Goal: Task Accomplishment & Management: Manage account settings

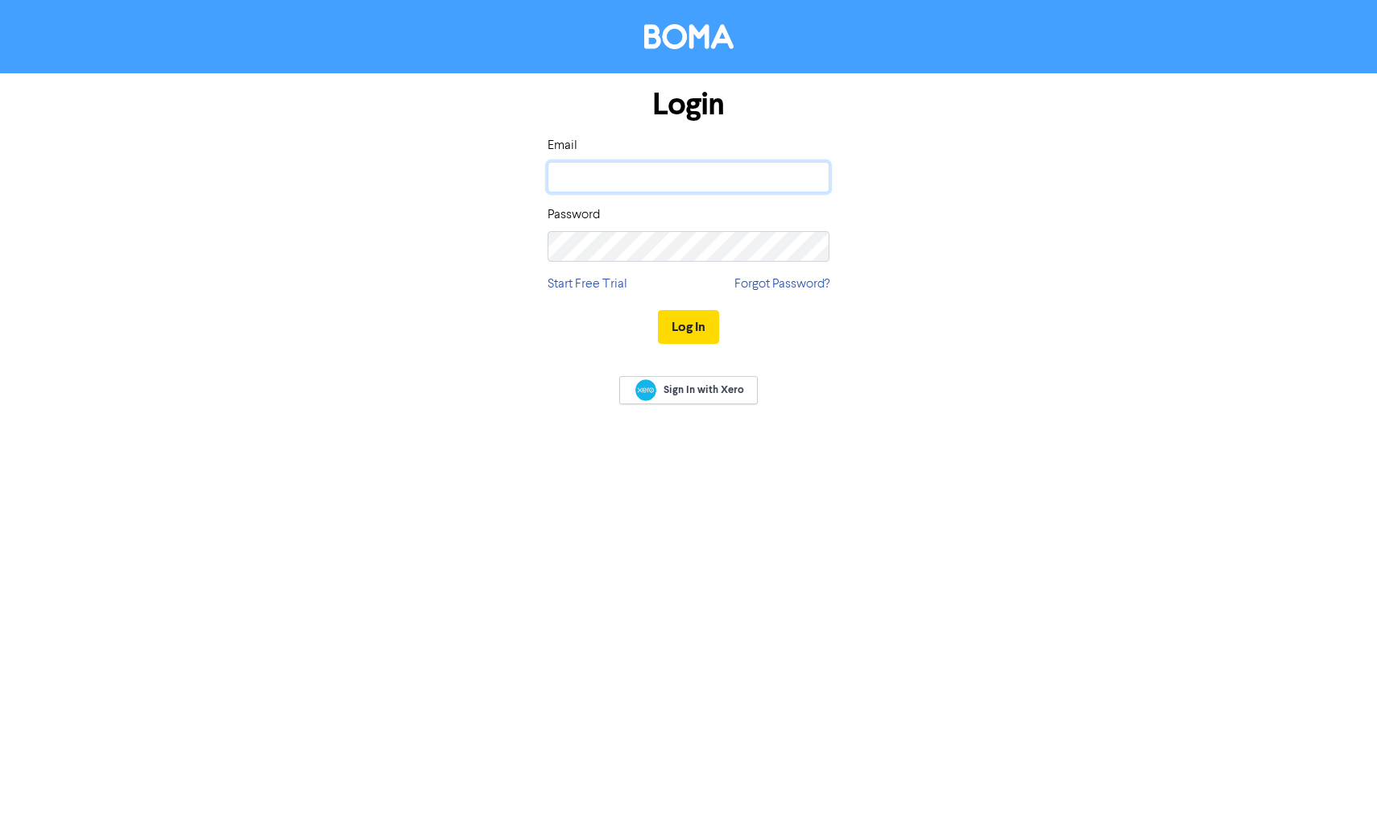
type input "[EMAIL_ADDRESS][DOMAIN_NAME]"
click at [687, 326] on button "Log In" at bounding box center [688, 327] width 61 height 34
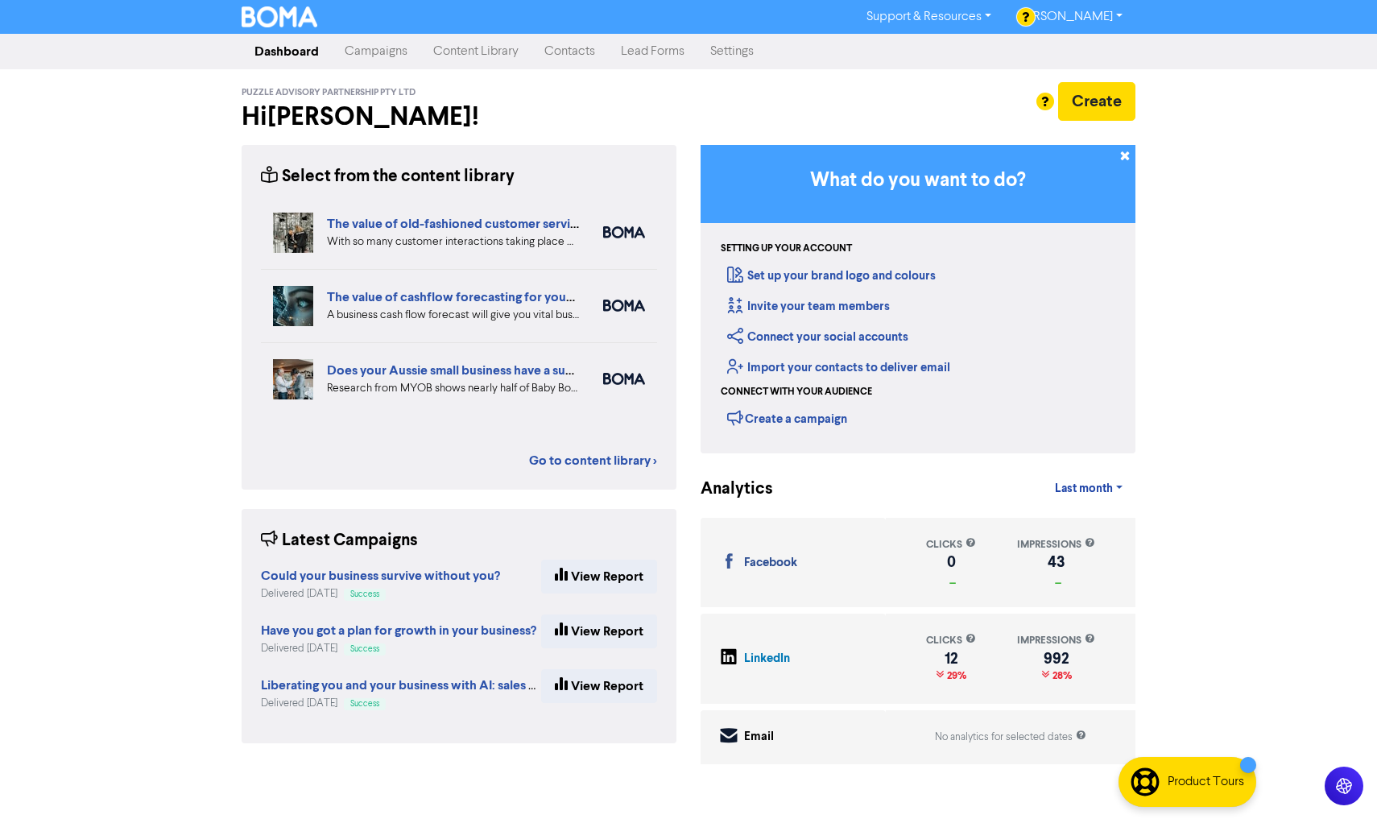
click at [593, 470] on div "Select from the content library The benefits of having a diverse workforce Havi…" at bounding box center [458, 317] width 435 height 344
click at [595, 456] on link "Go to content library >" at bounding box center [593, 460] width 128 height 19
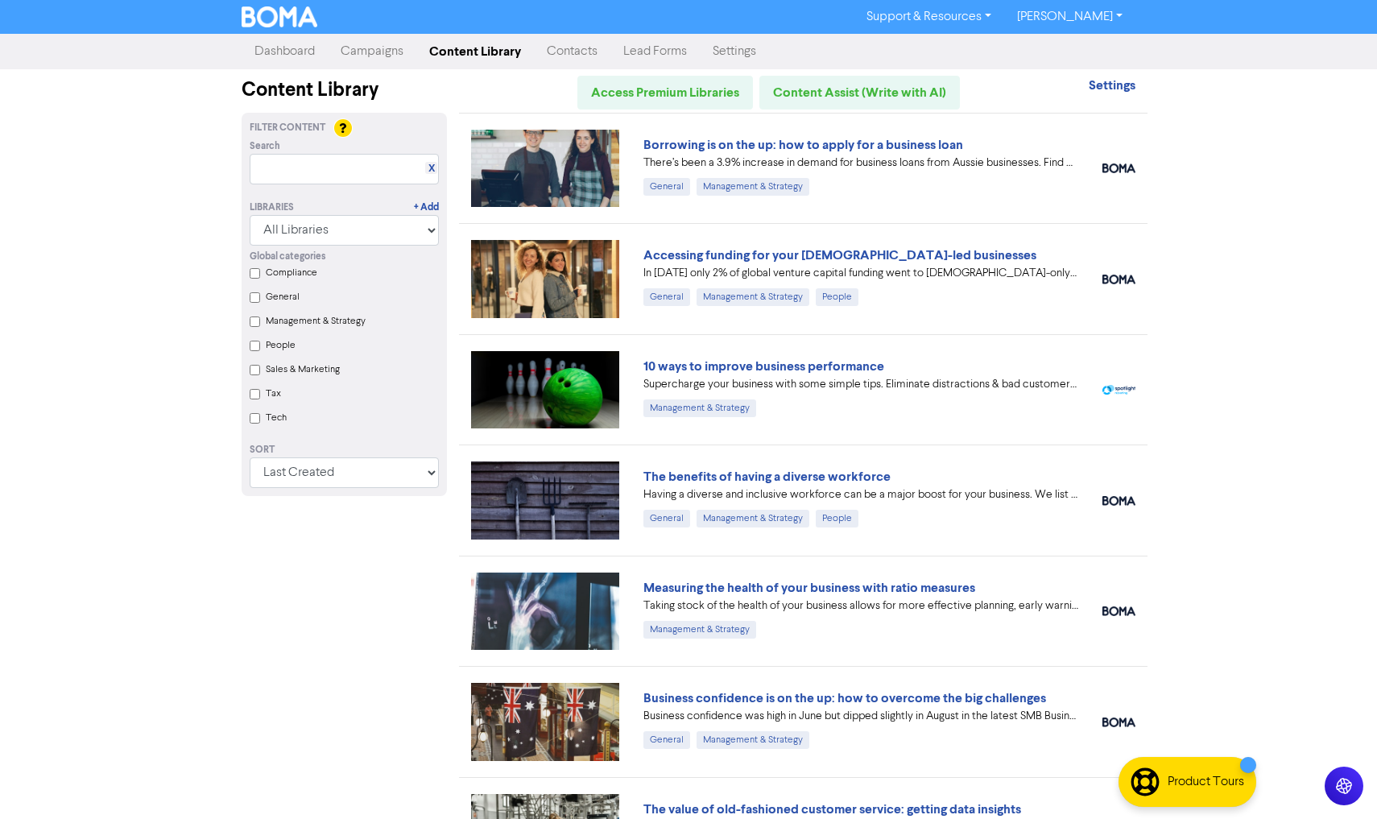
click at [303, 55] on link "Dashboard" at bounding box center [284, 51] width 86 height 32
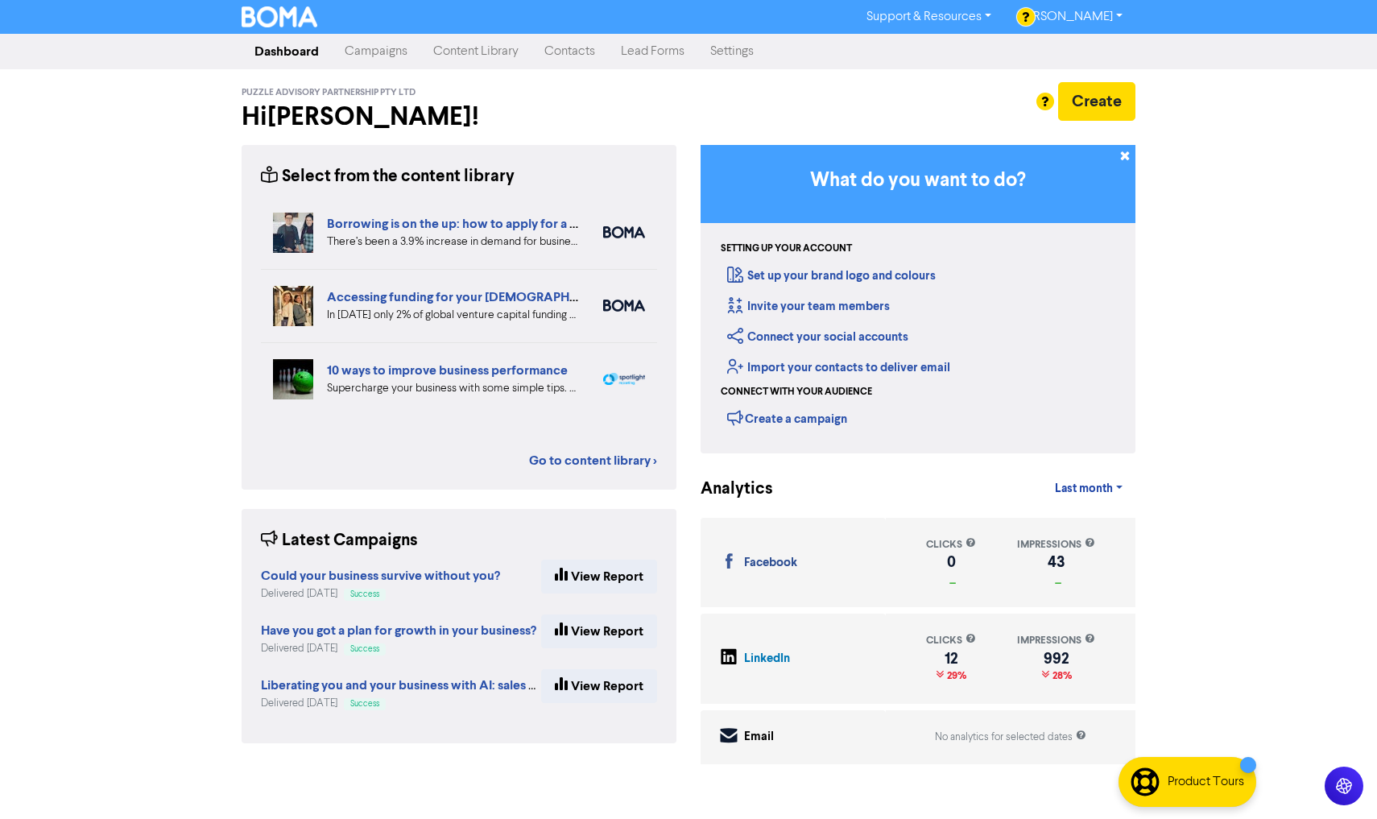
click at [386, 53] on link "Campaigns" at bounding box center [376, 51] width 89 height 32
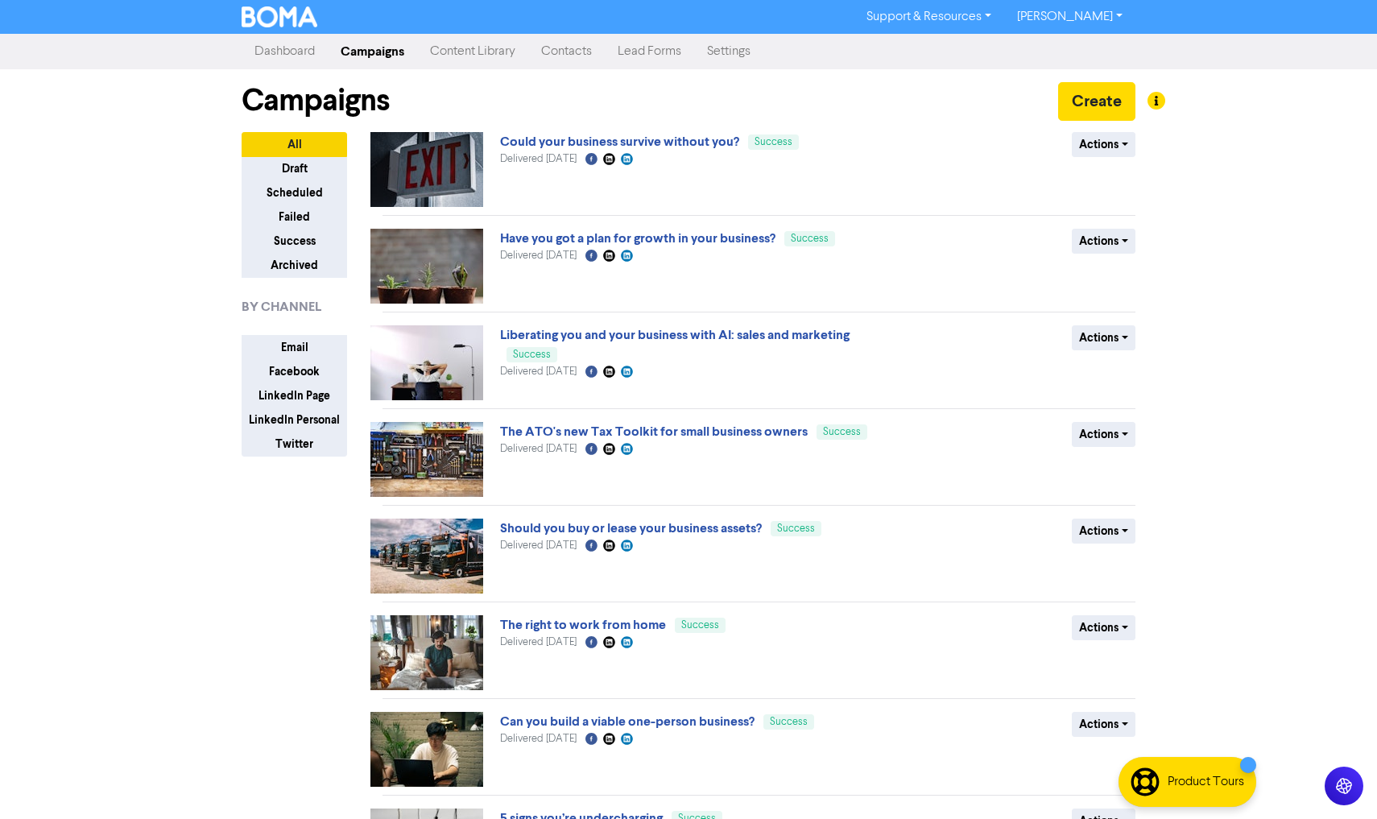
click at [476, 53] on link "Content Library" at bounding box center [472, 51] width 111 height 32
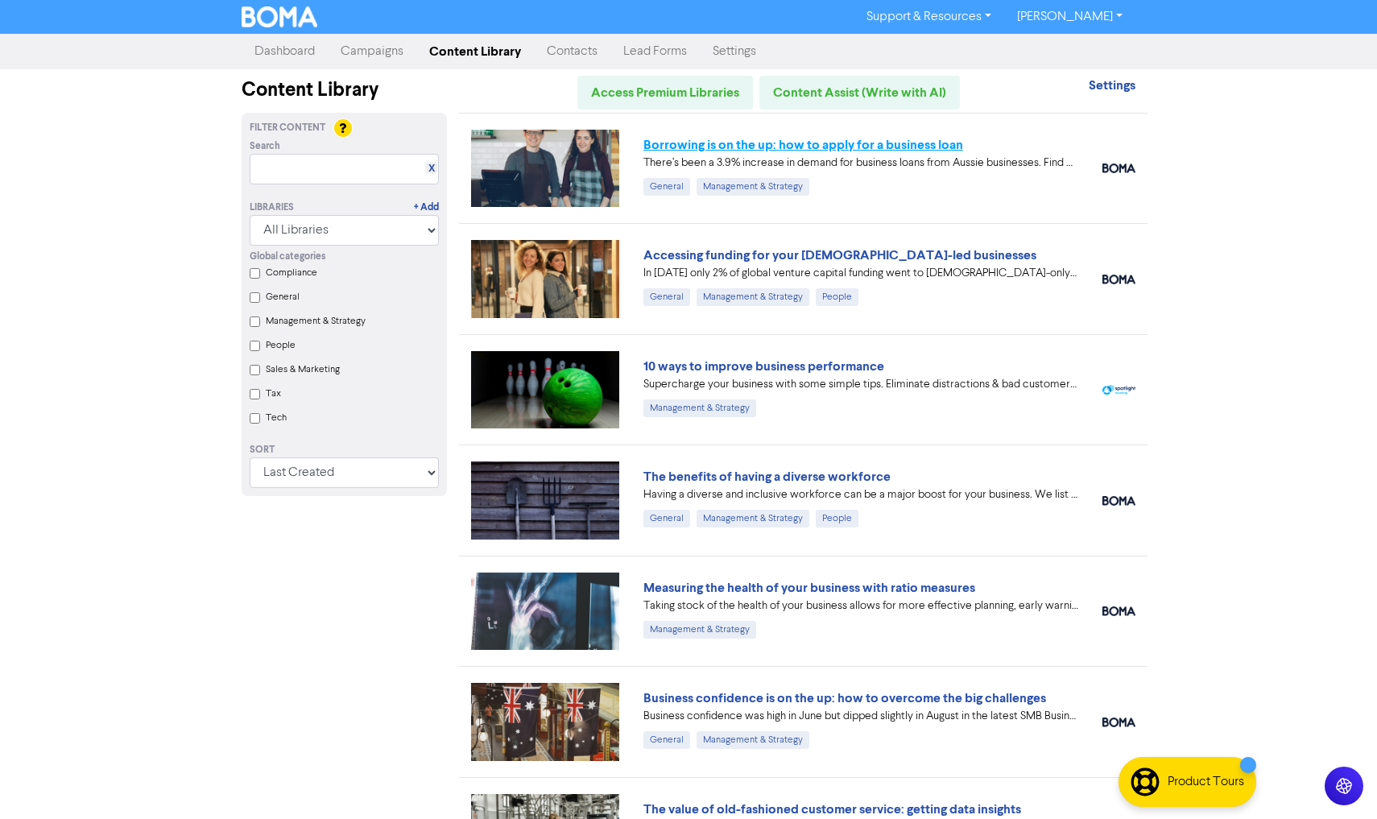
click at [762, 145] on link "Borrowing is on the up: how to apply for a business loan" at bounding box center [803, 145] width 320 height 16
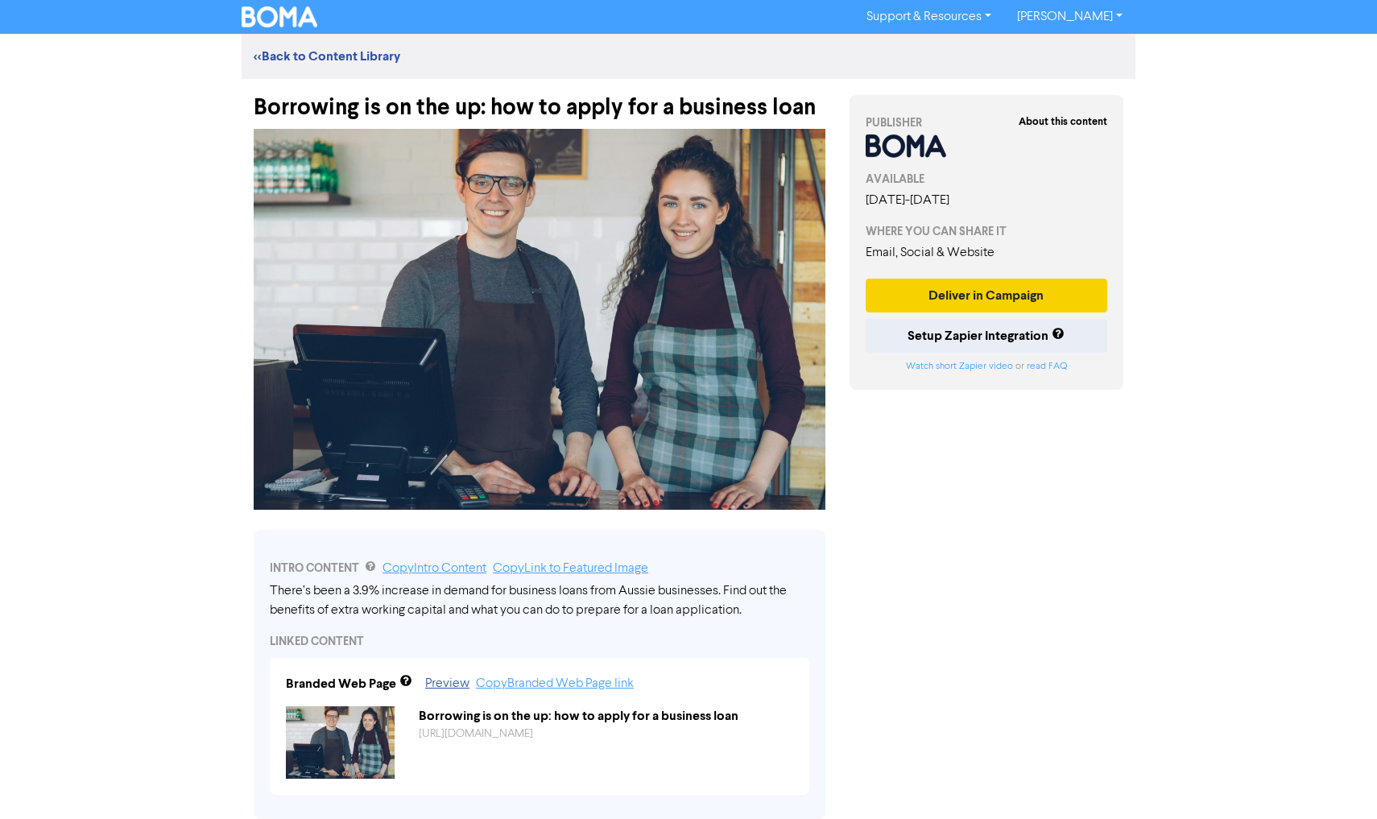
click at [963, 295] on button "Deliver in Campaign" at bounding box center [985, 296] width 241 height 34
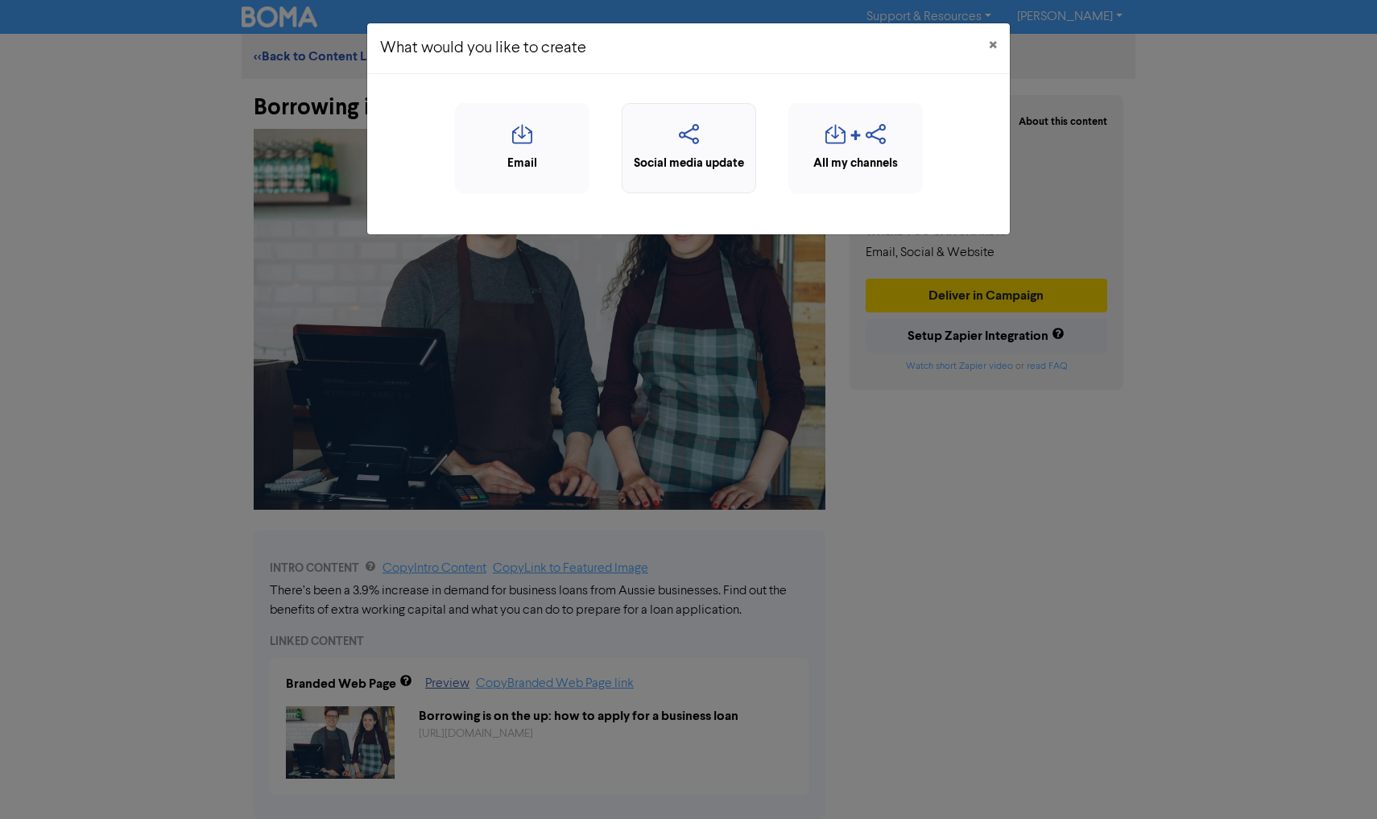
click at [697, 138] on icon "button" at bounding box center [688, 139] width 117 height 31
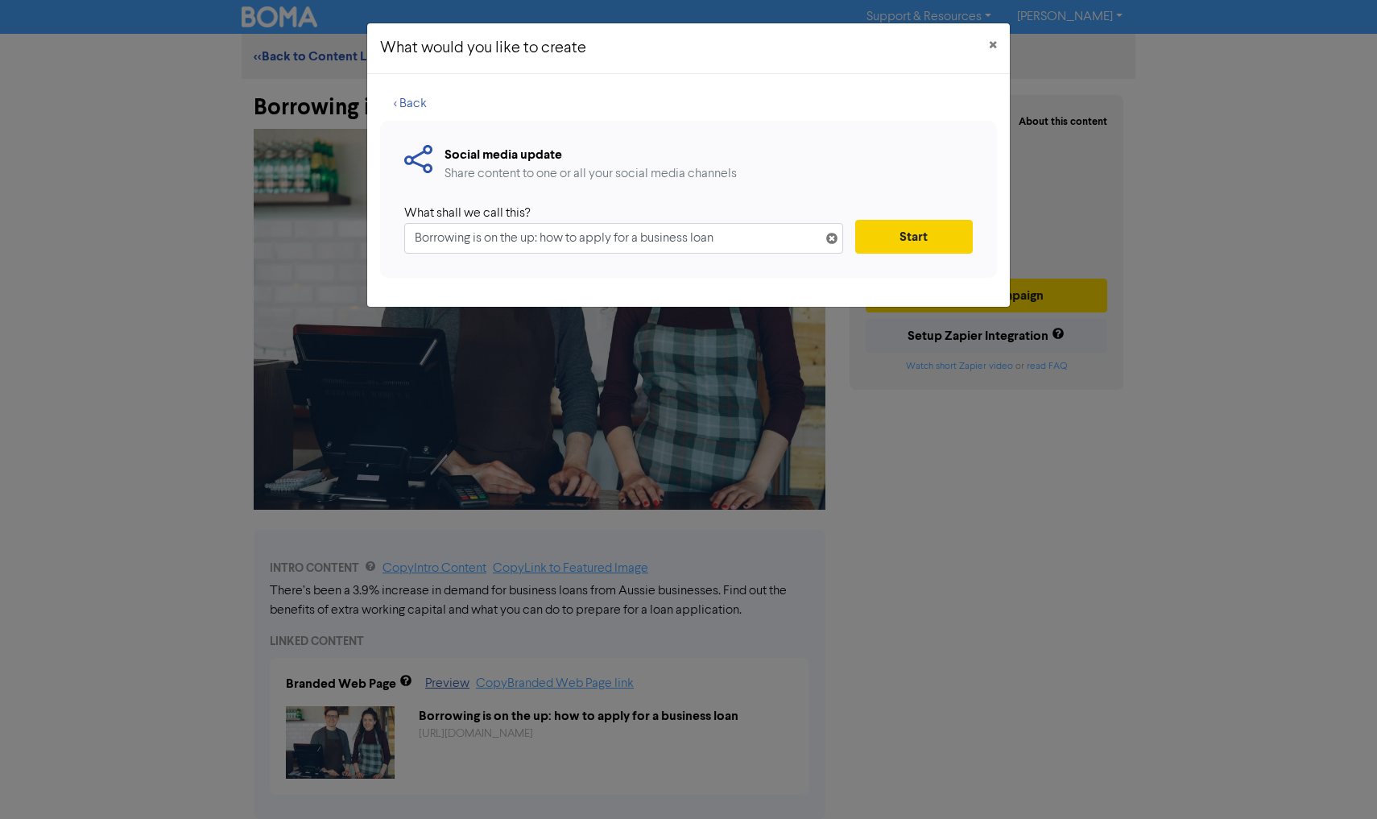
click at [950, 237] on button "Start" at bounding box center [914, 237] width 118 height 34
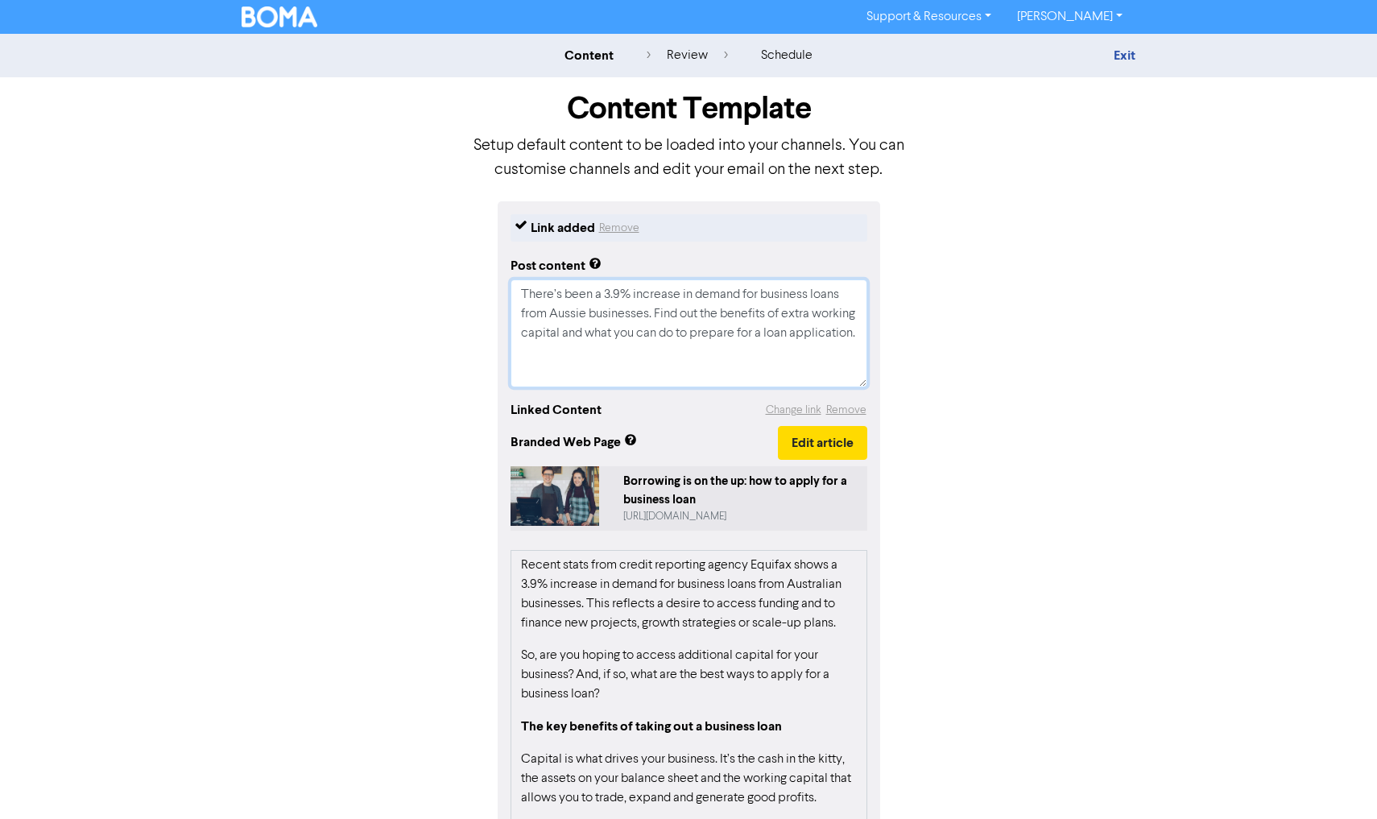
click at [646, 361] on textarea "There’s been a 3.9% increase in demand for business loans from Aussie businesse…" at bounding box center [688, 333] width 357 height 108
type textarea "x"
type textarea "There’s been a 3.9% increase in demand for business loans from Aussie businesse…"
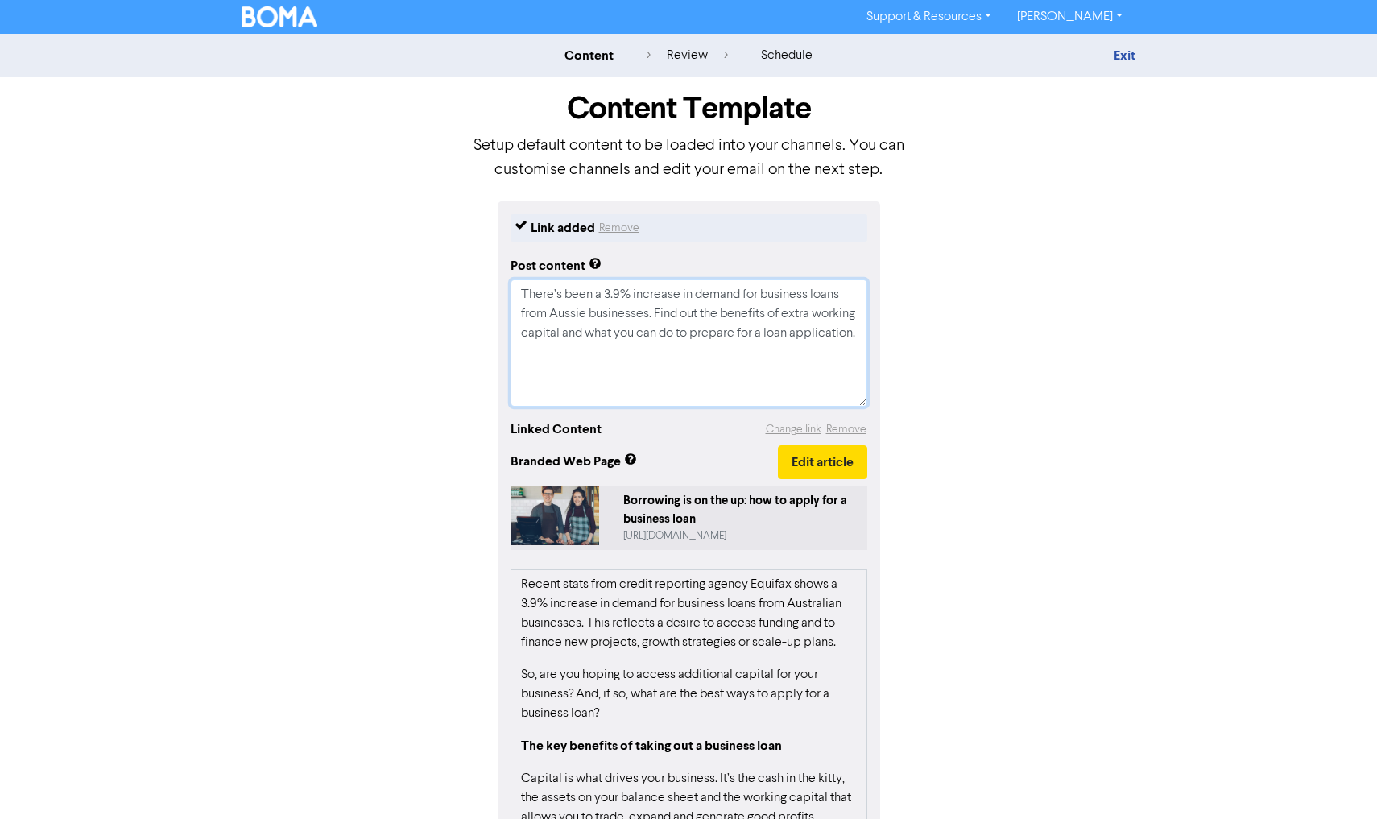
type textarea "x"
type textarea "There’s been a 3.9% increase in demand for business loans from Aussie businesse…"
type textarea "x"
type textarea "There’s been a 3.9% increase in demand for business loans from Aussie businesse…"
type textarea "x"
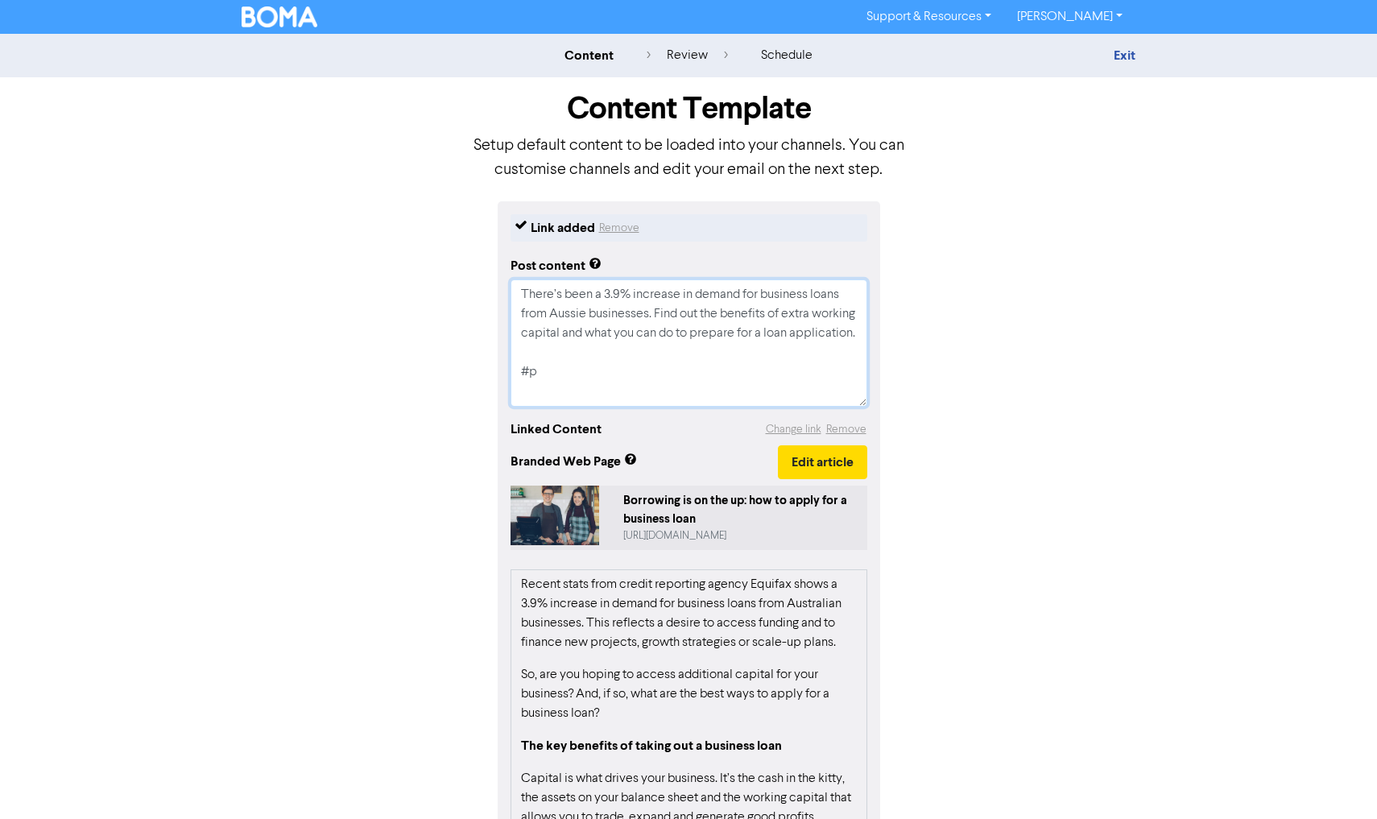
type textarea "There’s been a 3.9% increase in demand for business loans from Aussie businesse…"
type textarea "x"
type textarea "There’s been a 3.9% increase in demand for business loans from Aussie businesse…"
type textarea "x"
type textarea "There’s been a 3.9% increase in demand for business loans from Aussie businesse…"
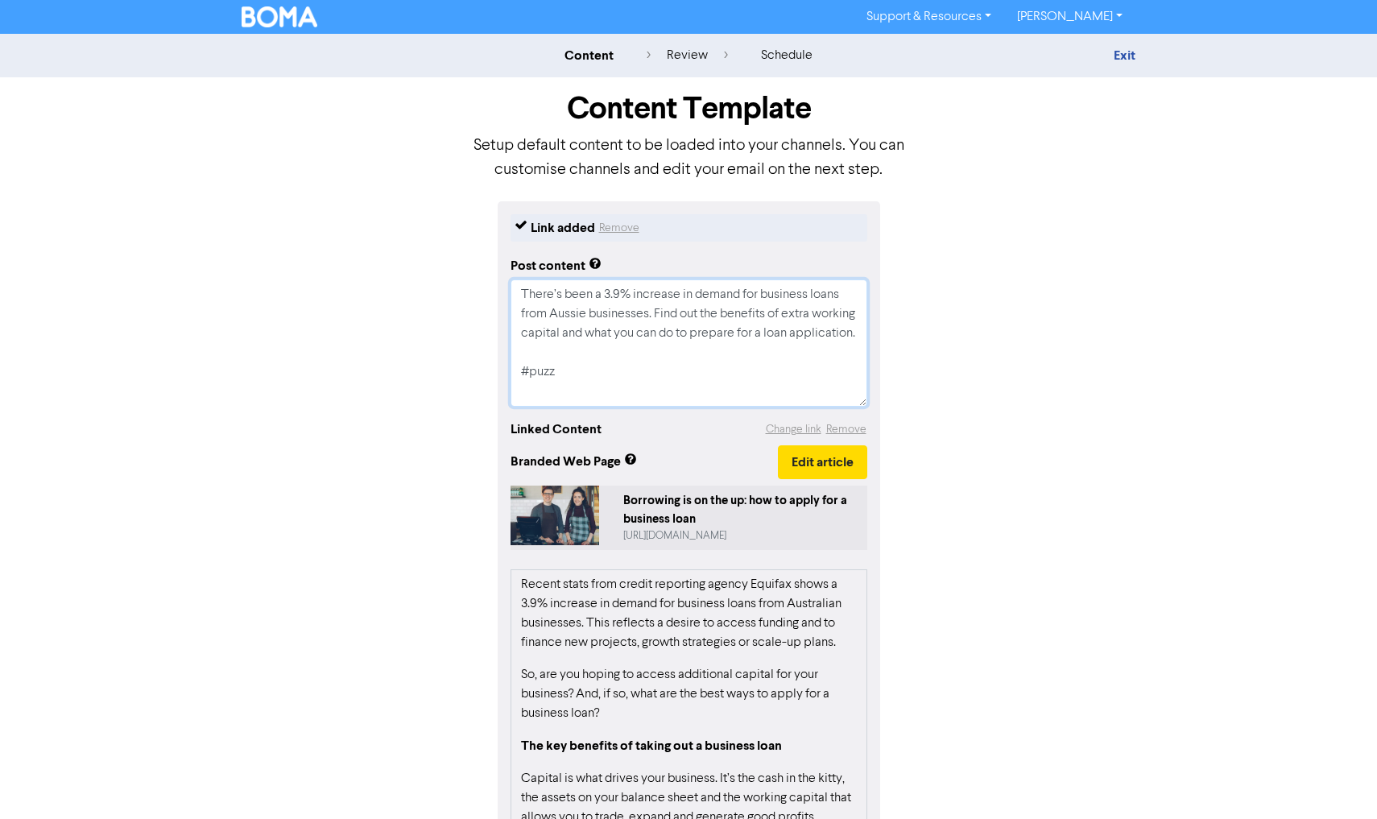
type textarea "x"
type textarea "There’s been a 3.9% increase in demand for business loans from Aussie businesse…"
type textarea "x"
type textarea "There’s been a 3.9% increase in demand for business loans from Aussie businesse…"
type textarea "x"
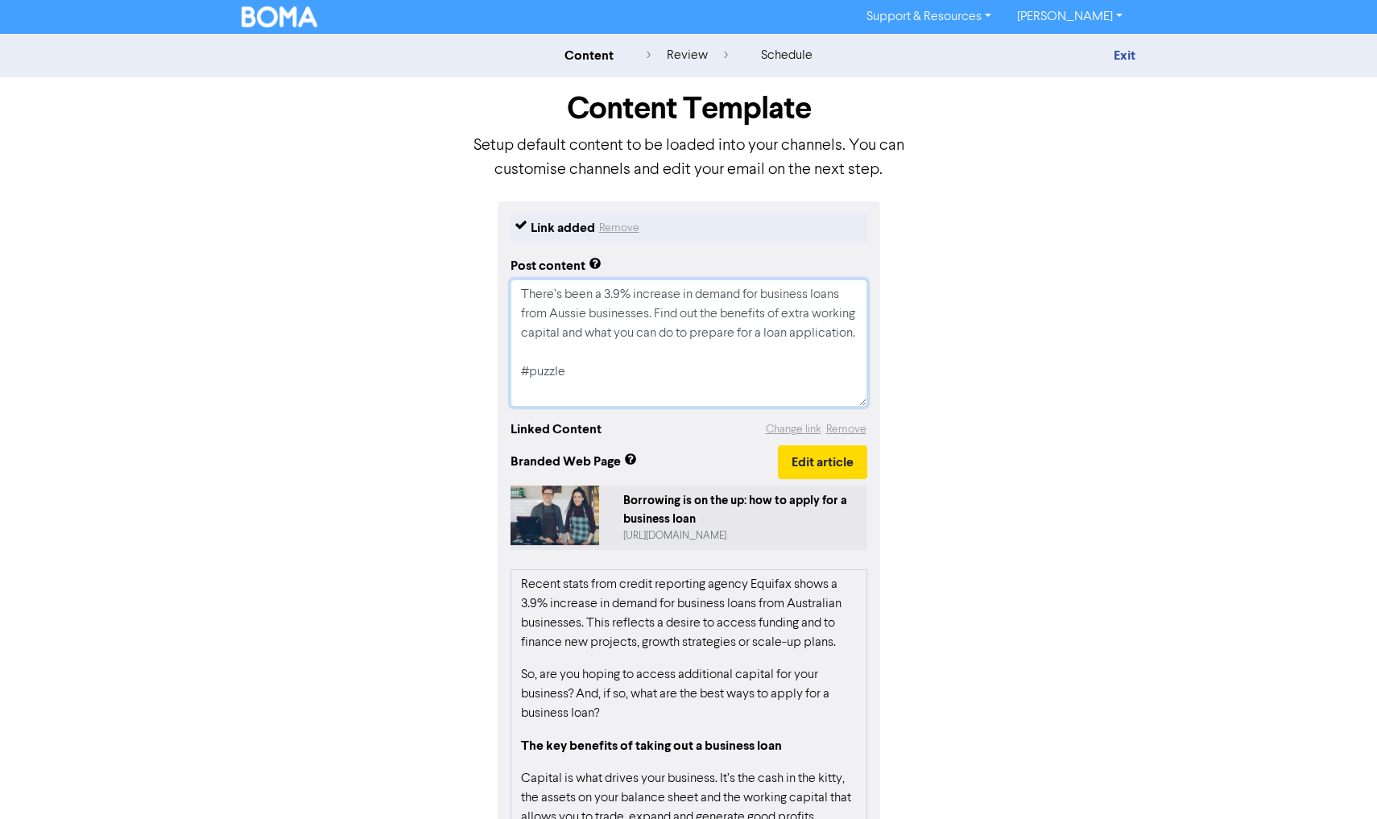
type textarea "There’s been a 3.9% increase in demand for business loans from Aussie businesse…"
type textarea "x"
type textarea "There’s been a 3.9% increase in demand for business loans from Aussie businesse…"
type textarea "x"
type textarea "There’s been a 3.9% increase in demand for business loans from Aussie businesse…"
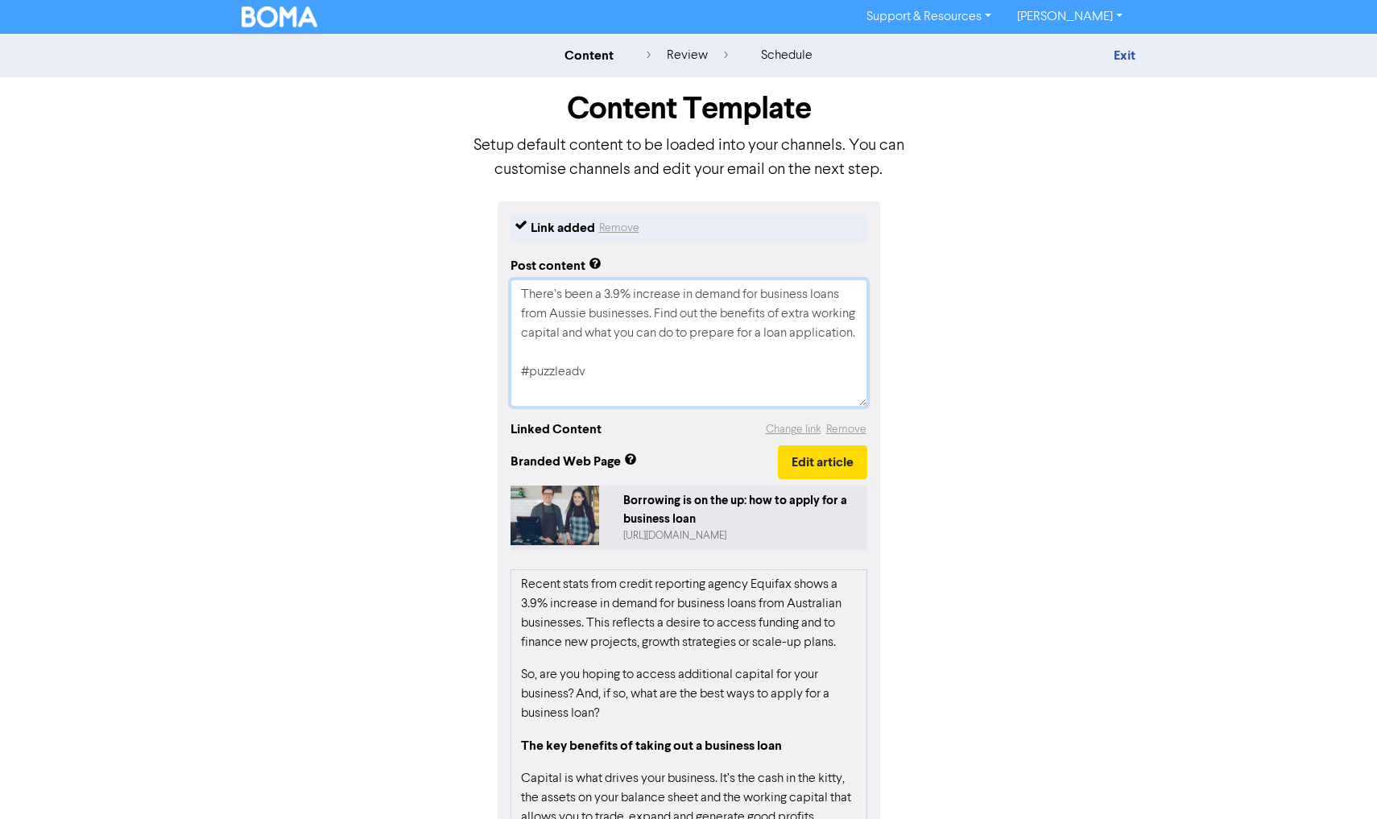
type textarea "x"
type textarea "There’s been a 3.9% increase in demand for business loans from Aussie businesse…"
type textarea "x"
type textarea "There’s been a 3.9% increase in demand for business loans from Aussie businesse…"
type textarea "x"
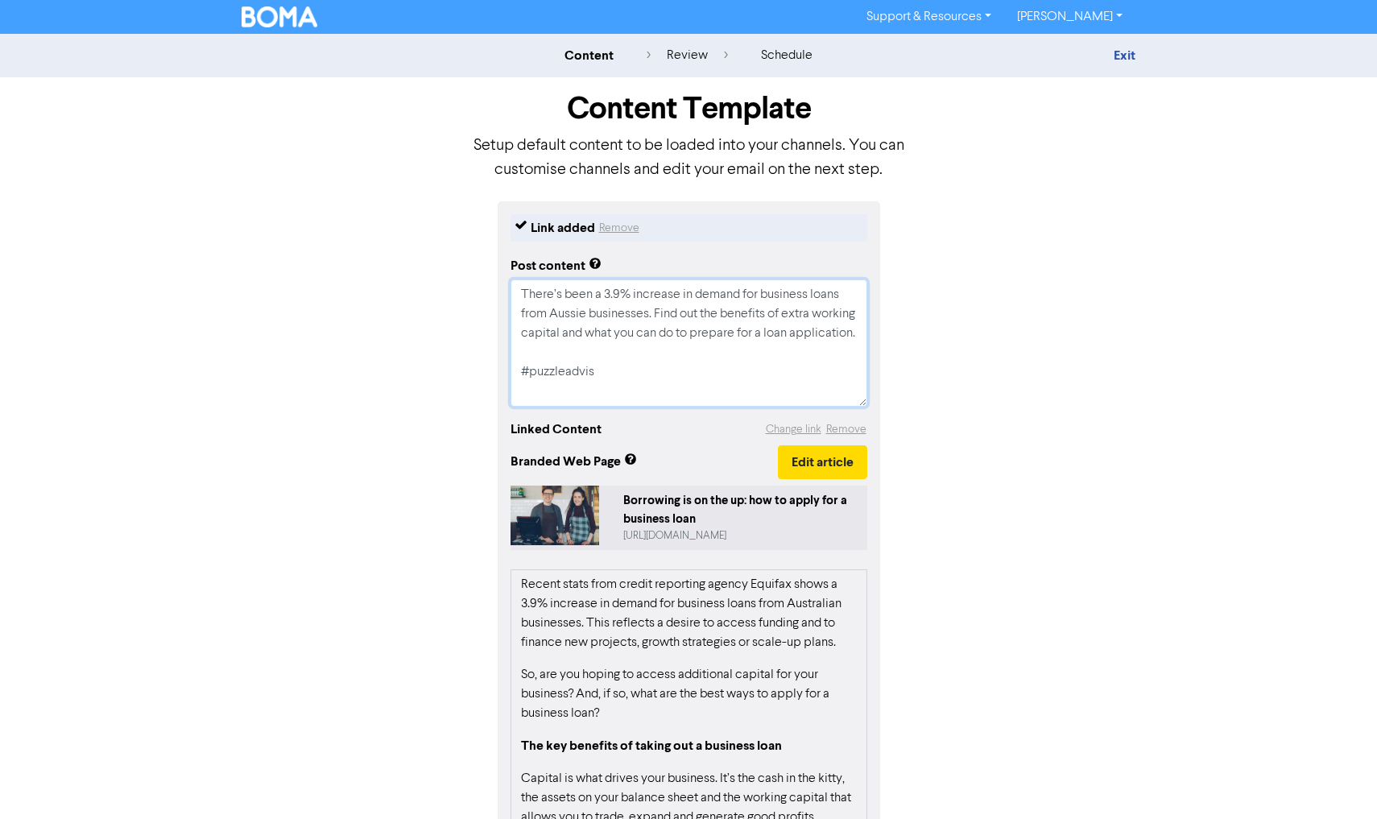
type textarea "There’s been a 3.9% increase in demand for business loans from Aussie businesse…"
type textarea "x"
type textarea "There’s been a 3.9% increase in demand for business loans from Aussie businesse…"
type textarea "x"
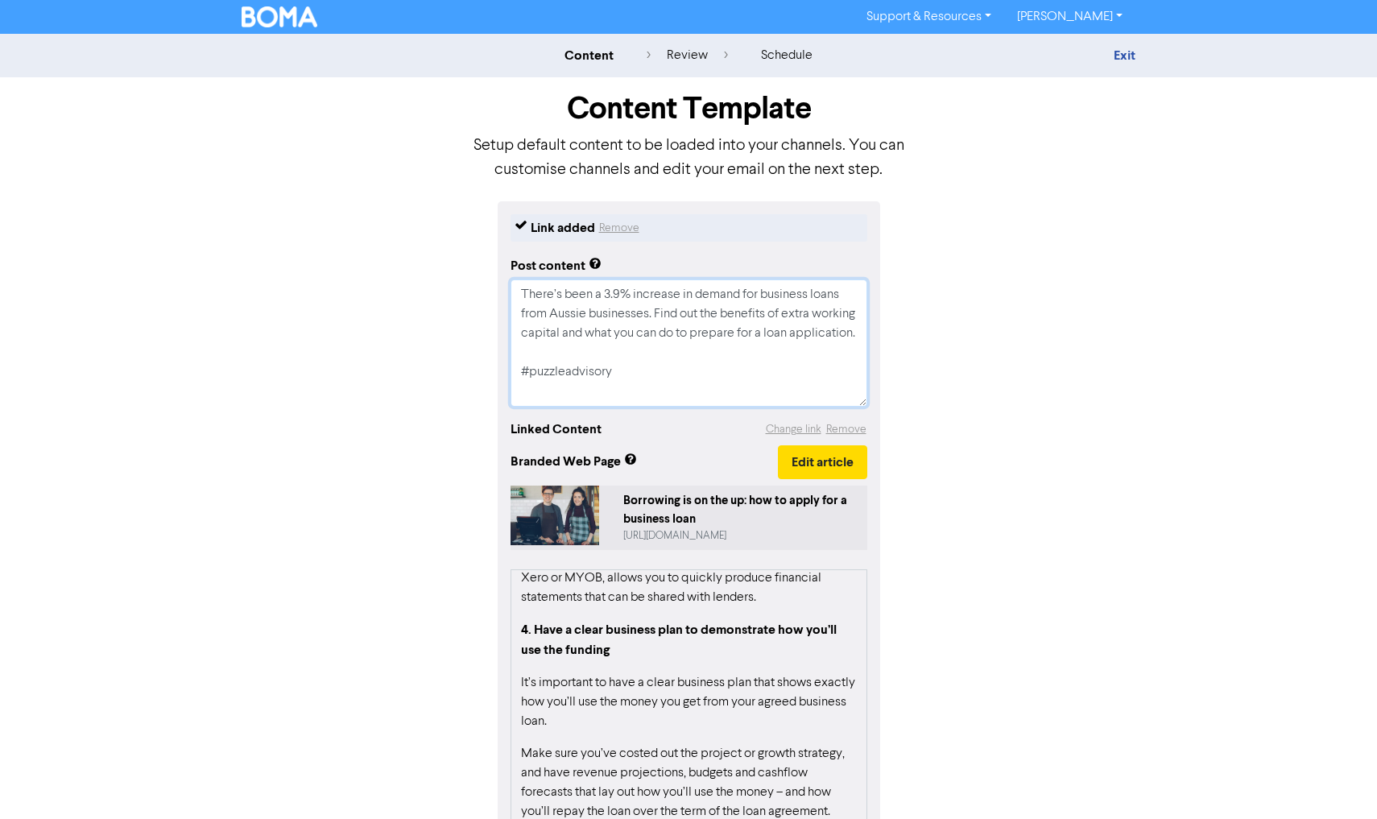
scroll to position [1208, 0]
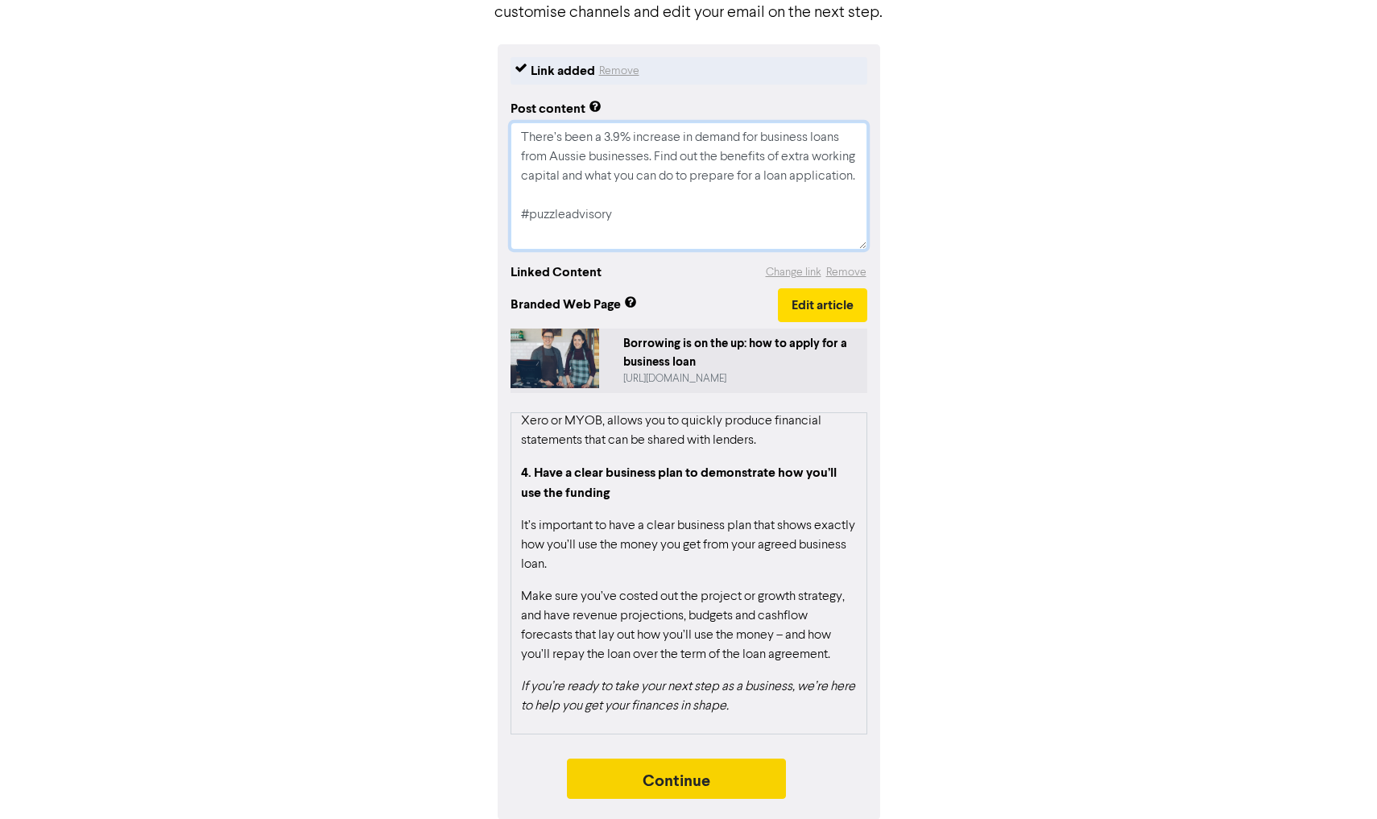
type textarea "There’s been a 3.9% increase in demand for business loans from Aussie businesse…"
click at [698, 782] on button "Continue" at bounding box center [676, 778] width 219 height 40
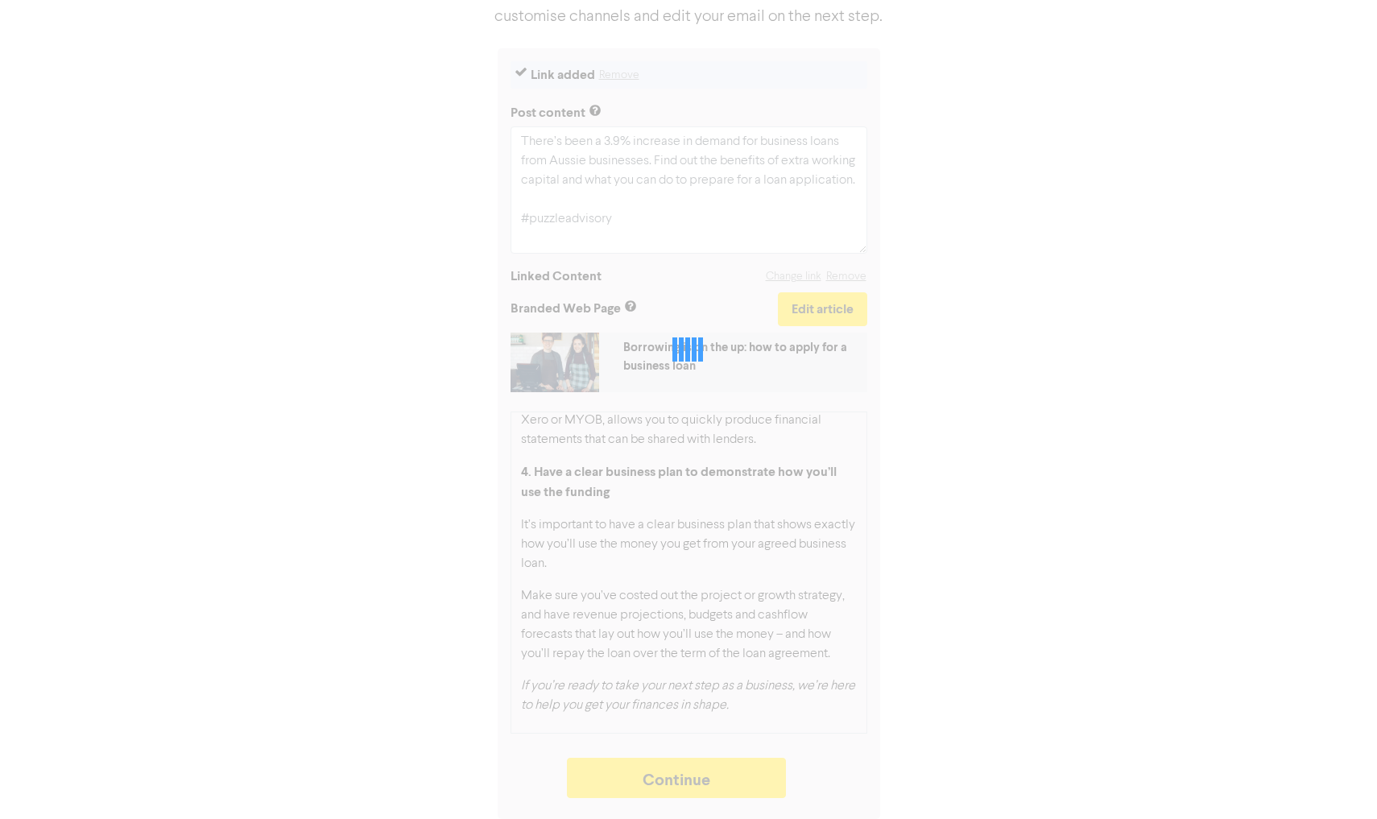
type textarea "x"
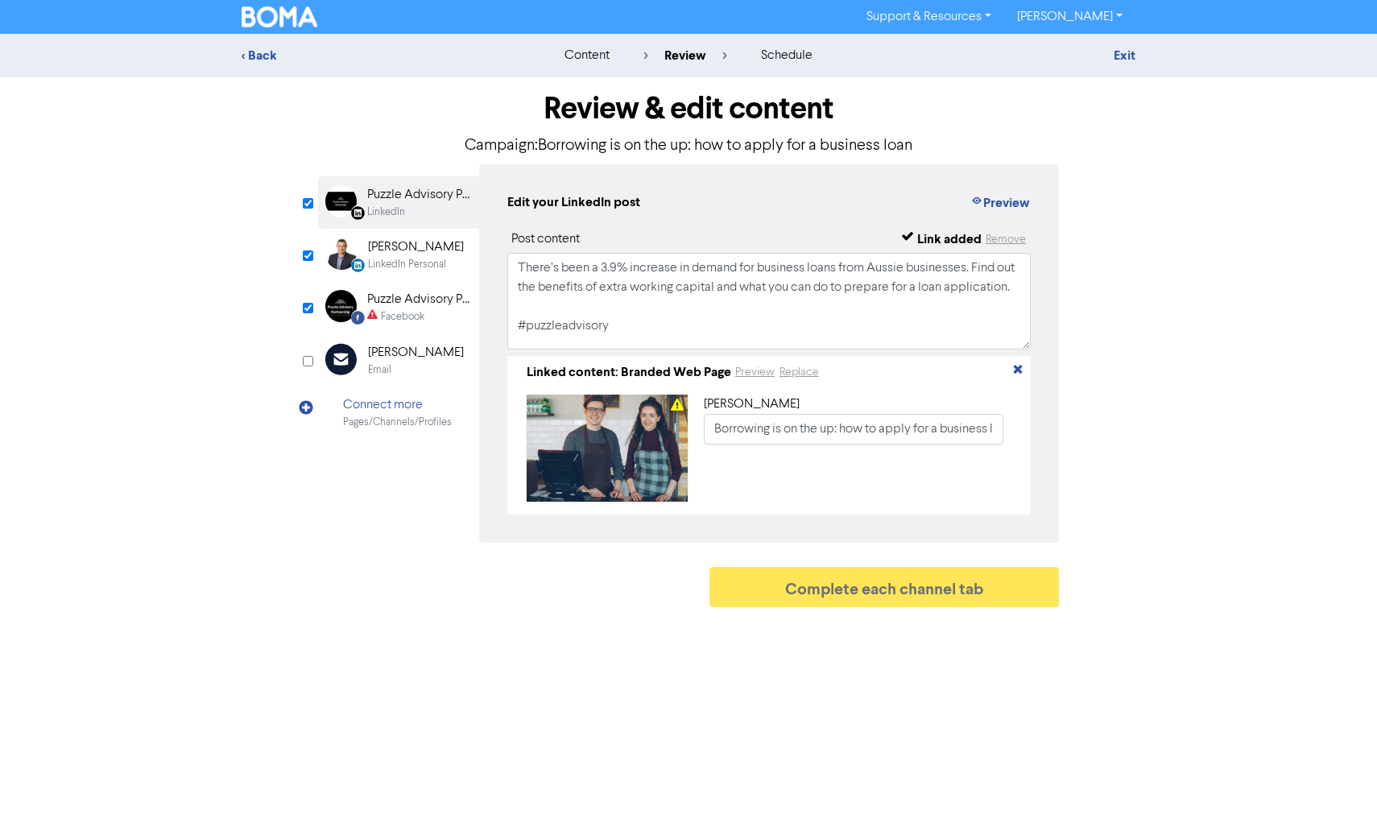
click at [403, 311] on div "Facebook" at bounding box center [402, 316] width 43 height 15
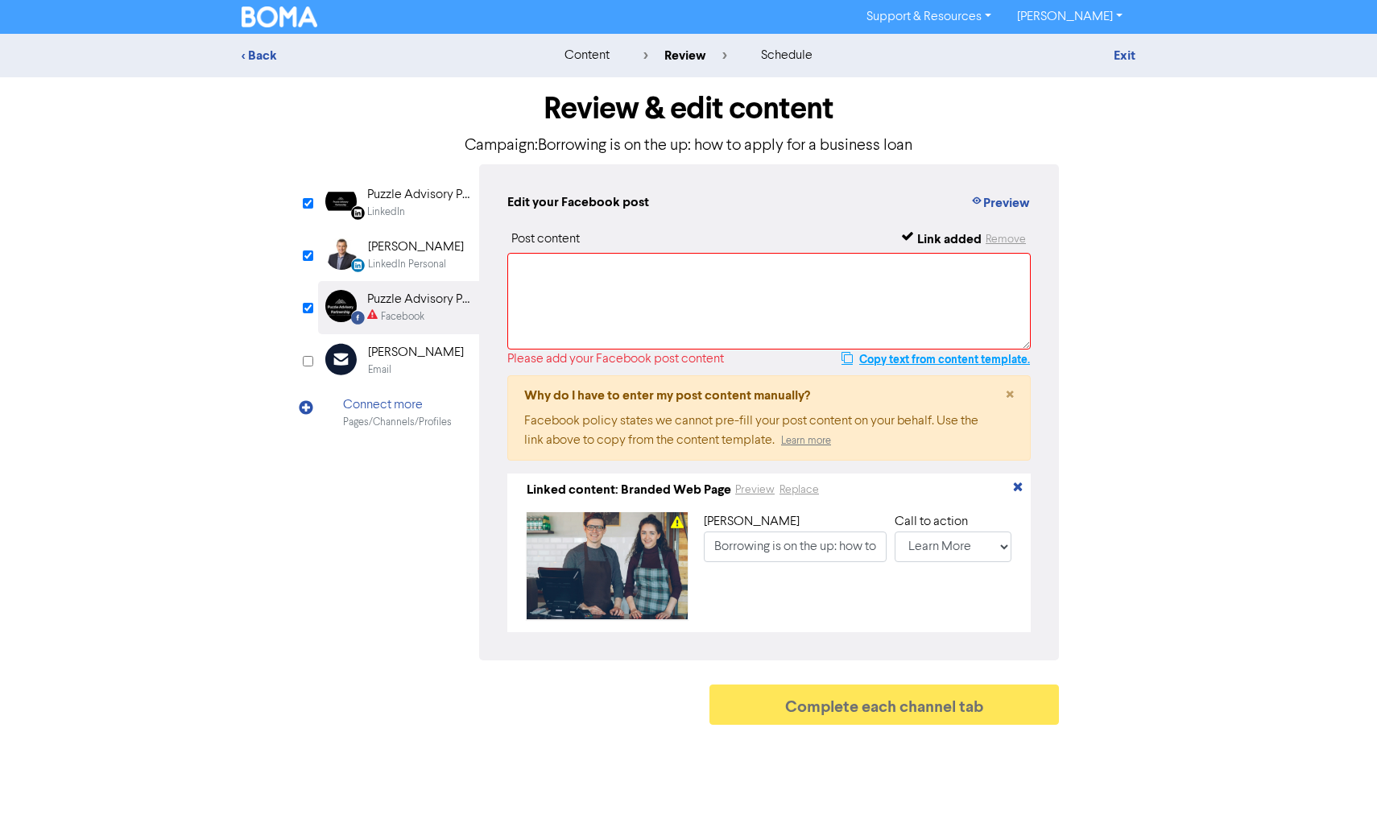
click at [927, 361] on button "Copy text from content template." at bounding box center [935, 358] width 190 height 19
click at [680, 276] on textarea at bounding box center [768, 301] width 523 height 97
paste textarea "There’s been a 3.9% increase in demand for business loans from Aussie businesse…"
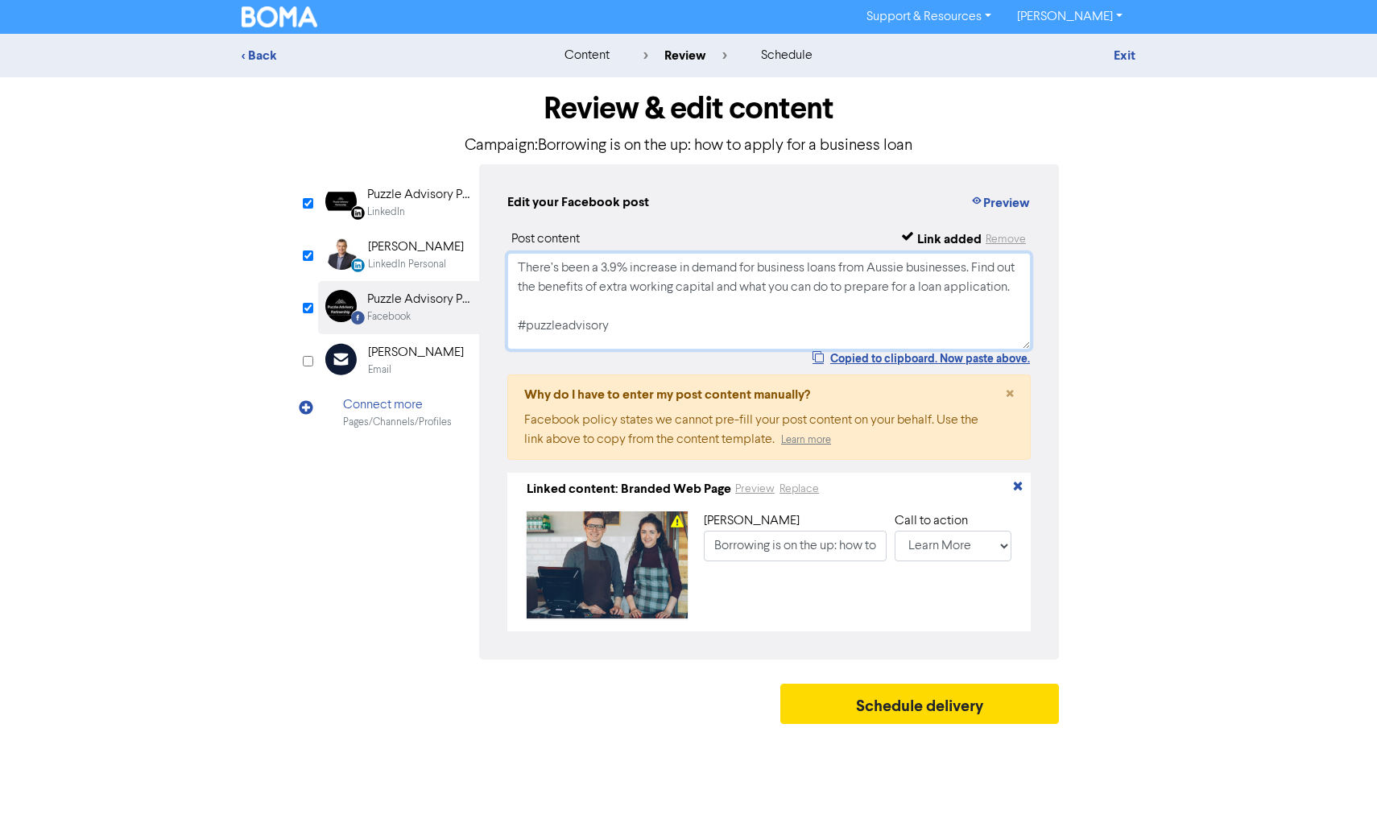
scroll to position [3, 0]
type textarea "There’s been a 3.9% increase in demand for business loans from Aussie businesse…"
click at [896, 711] on button "Schedule delivery" at bounding box center [919, 703] width 279 height 40
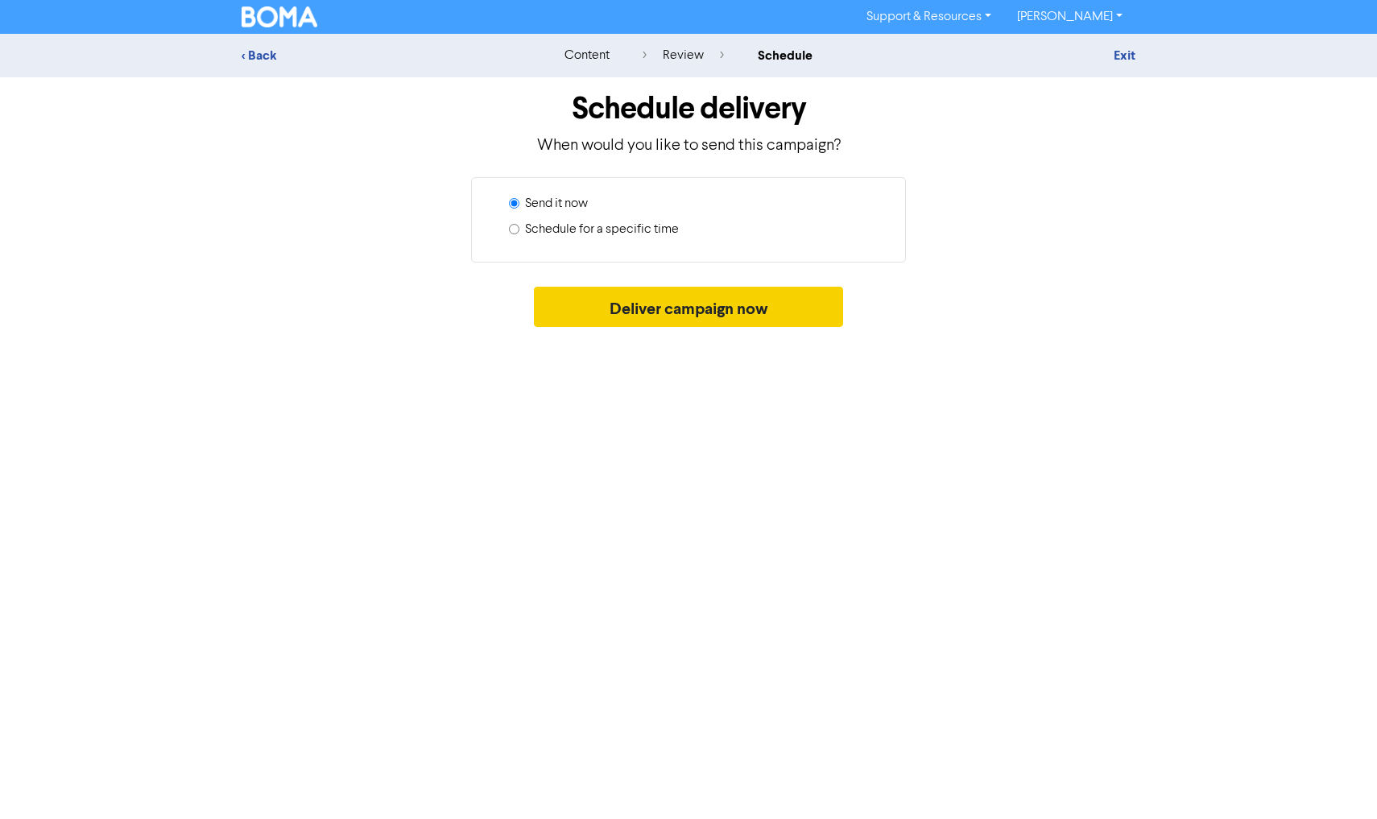
click at [738, 309] on button "Deliver campaign now" at bounding box center [689, 307] width 310 height 40
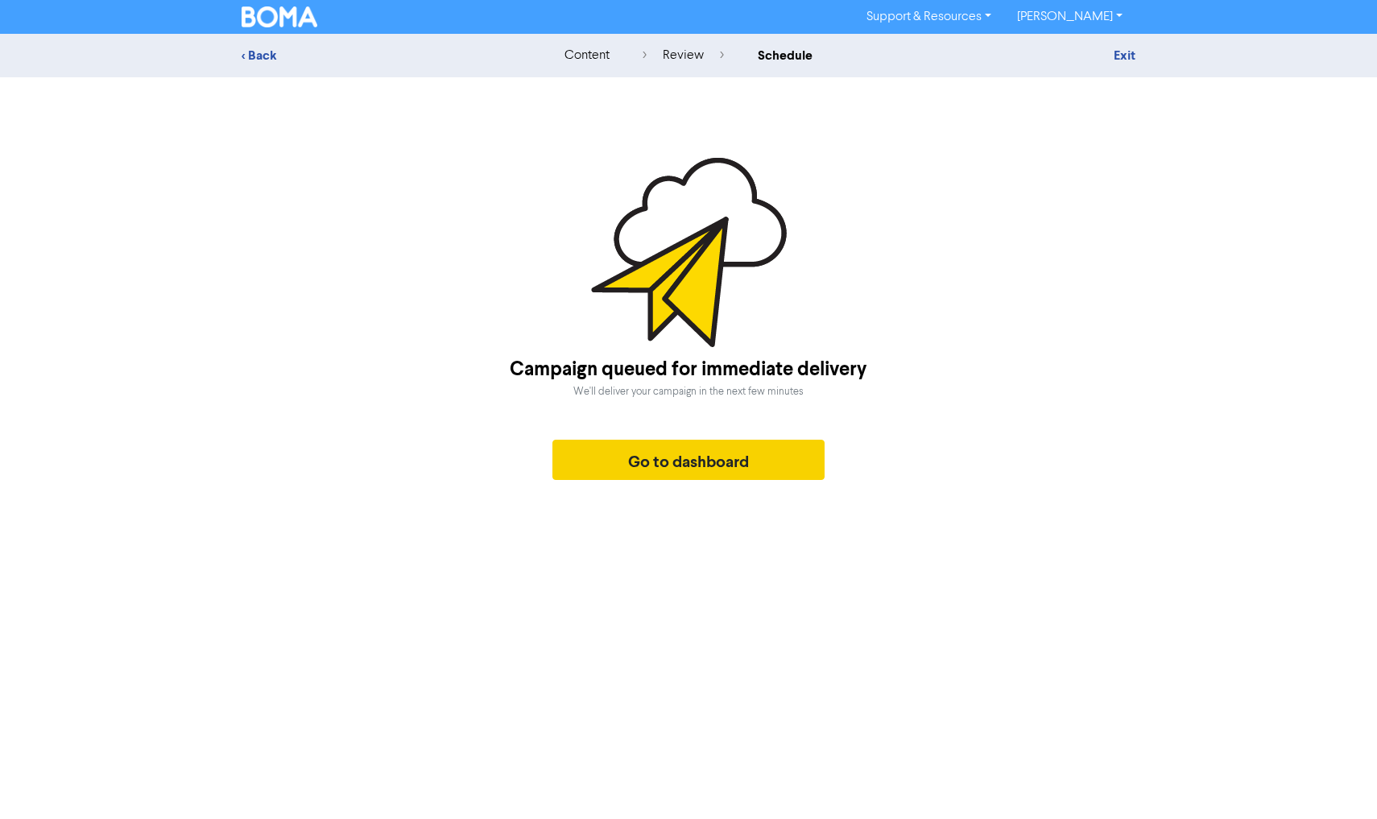
click at [674, 464] on button "Go to dashboard" at bounding box center [688, 460] width 272 height 40
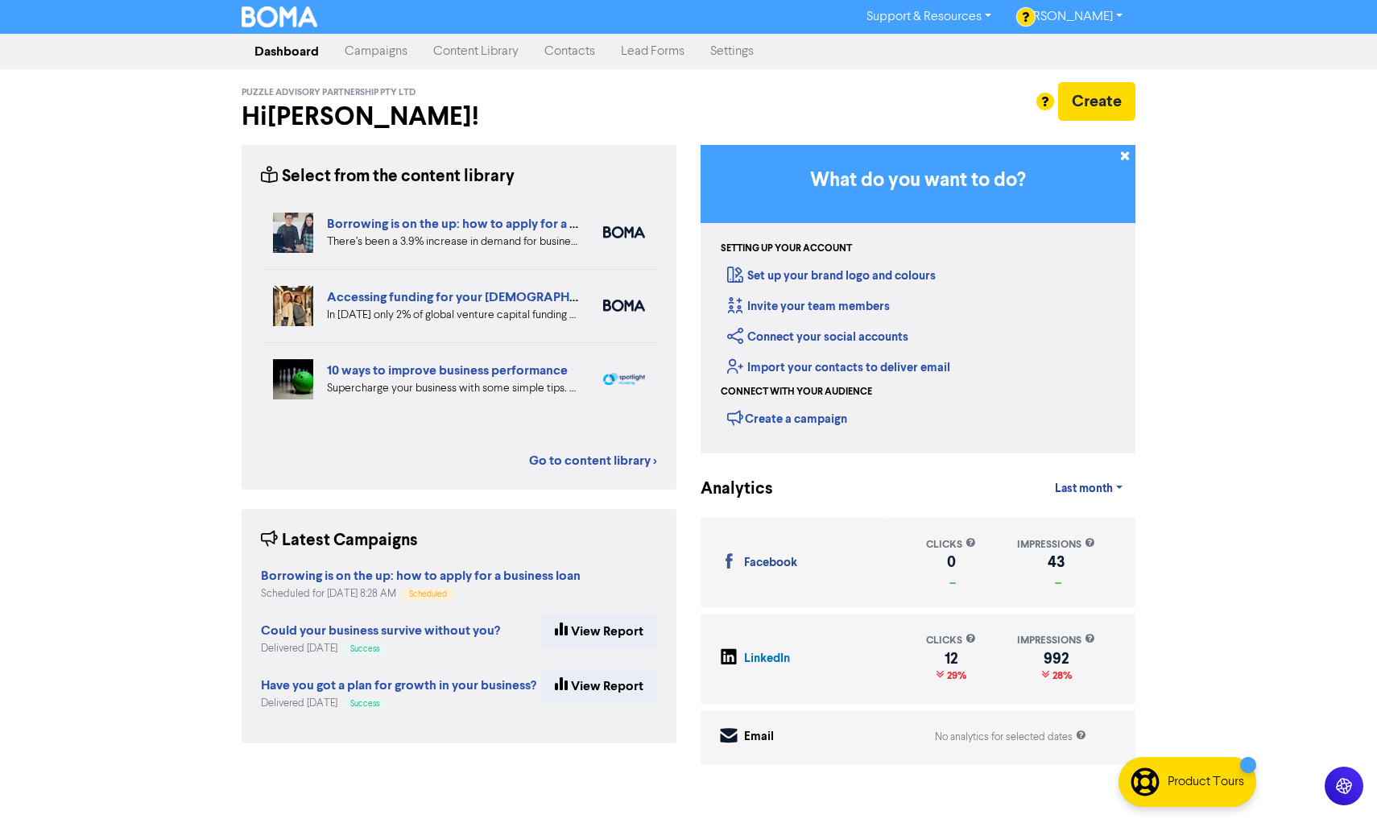
click at [452, 47] on link "Content Library" at bounding box center [475, 51] width 111 height 32
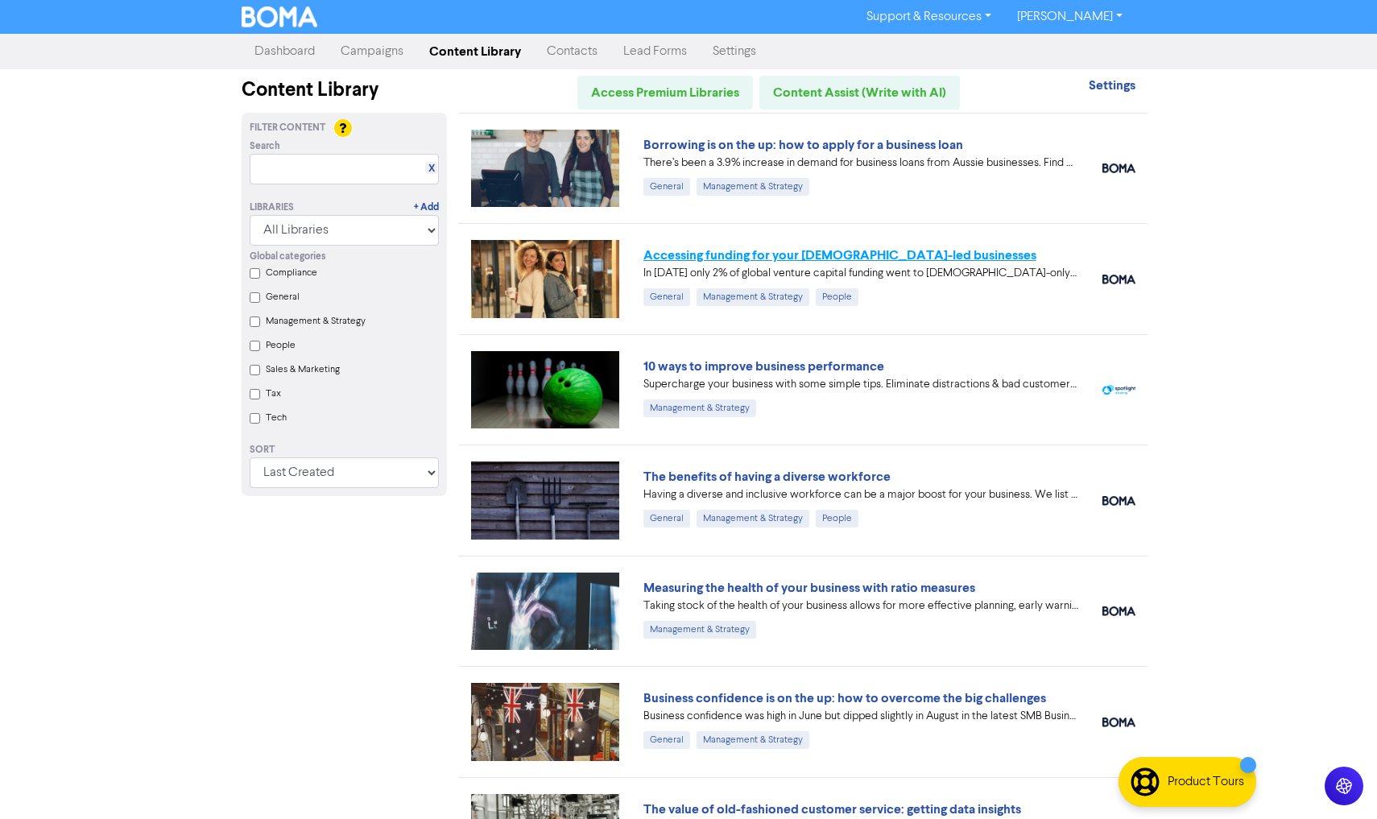
click at [748, 254] on link "Accessing funding for your [DEMOGRAPHIC_DATA]-led businesses" at bounding box center [839, 255] width 393 height 16
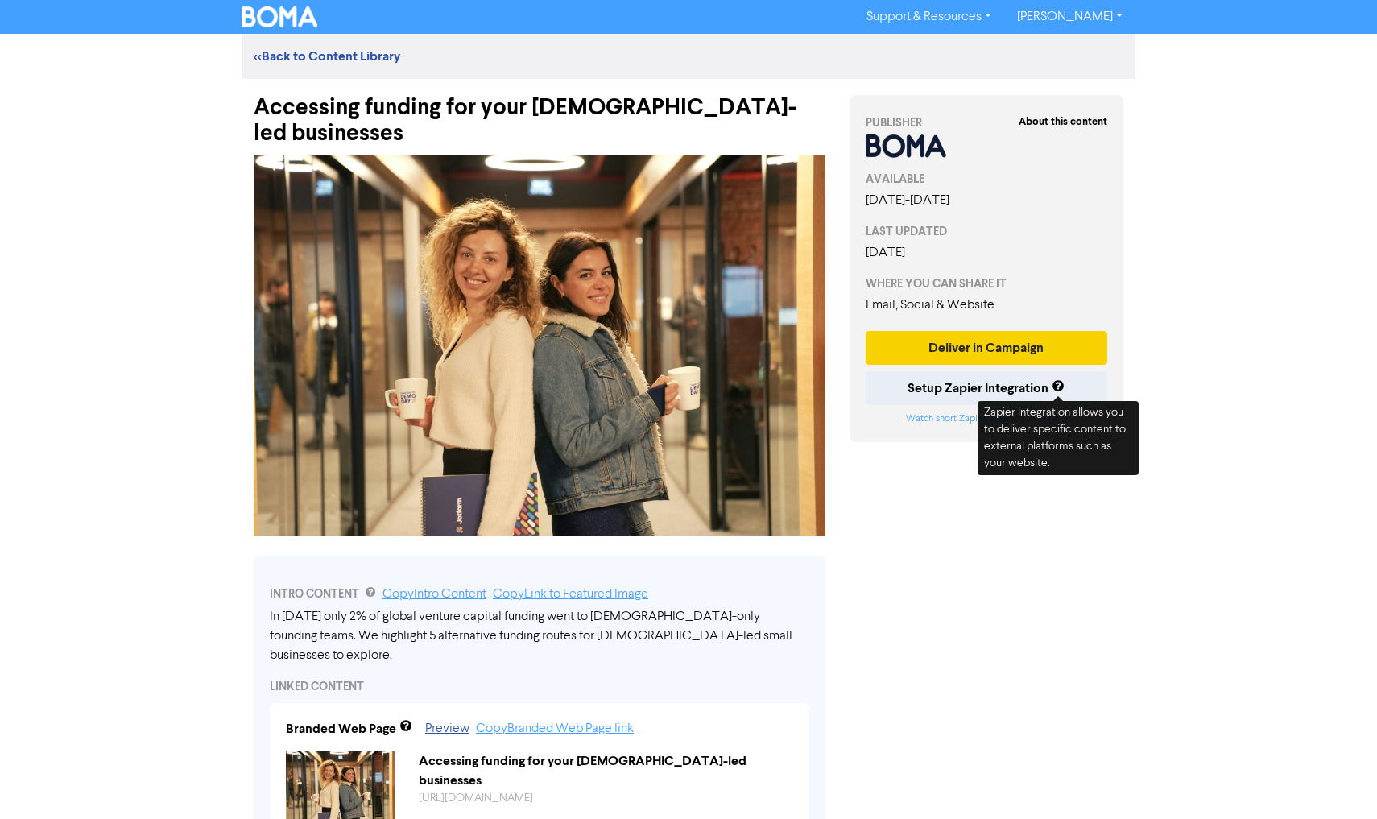
click at [1020, 355] on button "Deliver in Campaign" at bounding box center [985, 348] width 241 height 34
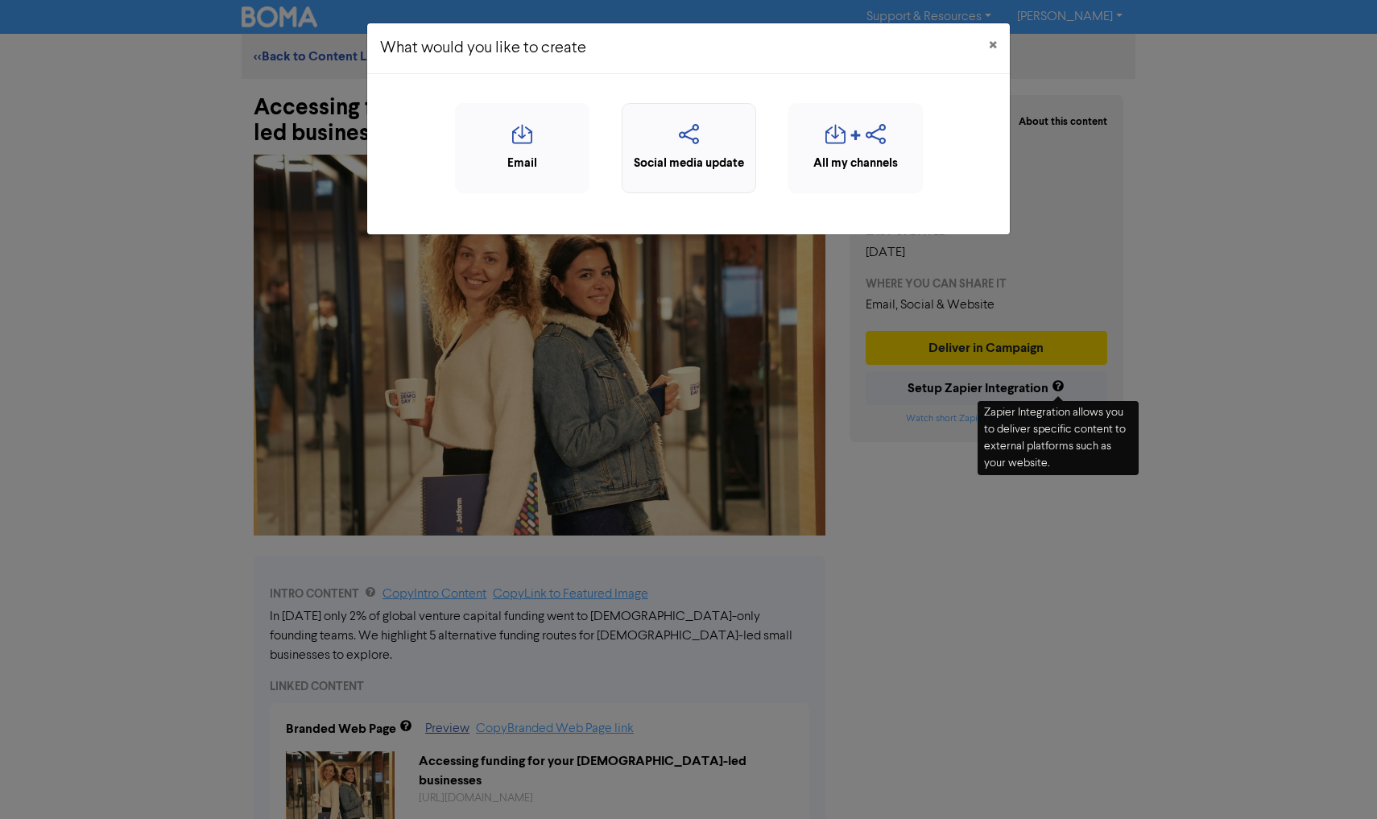
click at [701, 130] on icon "button" at bounding box center [688, 139] width 117 height 31
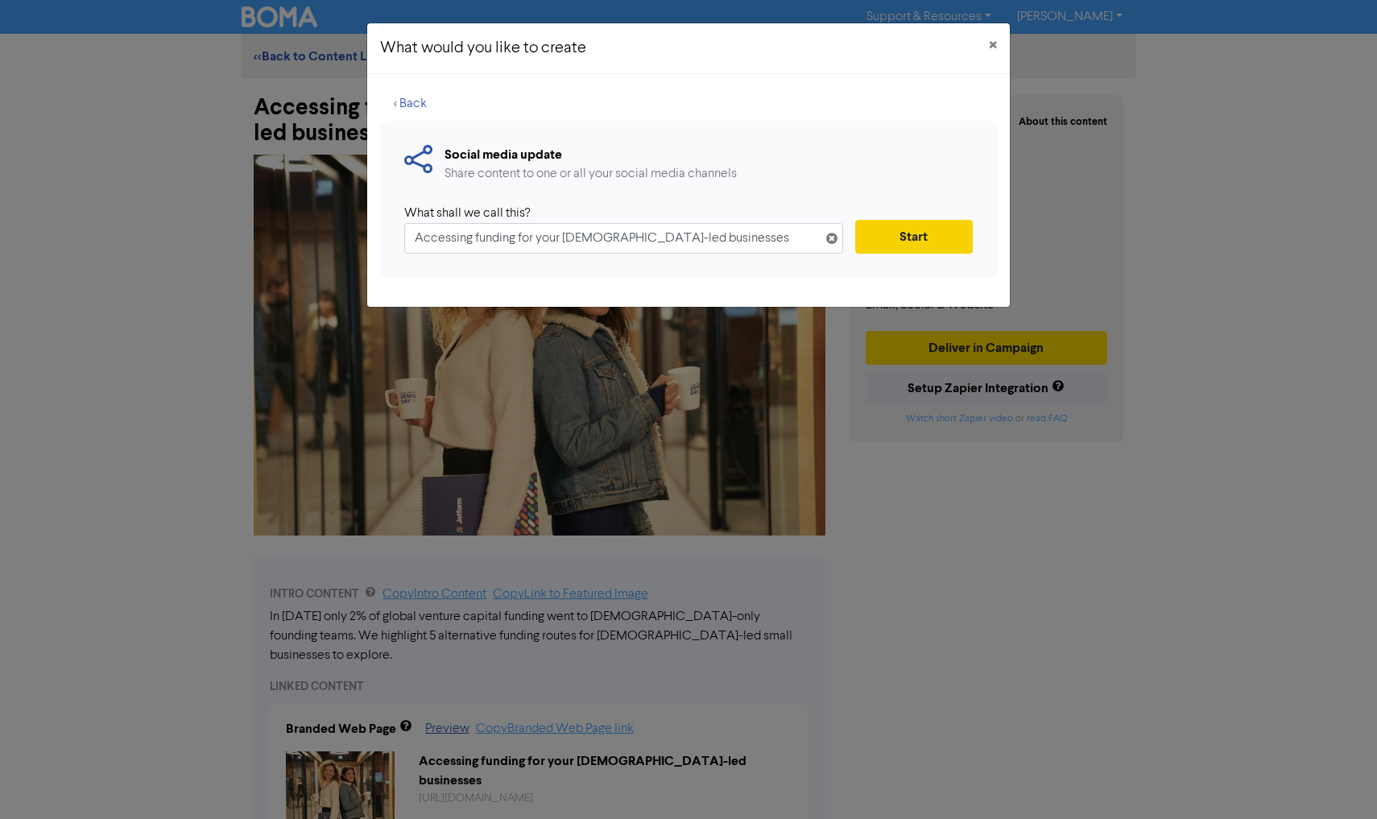
click at [902, 231] on button "Start" at bounding box center [914, 237] width 118 height 34
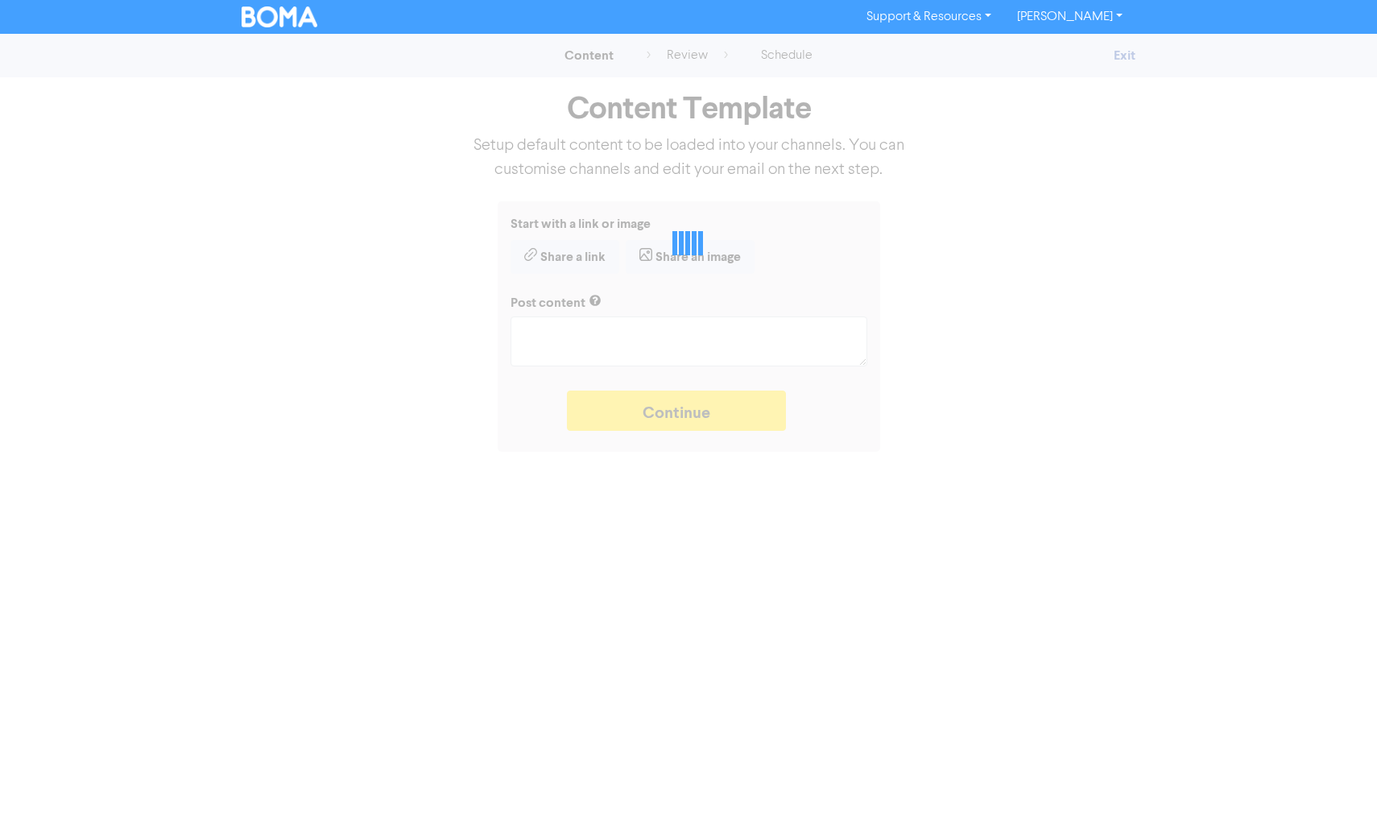
type textarea "x"
type textarea "In [DATE] only 2% of global venture capital funding went to [DEMOGRAPHIC_DATA]-…"
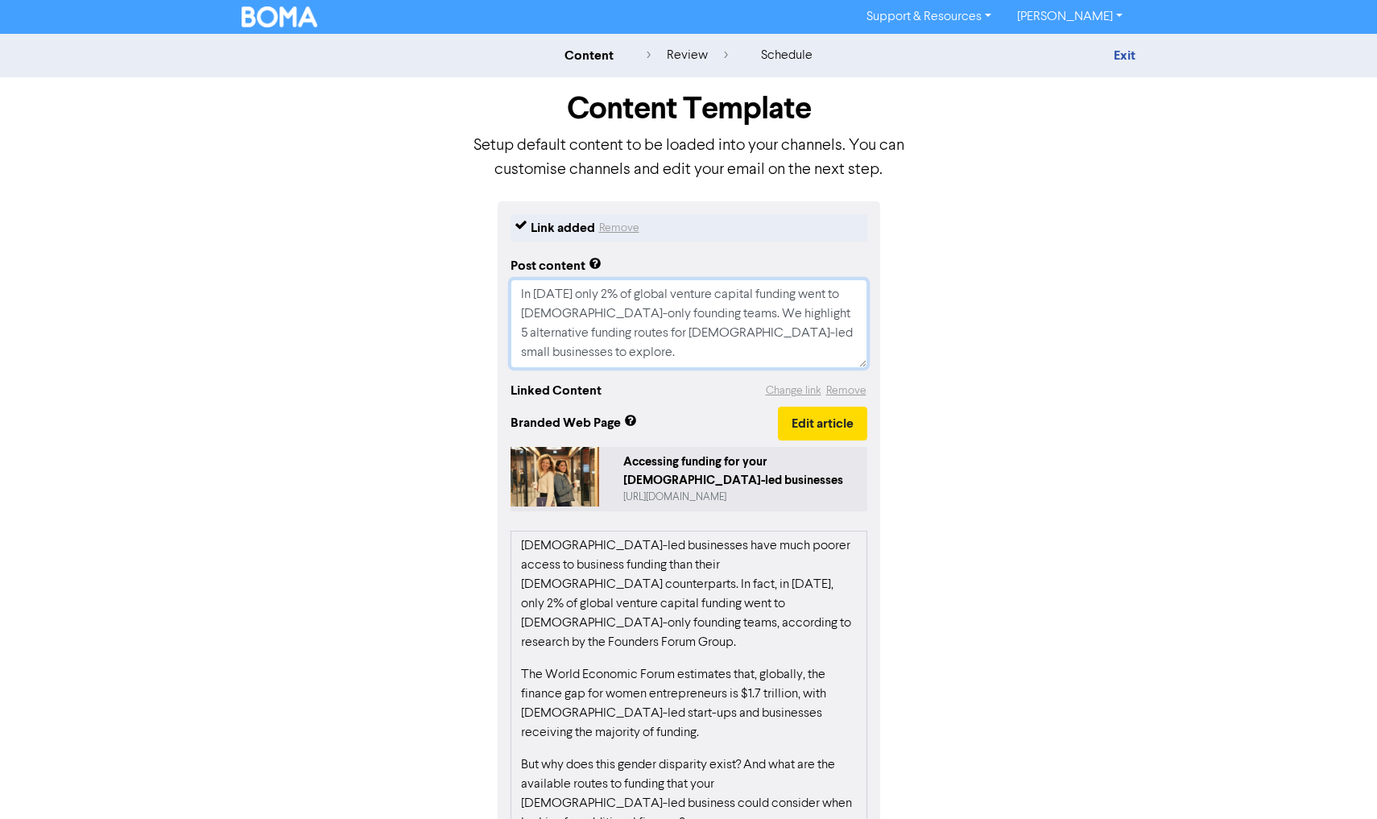
click at [842, 333] on textarea "In [DATE] only 2% of global venture capital funding went to [DEMOGRAPHIC_DATA]-…" at bounding box center [688, 323] width 357 height 89
type textarea "x"
type textarea "In [DATE] only 2% of global venture capital funding went to [DEMOGRAPHIC_DATA]-…"
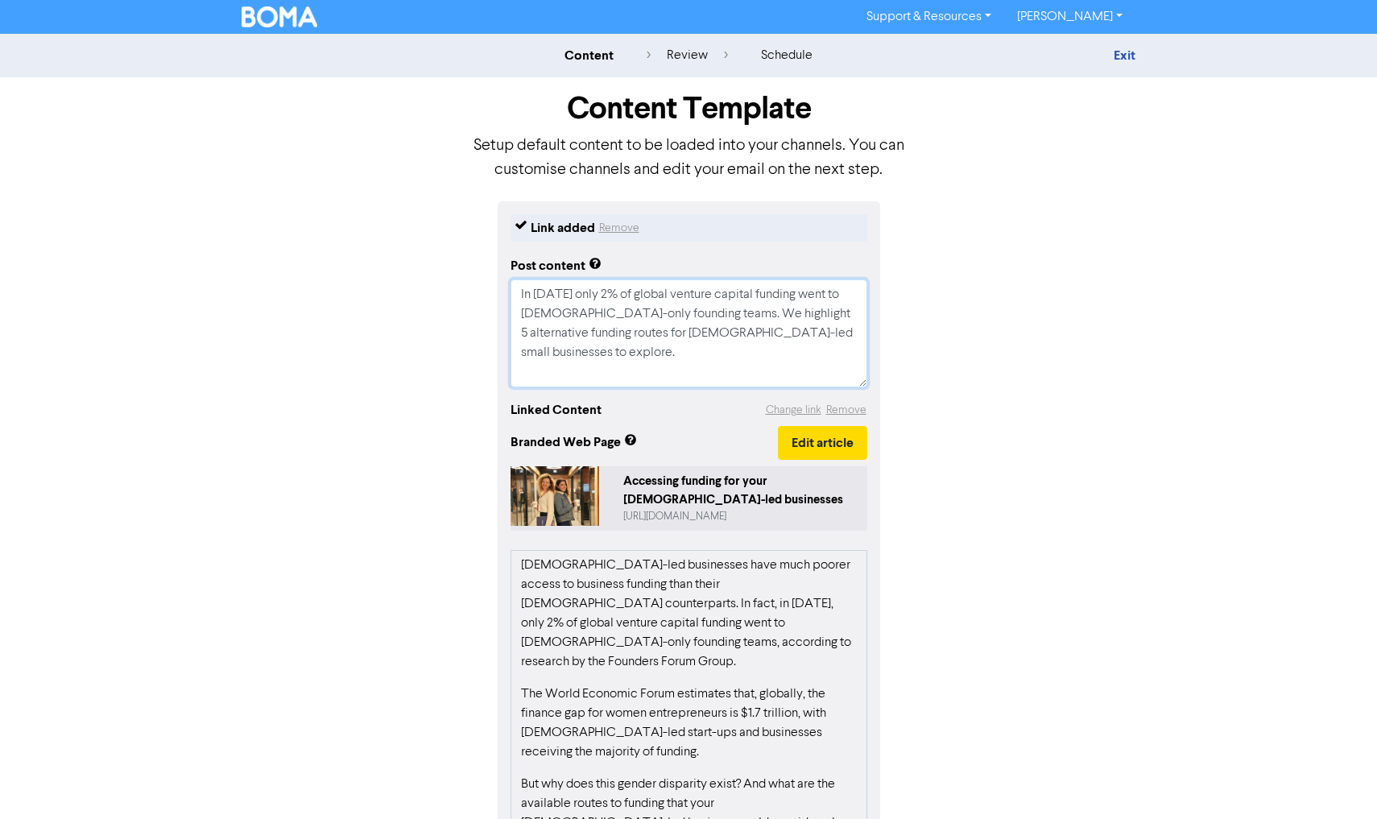
type textarea "x"
type textarea "In [DATE] only 2% of global venture capital funding went to [DEMOGRAPHIC_DATA]-…"
type textarea "x"
type textarea "In [DATE] only 2% of global venture capital funding went to [DEMOGRAPHIC_DATA]-…"
type textarea "x"
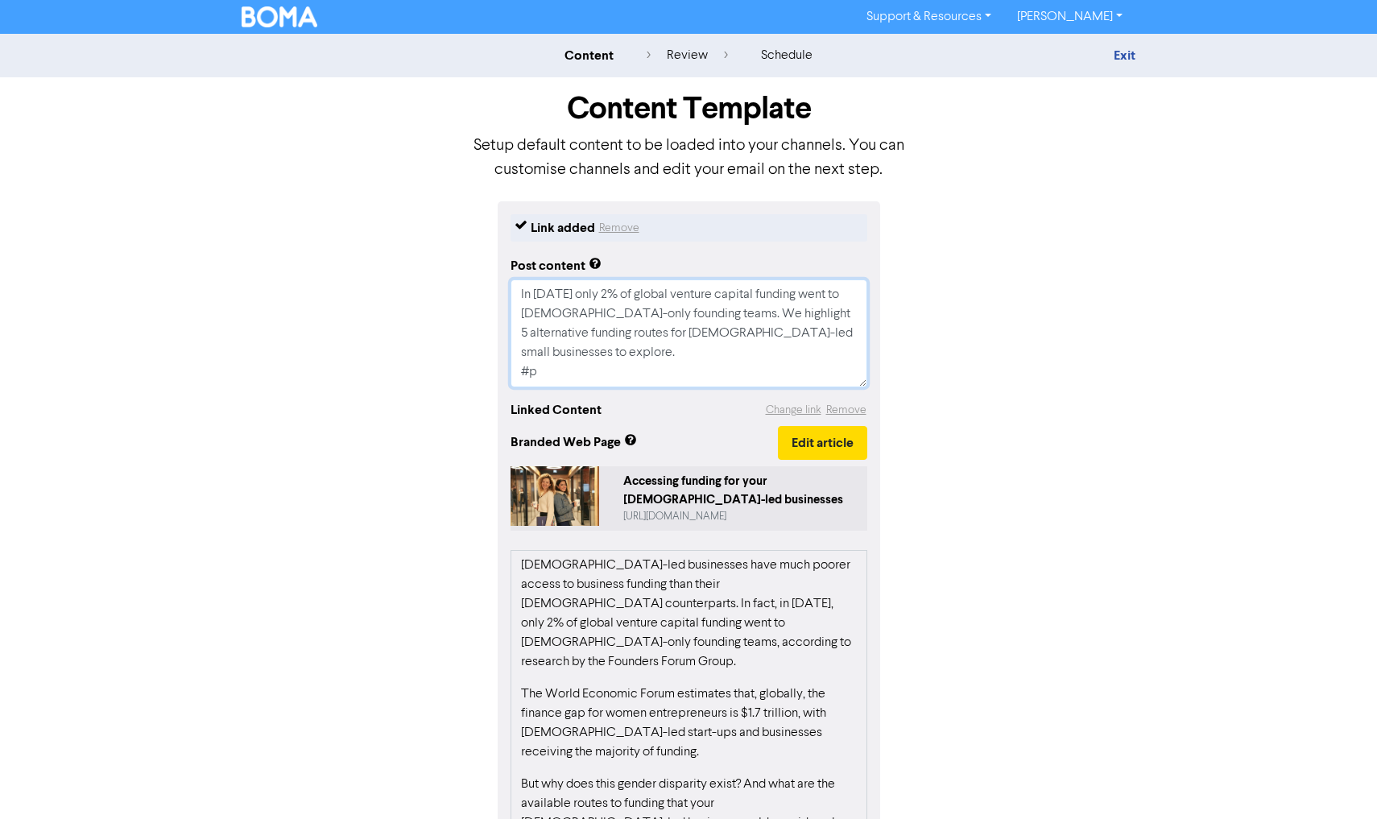
type textarea "In [DATE] only 2% of global venture capital funding went to [DEMOGRAPHIC_DATA]-…"
type textarea "x"
type textarea "In [DATE] only 2% of global venture capital funding went to [DEMOGRAPHIC_DATA]-…"
type textarea "x"
type textarea "In [DATE] only 2% of global venture capital funding went to [DEMOGRAPHIC_DATA]-…"
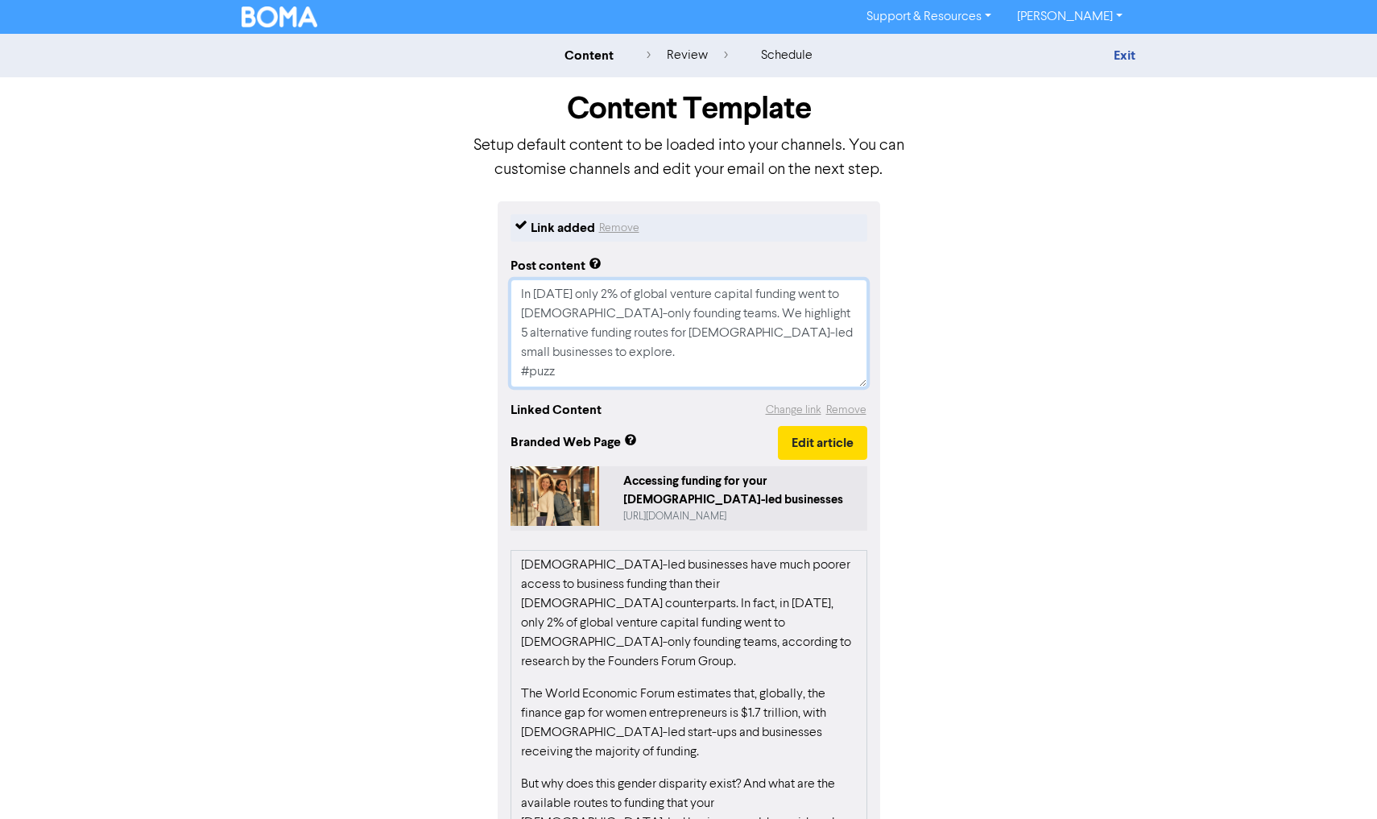
type textarea "x"
type textarea "In [DATE] only 2% of global venture capital funding went to [DEMOGRAPHIC_DATA]-…"
type textarea "x"
type textarea "In [DATE] only 2% of global venture capital funding went to [DEMOGRAPHIC_DATA]-…"
type textarea "x"
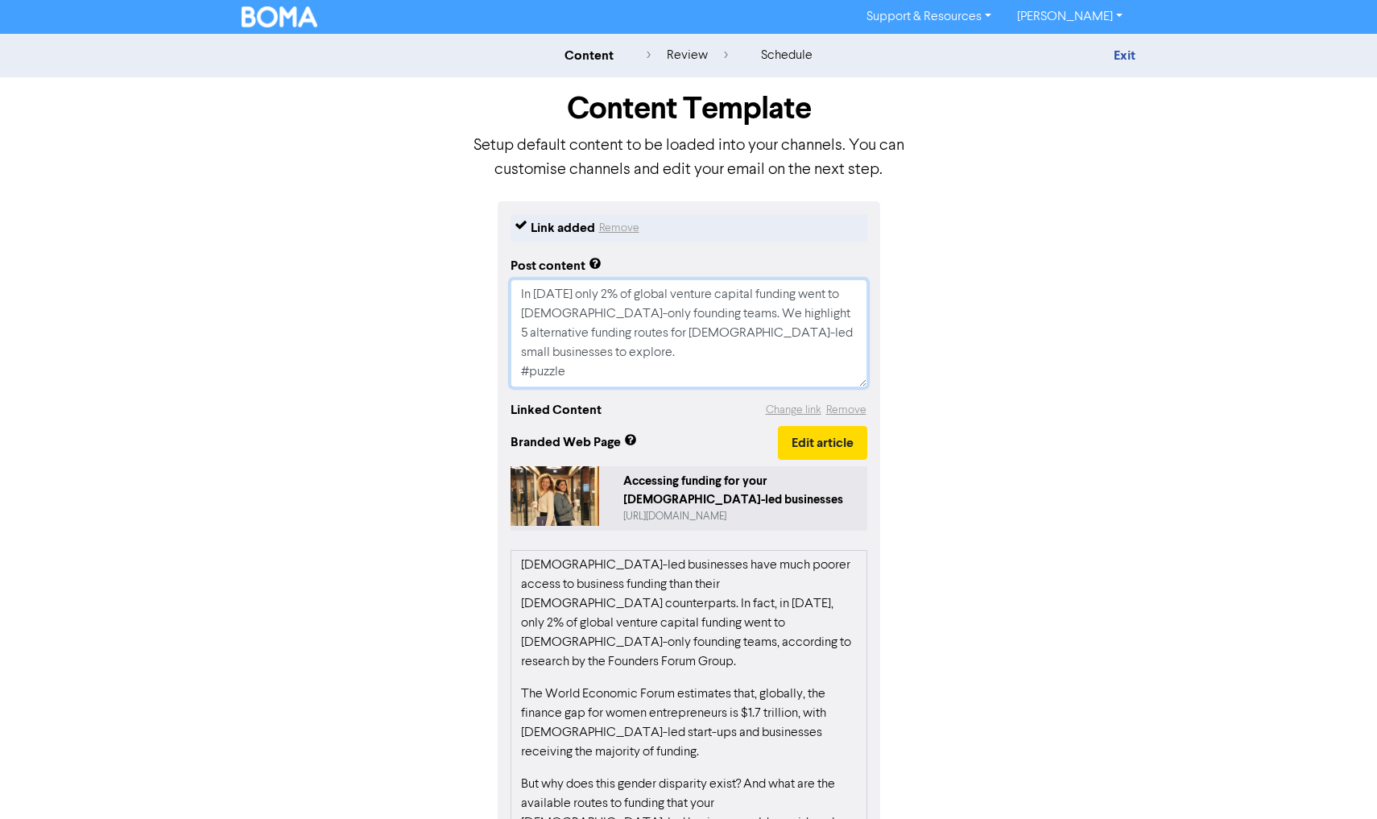
type textarea "In [DATE] only 2% of global venture capital funding went to [DEMOGRAPHIC_DATA]-…"
type textarea "x"
type textarea "In [DATE] only 2% of global venture capital funding went to [DEMOGRAPHIC_DATA]-…"
type textarea "x"
type textarea "In [DATE] only 2% of global venture capital funding went to [DEMOGRAPHIC_DATA]-…"
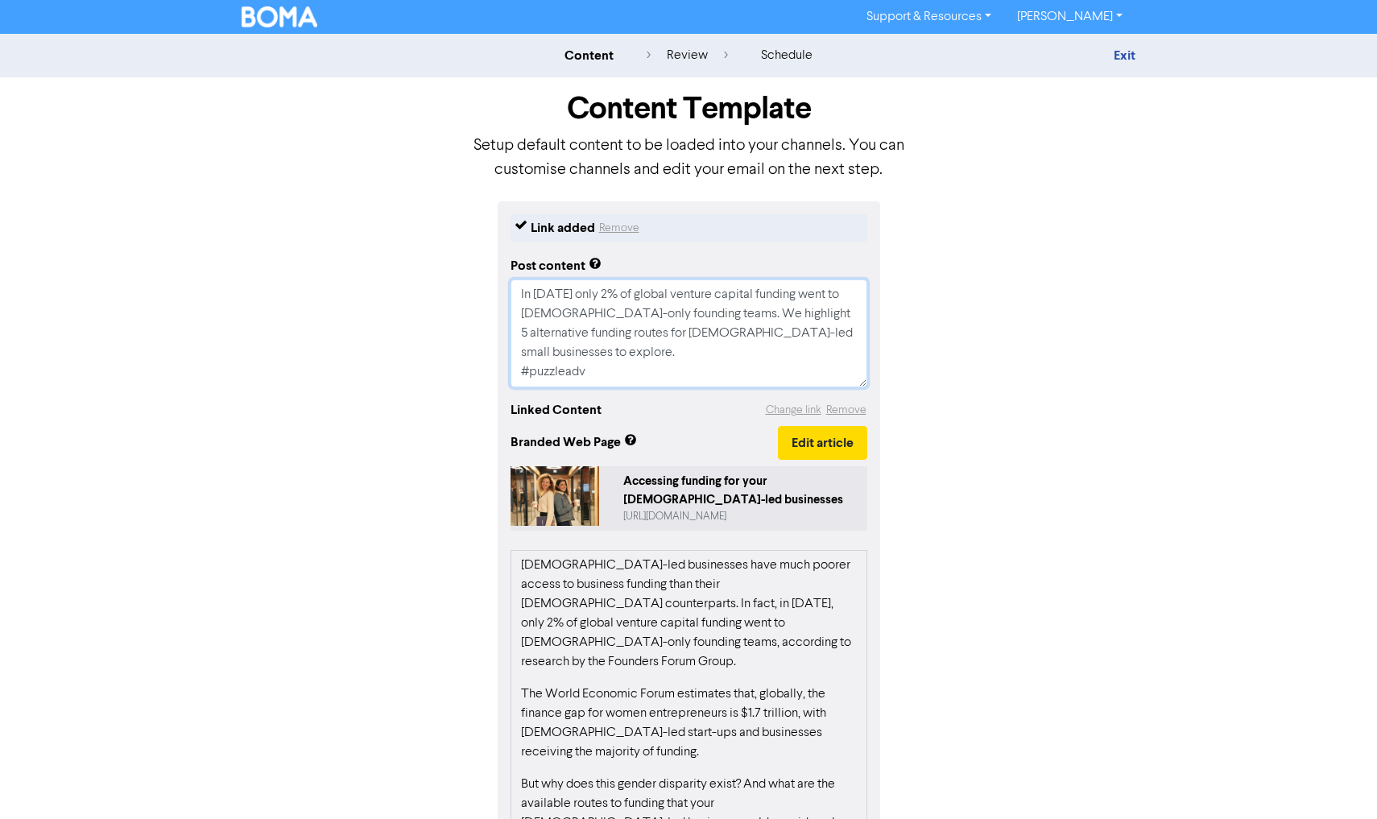
type textarea "x"
type textarea "In [DATE] only 2% of global venture capital funding went to [DEMOGRAPHIC_DATA]-…"
type textarea "x"
type textarea "In [DATE] only 2% of global venture capital funding went to [DEMOGRAPHIC_DATA]-…"
type textarea "x"
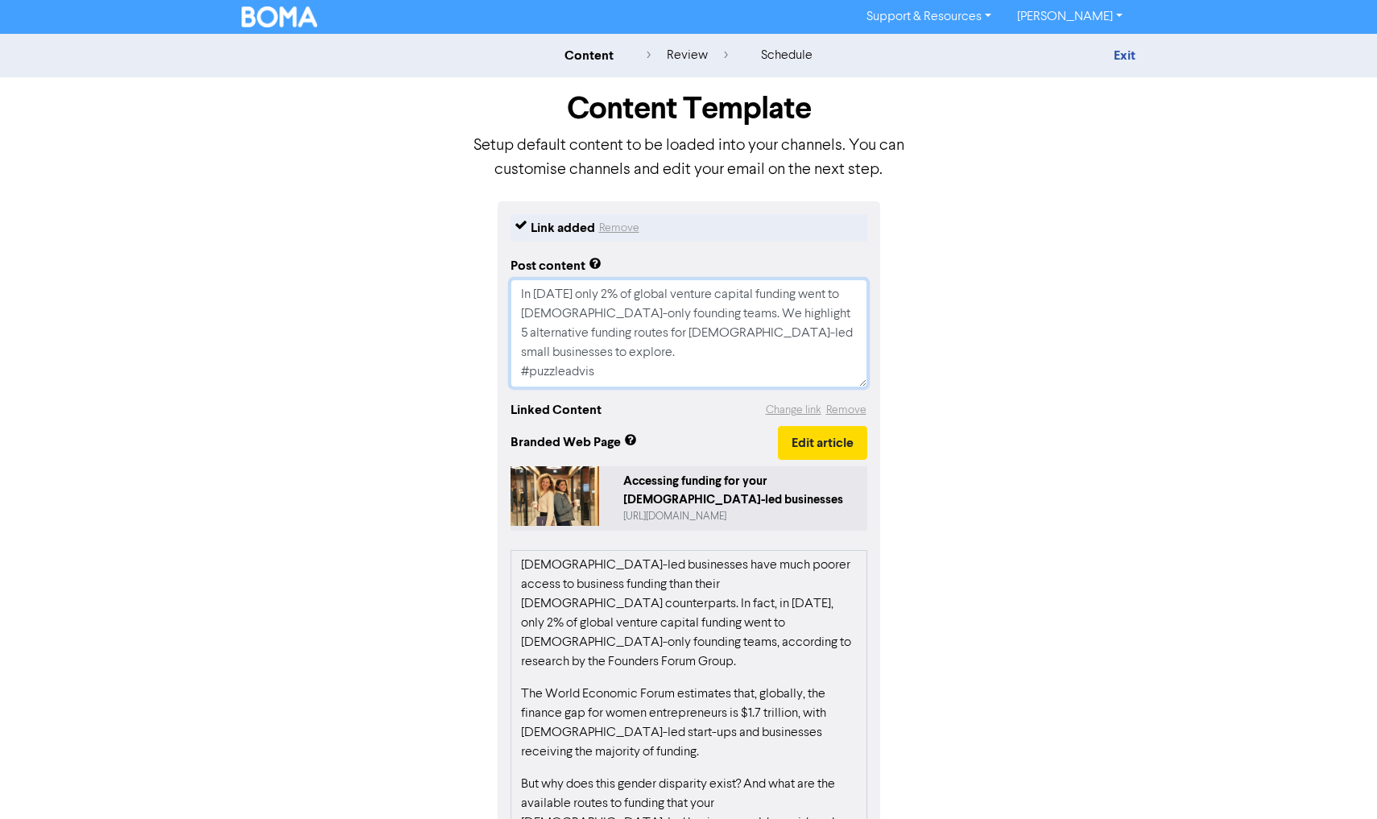
type textarea "In [DATE] only 2% of global venture capital funding went to [DEMOGRAPHIC_DATA]-…"
type textarea "x"
type textarea "In [DATE] only 2% of global venture capital funding went to [DEMOGRAPHIC_DATA]-…"
type textarea "x"
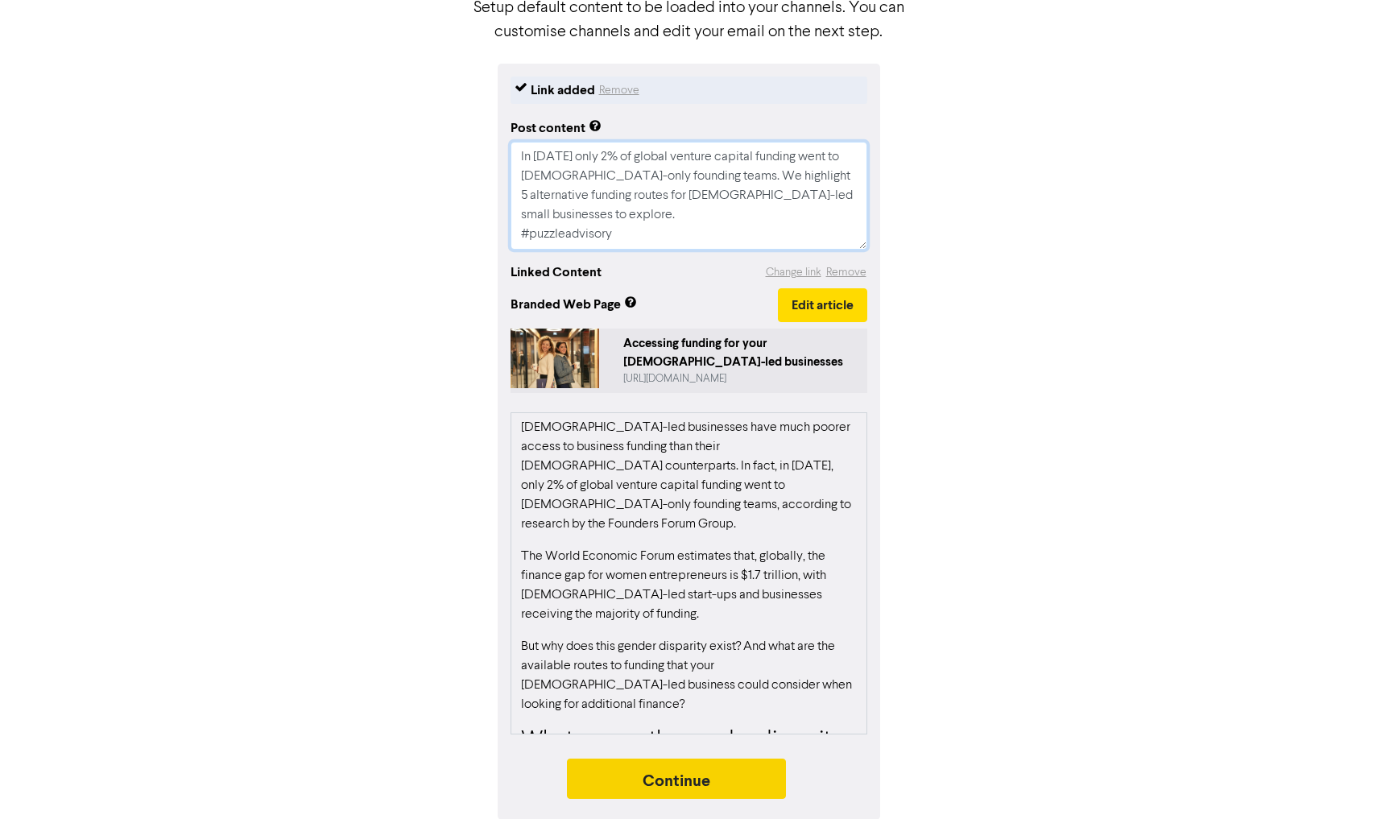
type textarea "In [DATE] only 2% of global venture capital funding went to [DEMOGRAPHIC_DATA]-…"
click at [690, 779] on button "Continue" at bounding box center [676, 778] width 219 height 40
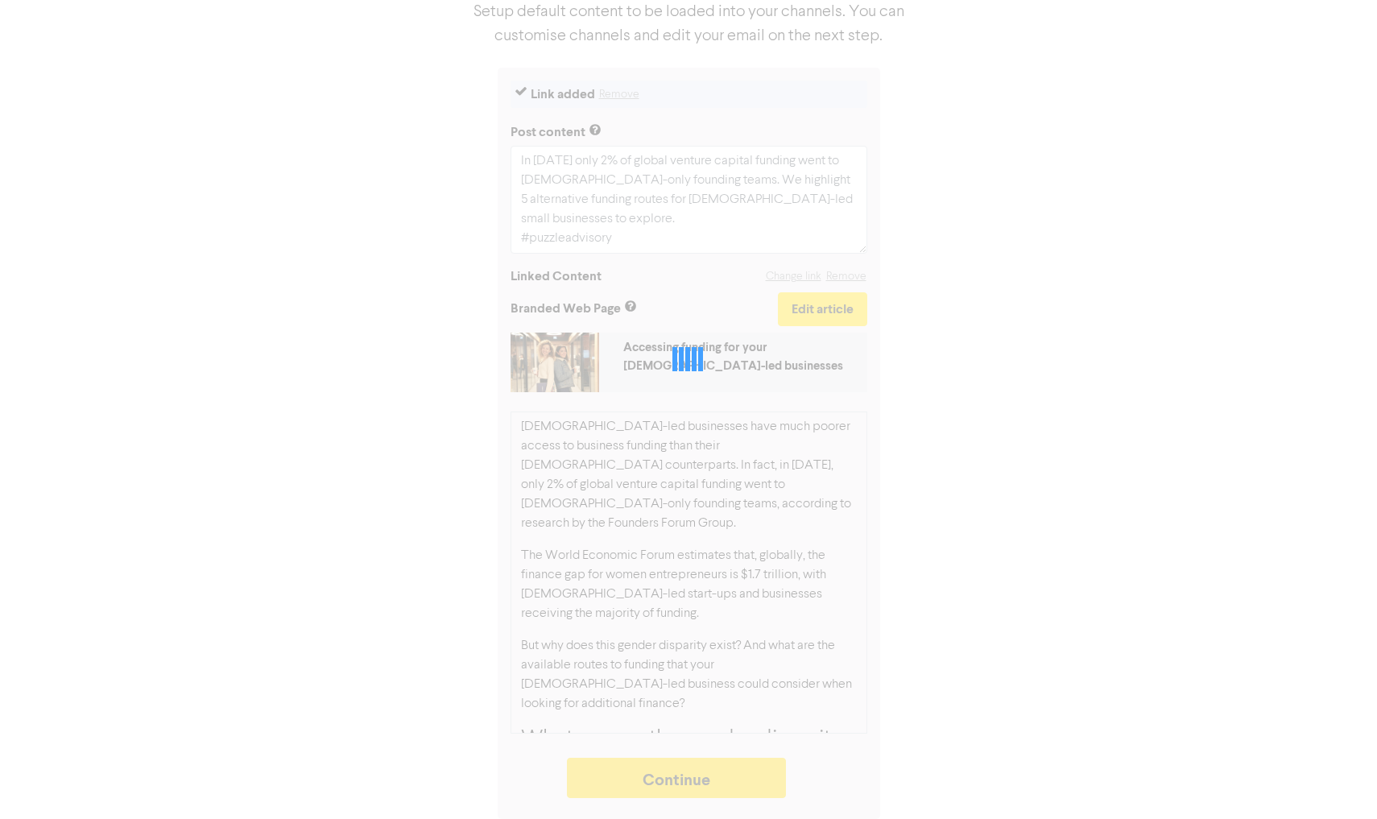
type textarea "x"
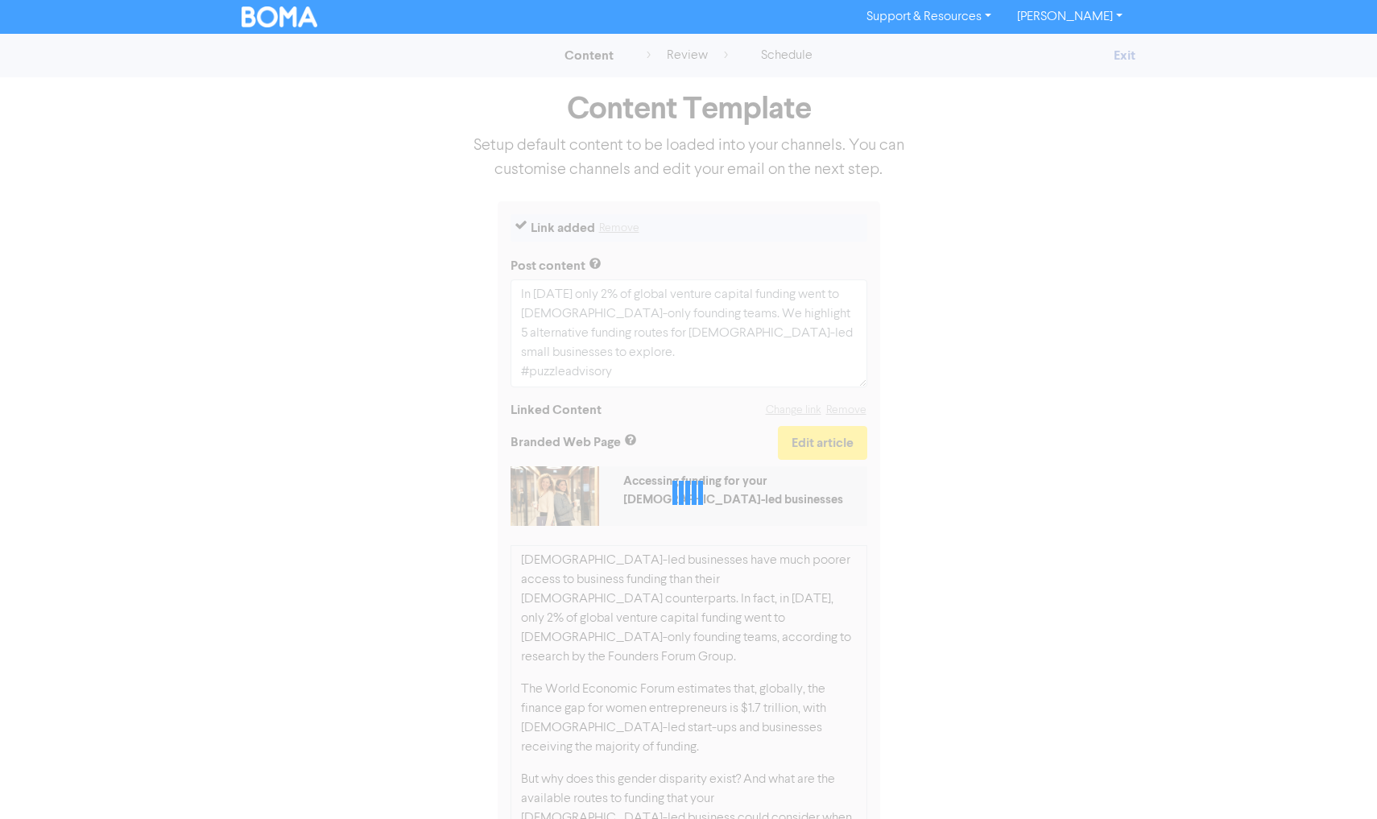
select select "LEARN_MORE"
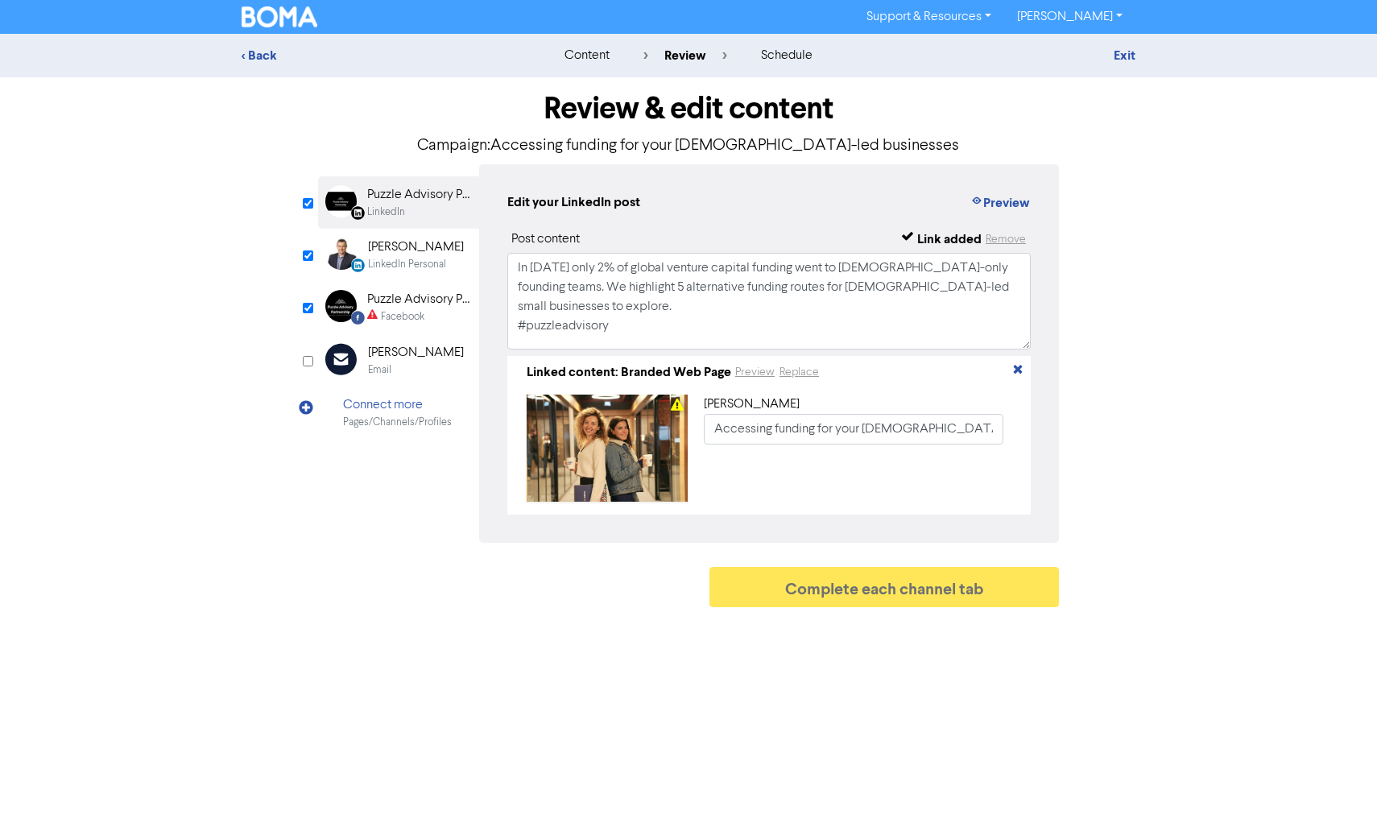
click at [411, 279] on div "LinkedIn Personal Created with Sketch. [PERSON_NAME] LinkedIn Personal" at bounding box center [398, 255] width 161 height 52
click at [398, 303] on div "Puzzle Advisory Partnership" at bounding box center [418, 299] width 103 height 19
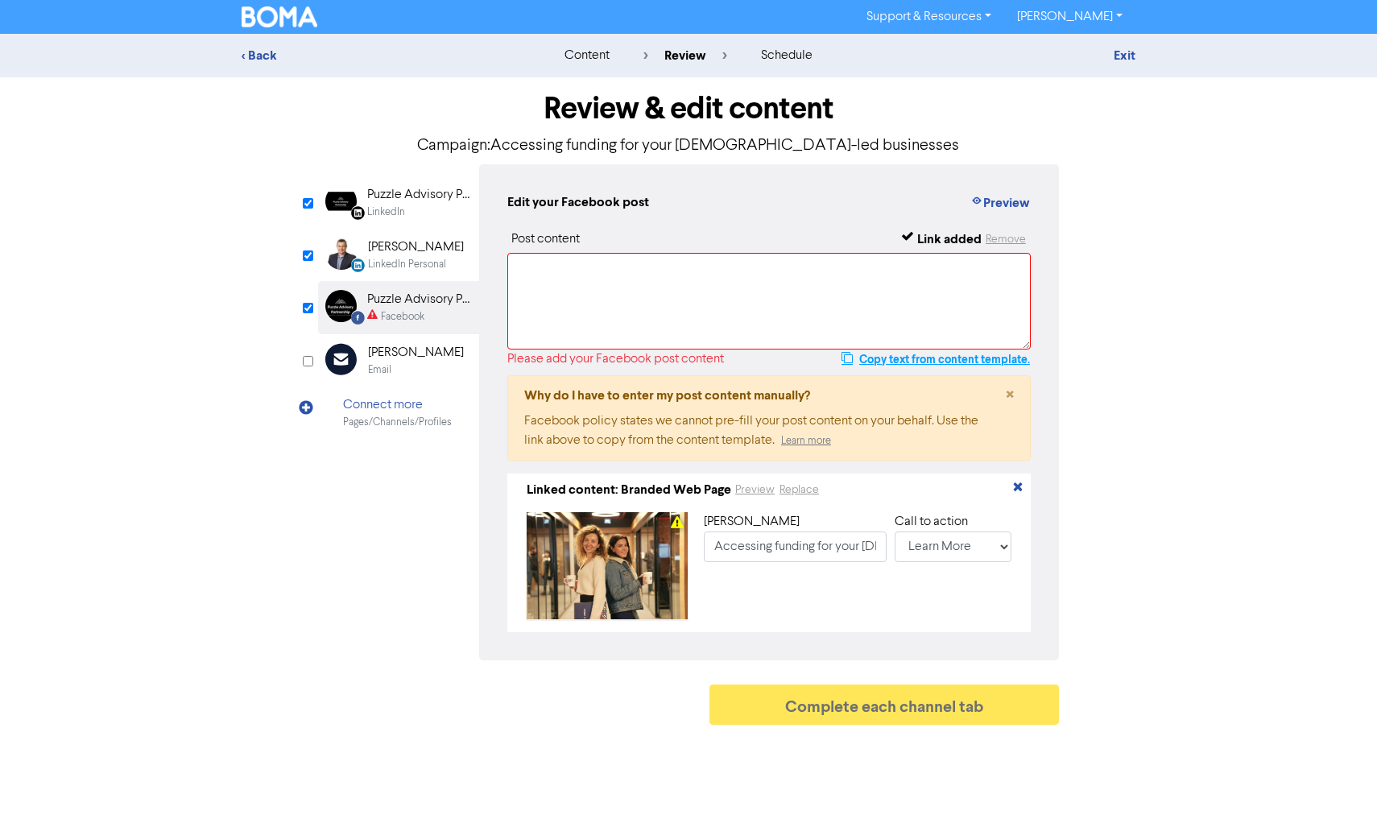
click at [918, 358] on button "Copy text from content template." at bounding box center [935, 358] width 190 height 19
click at [724, 305] on textarea at bounding box center [768, 301] width 523 height 97
paste textarea "In [DATE] only 2% of global venture capital funding went to [DEMOGRAPHIC_DATA]-…"
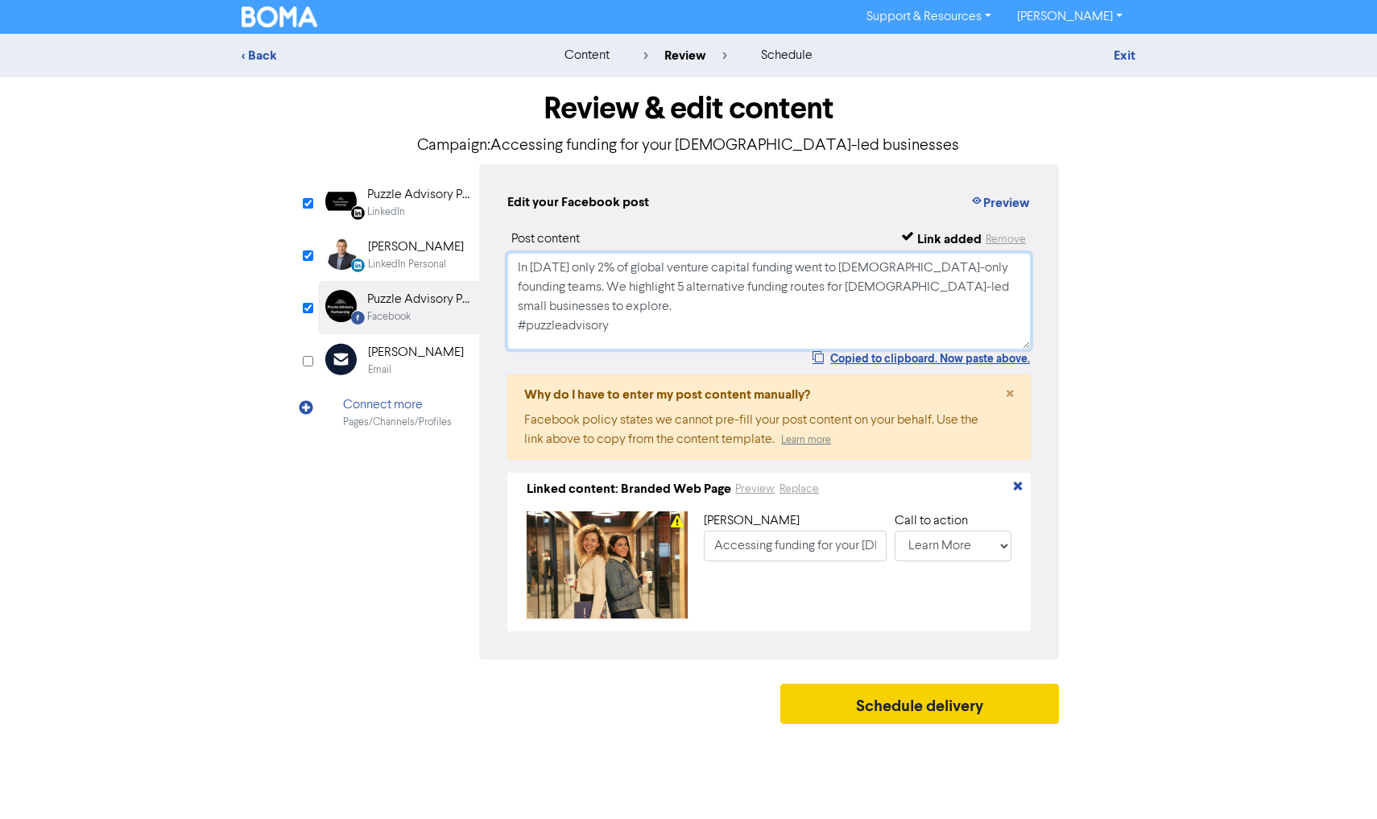
type textarea "In [DATE] only 2% of global venture capital funding went to [DEMOGRAPHIC_DATA]-…"
click at [808, 709] on button "Schedule delivery" at bounding box center [919, 703] width 279 height 40
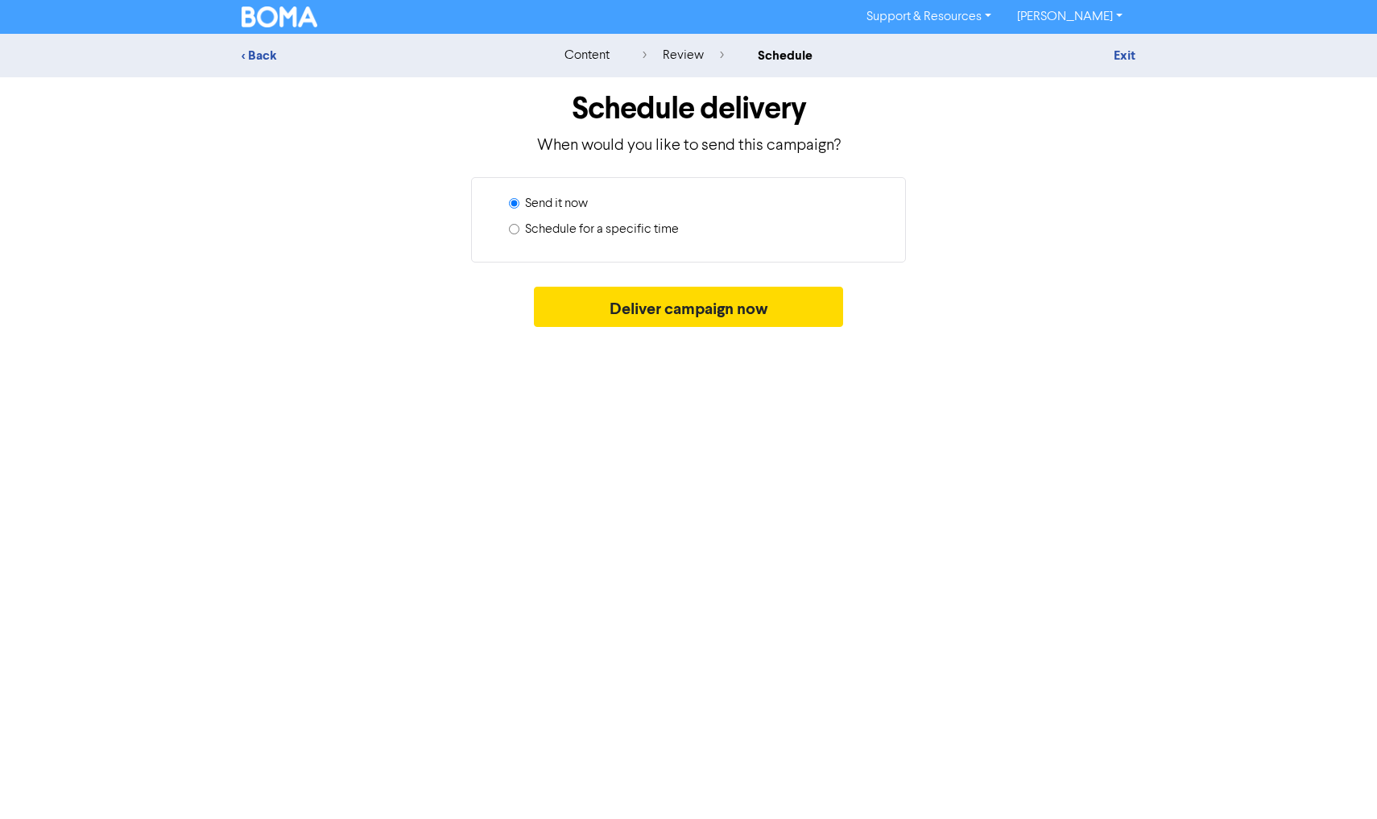
click at [588, 225] on label "Schedule for a specific time" at bounding box center [602, 229] width 154 height 19
click at [519, 225] on input "Schedule for a specific time" at bounding box center [514, 229] width 10 height 10
radio input "true"
radio input "false"
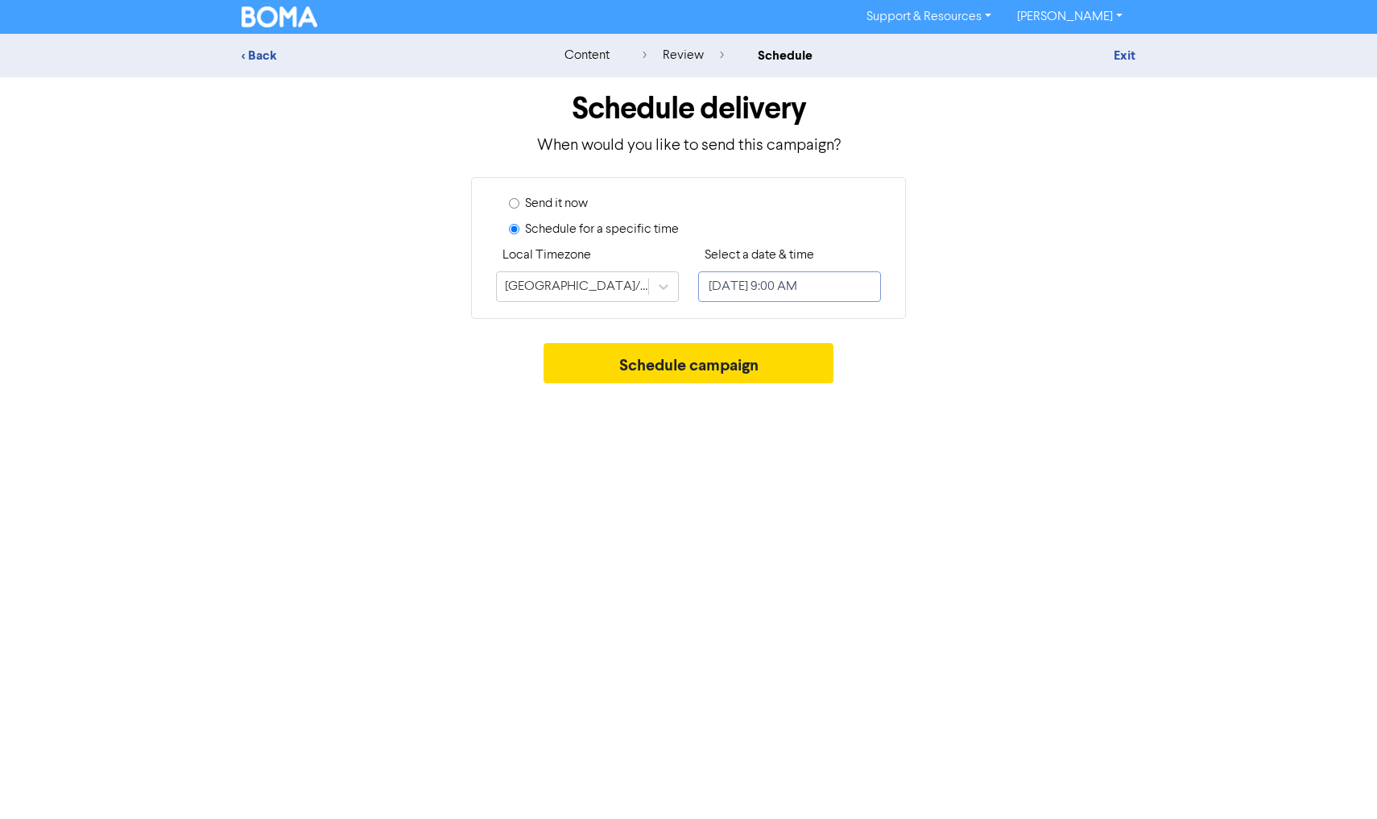
click at [752, 286] on input "[DATE] 9:00 AM" at bounding box center [789, 286] width 183 height 31
select select "9"
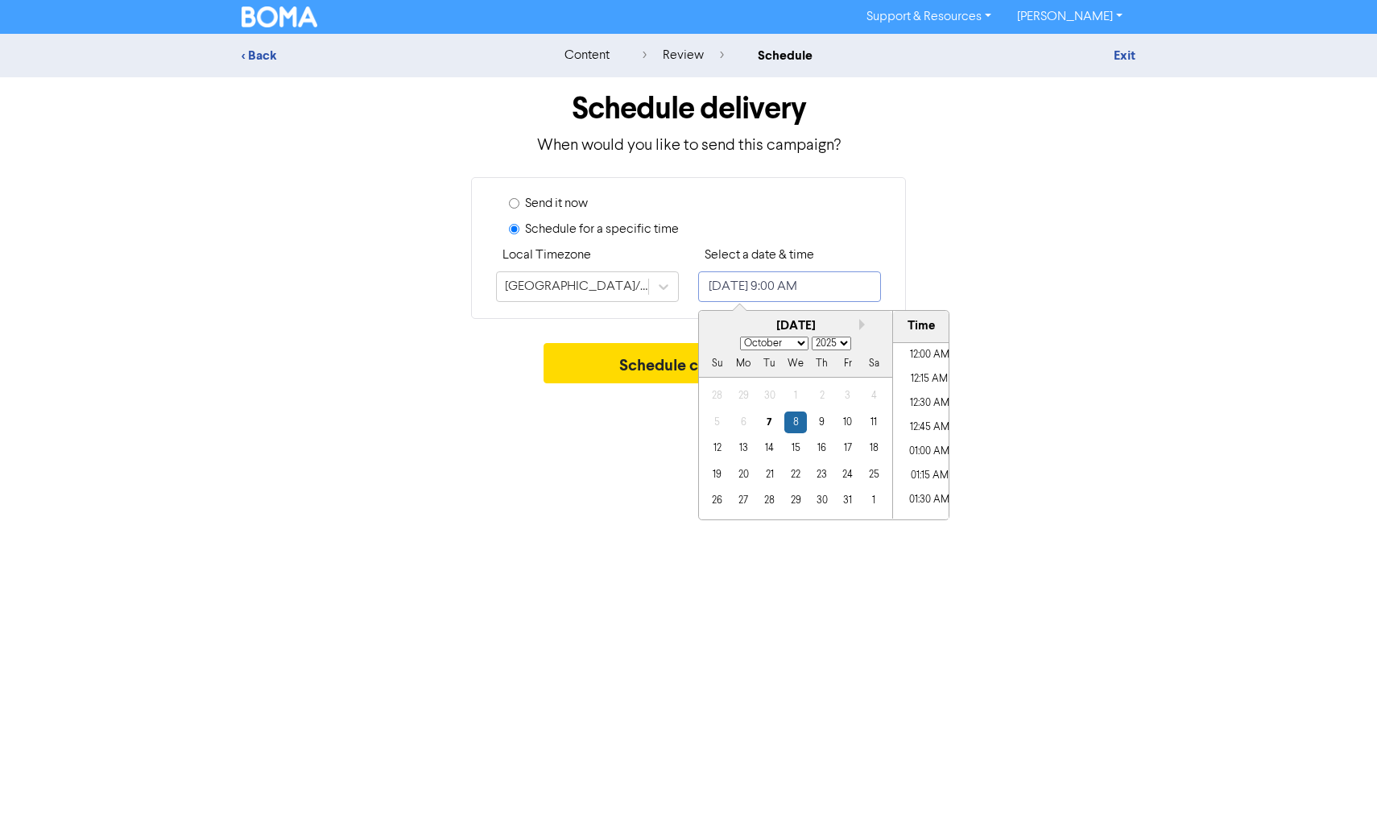
scroll to position [794, 0]
click at [827, 427] on div "9" at bounding box center [822, 422] width 22 height 22
type input "[DATE] 9:00 AM"
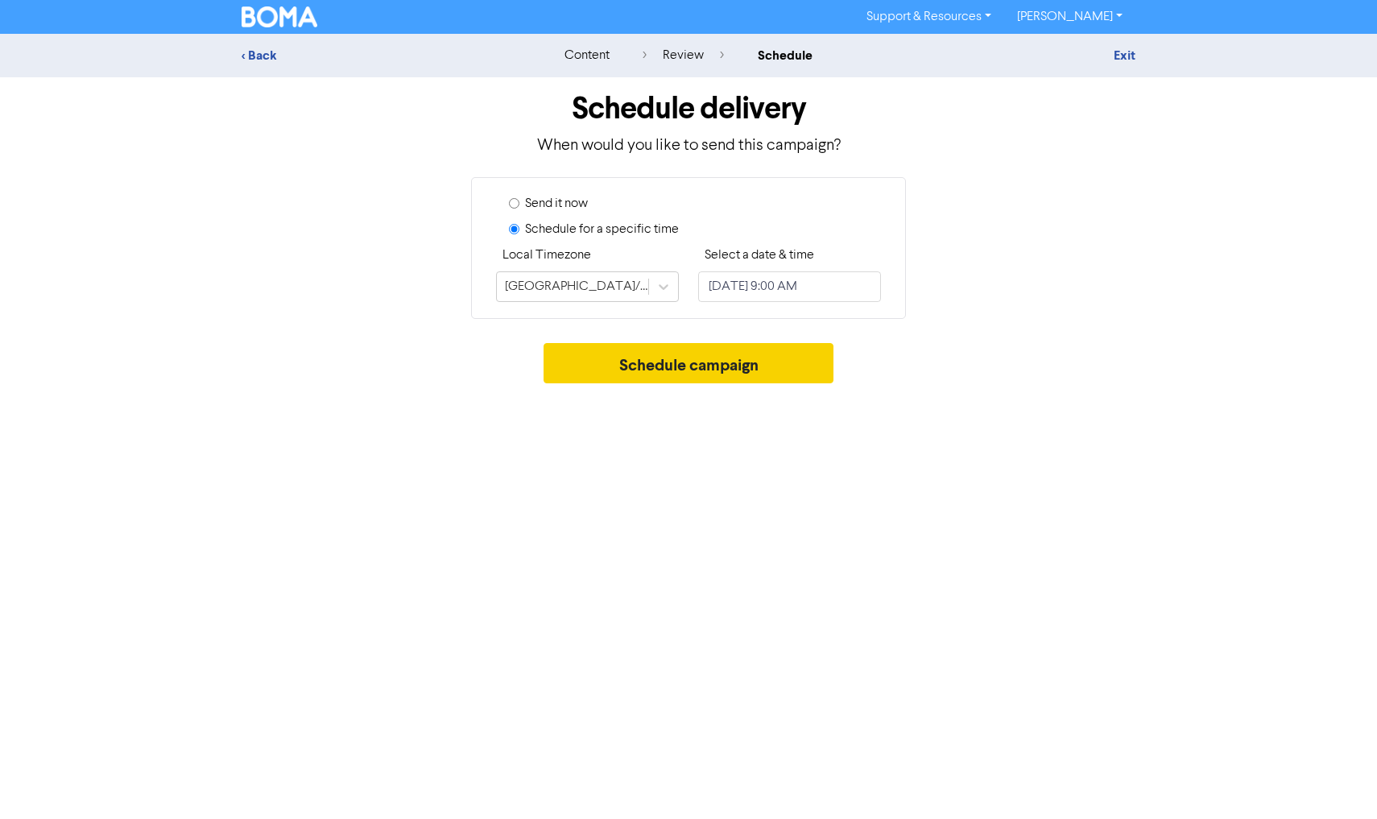
click at [662, 368] on button "Schedule campaign" at bounding box center [688, 363] width 291 height 40
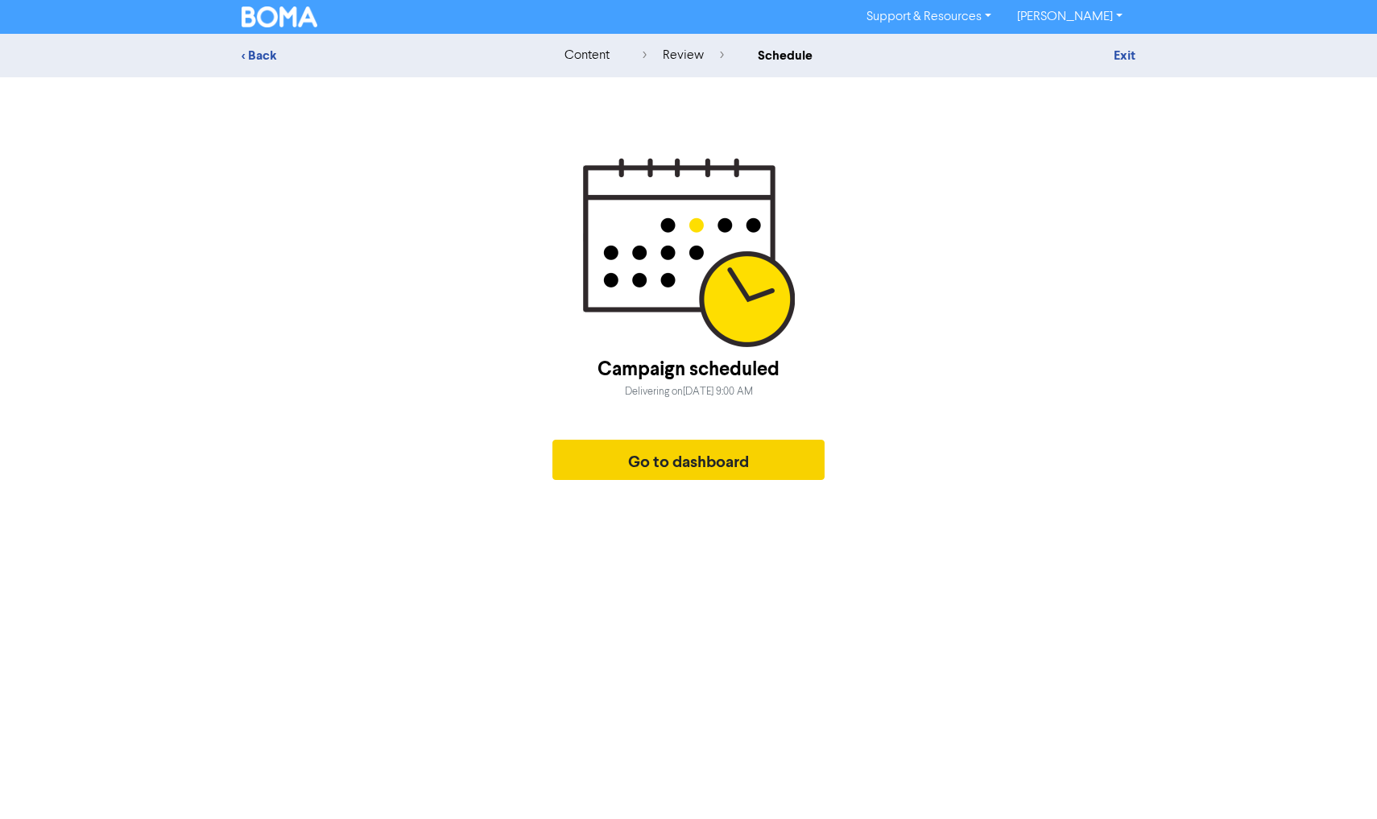
click at [653, 468] on button "Go to dashboard" at bounding box center [688, 460] width 272 height 40
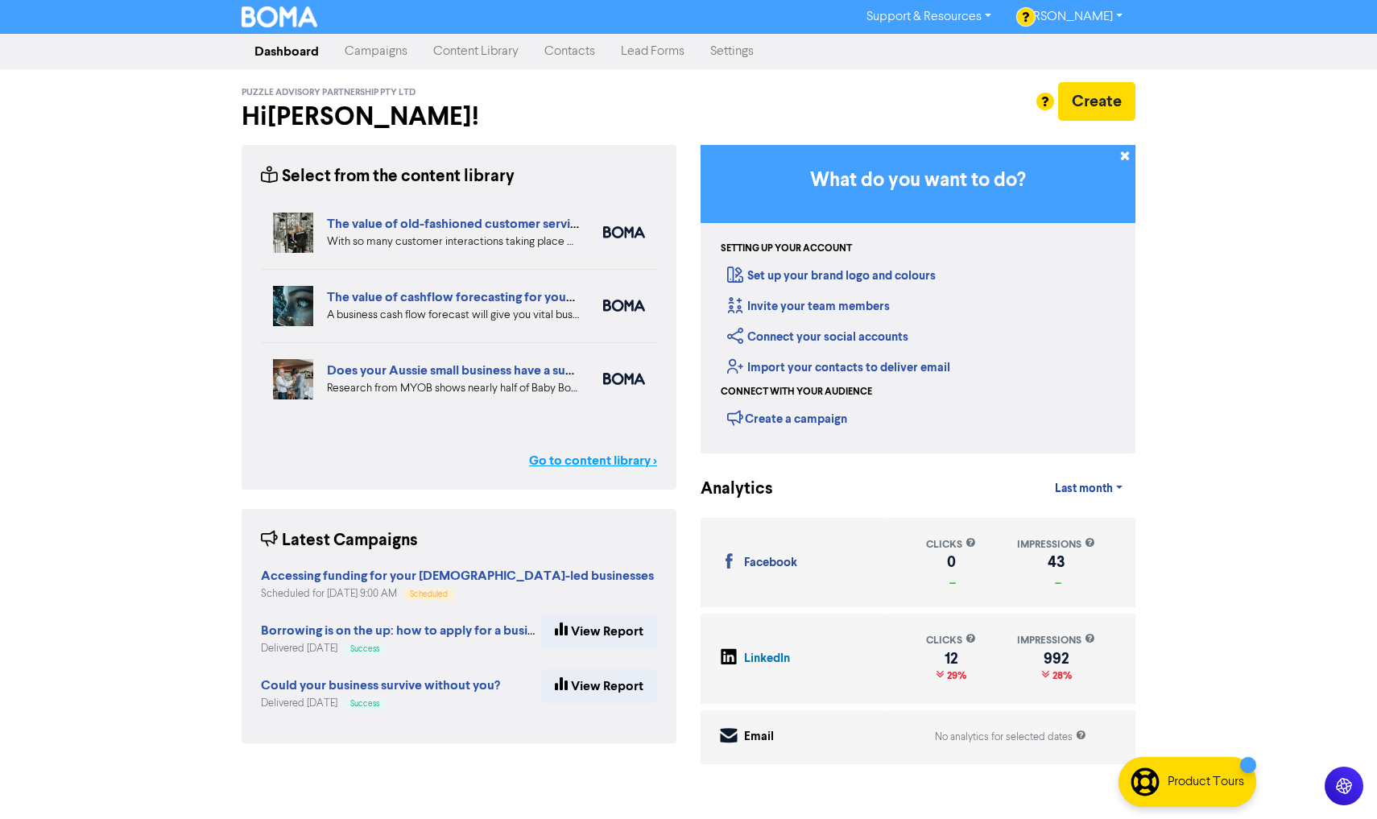
click at [592, 464] on link "Go to content library >" at bounding box center [593, 460] width 128 height 19
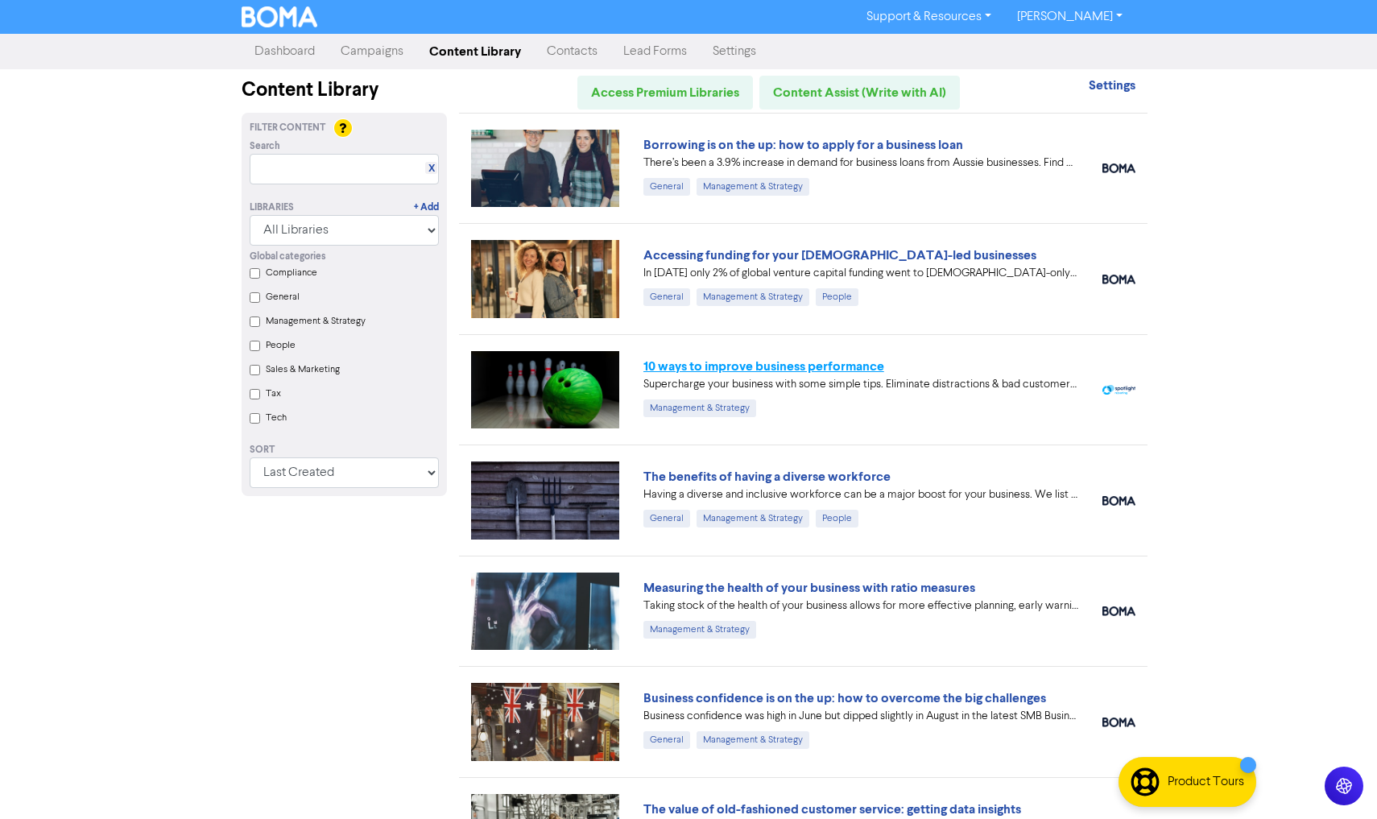
click at [714, 361] on link "10 ways to improve business performance" at bounding box center [763, 366] width 241 height 16
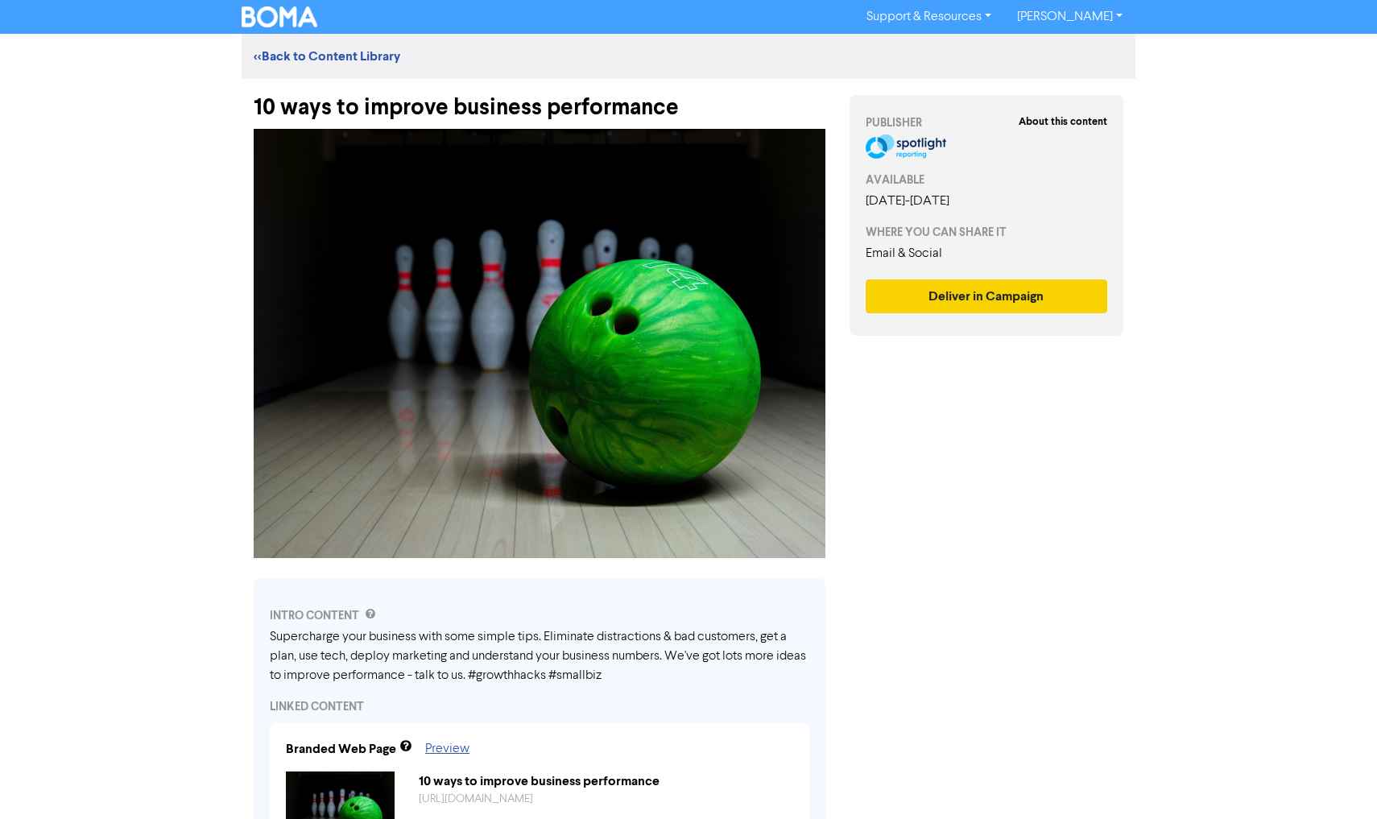
click at [1007, 301] on button "Deliver in Campaign" at bounding box center [985, 296] width 241 height 34
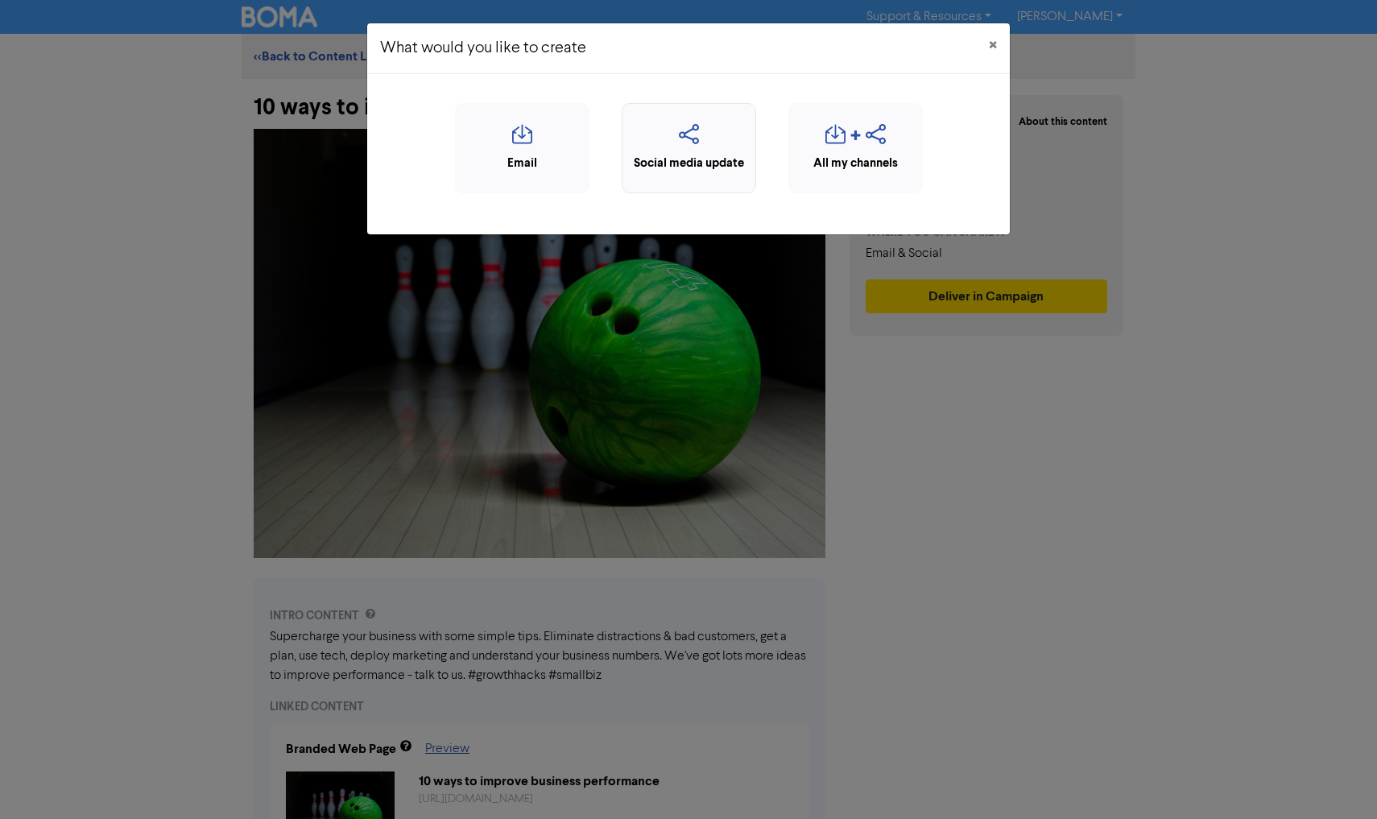
click at [701, 151] on icon "button" at bounding box center [688, 139] width 117 height 31
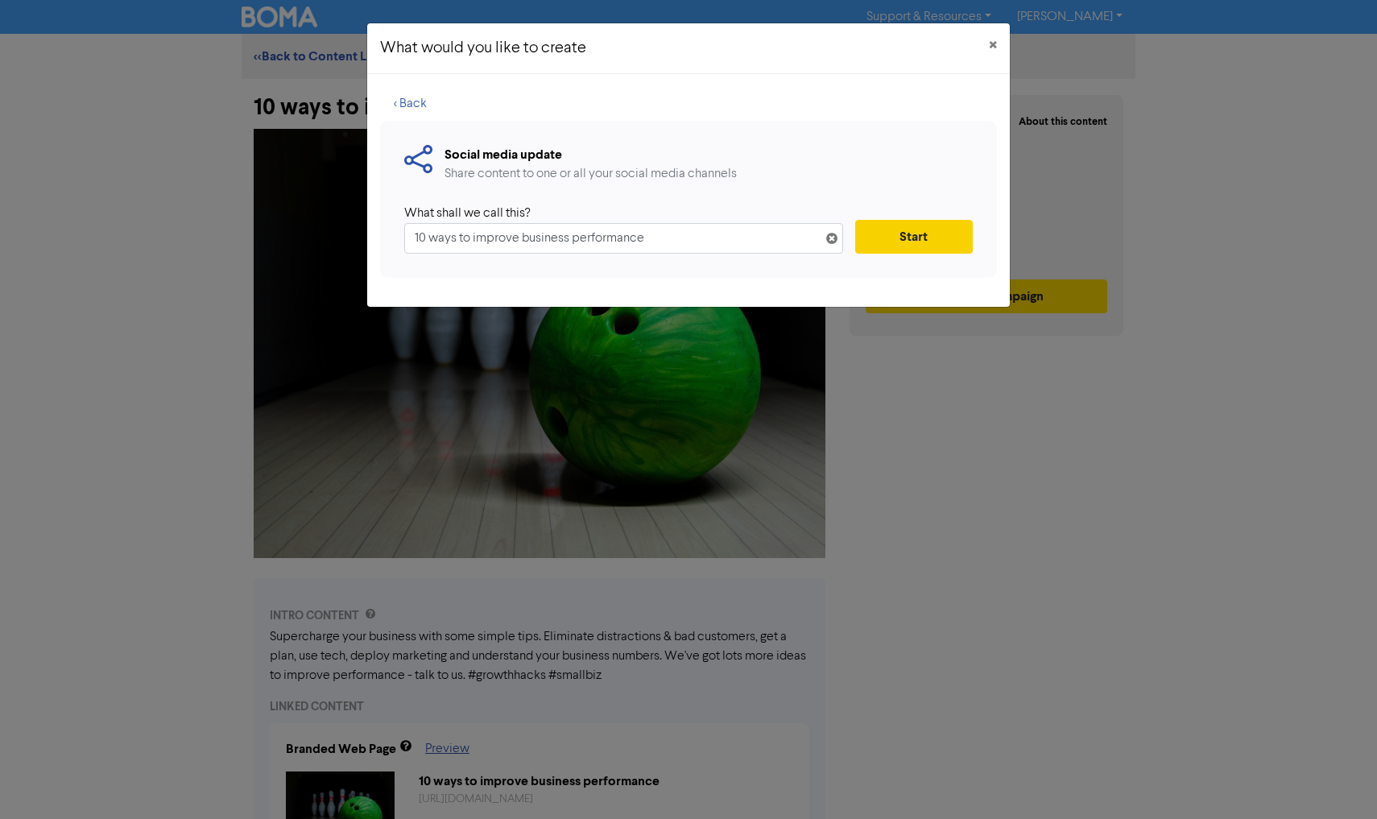
click at [931, 243] on button "Start" at bounding box center [914, 237] width 118 height 34
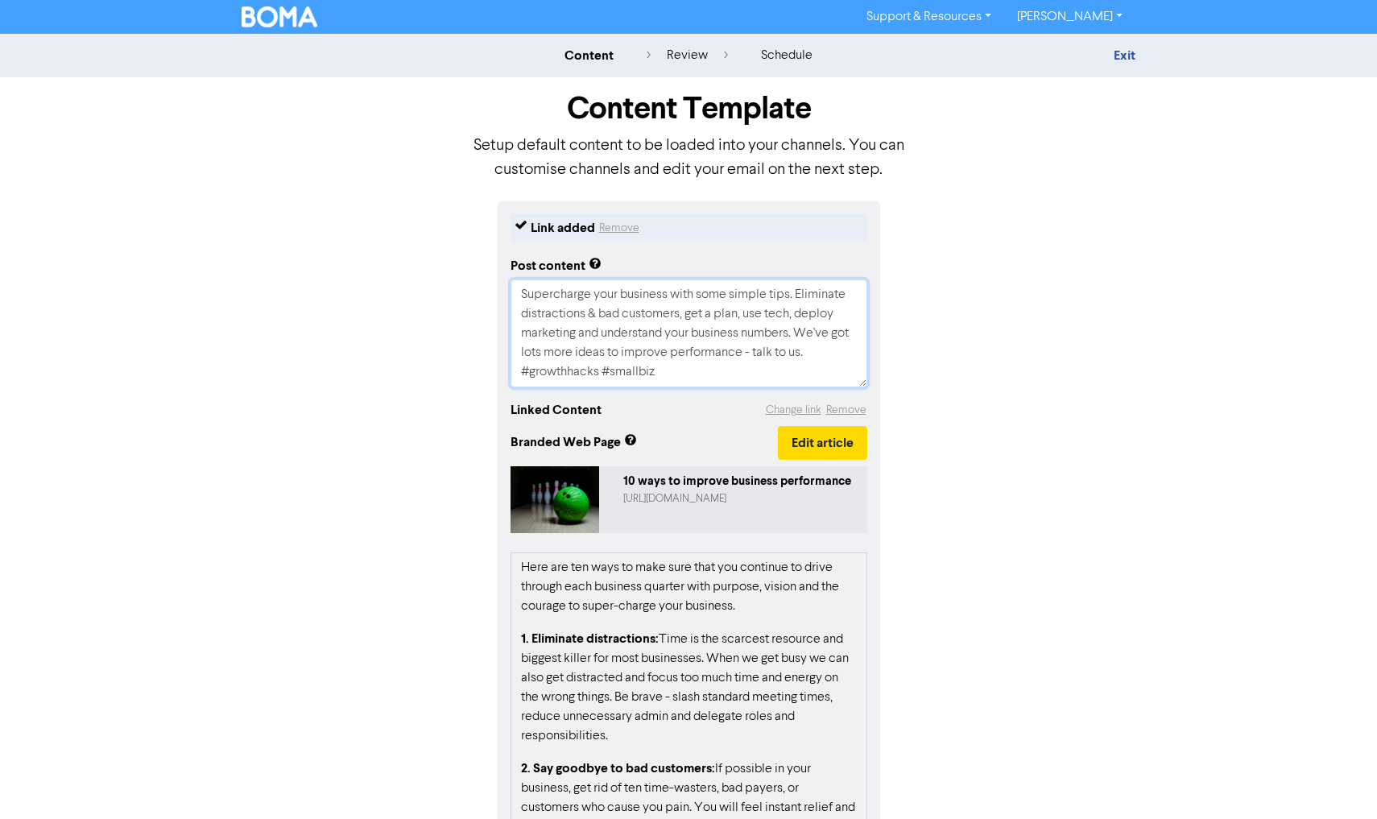
click at [687, 368] on textarea "Supercharge your business with some simple tips. Eliminate distractions & bad c…" at bounding box center [688, 333] width 357 height 108
type textarea "x"
type textarea "Supercharge your business with some simple tips. Eliminate distractions & bad c…"
type textarea "x"
type textarea "Supercharge your business with some simple tips. Eliminate distractions & bad c…"
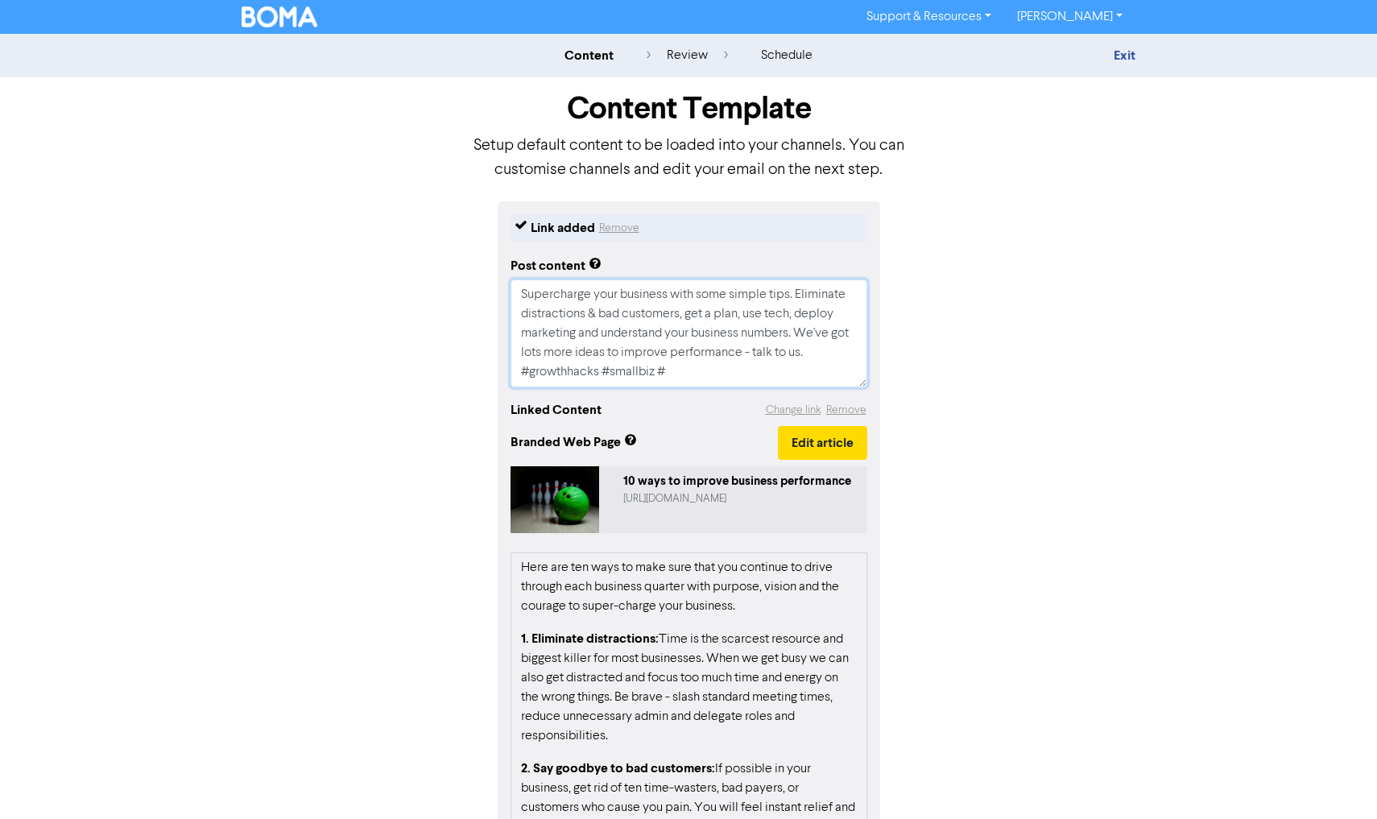
type textarea "x"
type textarea "Supercharge your business with some simple tips. Eliminate distractions & bad c…"
type textarea "x"
type textarea "Supercharge your business with some simple tips. Eliminate distractions & bad c…"
type textarea "x"
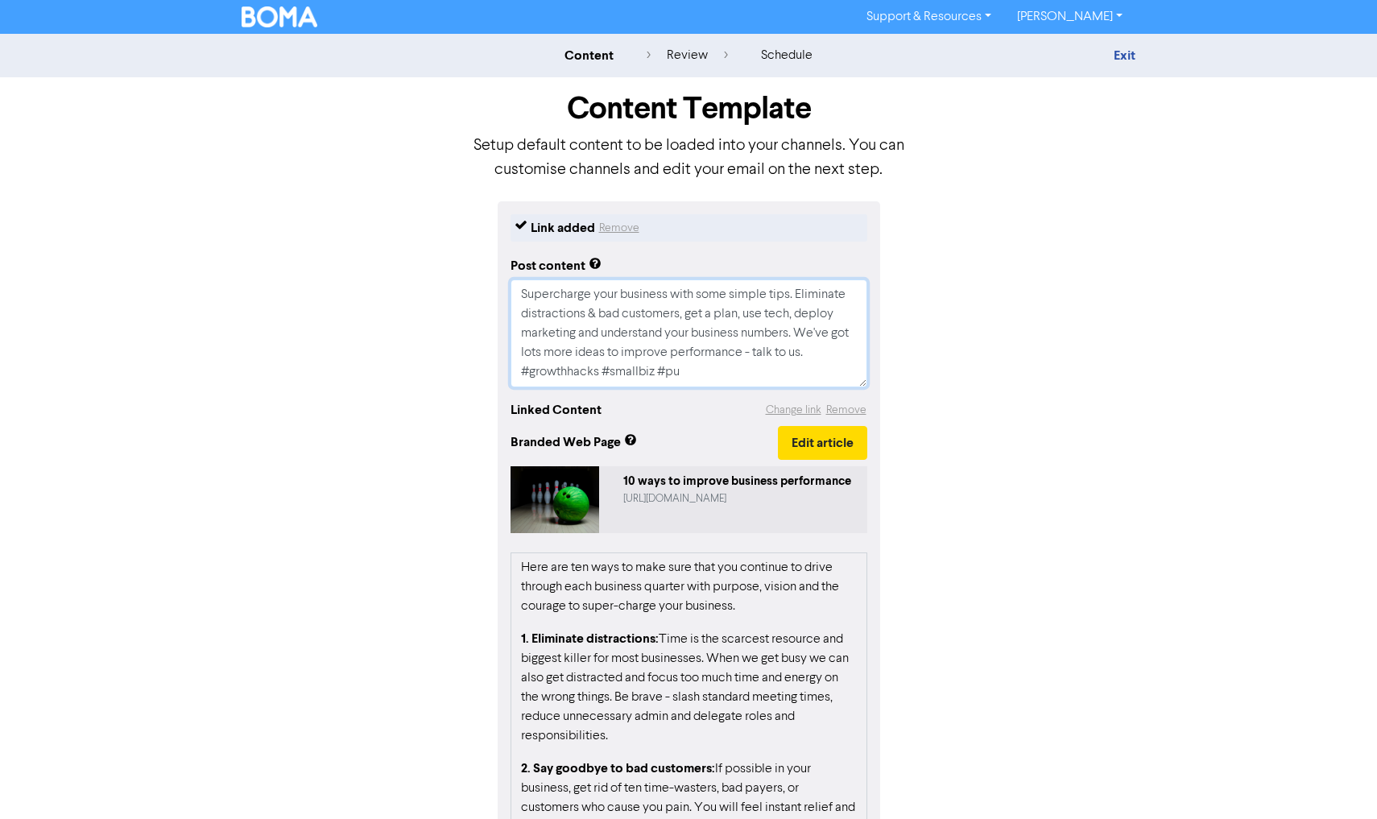
type textarea "Supercharge your business with some simple tips. Eliminate distractions & bad c…"
type textarea "x"
type textarea "Supercharge your business with some simple tips. Eliminate distractions & bad c…"
type textarea "x"
type textarea "Supercharge your business with some simple tips. Eliminate distractions & bad c…"
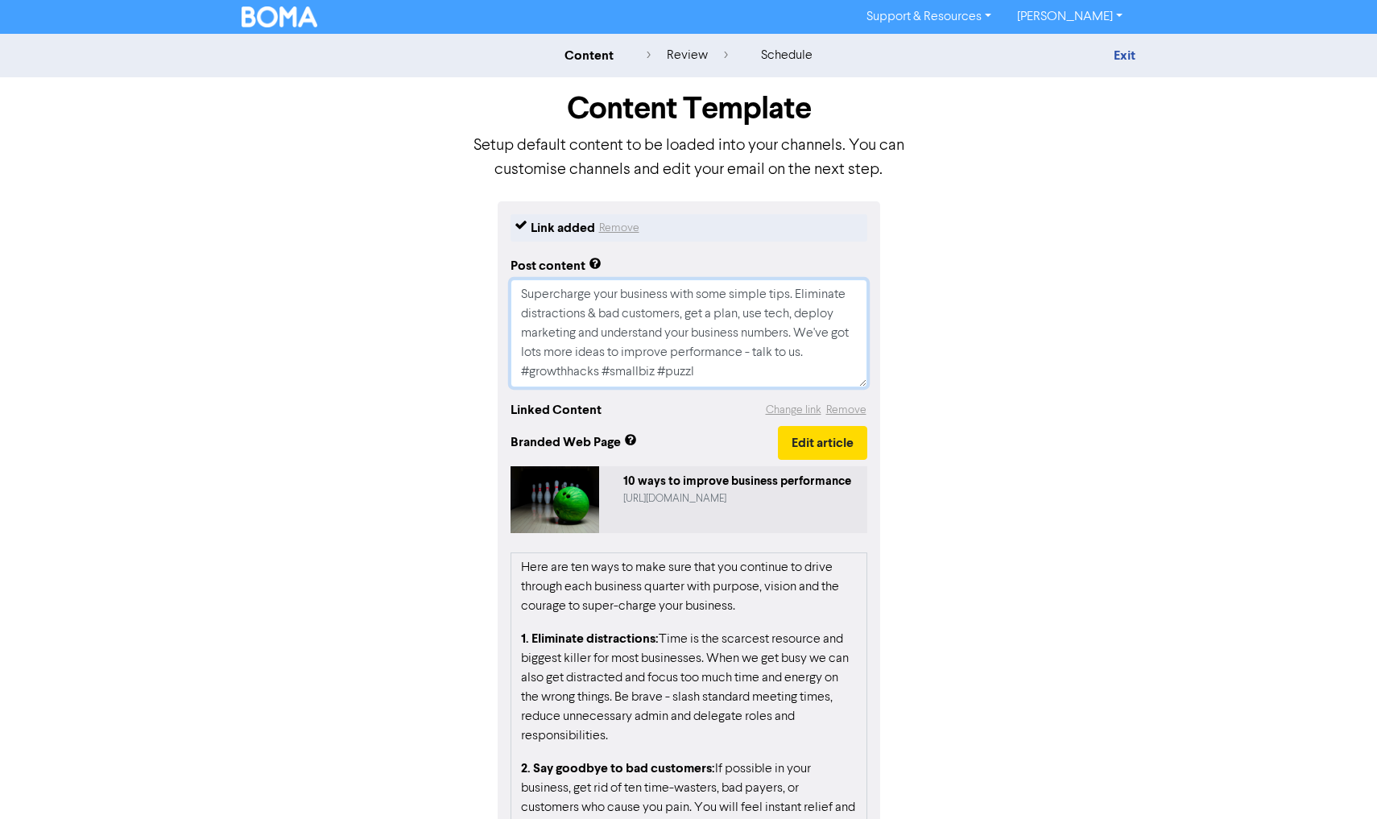
type textarea "x"
type textarea "Supercharge your business with some simple tips. Eliminate distractions & bad c…"
type textarea "x"
type textarea "Supercharge your business with some simple tips. Eliminate distractions & bad c…"
type textarea "x"
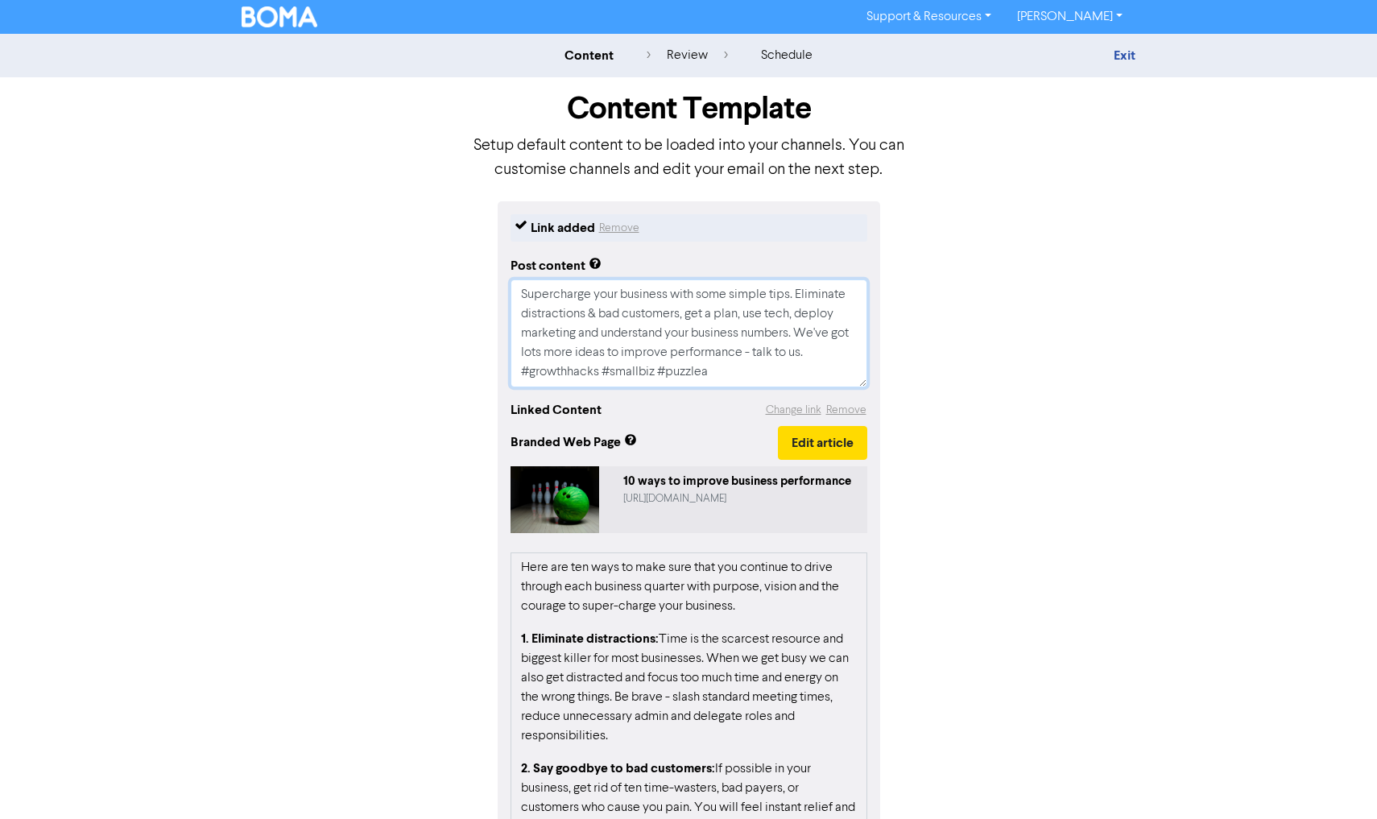
type textarea "Supercharge your business with some simple tips. Eliminate distractions & bad c…"
type textarea "x"
type textarea "Supercharge your business with some simple tips. Eliminate distractions & bad c…"
type textarea "x"
type textarea "Supercharge your business with some simple tips. Eliminate distractions & bad c…"
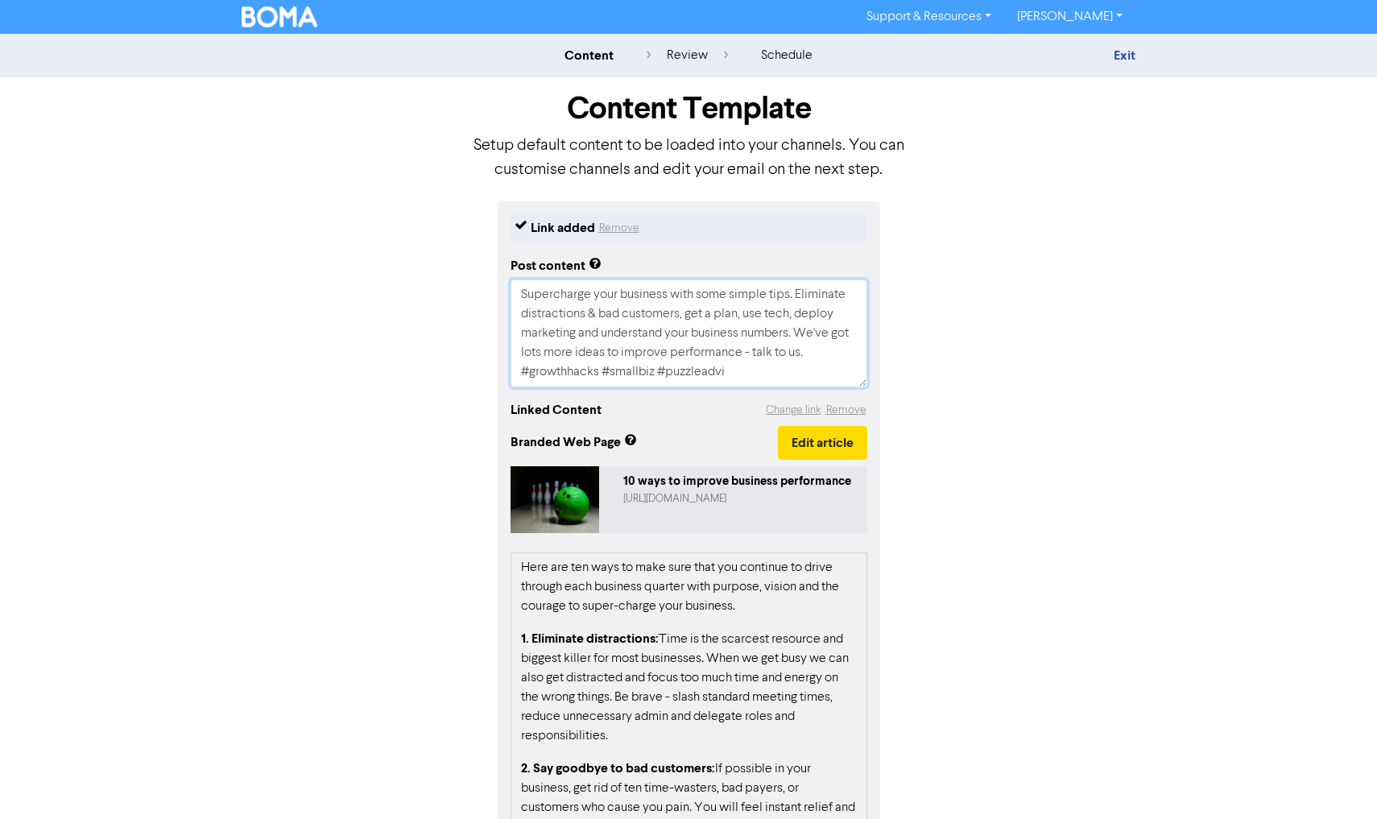
type textarea "x"
type textarea "Supercharge your business with some simple tips. Eliminate distractions & bad c…"
type textarea "x"
type textarea "Supercharge your business with some simple tips. Eliminate distractions & bad c…"
type textarea "x"
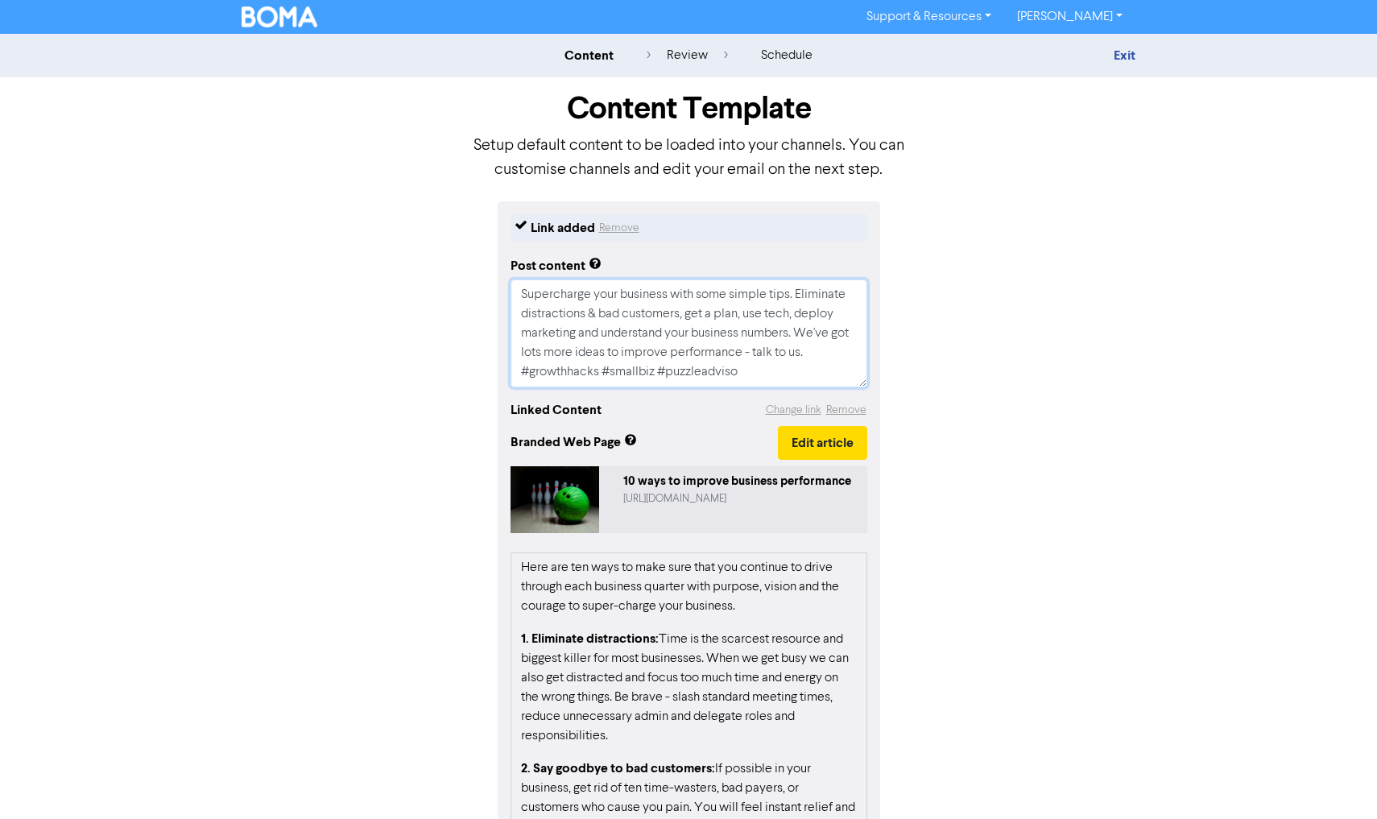
type textarea "Supercharge your business with some simple tips. Eliminate distractions & bad c…"
type textarea "x"
type textarea "Supercharge your business with some simple tips. Eliminate distractions & bad c…"
type textarea "x"
type textarea "Supercharge your business with some simple tips. Eliminate distractions & bad c…"
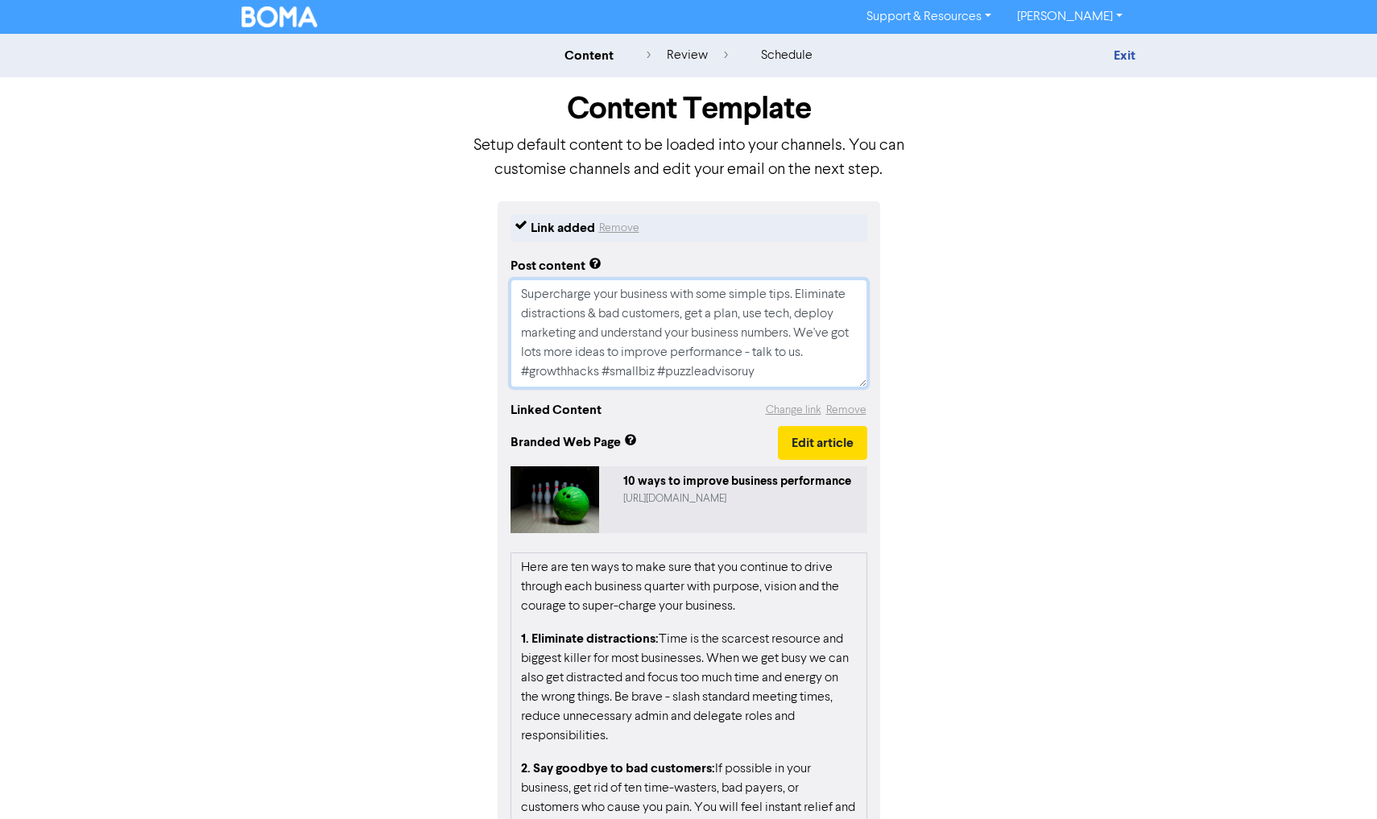
type textarea "x"
type textarea "Supercharge your business with some simple tips. Eliminate distractions & bad c…"
type textarea "x"
type textarea "Supercharge your business with some simple tips. Eliminate distractions & bad c…"
type textarea "x"
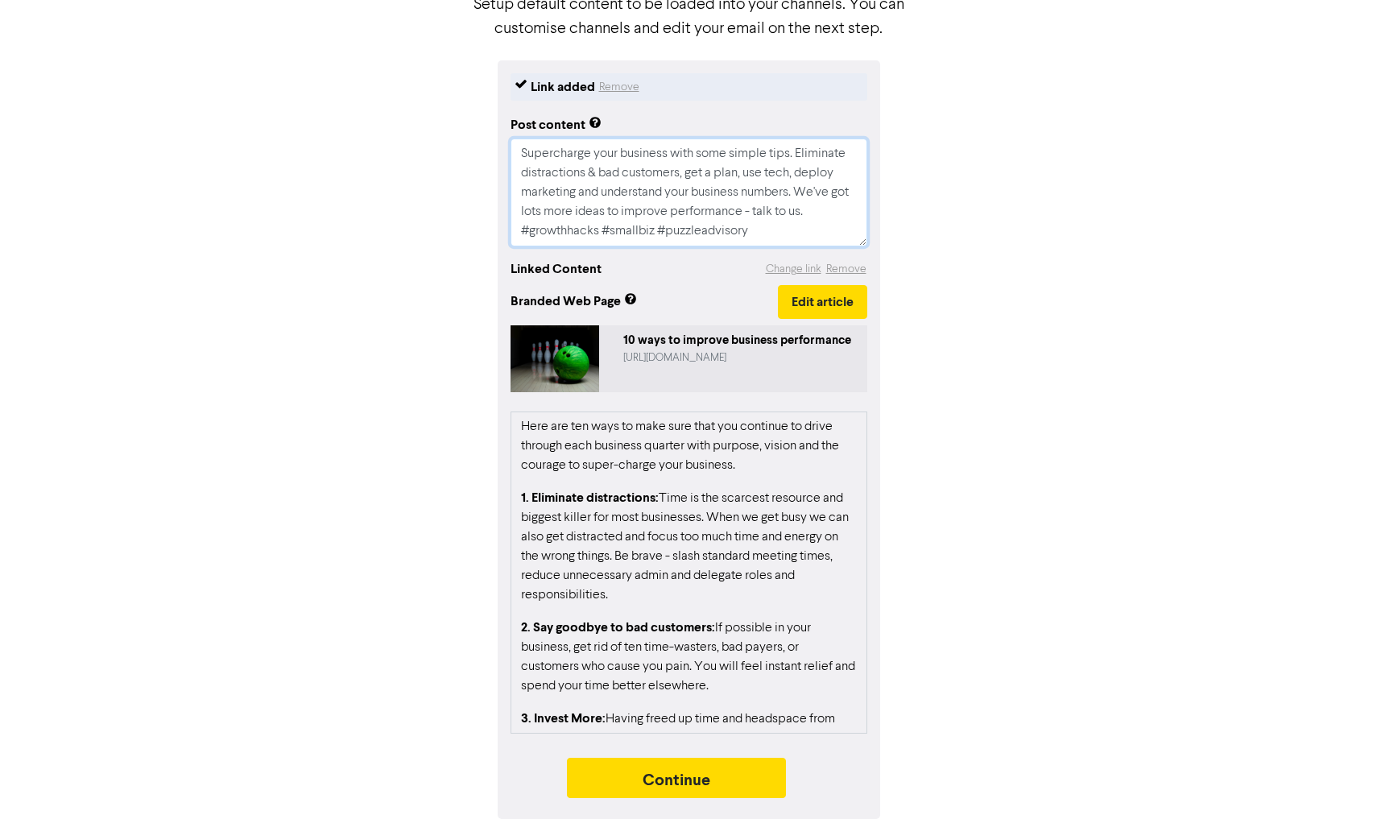
scroll to position [141, 0]
type textarea "Supercharge your business with some simple tips. Eliminate distractions & bad c…"
click at [689, 776] on button "Continue" at bounding box center [676, 777] width 219 height 40
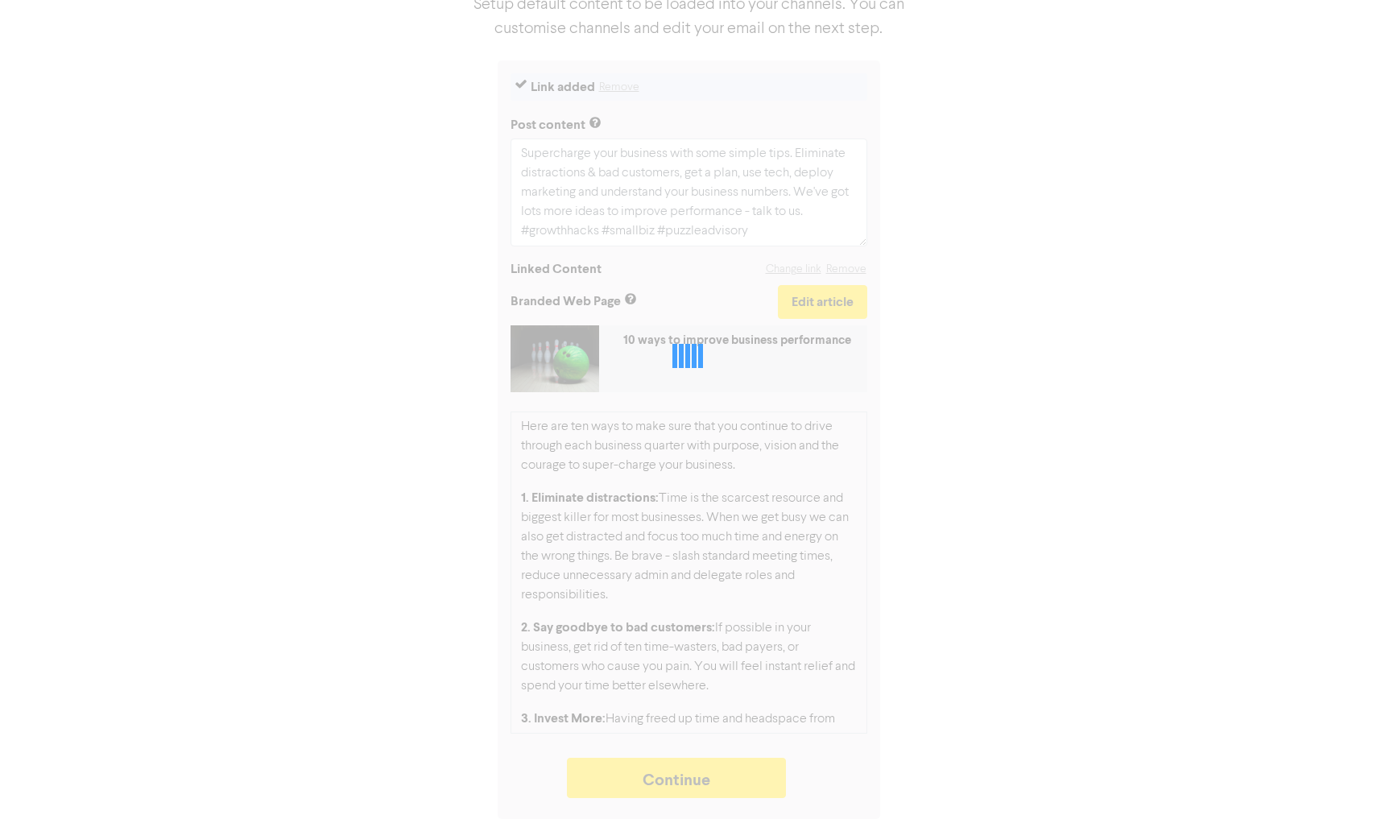
type textarea "x"
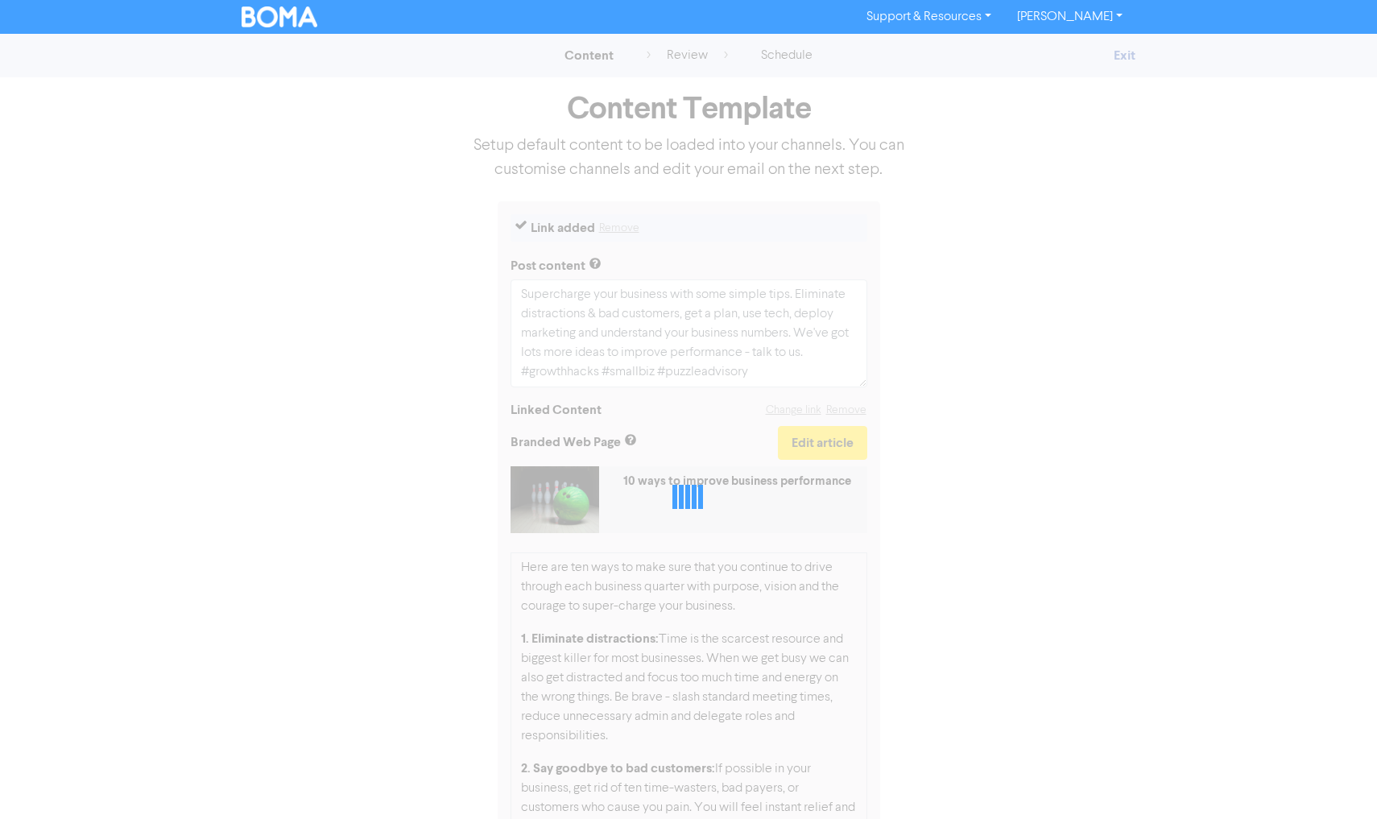
select select "LEARN_MORE"
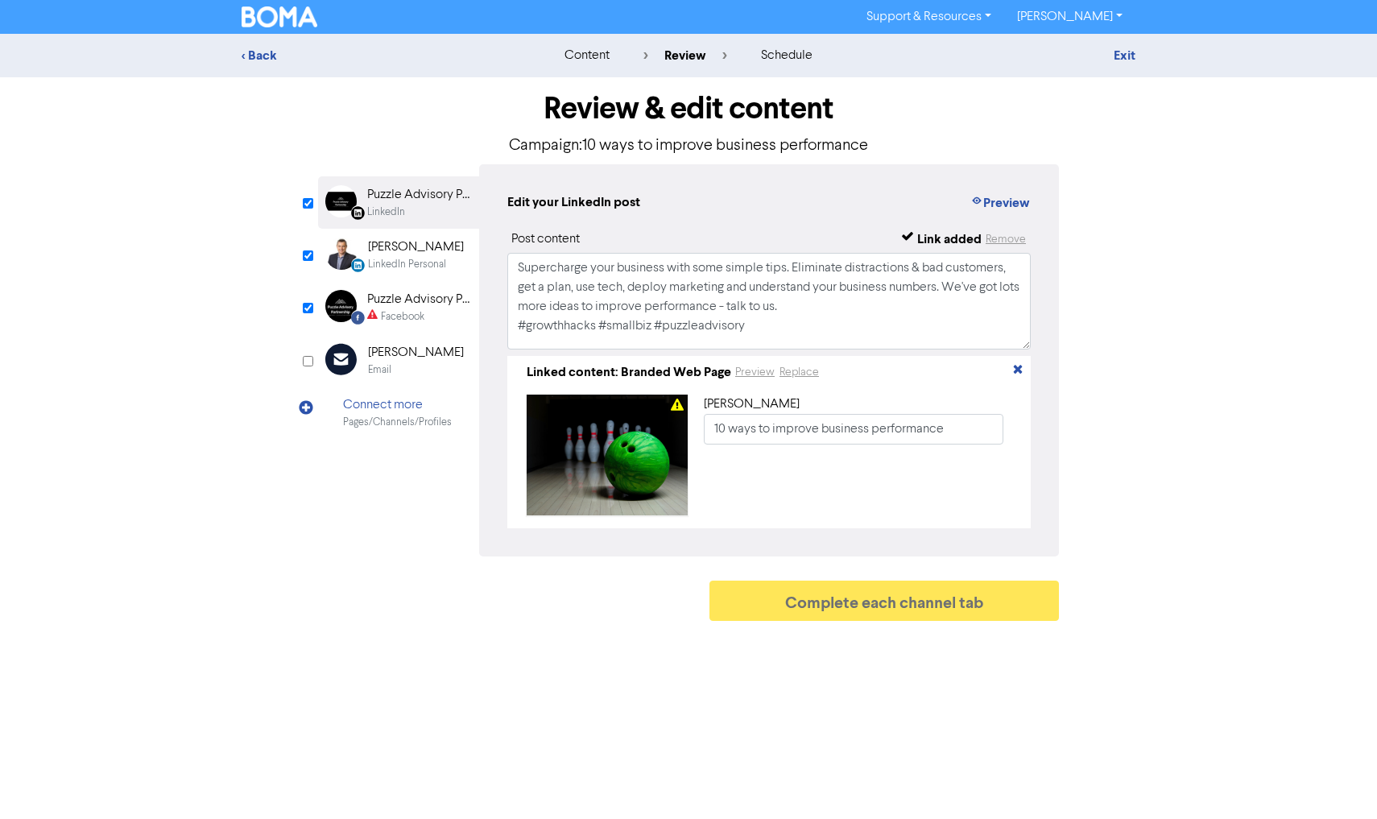
click at [419, 288] on div "Facebook Created with Sketch. Puzzle Advisory Partnership Facebook" at bounding box center [398, 307] width 161 height 52
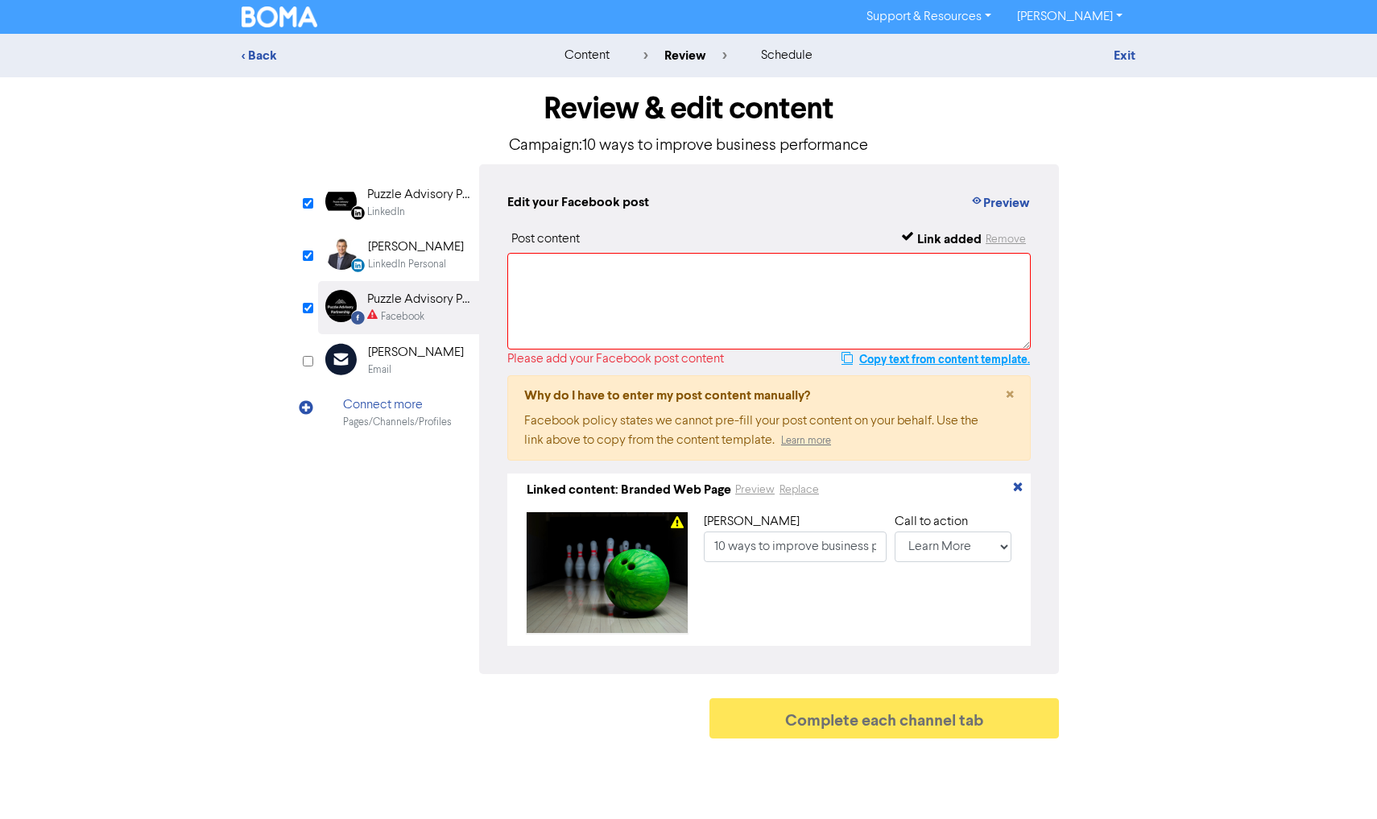
click at [891, 361] on button "Copy text from content template." at bounding box center [935, 358] width 190 height 19
click at [680, 308] on textarea at bounding box center [768, 301] width 523 height 97
paste textarea "Supercharge your business with some simple tips. Eliminate distractions & bad c…"
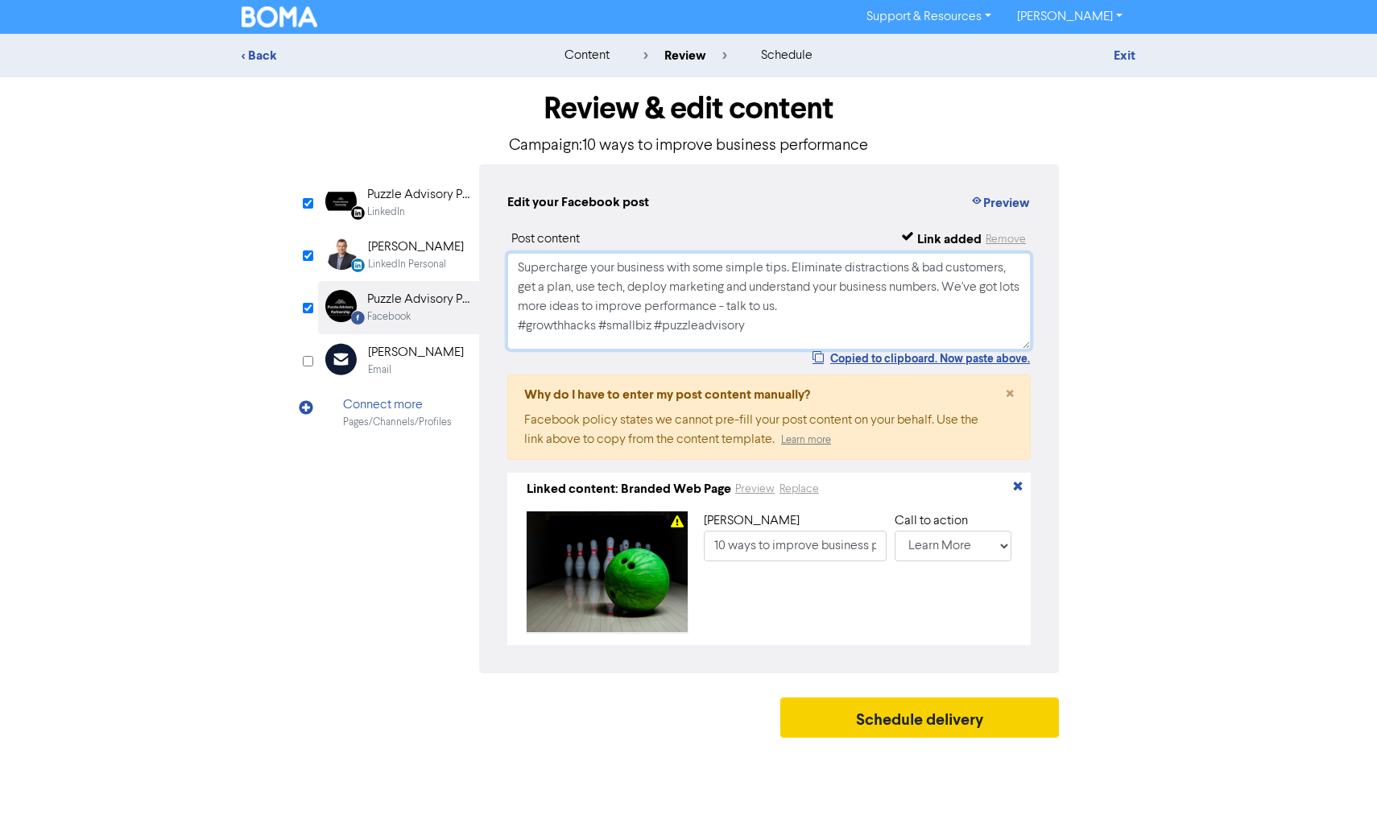
type textarea "Supercharge your business with some simple tips. Eliminate distractions & bad c…"
click at [865, 715] on button "Schedule delivery" at bounding box center [919, 717] width 279 height 40
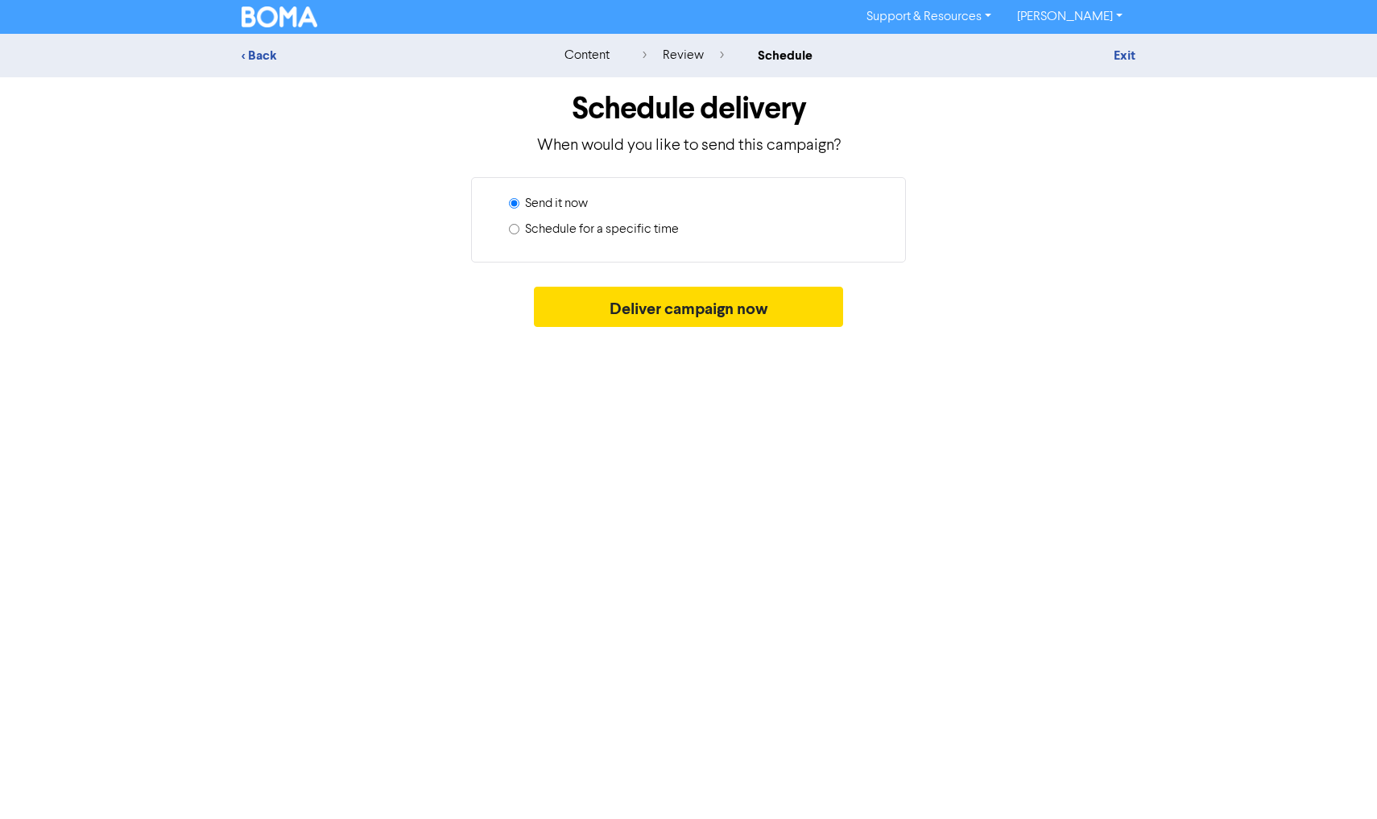
click at [614, 234] on label "Schedule for a specific time" at bounding box center [602, 229] width 154 height 19
click at [519, 234] on input "Schedule for a specific time" at bounding box center [514, 229] width 10 height 10
radio input "true"
radio input "false"
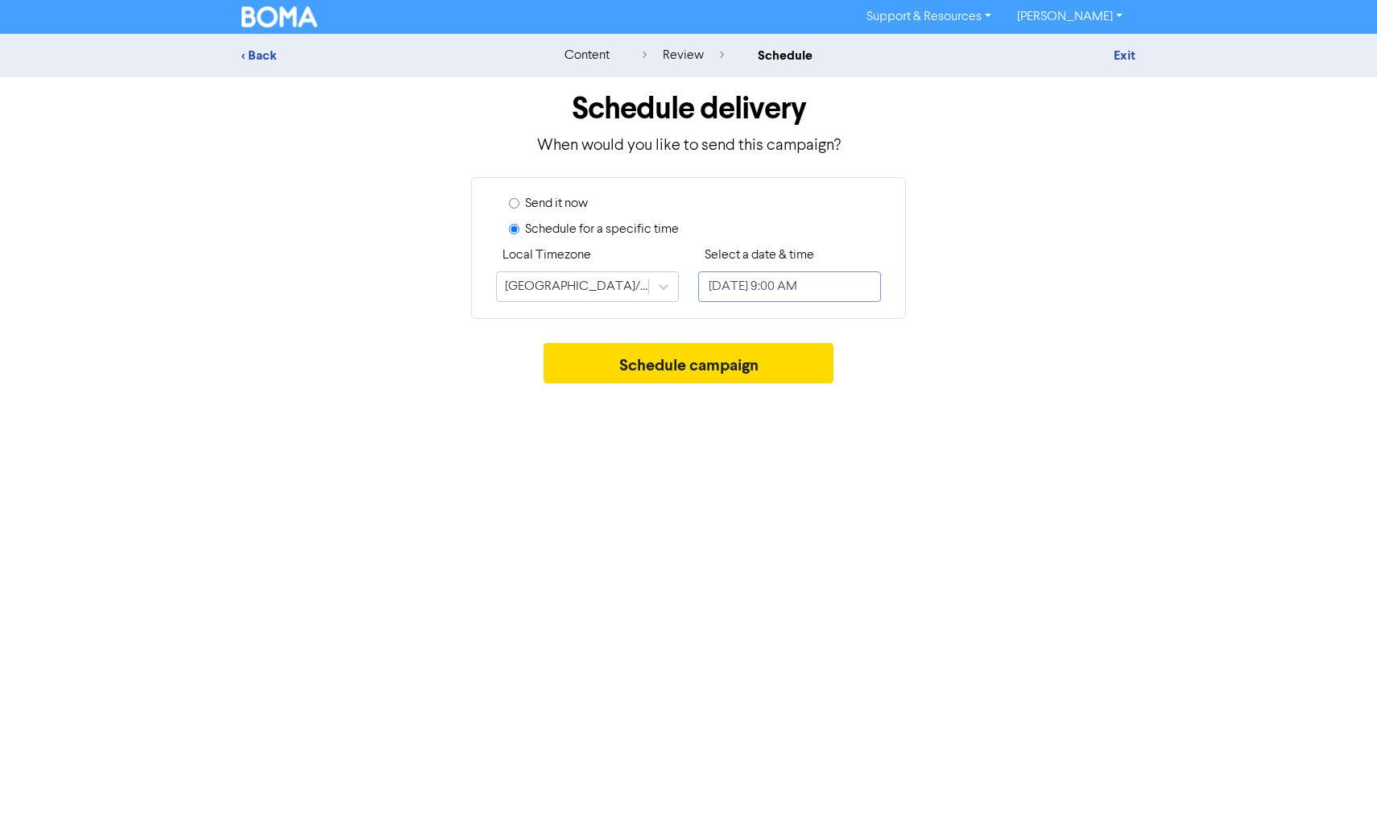
click at [757, 292] on input "[DATE] 9:00 AM" at bounding box center [789, 286] width 183 height 31
select select "9"
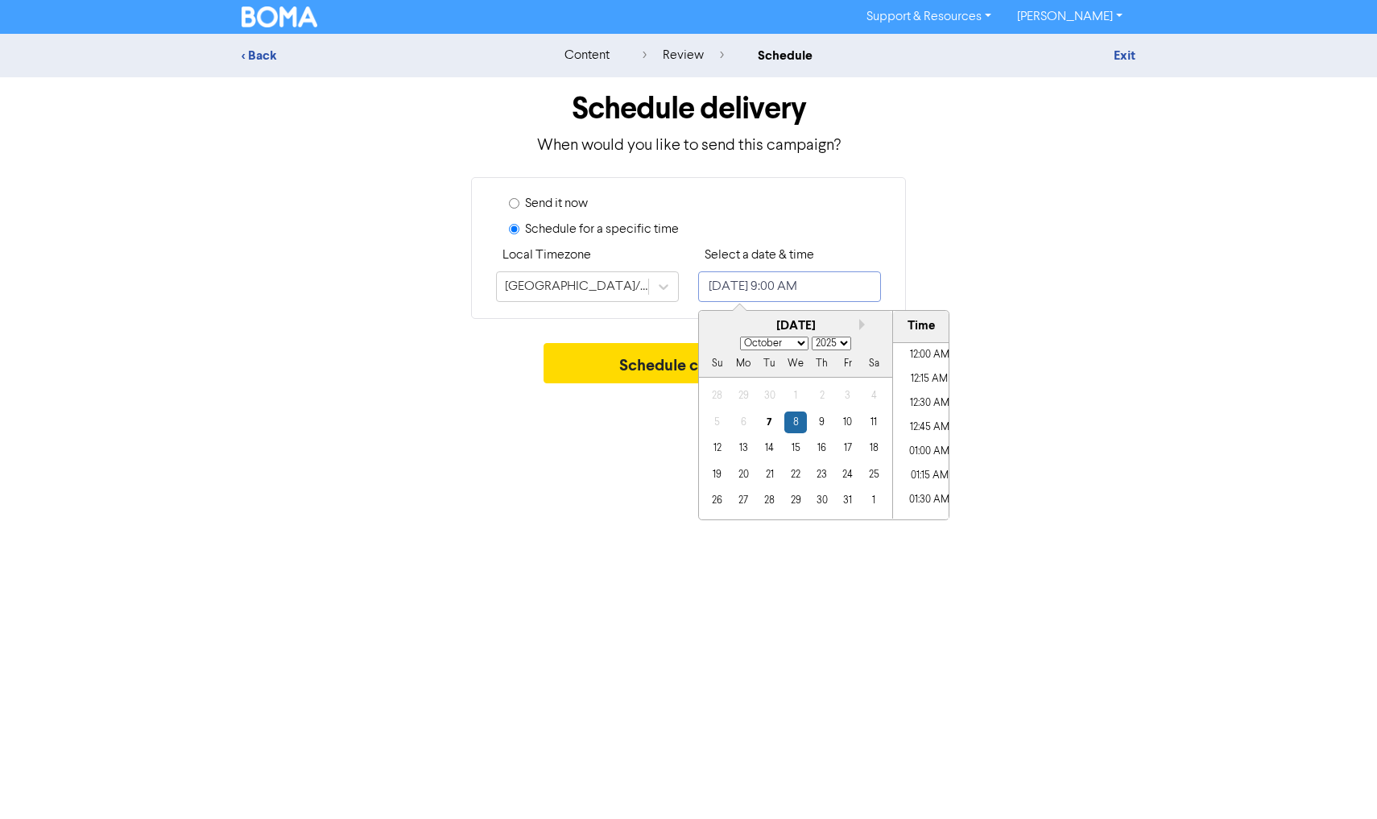
scroll to position [794, 0]
click at [744, 441] on div "13" at bounding box center [744, 448] width 22 height 22
type input "[DATE] 9:00 AM"
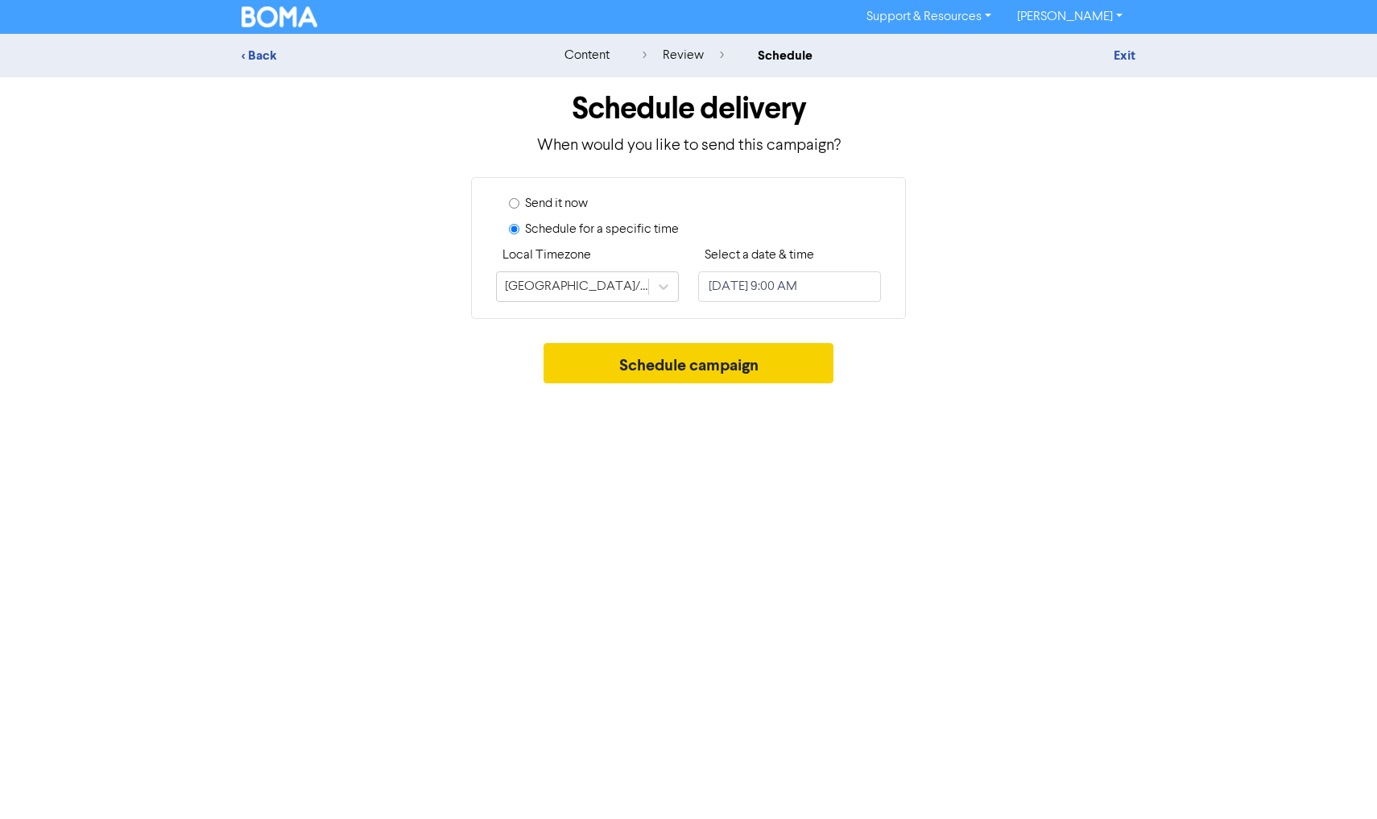
click at [642, 362] on button "Schedule campaign" at bounding box center [688, 363] width 291 height 40
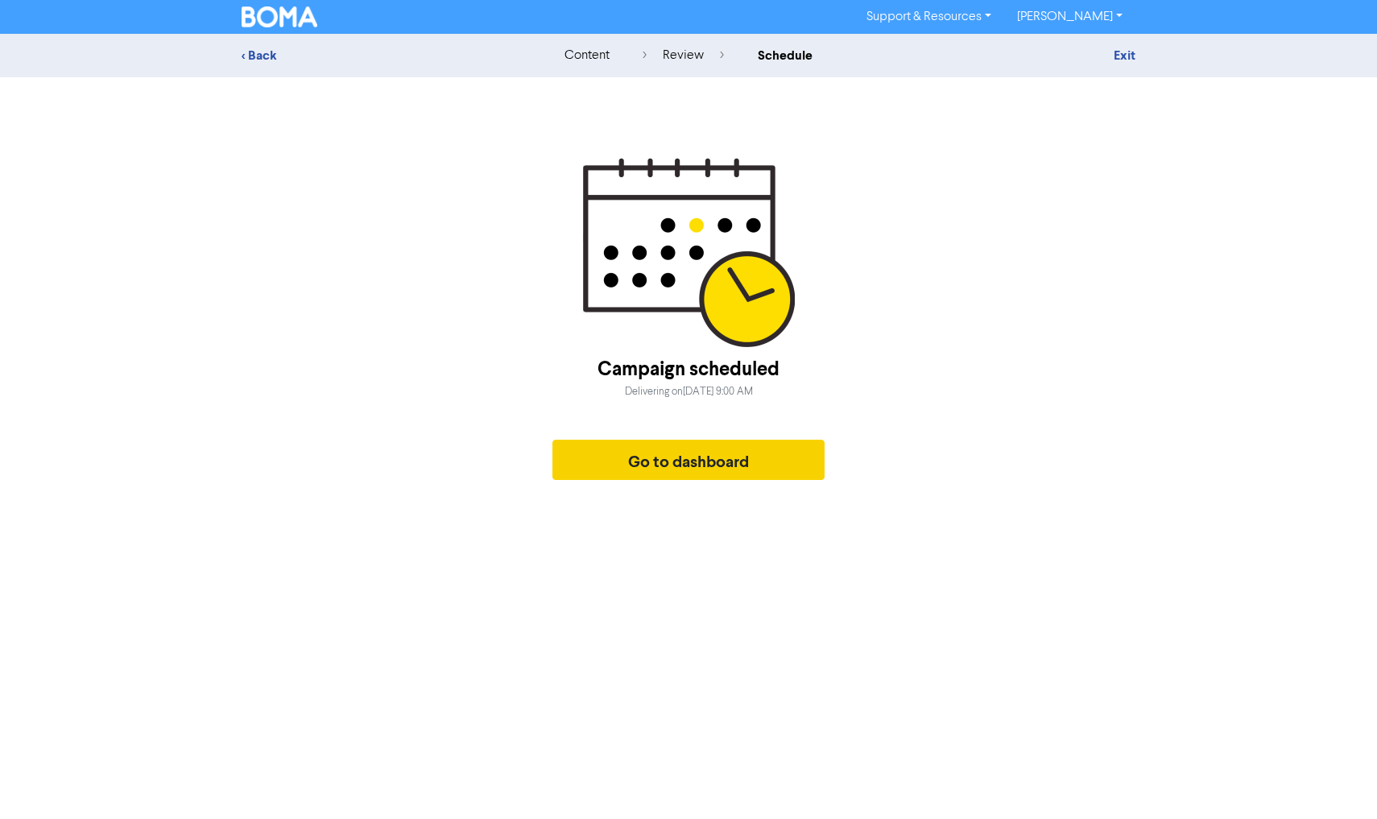
click at [691, 450] on button "Go to dashboard" at bounding box center [688, 460] width 272 height 40
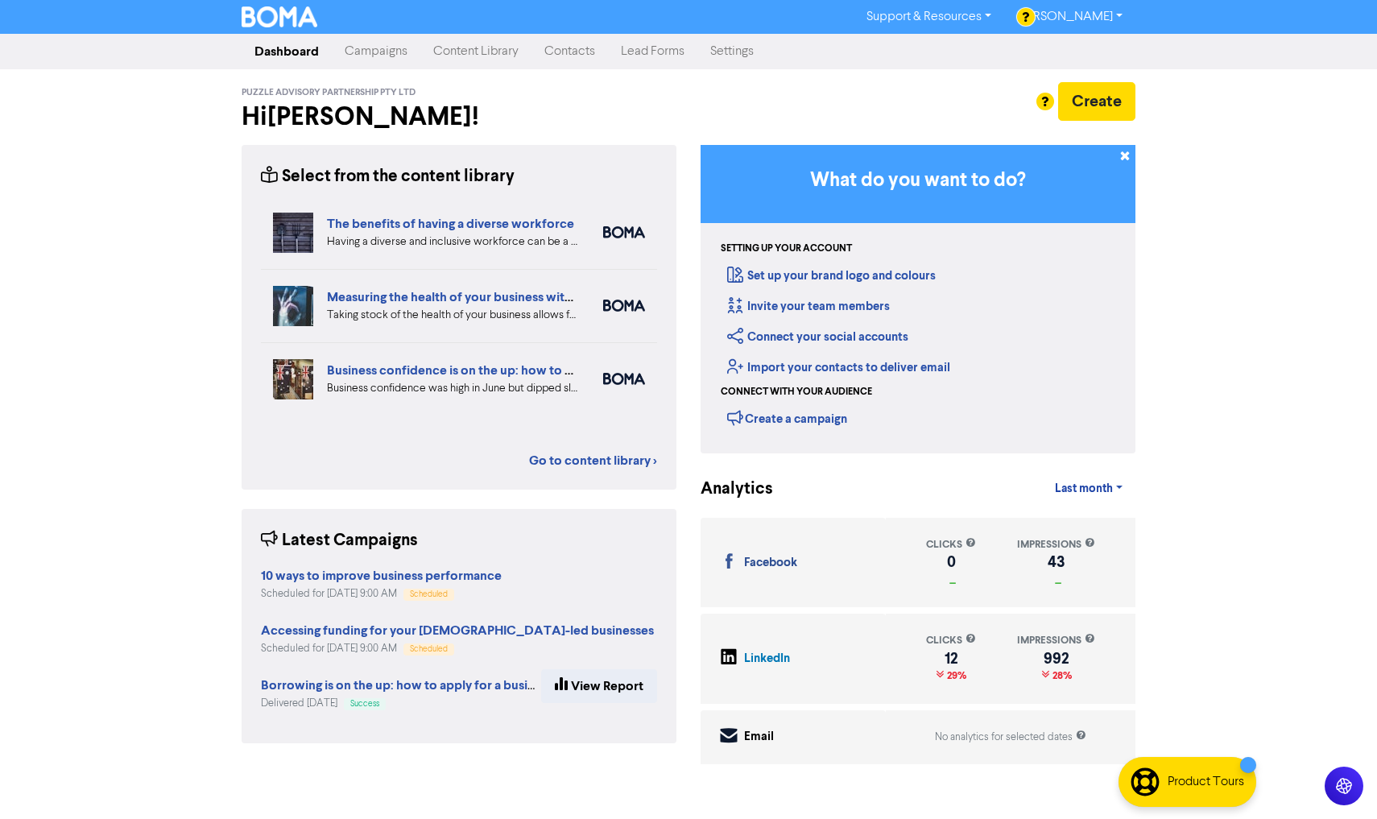
click at [468, 42] on link "Content Library" at bounding box center [475, 51] width 111 height 32
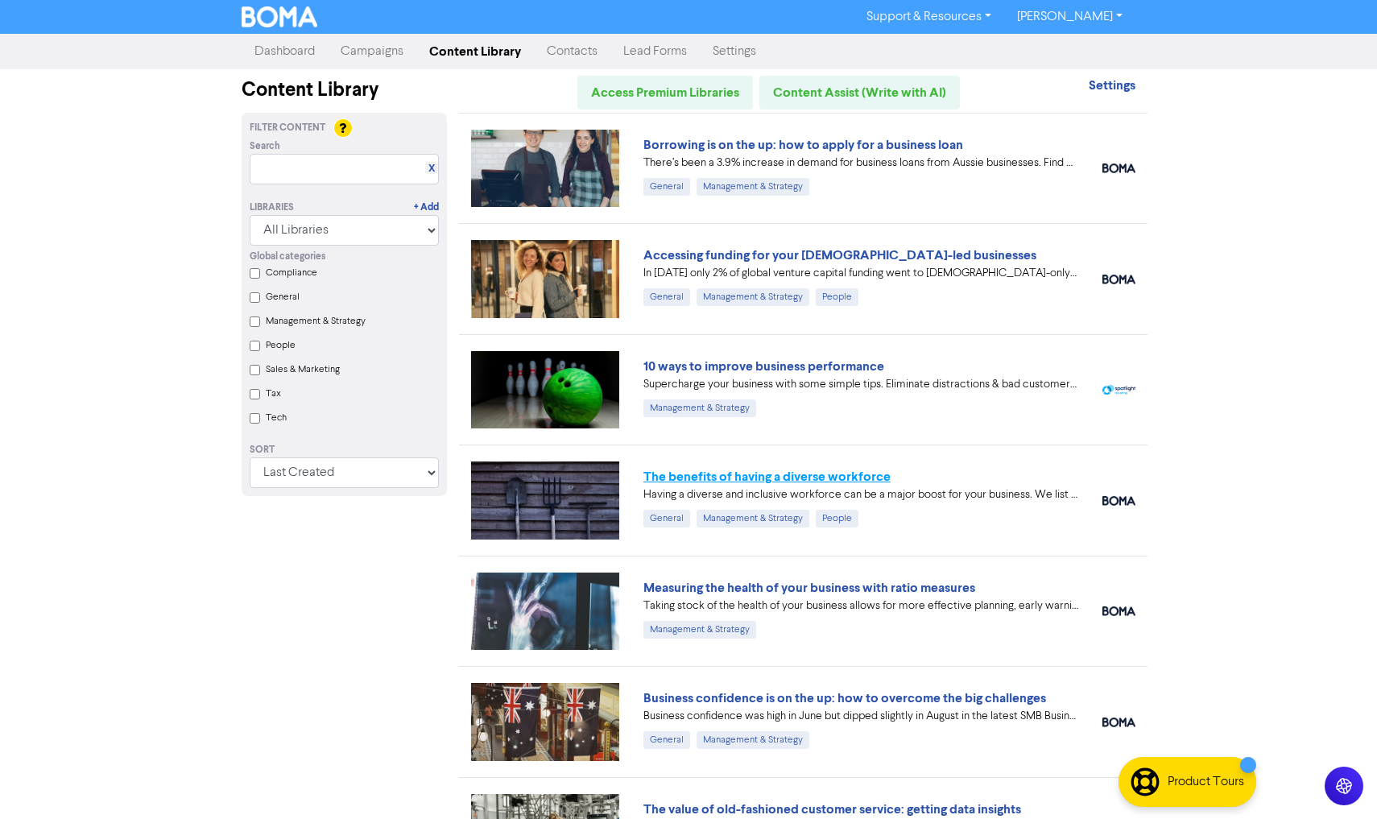
click at [799, 482] on link "The benefits of having a diverse workforce" at bounding box center [766, 476] width 247 height 16
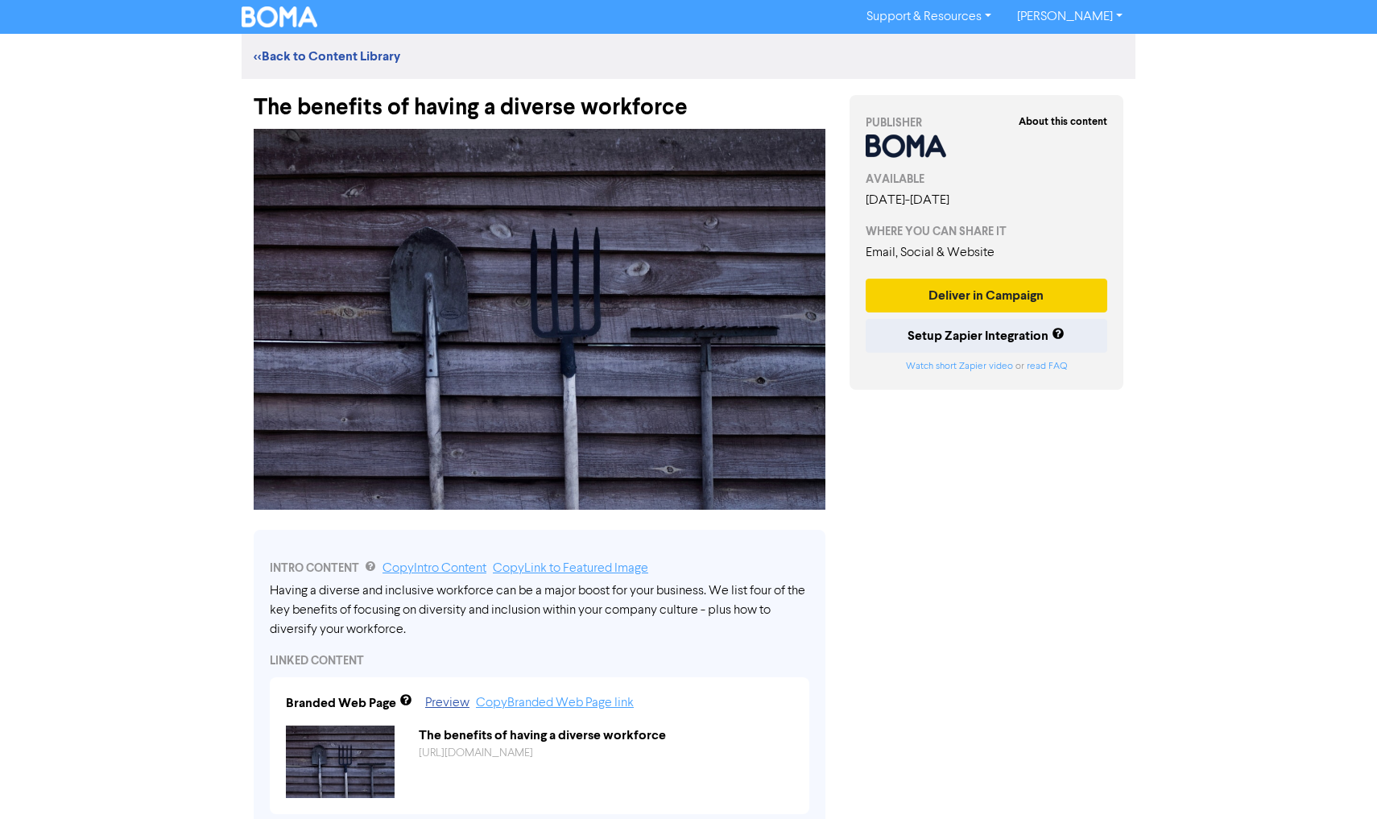
click at [981, 291] on button "Deliver in Campaign" at bounding box center [985, 296] width 241 height 34
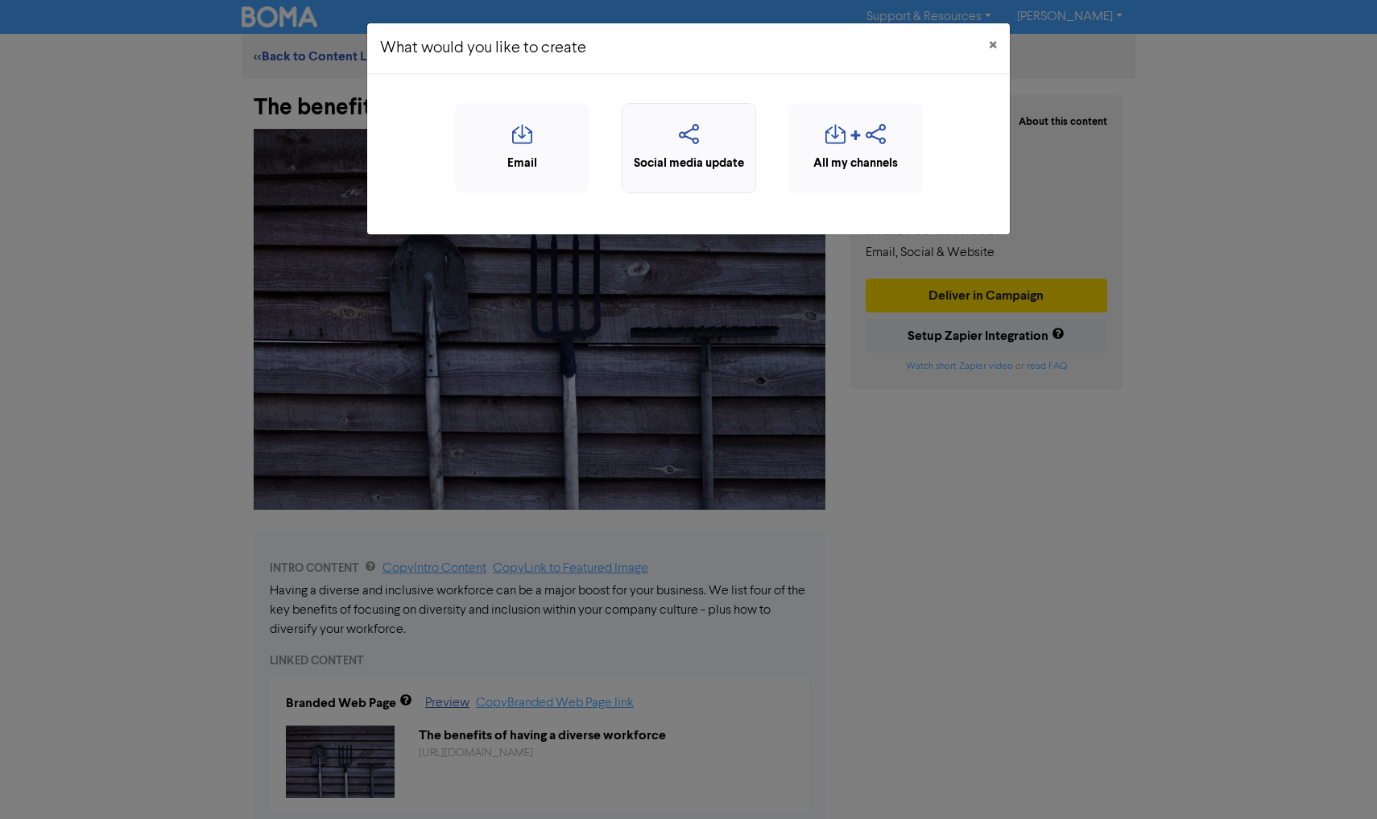
click at [700, 149] on icon "button" at bounding box center [688, 139] width 117 height 31
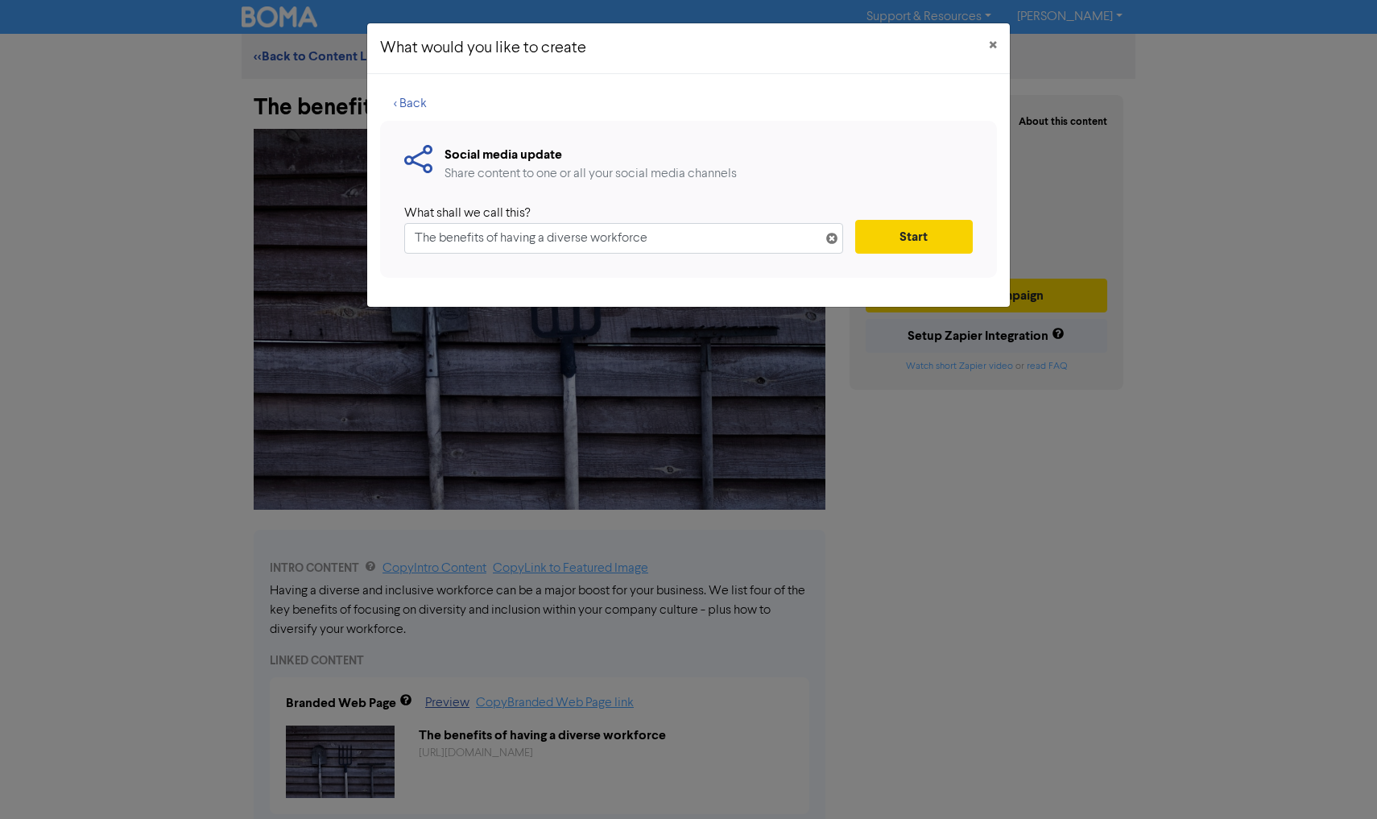
click at [892, 225] on button "Start" at bounding box center [914, 237] width 118 height 34
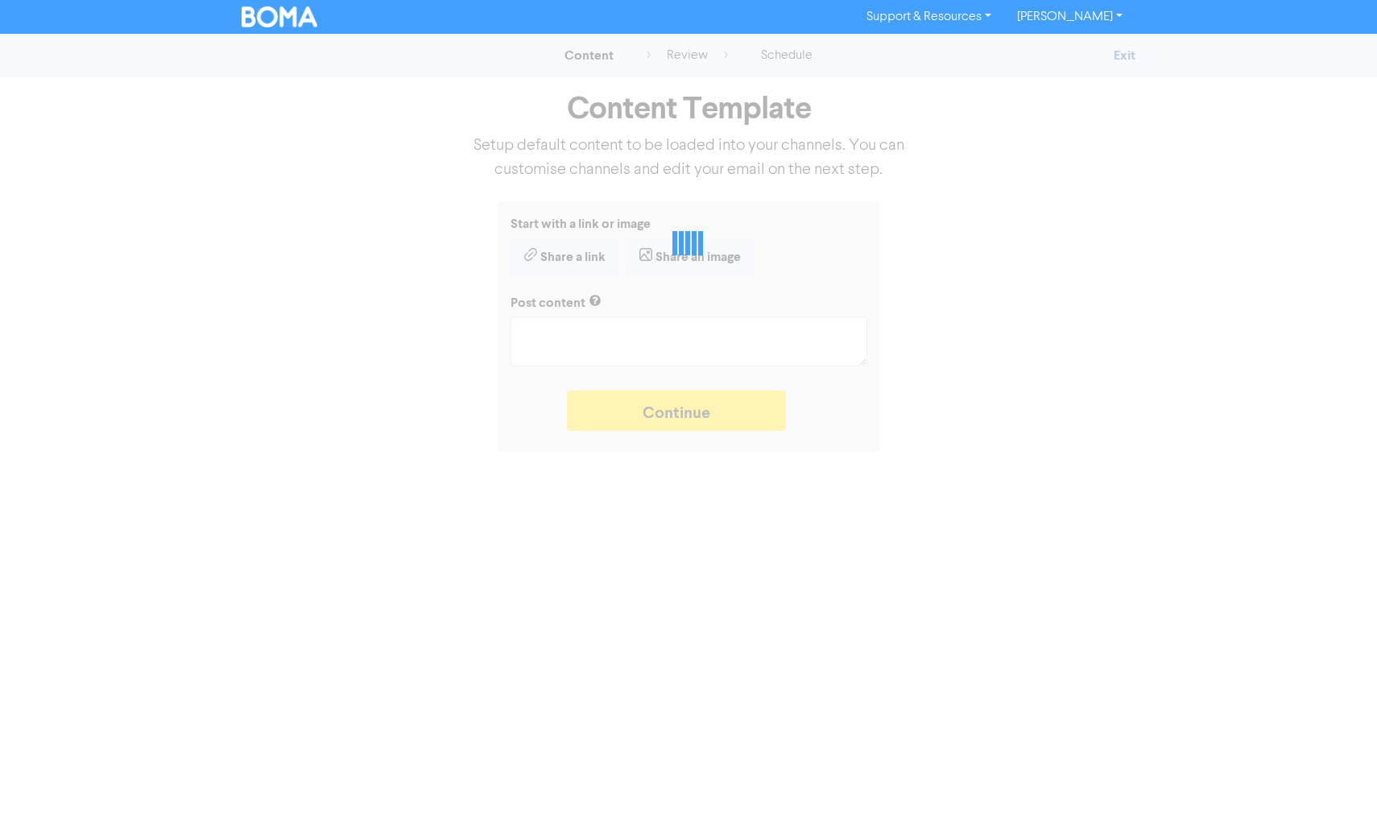
type textarea "x"
type textarea "Having a diverse and inclusive workforce can be a major boost for your business…"
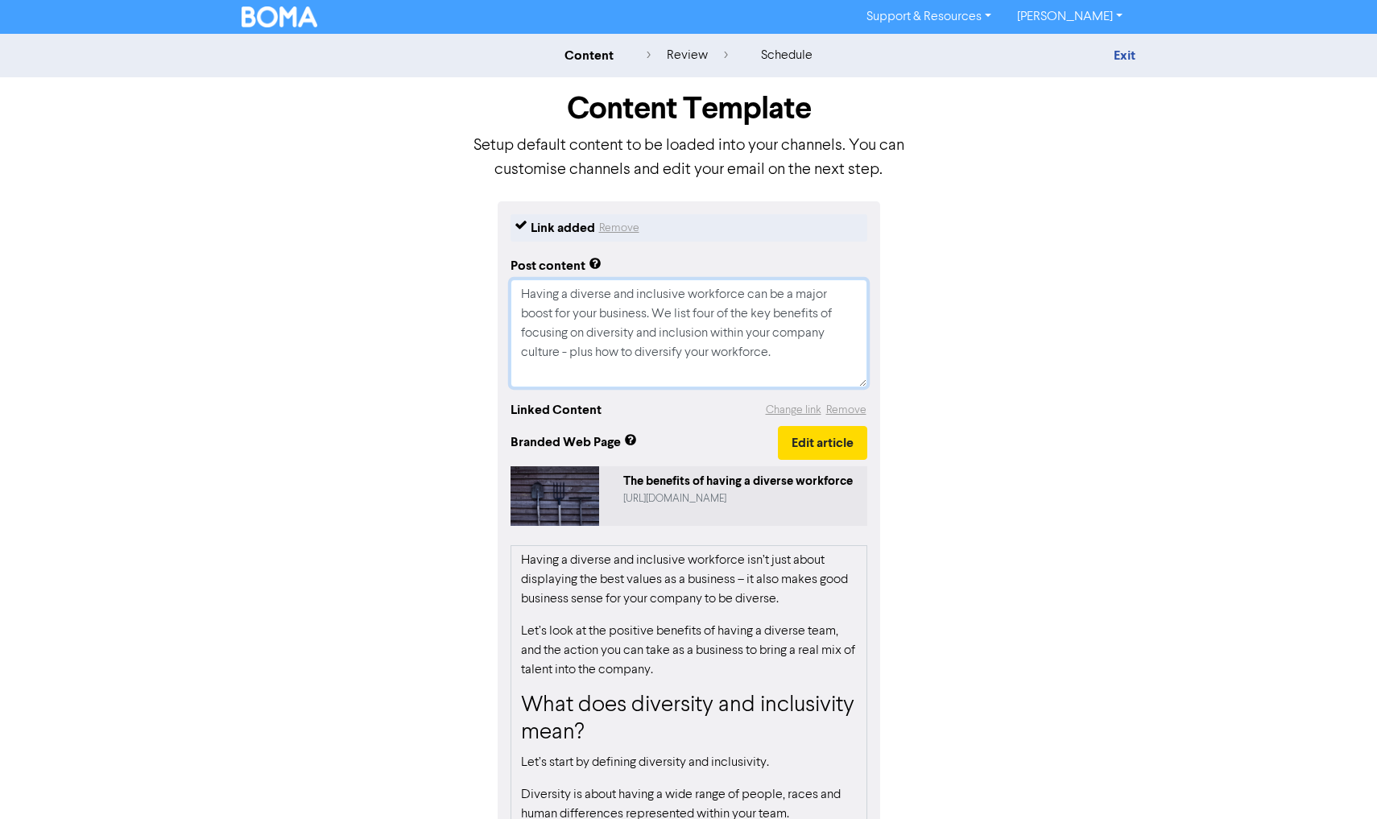
click at [798, 350] on textarea "Having a diverse and inclusive workforce can be a major boost for your business…" at bounding box center [688, 333] width 357 height 108
type textarea "x"
type textarea "Having a diverse and inclusive workforce can be a major boost for your business…"
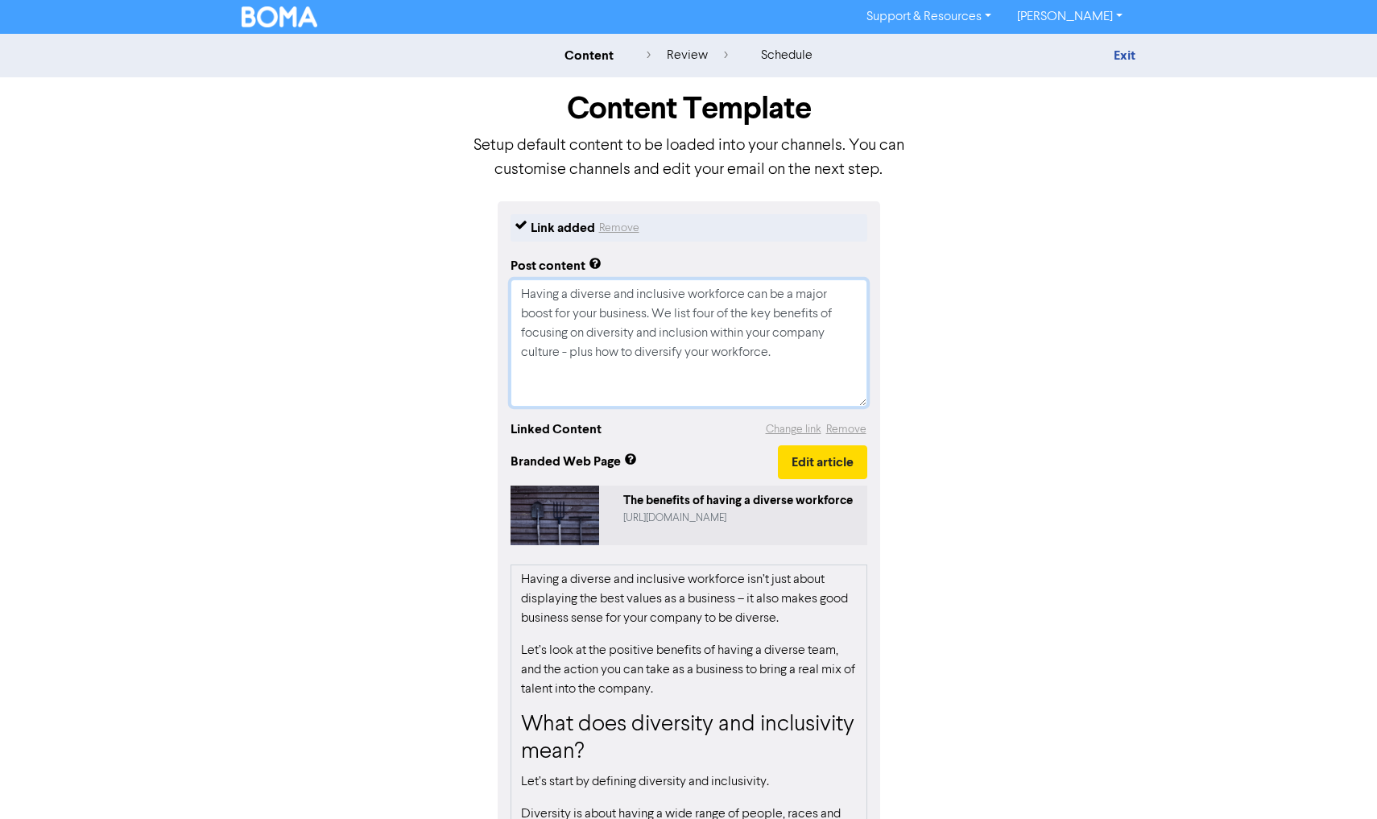
type textarea "x"
type textarea "Having a diverse and inclusive workforce can be a major boost for your business…"
type textarea "x"
type textarea "Having a diverse and inclusive workforce can be a major boost for your business…"
type textarea "x"
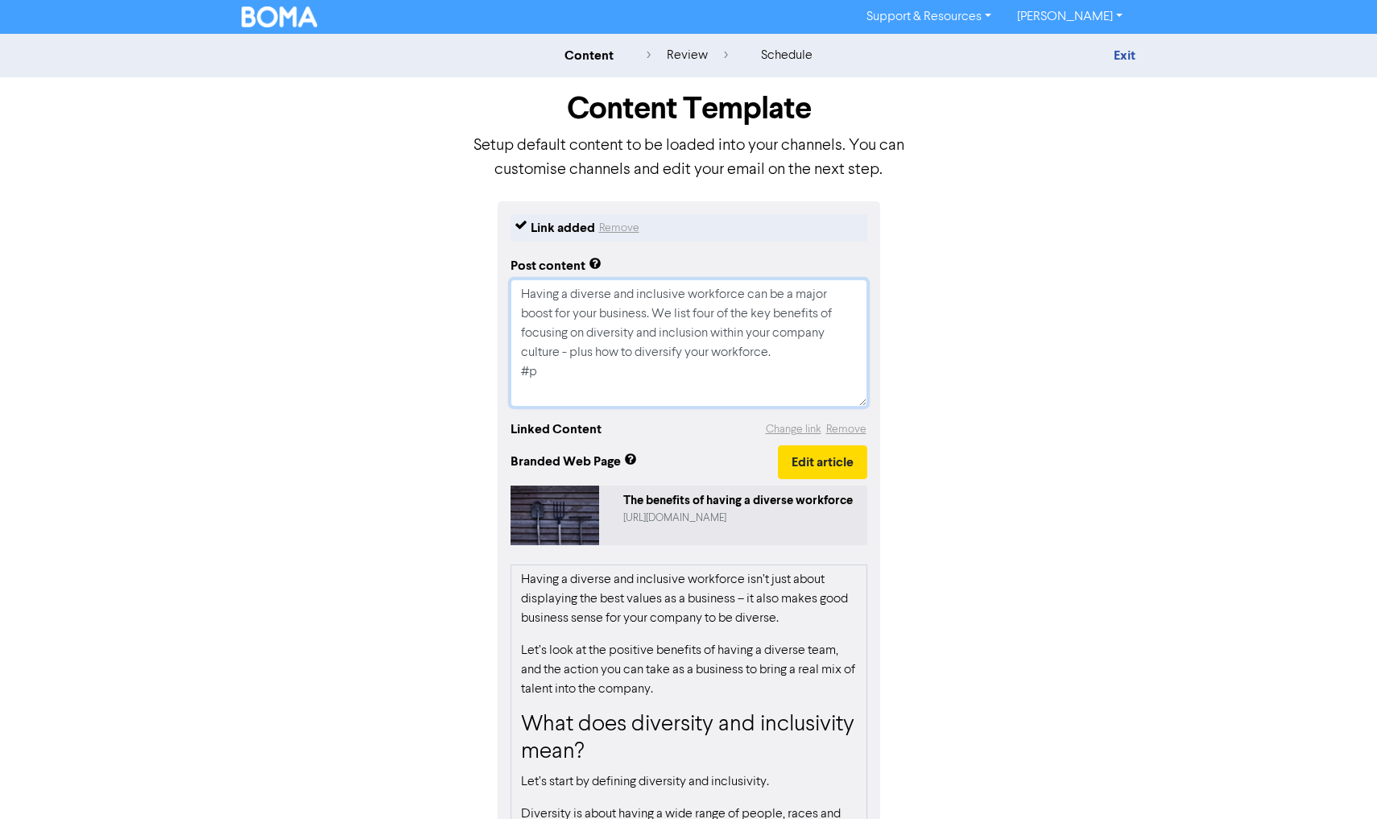
type textarea "Having a diverse and inclusive workforce can be a major boost for your business…"
type textarea "x"
type textarea "Having a diverse and inclusive workforce can be a major boost for your business…"
type textarea "x"
type textarea "Having a diverse and inclusive workforce can be a major boost for your business…"
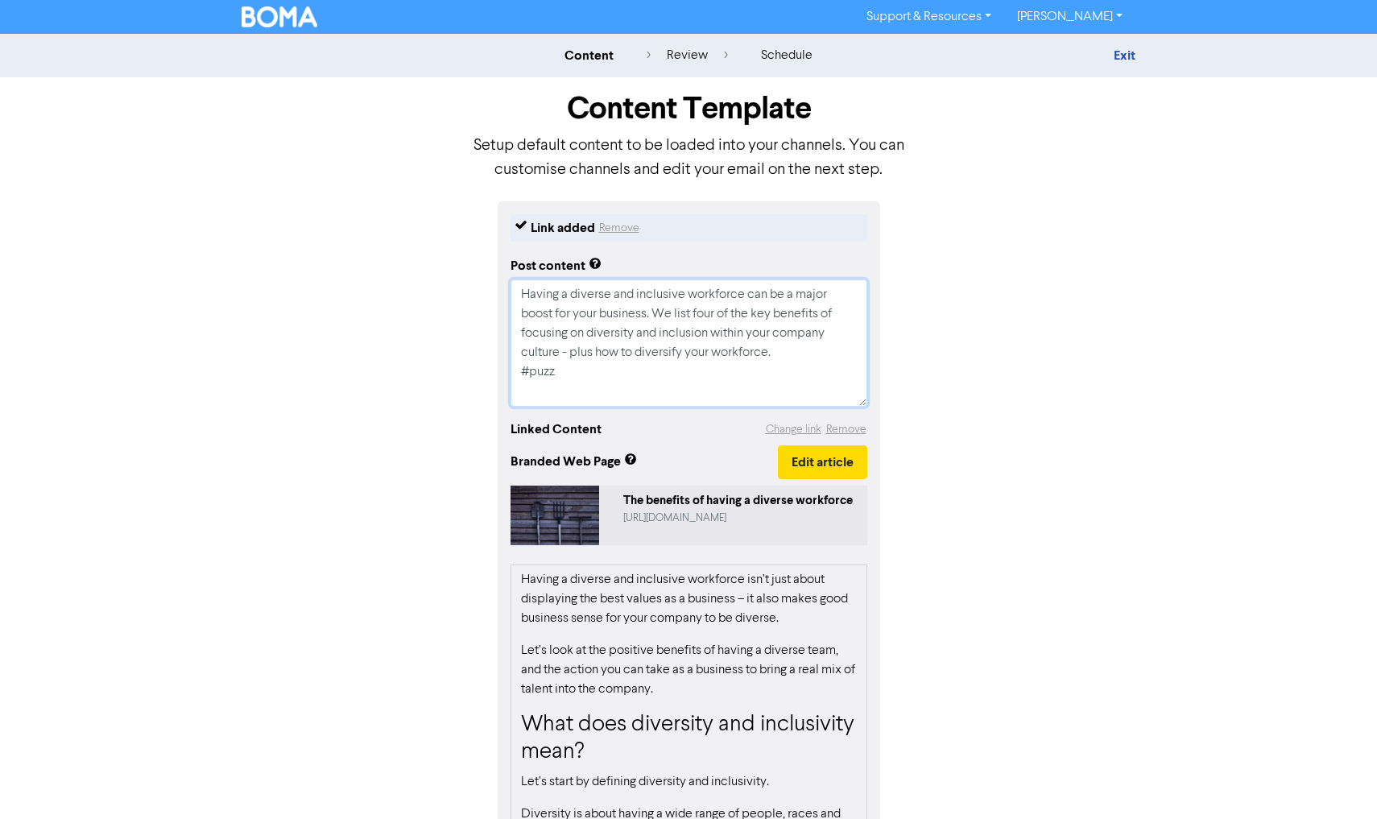
type textarea "x"
type textarea "Having a diverse and inclusive workforce can be a major boost for your business…"
type textarea "x"
type textarea "Having a diverse and inclusive workforce can be a major boost for your business…"
type textarea "x"
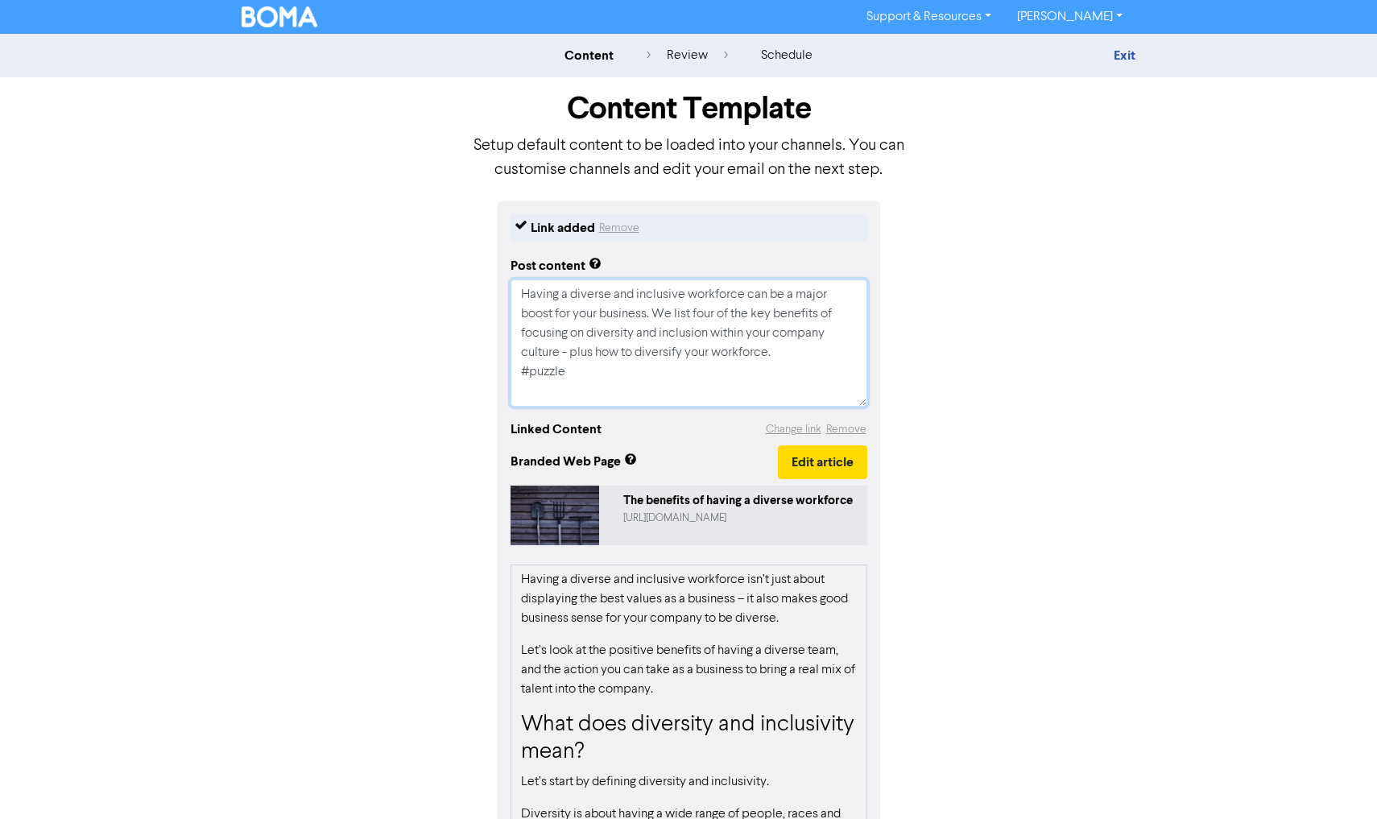
type textarea "Having a diverse and inclusive workforce can be a major boost for your business…"
type textarea "x"
type textarea "Having a diverse and inclusive workforce can be a major boost for your business…"
type textarea "x"
type textarea "Having a diverse and inclusive workforce can be a major boost for your business…"
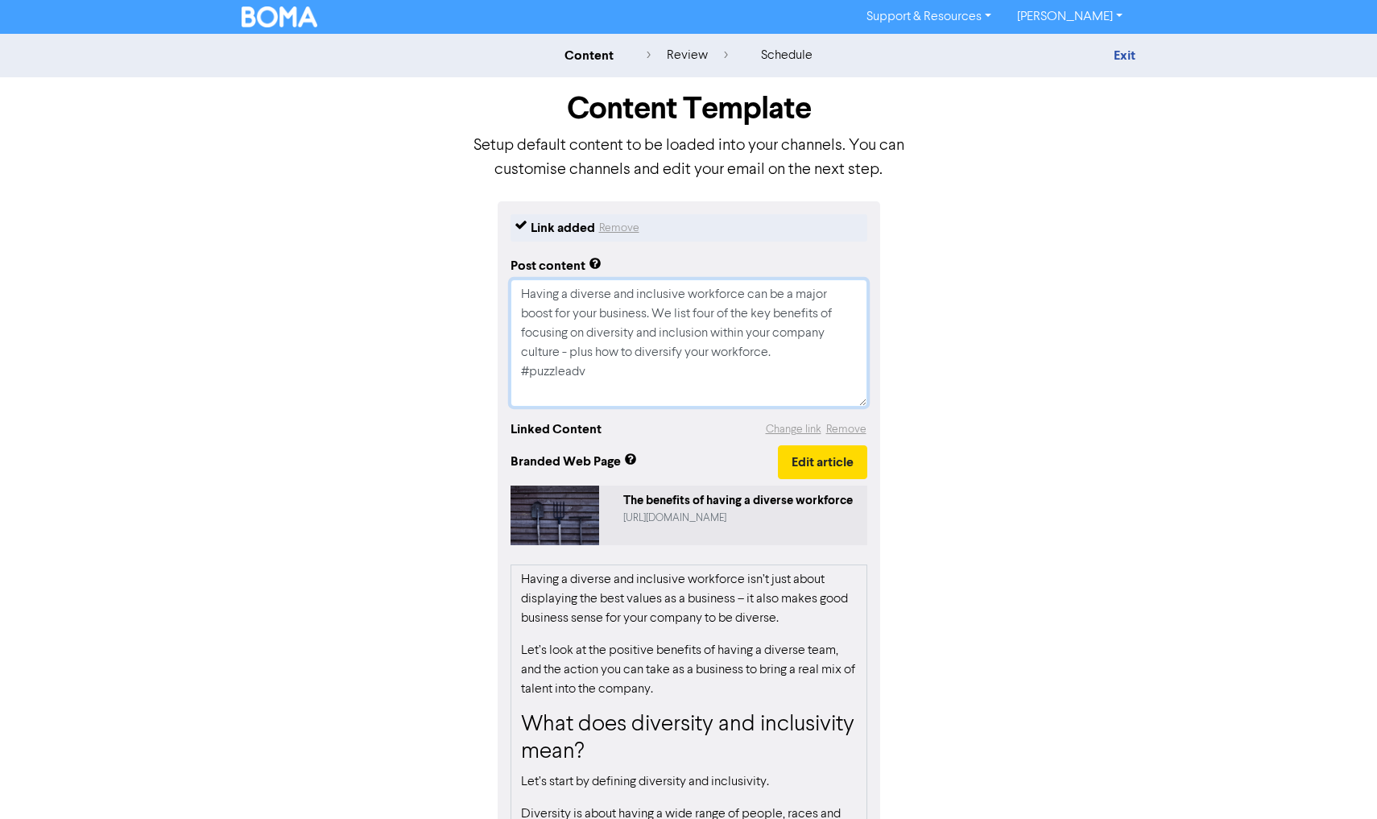
type textarea "x"
type textarea "Having a diverse and inclusive workforce can be a major boost for your business…"
type textarea "x"
type textarea "Having a diverse and inclusive workforce can be a major boost for your business…"
type textarea "x"
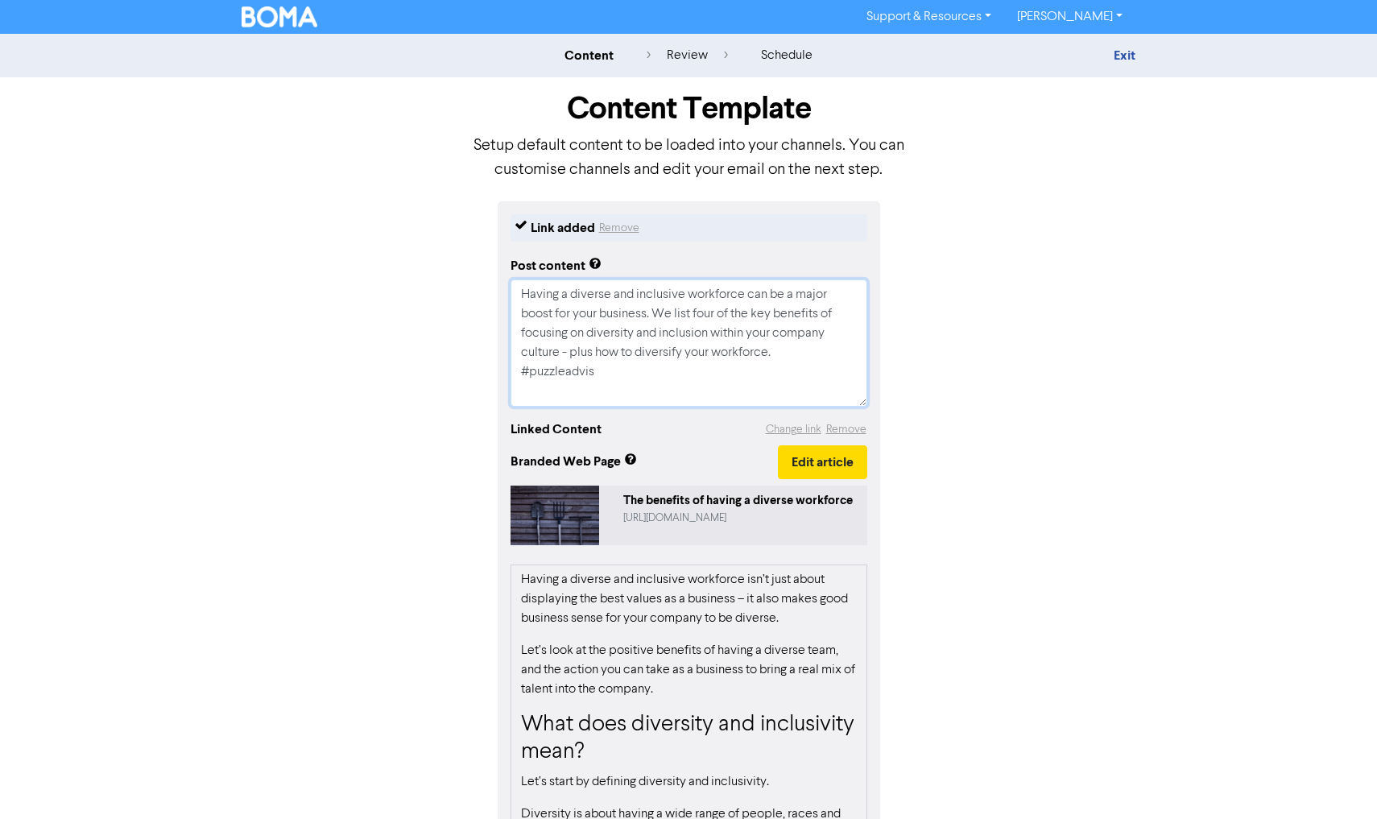
type textarea "Having a diverse and inclusive workforce can be a major boost for your business…"
type textarea "x"
type textarea "Having a diverse and inclusive workforce can be a major boost for your business…"
type textarea "x"
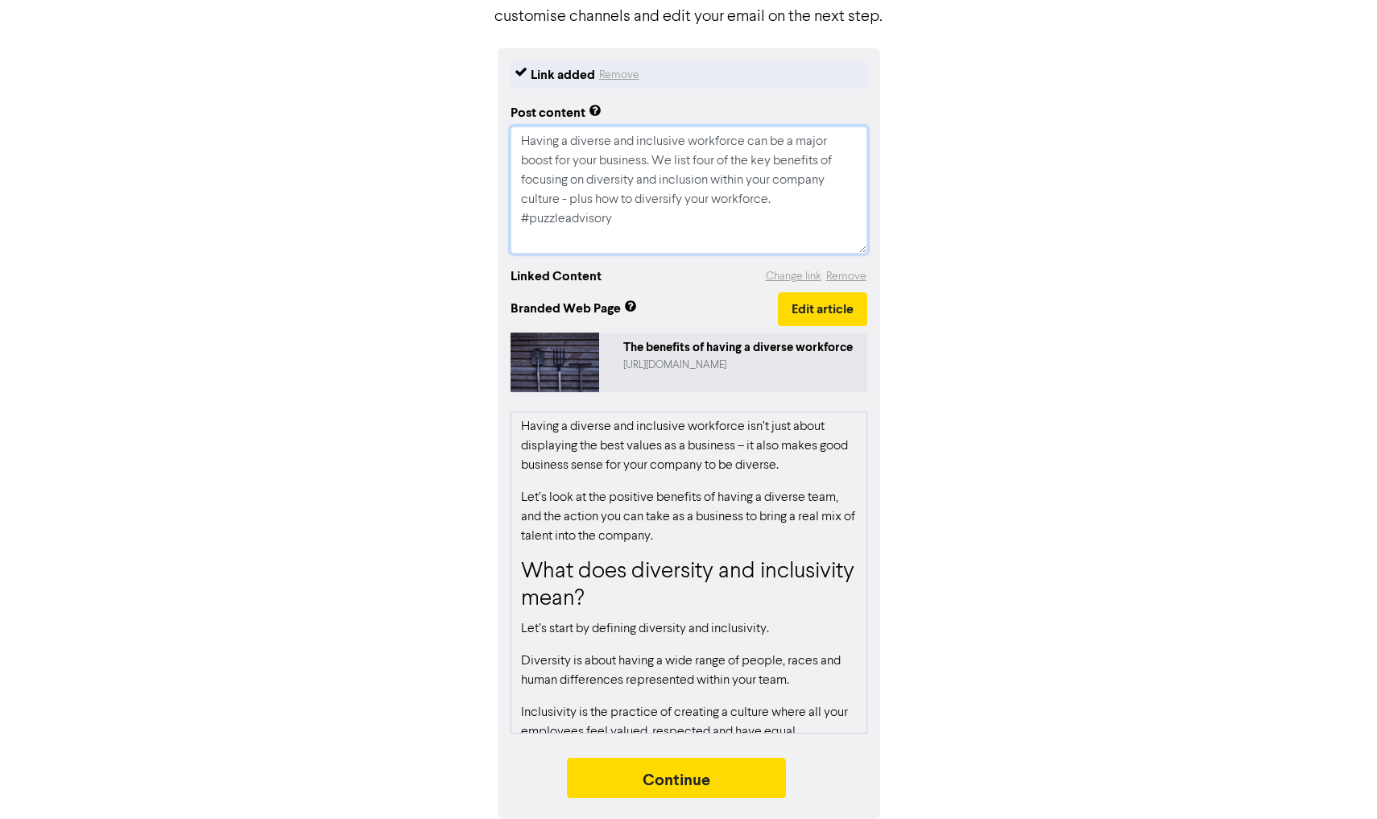
scroll to position [153, 0]
type textarea "Having a diverse and inclusive workforce can be a major boost for your business…"
click at [690, 770] on button "Continue" at bounding box center [676, 777] width 219 height 40
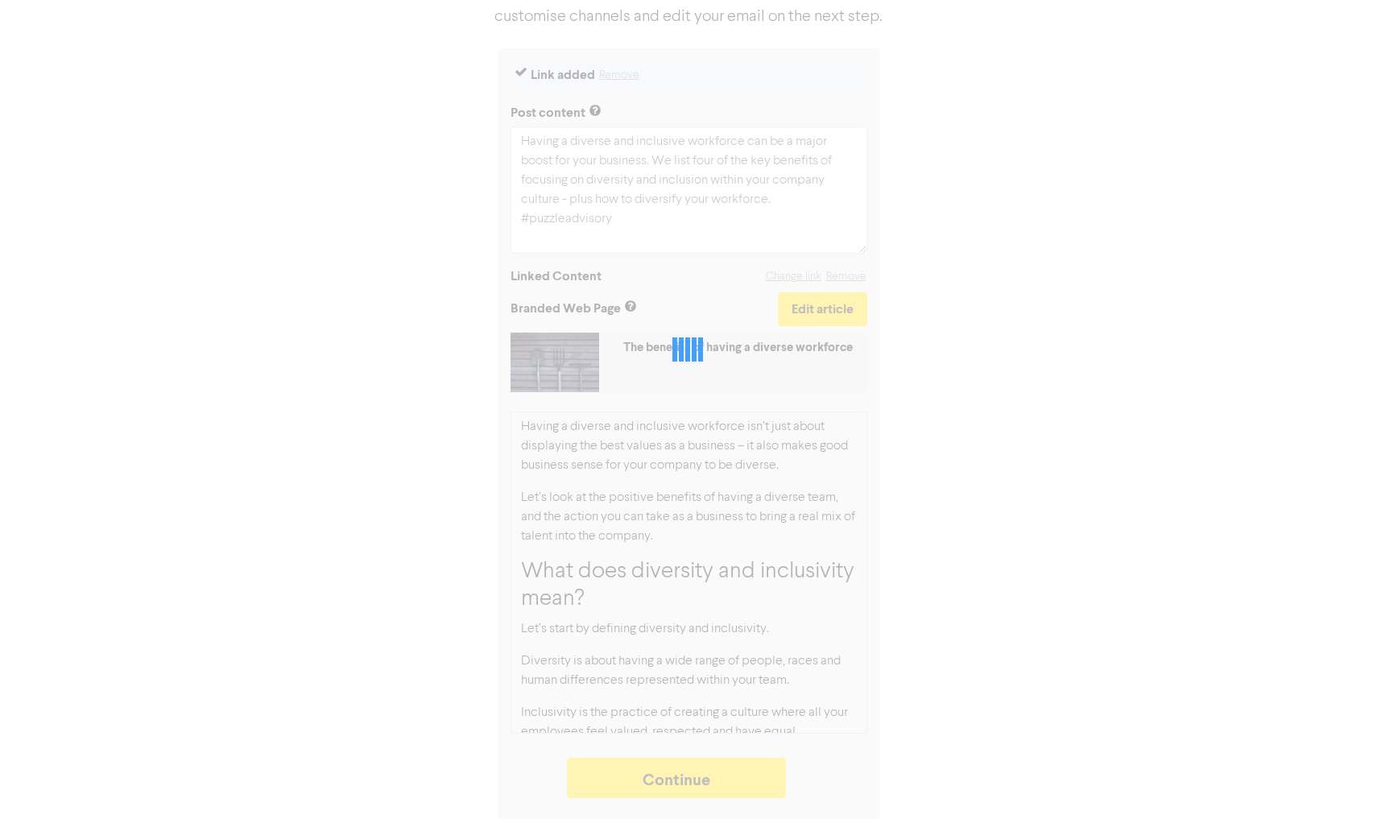
type textarea "x"
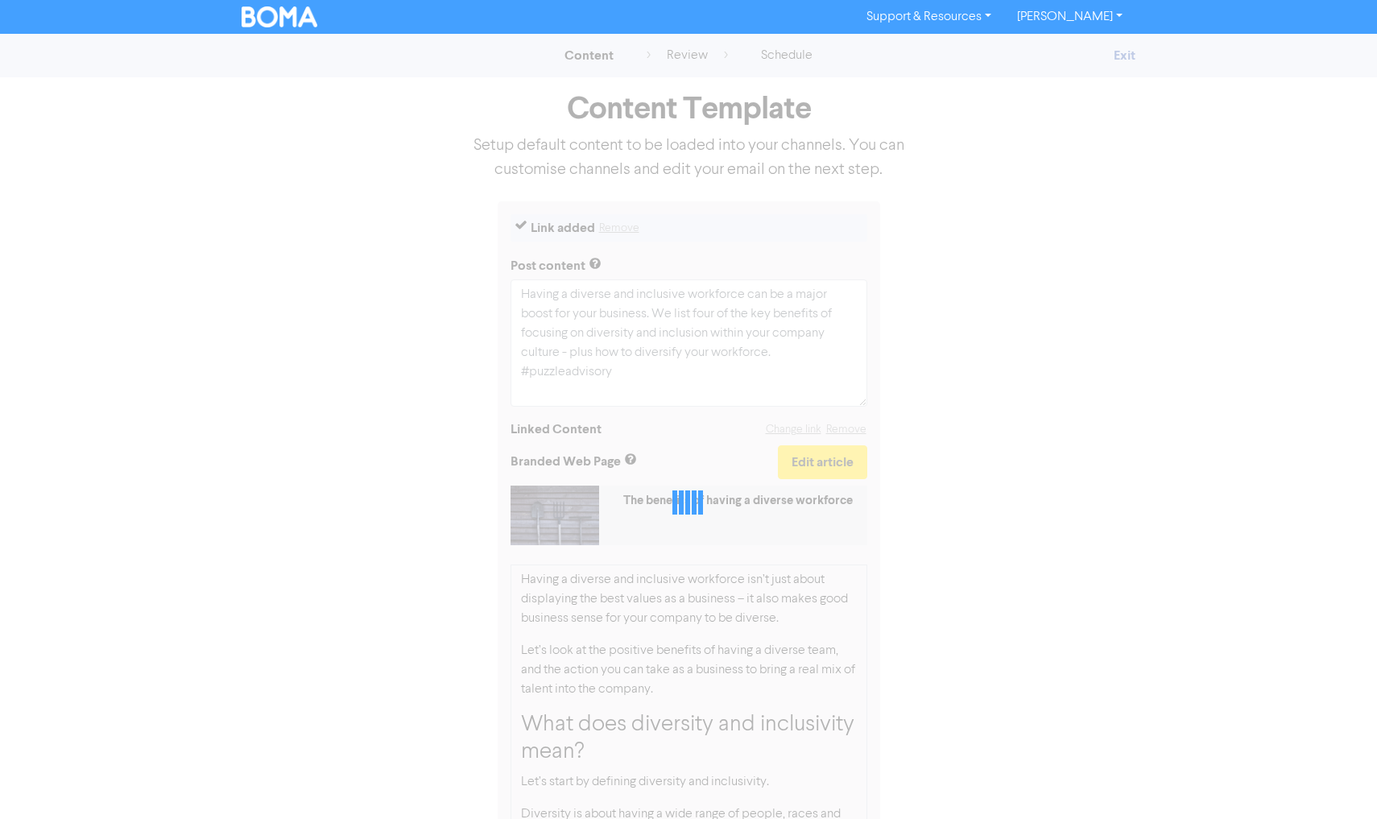
select select "LEARN_MORE"
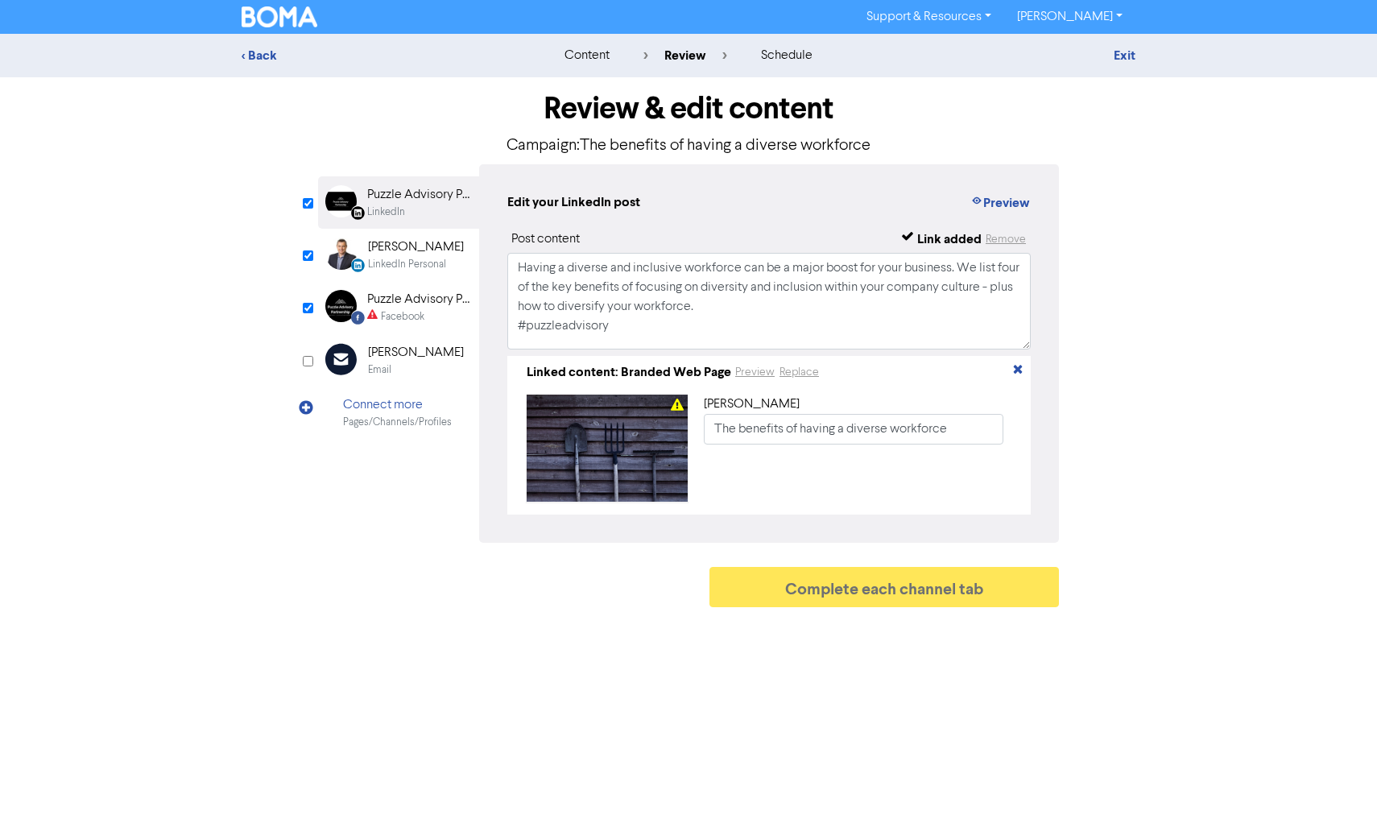
click at [414, 304] on div "Puzzle Advisory Partnership" at bounding box center [418, 299] width 103 height 19
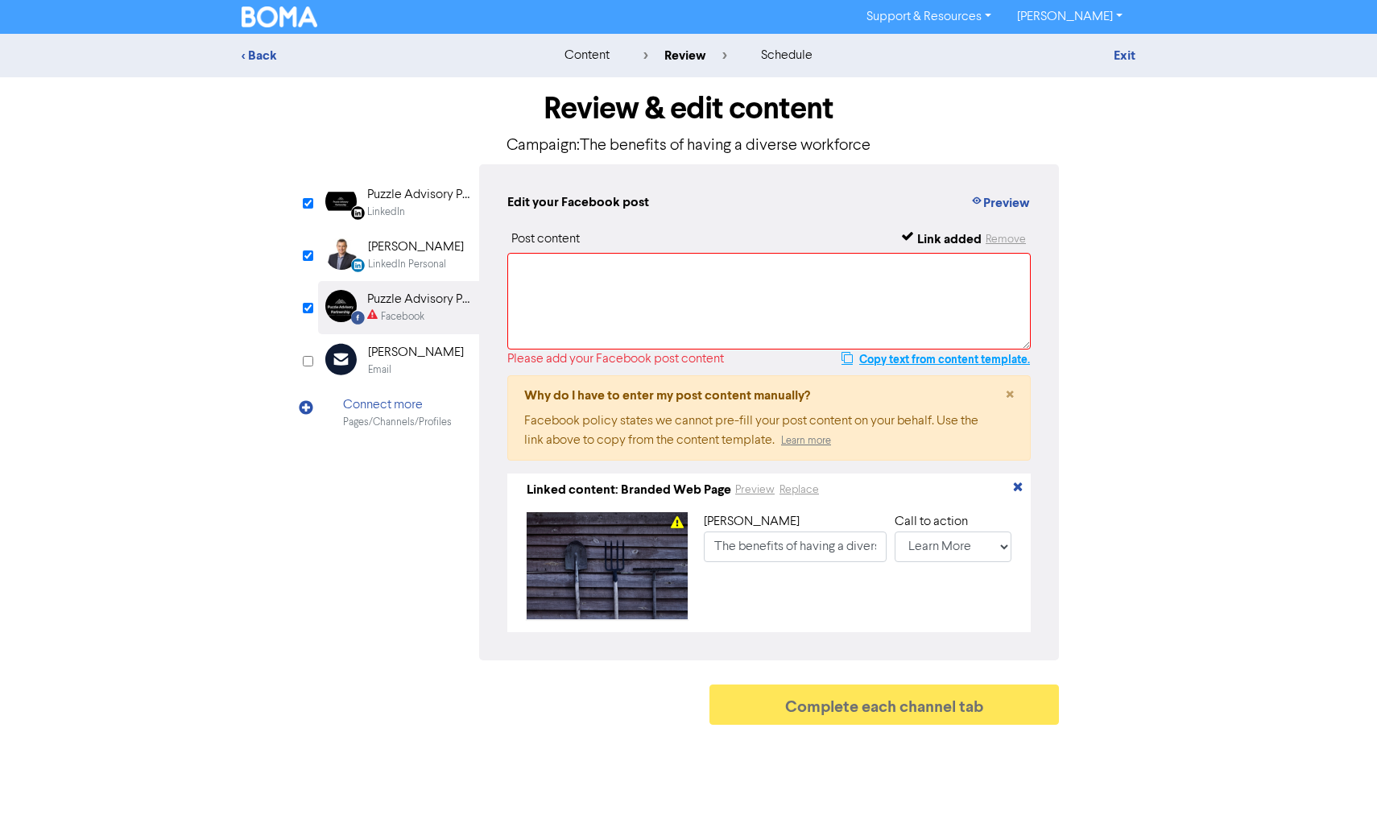
click at [934, 363] on button "Copy text from content template." at bounding box center [935, 358] width 190 height 19
click at [730, 295] on textarea at bounding box center [768, 301] width 523 height 97
paste textarea "Having a diverse and inclusive workforce can be a major boost for your business…"
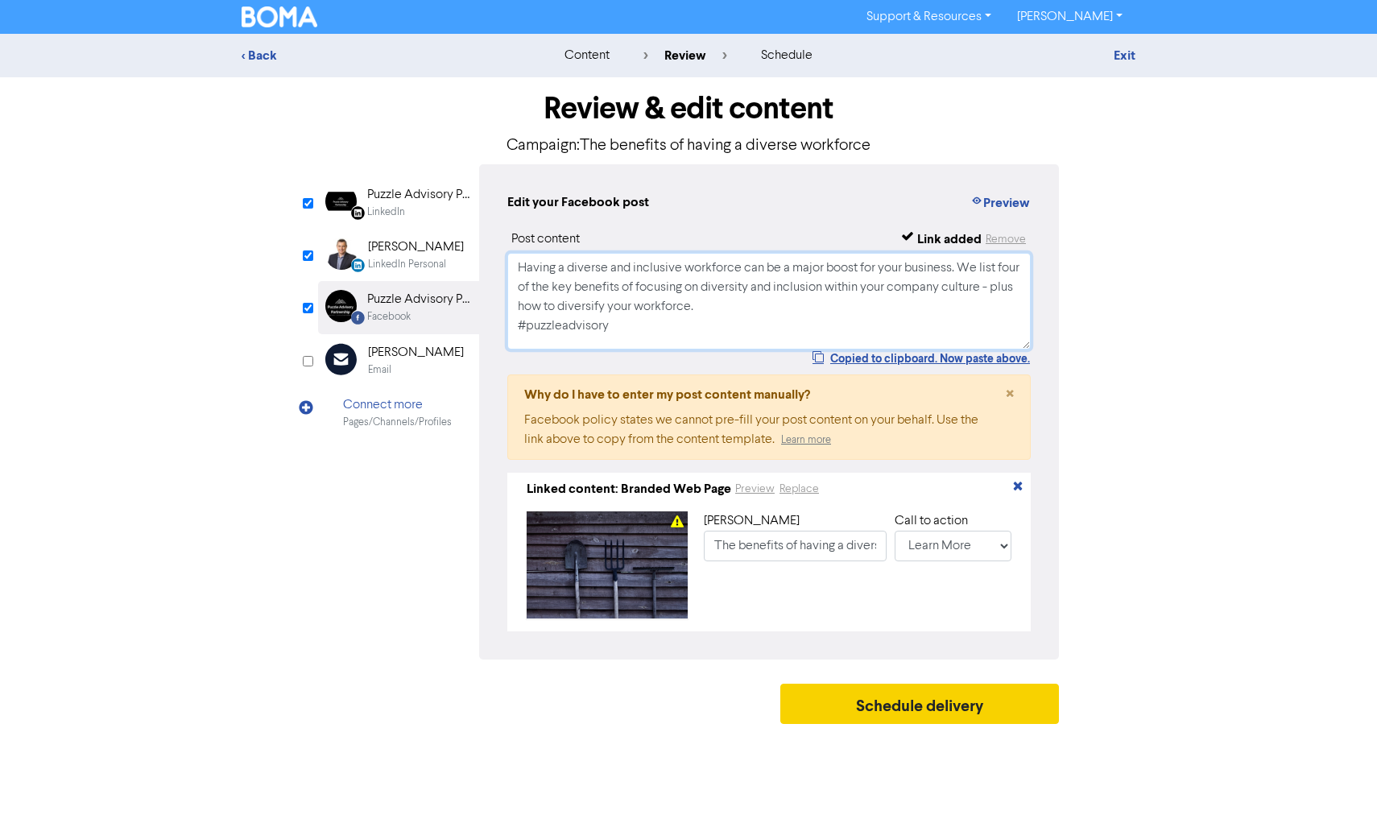
type textarea "Having a diverse and inclusive workforce can be a major boost for your business…"
click at [864, 707] on button "Schedule delivery" at bounding box center [919, 703] width 279 height 40
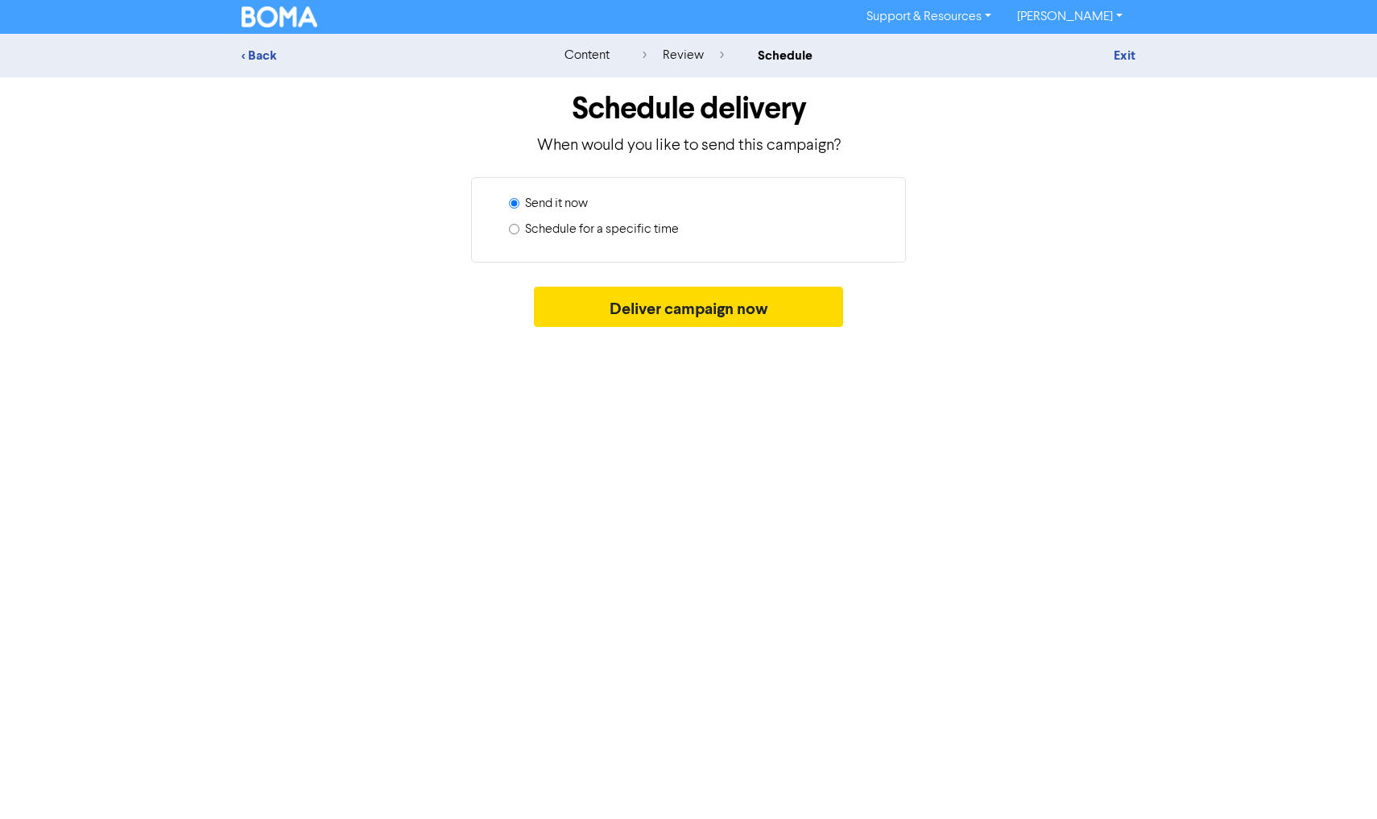
click at [662, 230] on label "Schedule for a specific time" at bounding box center [602, 229] width 154 height 19
click at [519, 230] on input "Schedule for a specific time" at bounding box center [514, 229] width 10 height 10
radio input "true"
radio input "false"
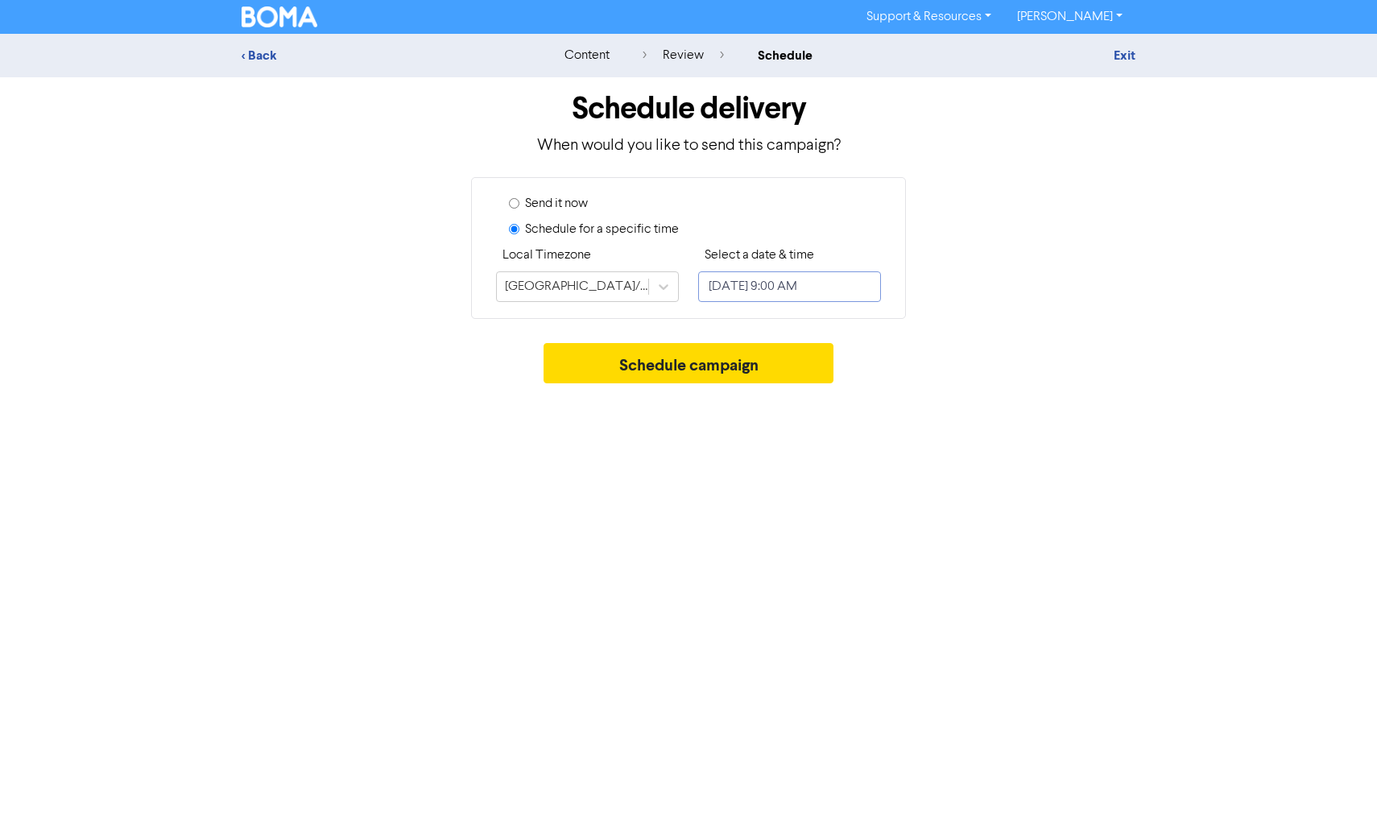
click at [803, 289] on input "[DATE] 9:00 AM" at bounding box center [789, 286] width 183 height 31
select select "9"
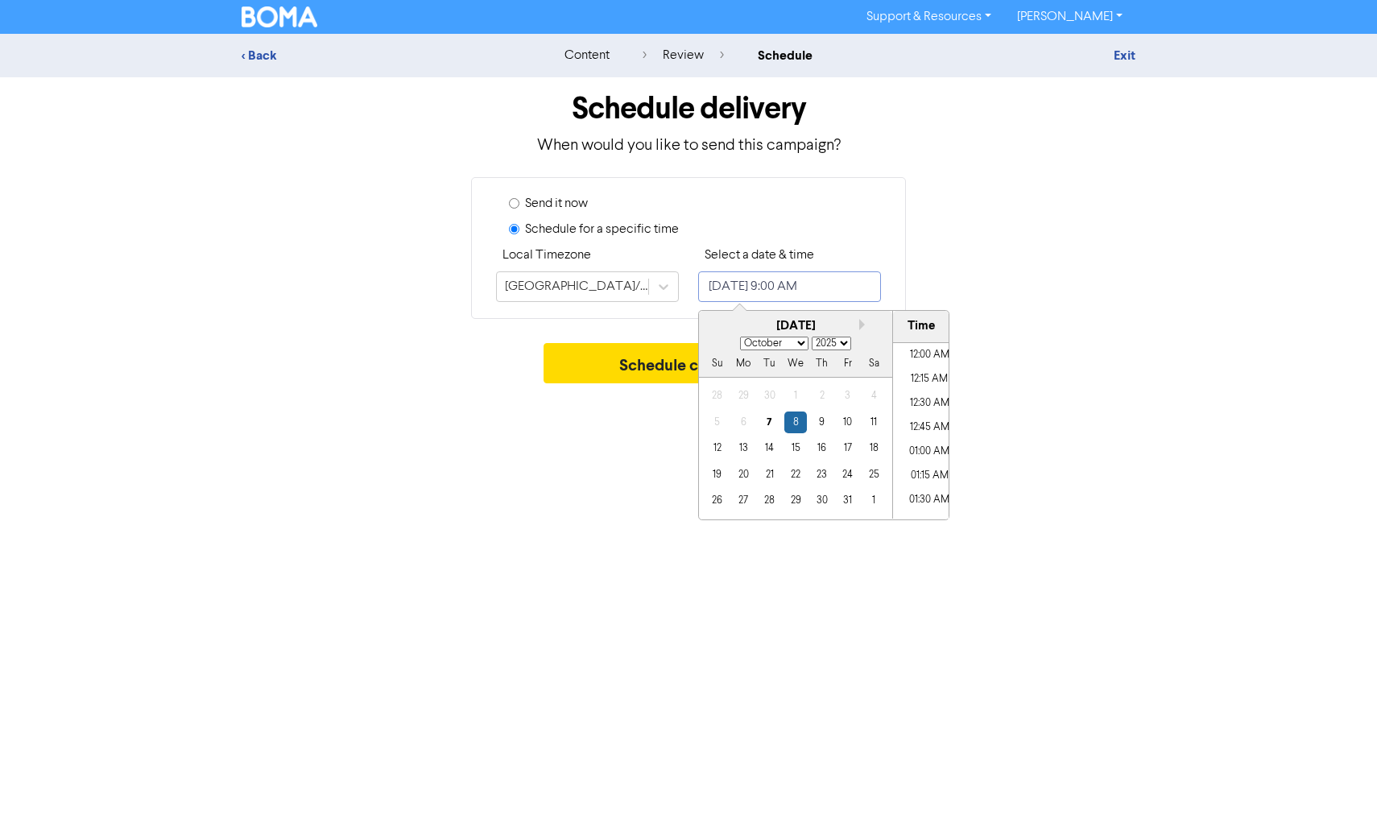
scroll to position [794, 0]
click at [798, 448] on div "15" at bounding box center [795, 448] width 22 height 22
type input "[DATE] 9:00 AM"
click at [654, 365] on button "Schedule campaign" at bounding box center [688, 363] width 291 height 40
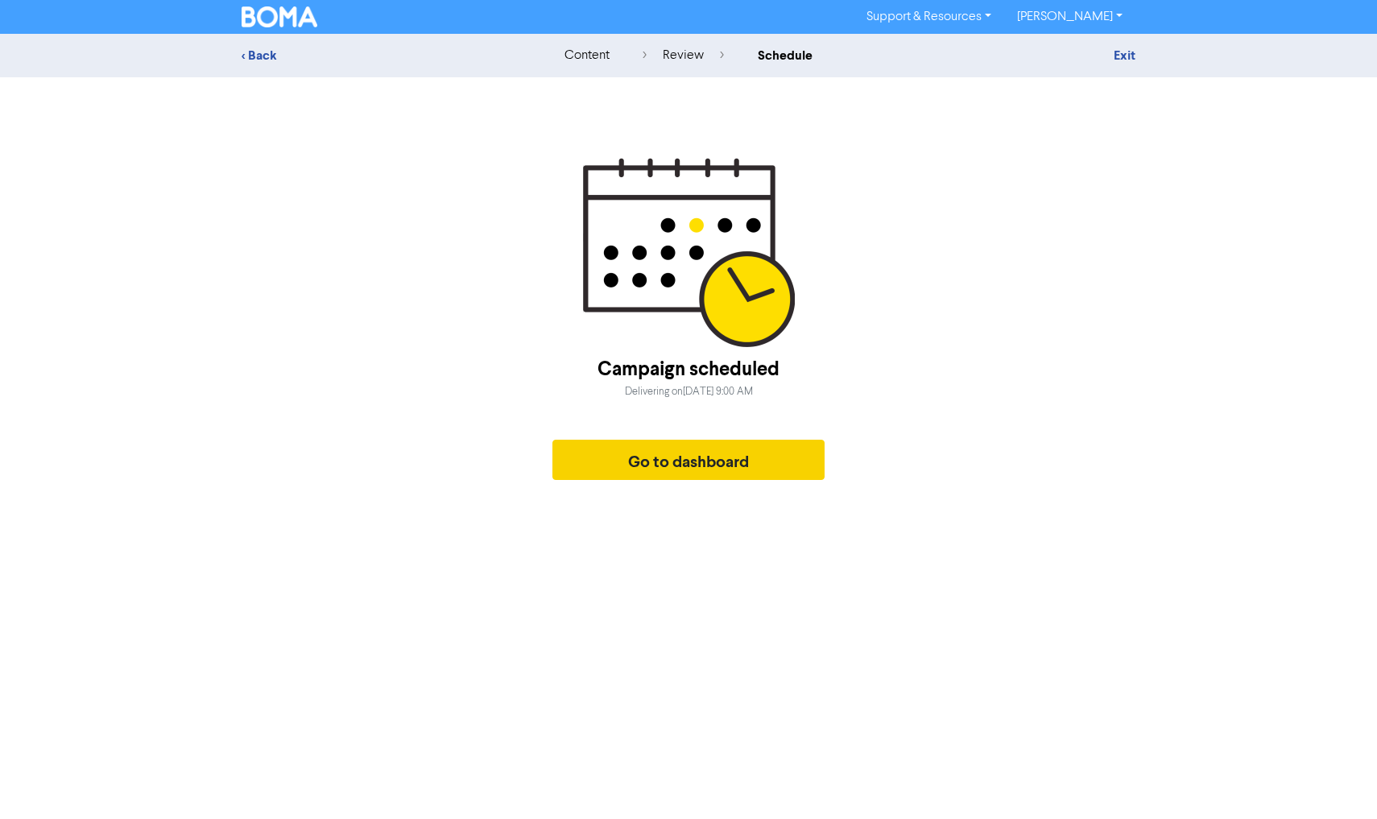
click at [679, 469] on button "Go to dashboard" at bounding box center [688, 460] width 272 height 40
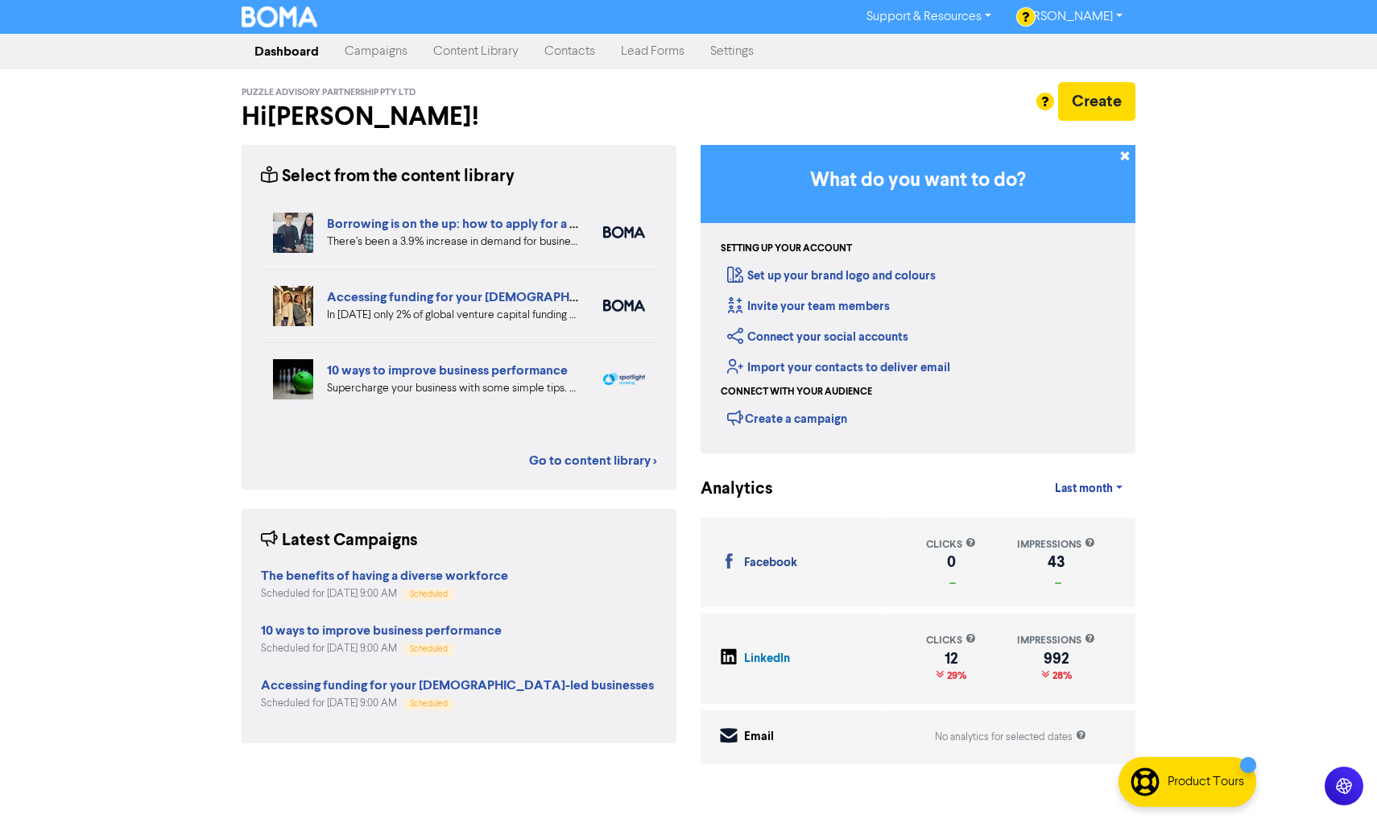
click at [464, 46] on link "Content Library" at bounding box center [475, 51] width 111 height 32
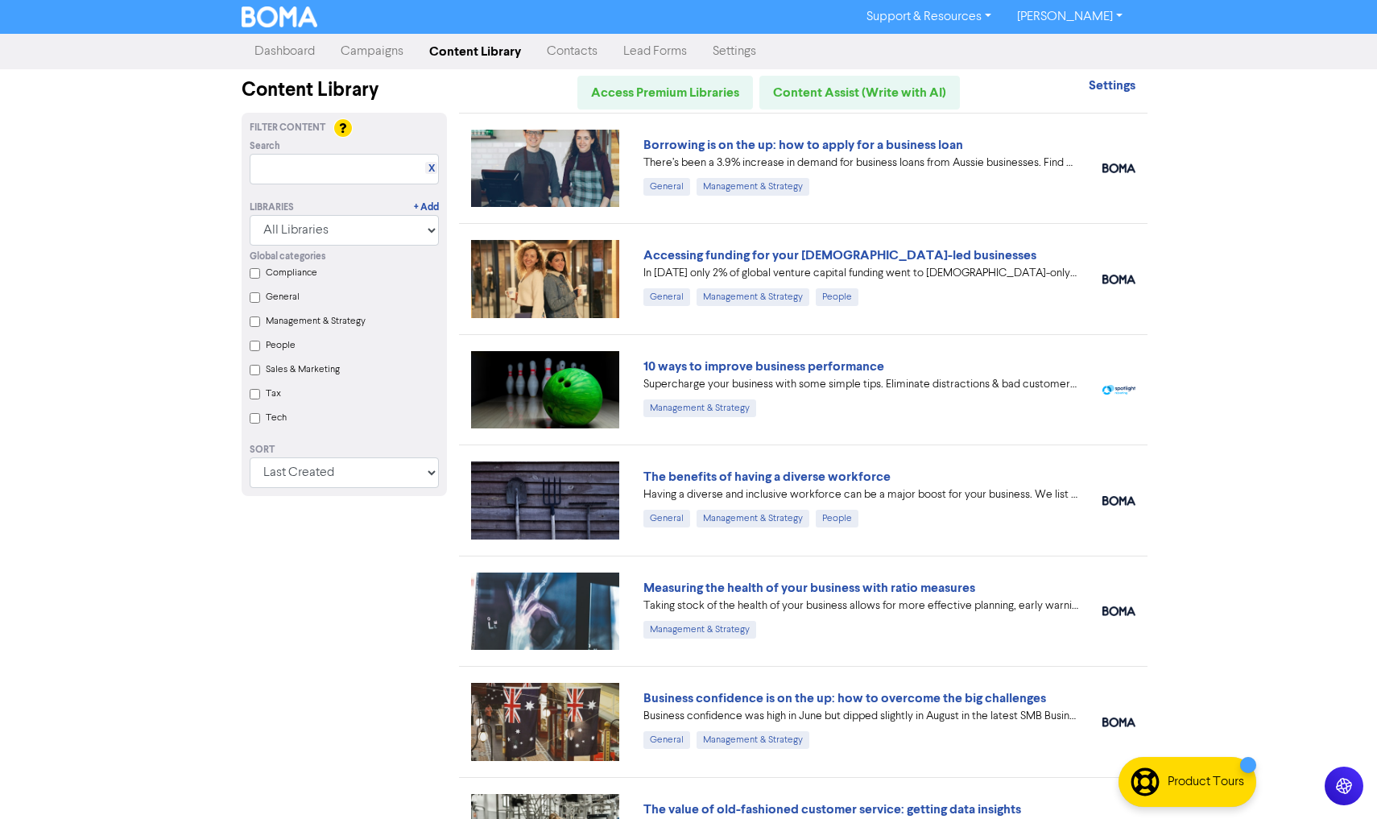
scroll to position [126, 0]
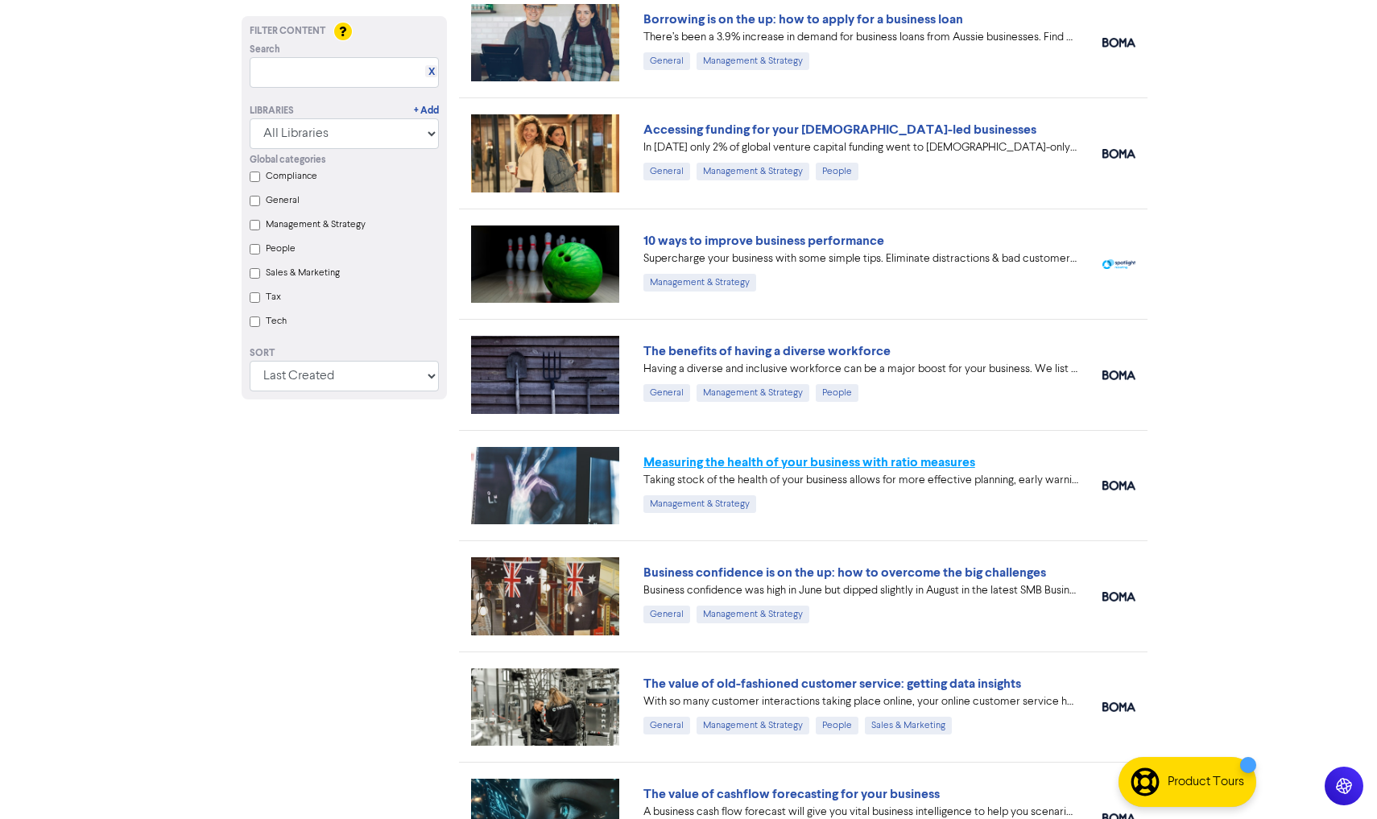
click at [756, 459] on link "Measuring the health of your business with ratio measures" at bounding box center [809, 462] width 332 height 16
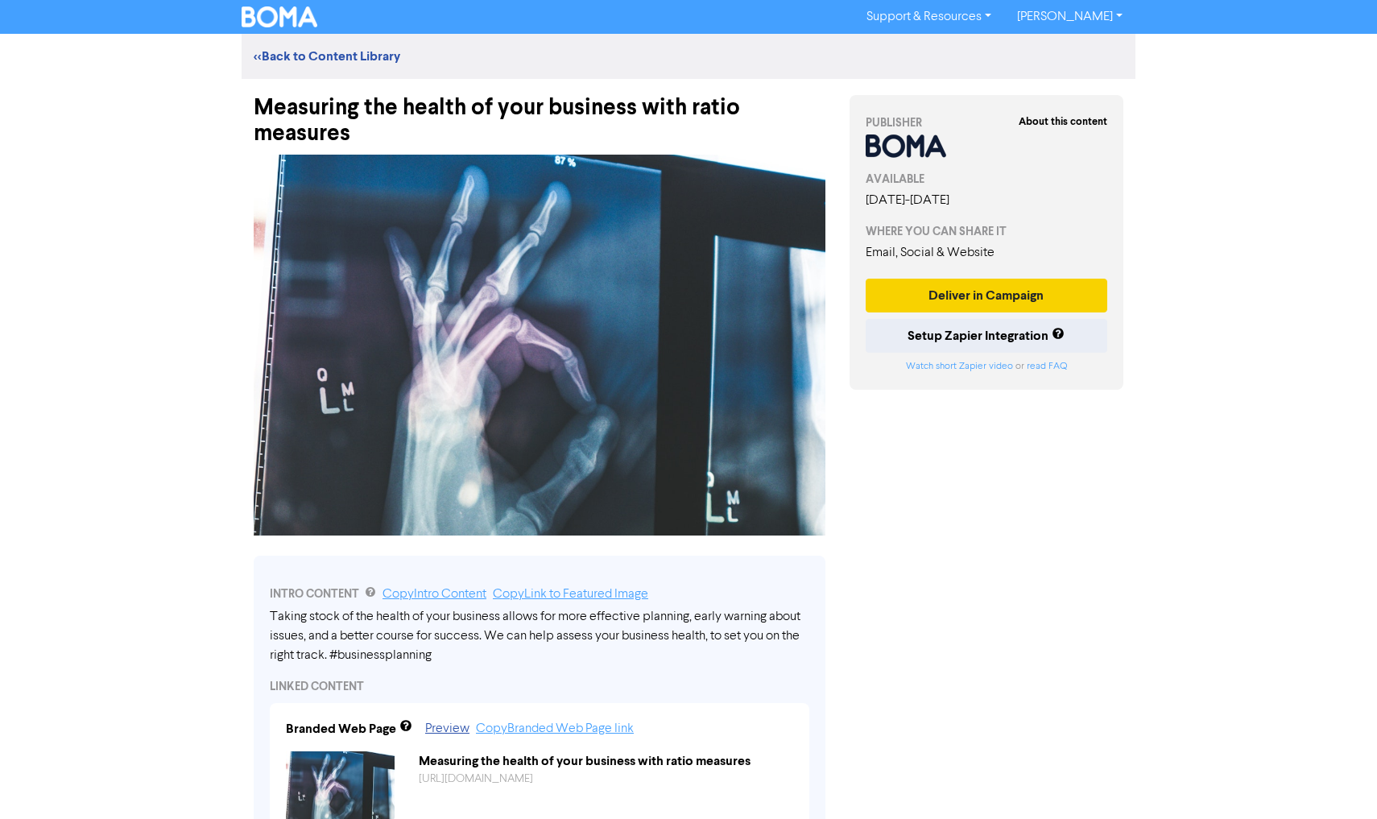
click at [954, 302] on button "Deliver in Campaign" at bounding box center [985, 296] width 241 height 34
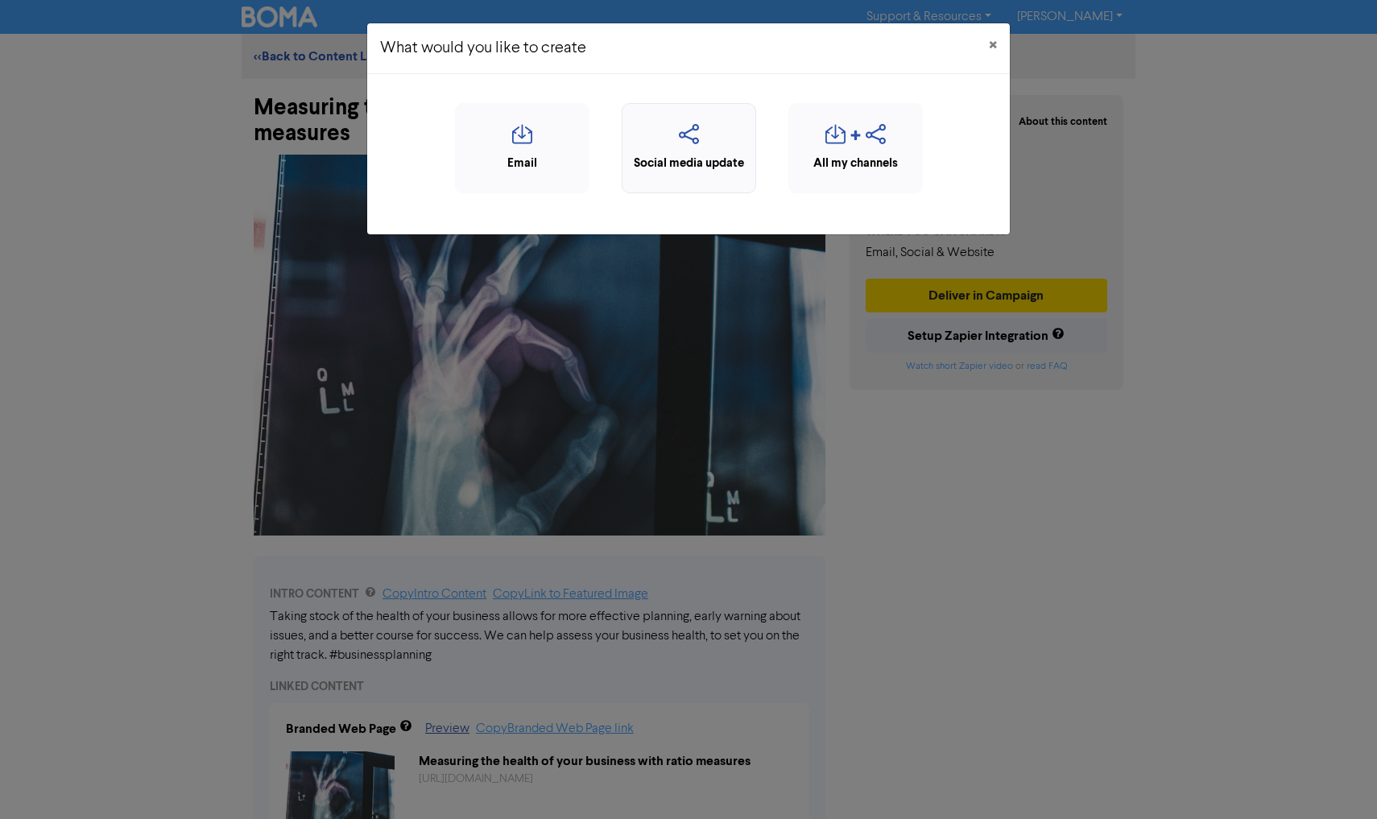
click at [672, 148] on icon "button" at bounding box center [688, 139] width 117 height 31
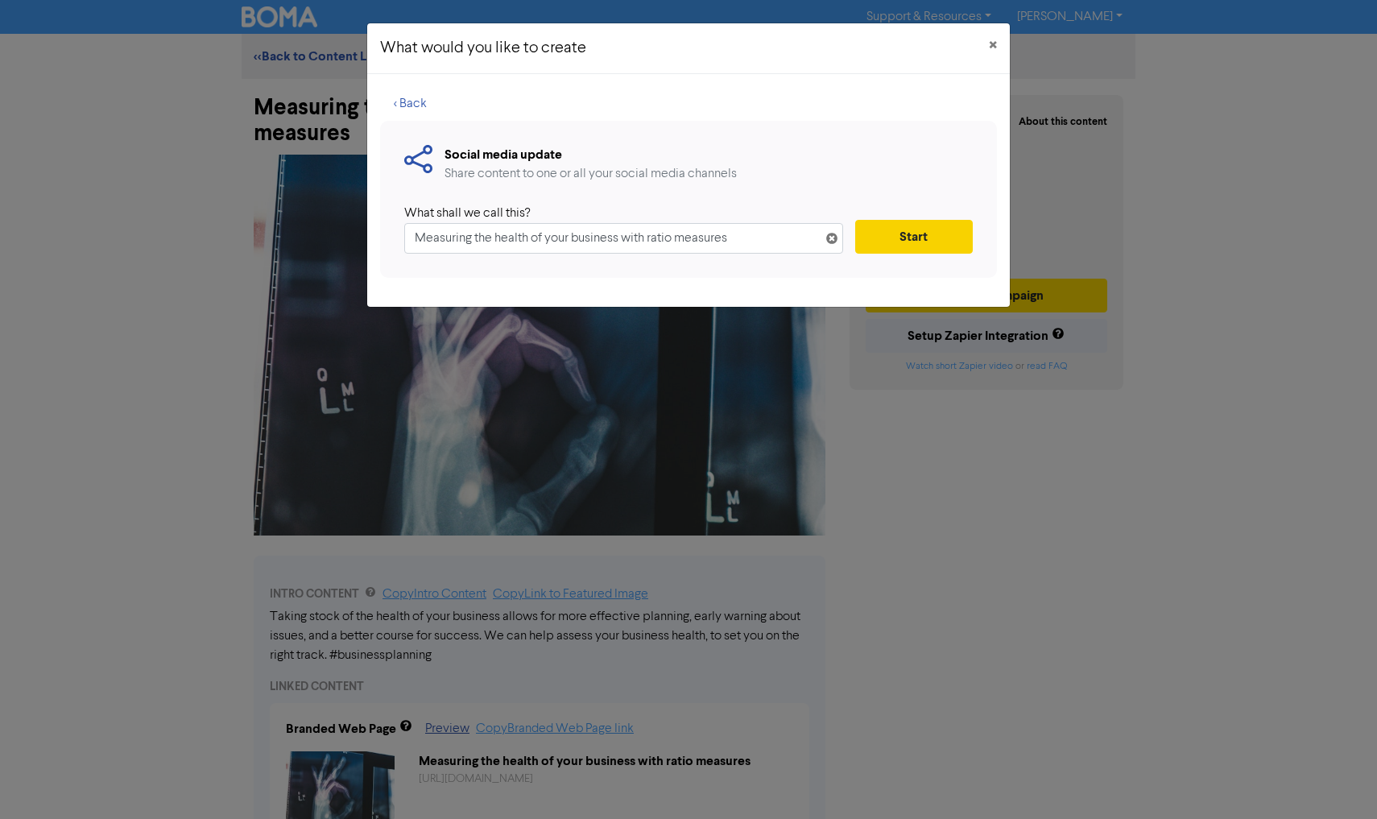
click at [898, 233] on button "Start" at bounding box center [914, 237] width 118 height 34
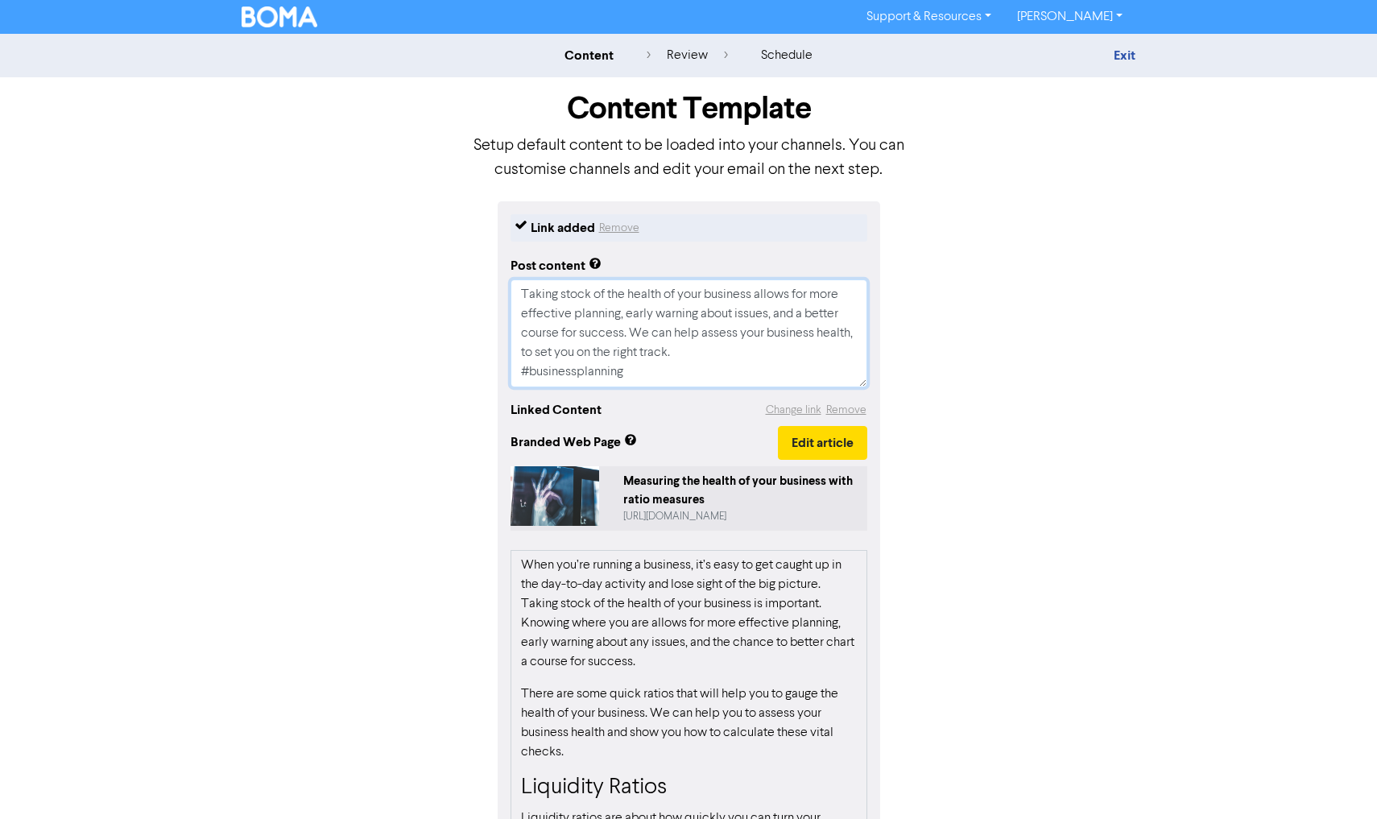
click at [672, 369] on textarea "Taking stock of the health of your business allows for more effective planning,…" at bounding box center [688, 333] width 357 height 108
type textarea "x"
type textarea "Taking stock of the health of your business allows for more effective planning,…"
type textarea "x"
type textarea "Taking stock of the health of your business allows for more effective planning,…"
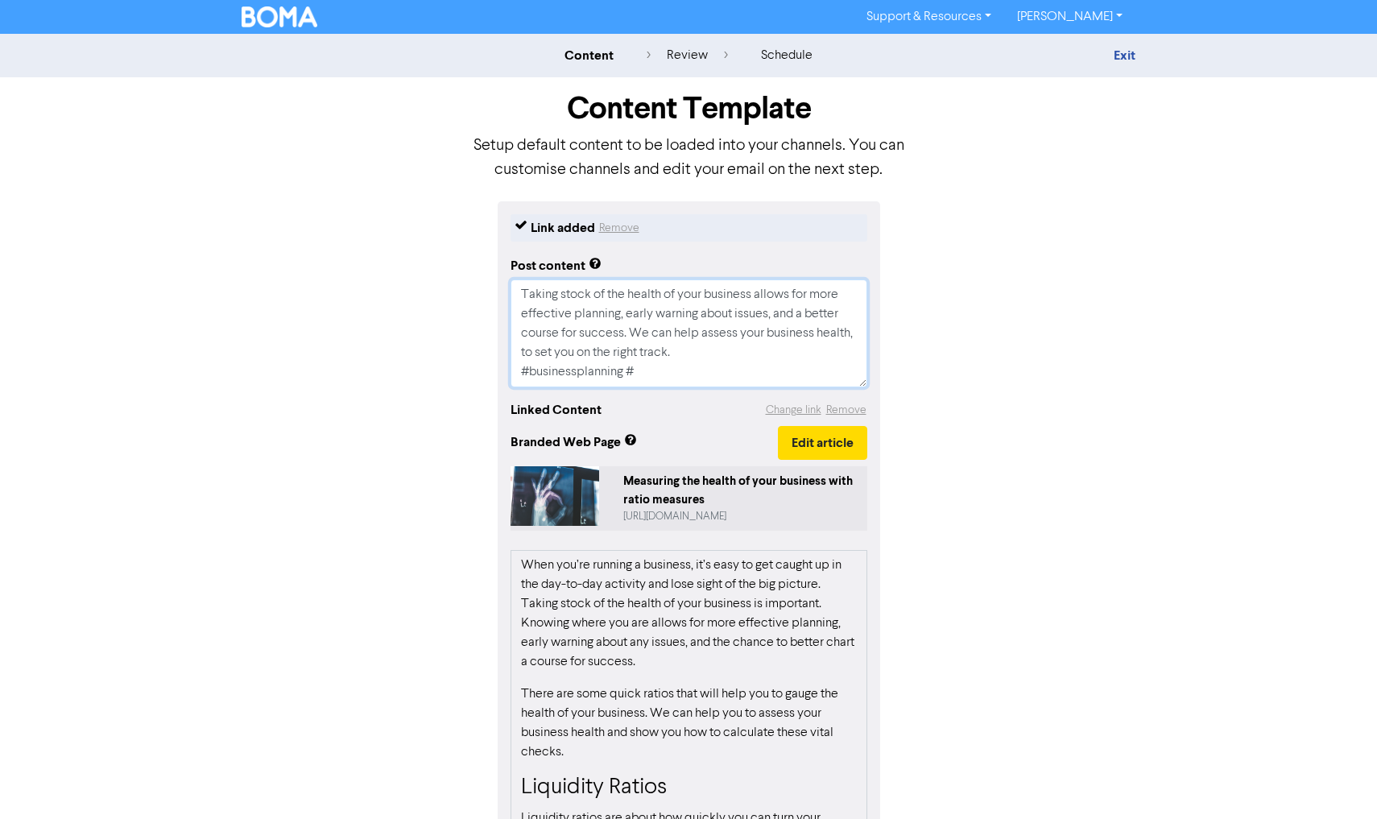
type textarea "x"
type textarea "Taking stock of the health of your business allows for more effective planning,…"
type textarea "x"
type textarea "Taking stock of the health of your business allows for more effective planning,…"
type textarea "x"
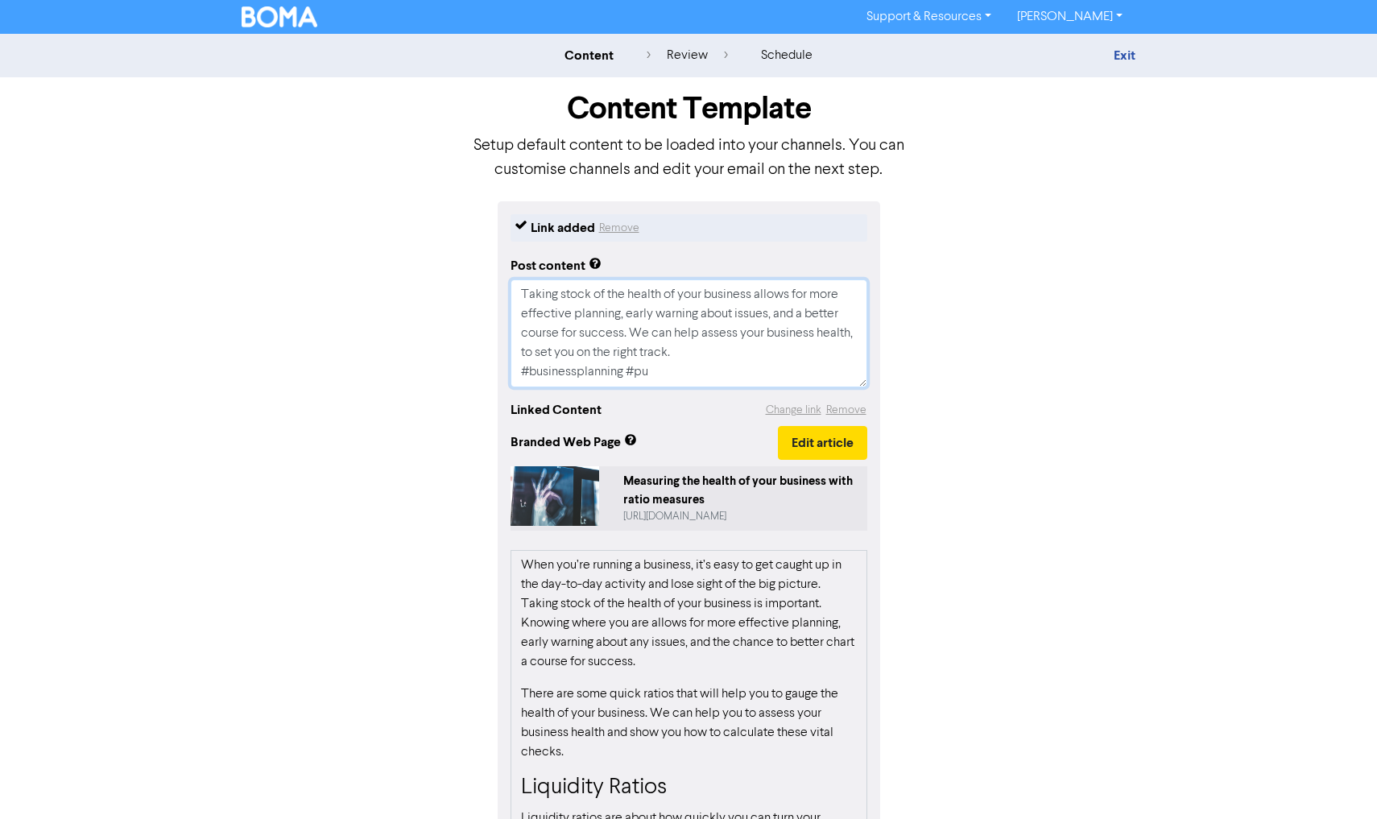
type textarea "Taking stock of the health of your business allows for more effective planning,…"
type textarea "x"
type textarea "Taking stock of the health of your business allows for more effective planning,…"
type textarea "x"
type textarea "Taking stock of the health of your business allows for more effective planning,…"
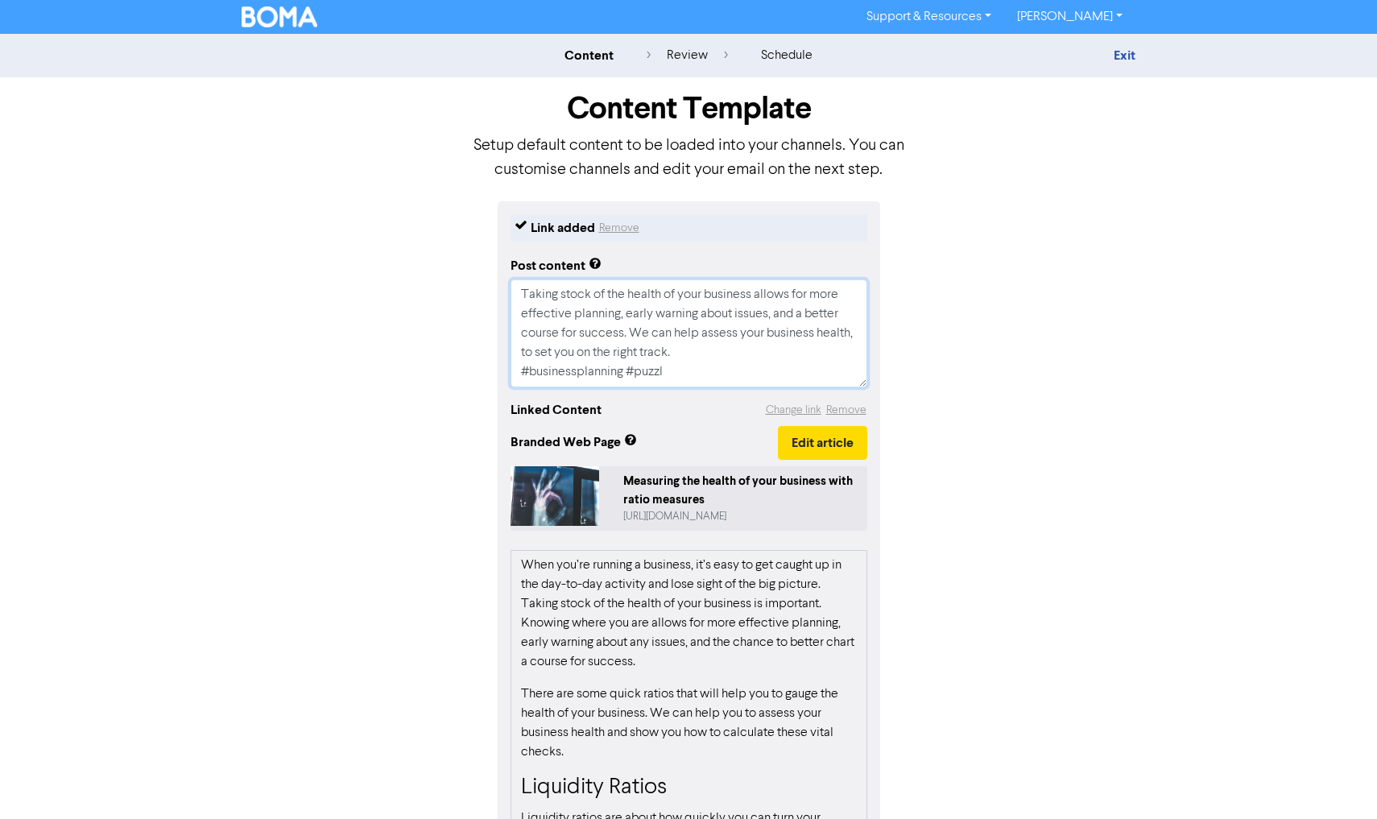
type textarea "x"
type textarea "Taking stock of the health of your business allows for more effective planning,…"
type textarea "x"
type textarea "Taking stock of the health of your business allows for more effective planning,…"
type textarea "x"
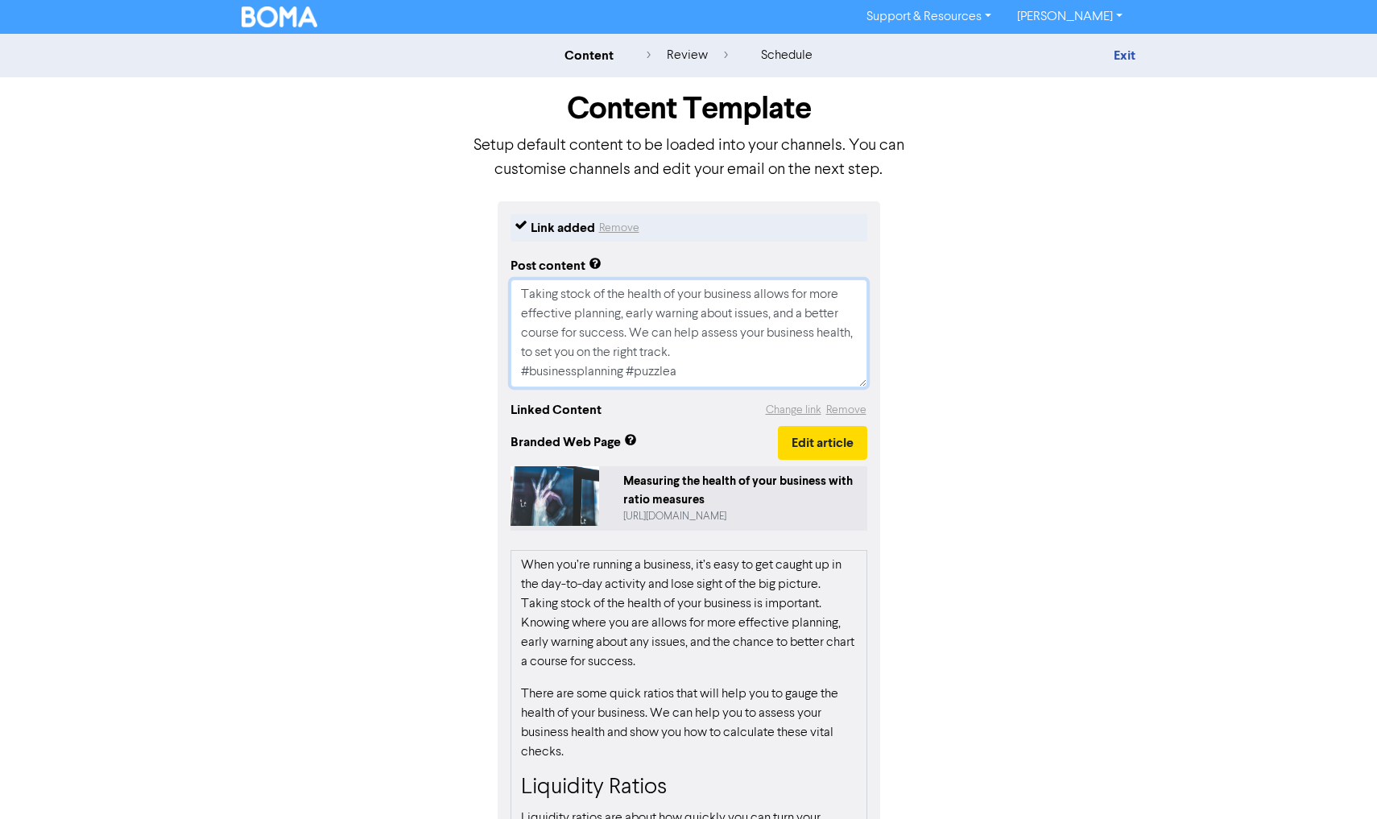
type textarea "Taking stock of the health of your business allows for more effective planning,…"
type textarea "x"
type textarea "Taking stock of the health of your business allows for more effective planning,…"
type textarea "x"
type textarea "Taking stock of the health of your business allows for more effective planning,…"
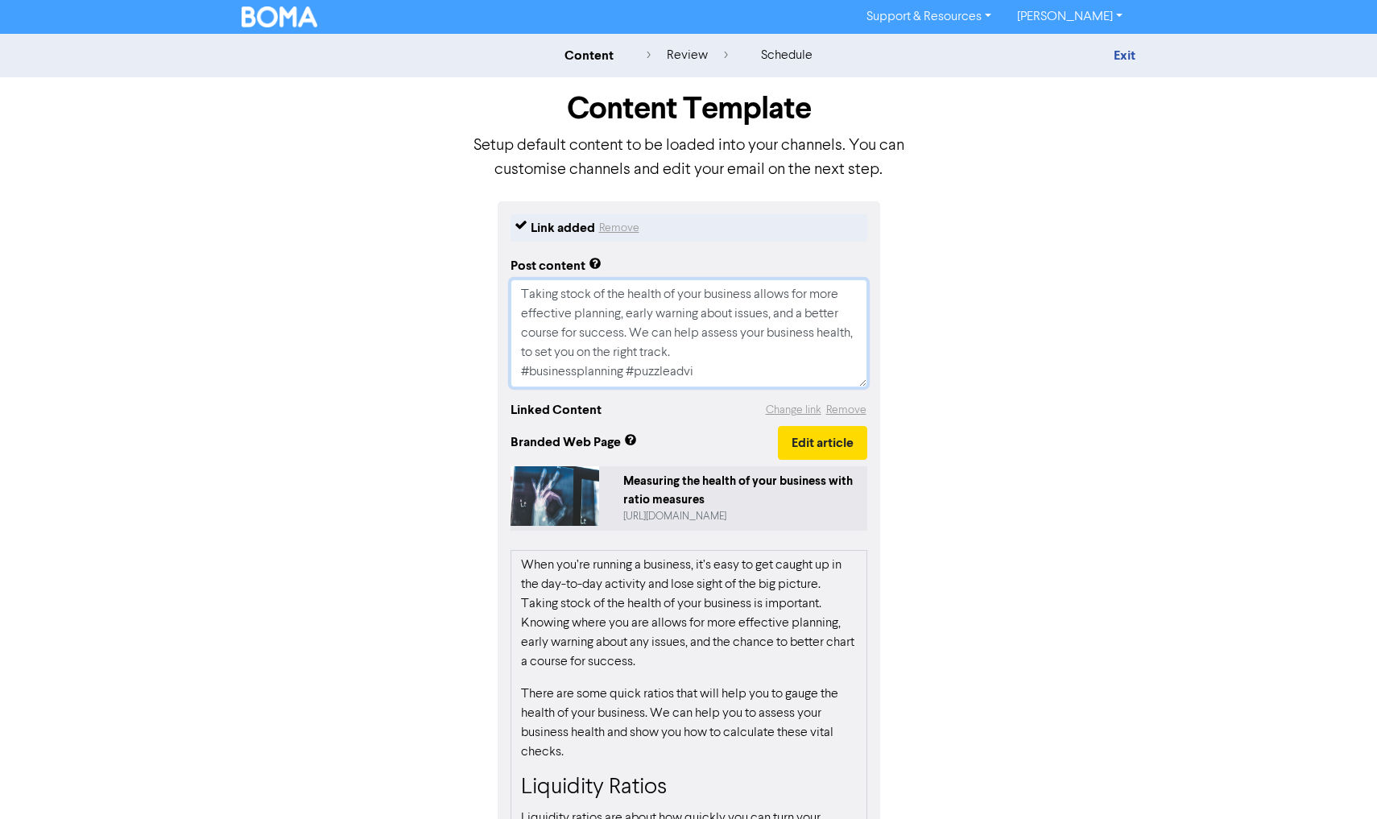
type textarea "x"
type textarea "Taking stock of the health of your business allows for more effective planning,…"
type textarea "x"
type textarea "Taking stock of the health of your business allows for more effective planning,…"
type textarea "x"
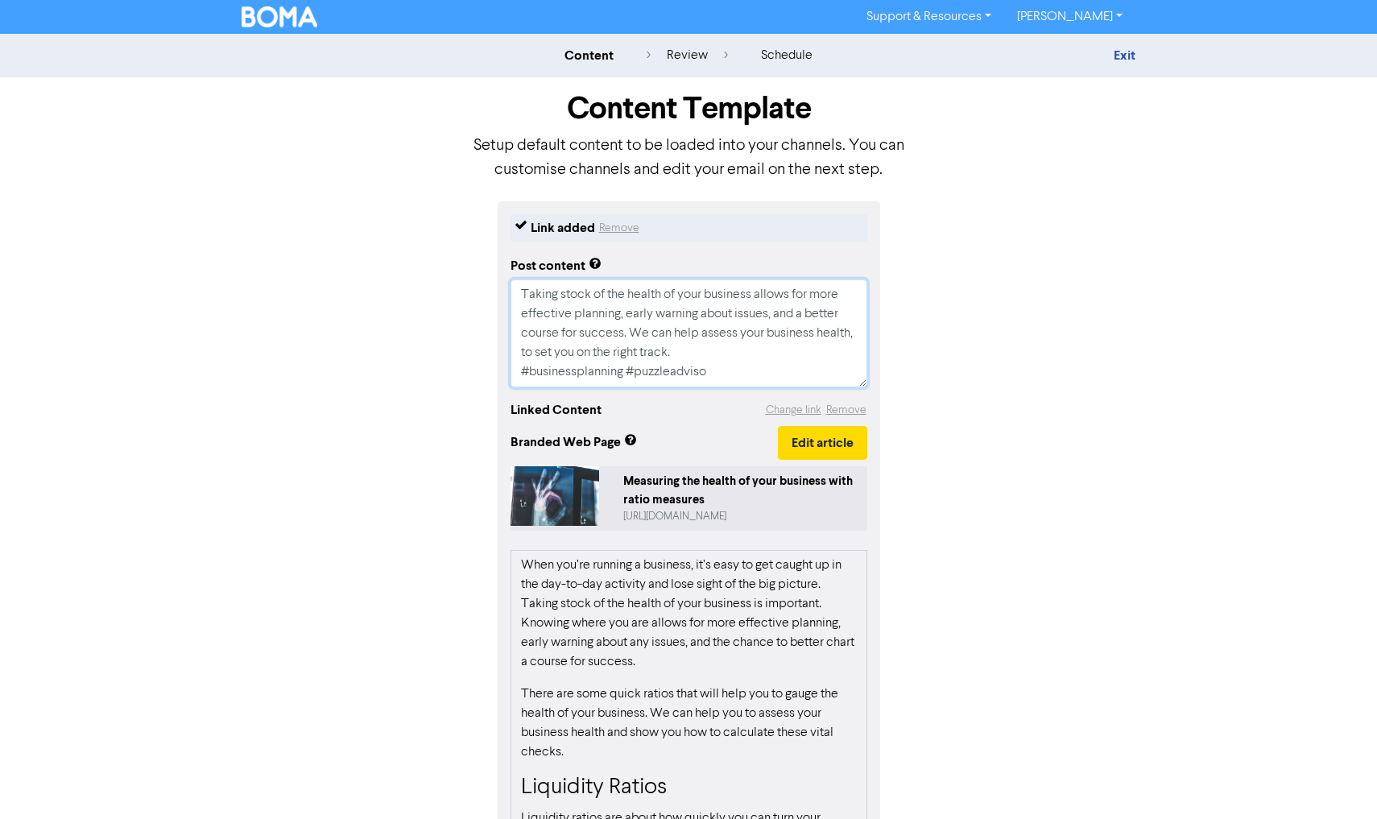
type textarea "Taking stock of the health of your business allows for more effective planning,…"
type textarea "x"
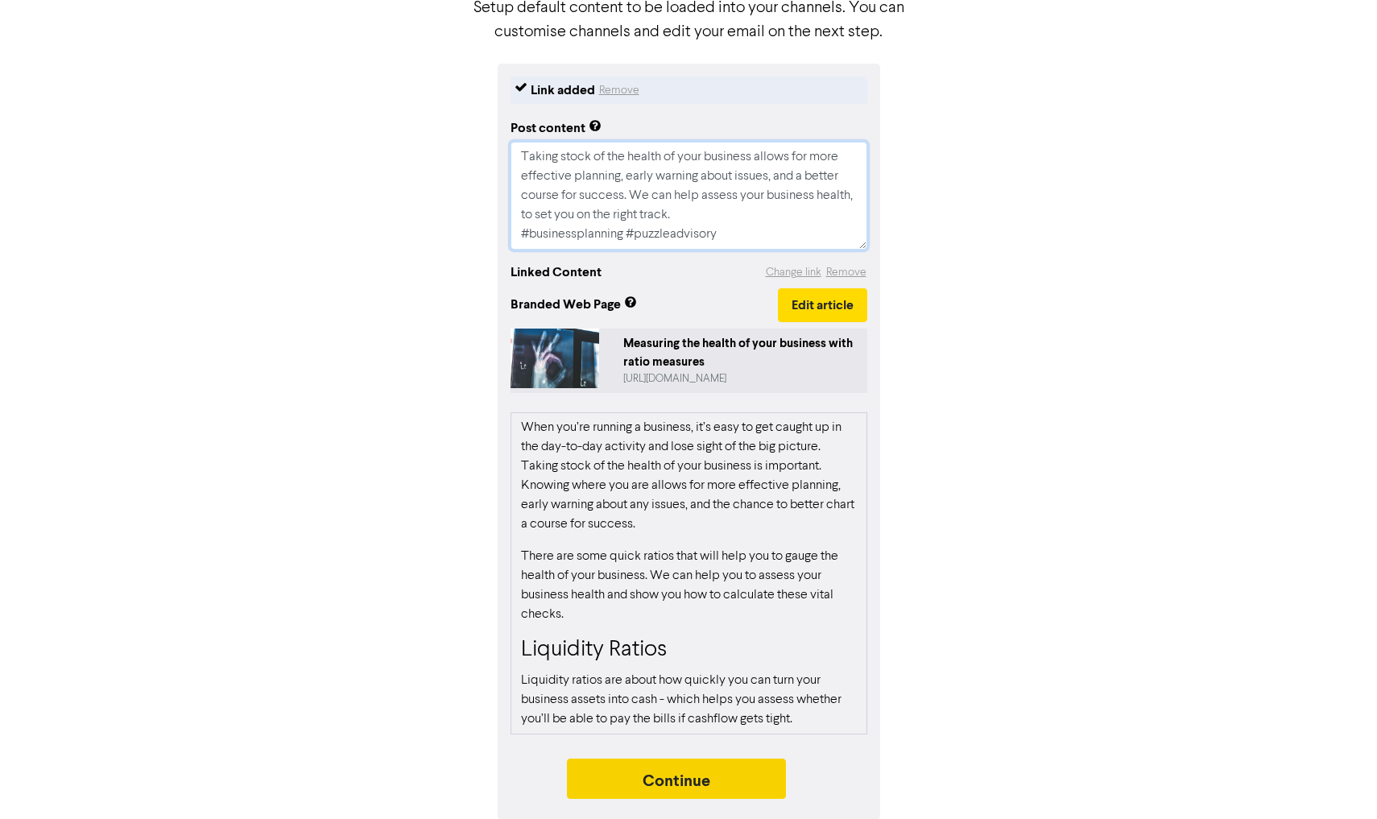
type textarea "Taking stock of the health of your business allows for more effective planning,…"
click at [689, 780] on button "Continue" at bounding box center [676, 778] width 219 height 40
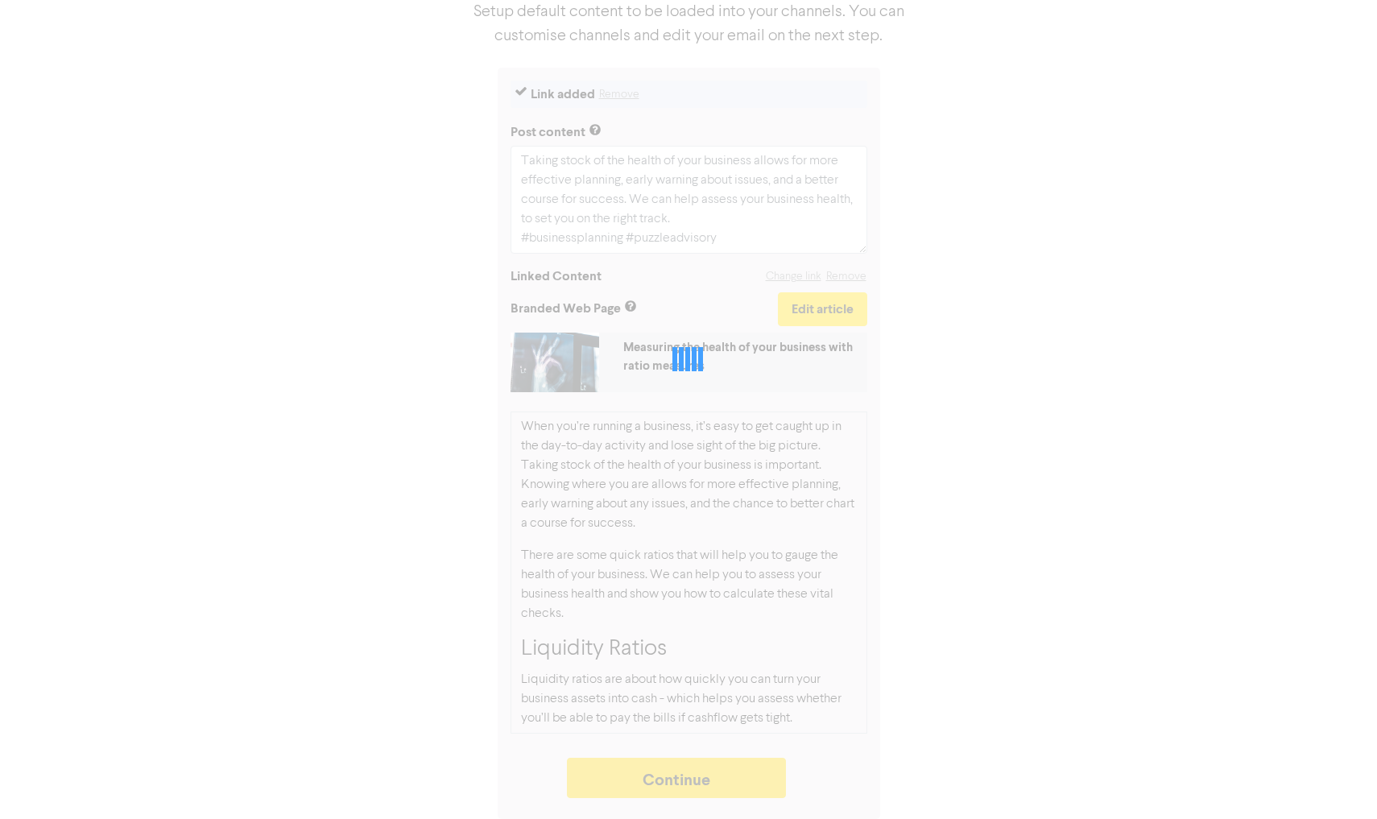
type textarea "x"
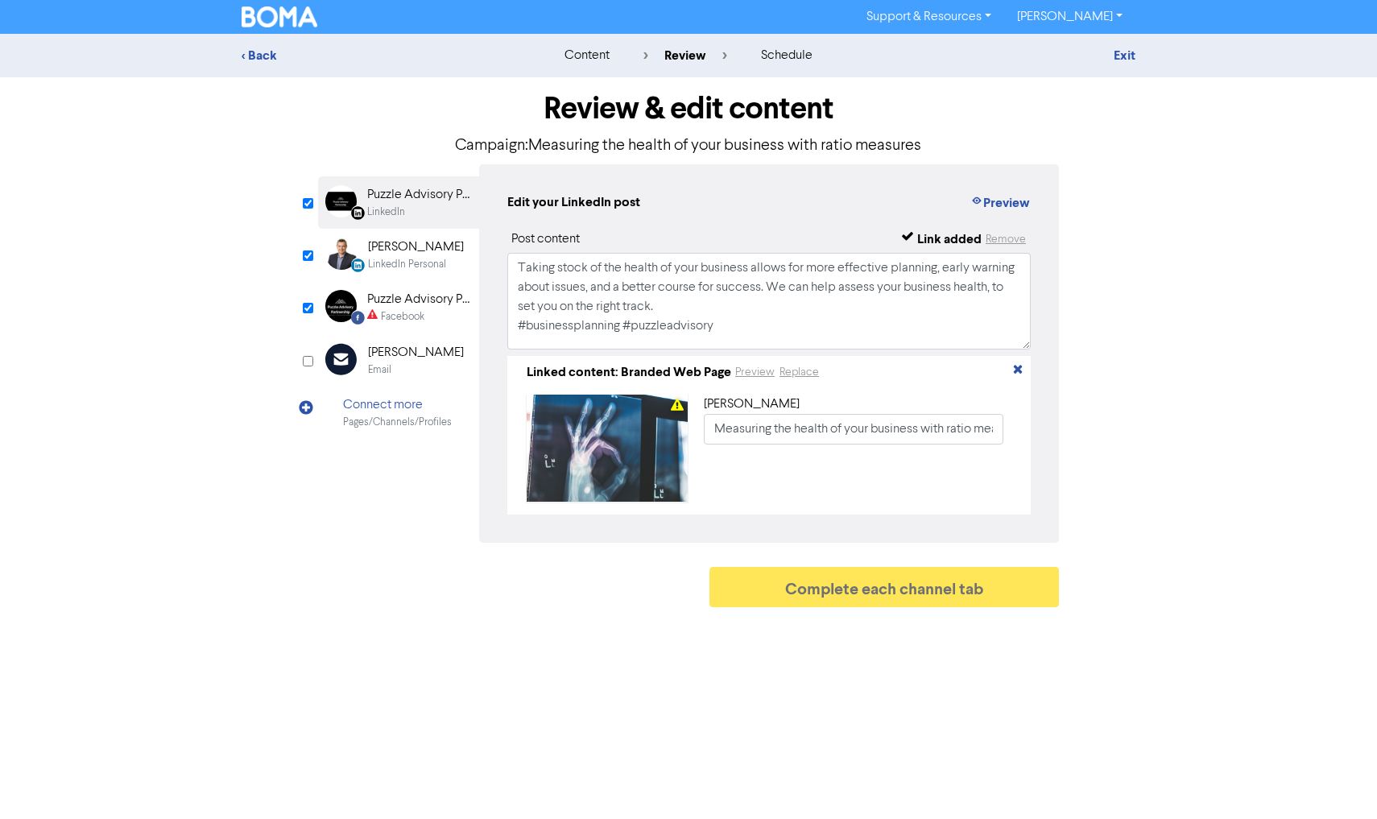
click at [431, 298] on div "Puzzle Advisory Partnership" at bounding box center [418, 299] width 103 height 19
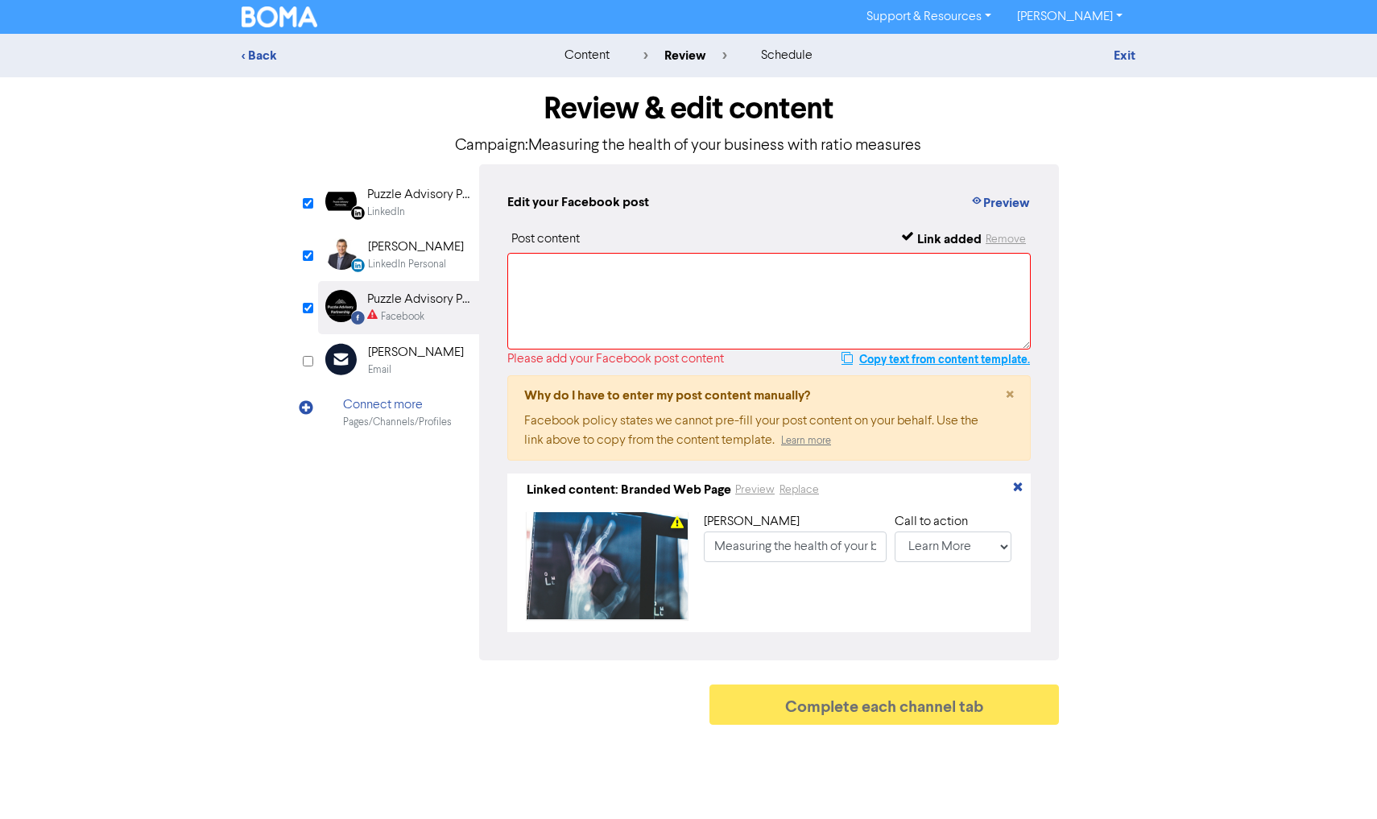
click at [922, 357] on button "Copy text from content template." at bounding box center [935, 358] width 190 height 19
click at [745, 312] on textarea at bounding box center [768, 301] width 523 height 97
paste textarea "Taking stock of the health of your business allows for more effective planning,…"
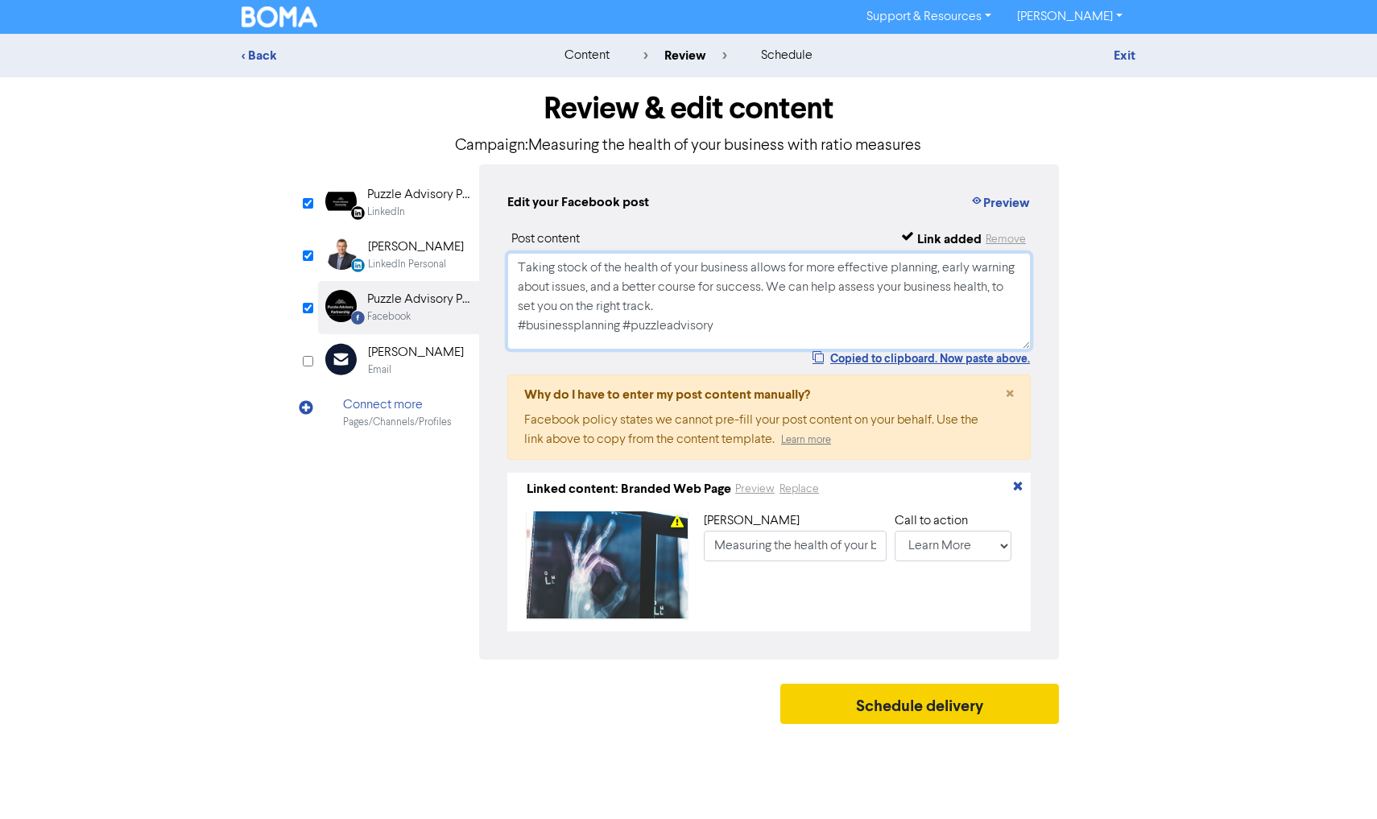
type textarea "Taking stock of the health of your business allows for more effective planning,…"
click at [878, 708] on button "Schedule delivery" at bounding box center [919, 703] width 279 height 40
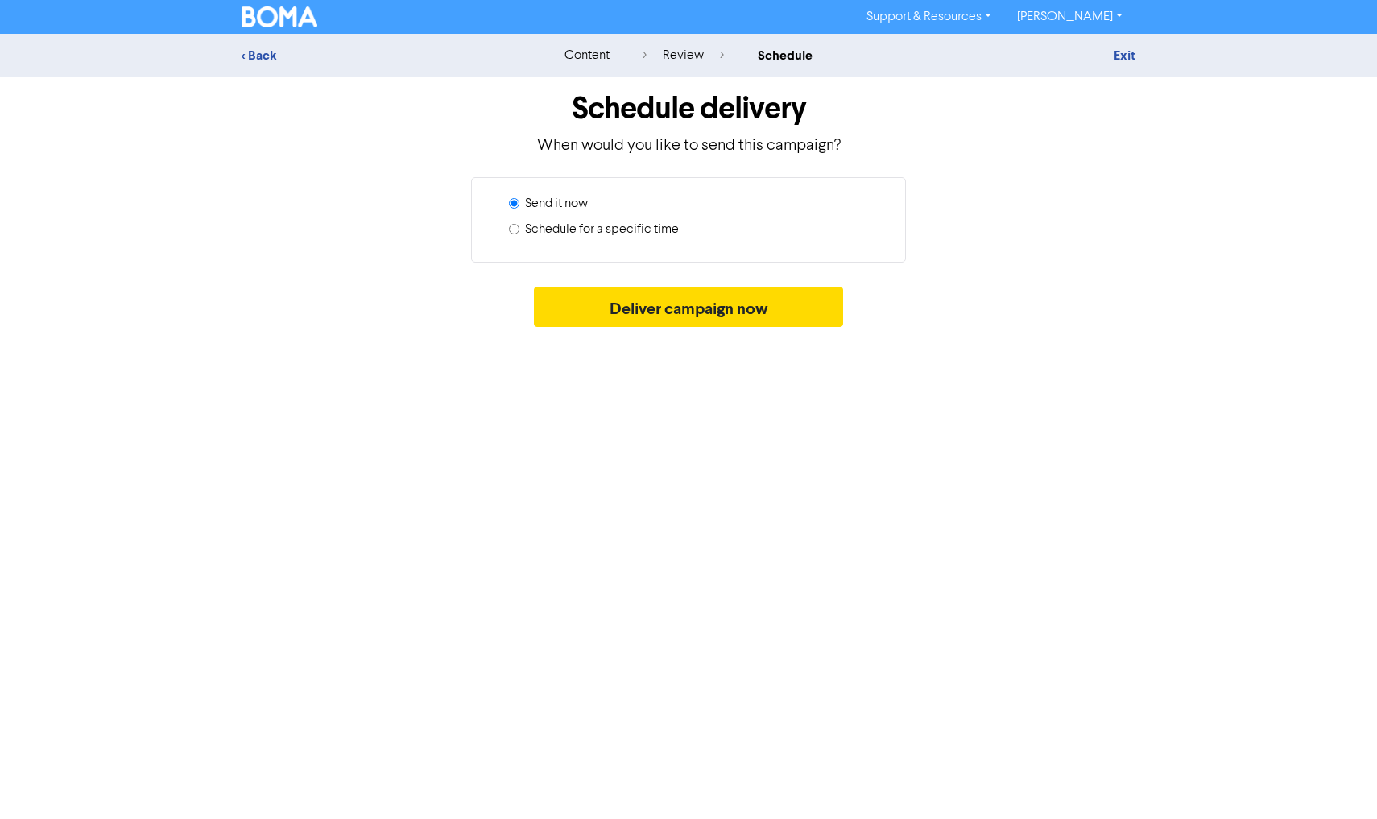
click at [593, 228] on label "Schedule for a specific time" at bounding box center [602, 229] width 154 height 19
click at [519, 228] on input "Schedule for a specific time" at bounding box center [514, 229] width 10 height 10
radio input "true"
radio input "false"
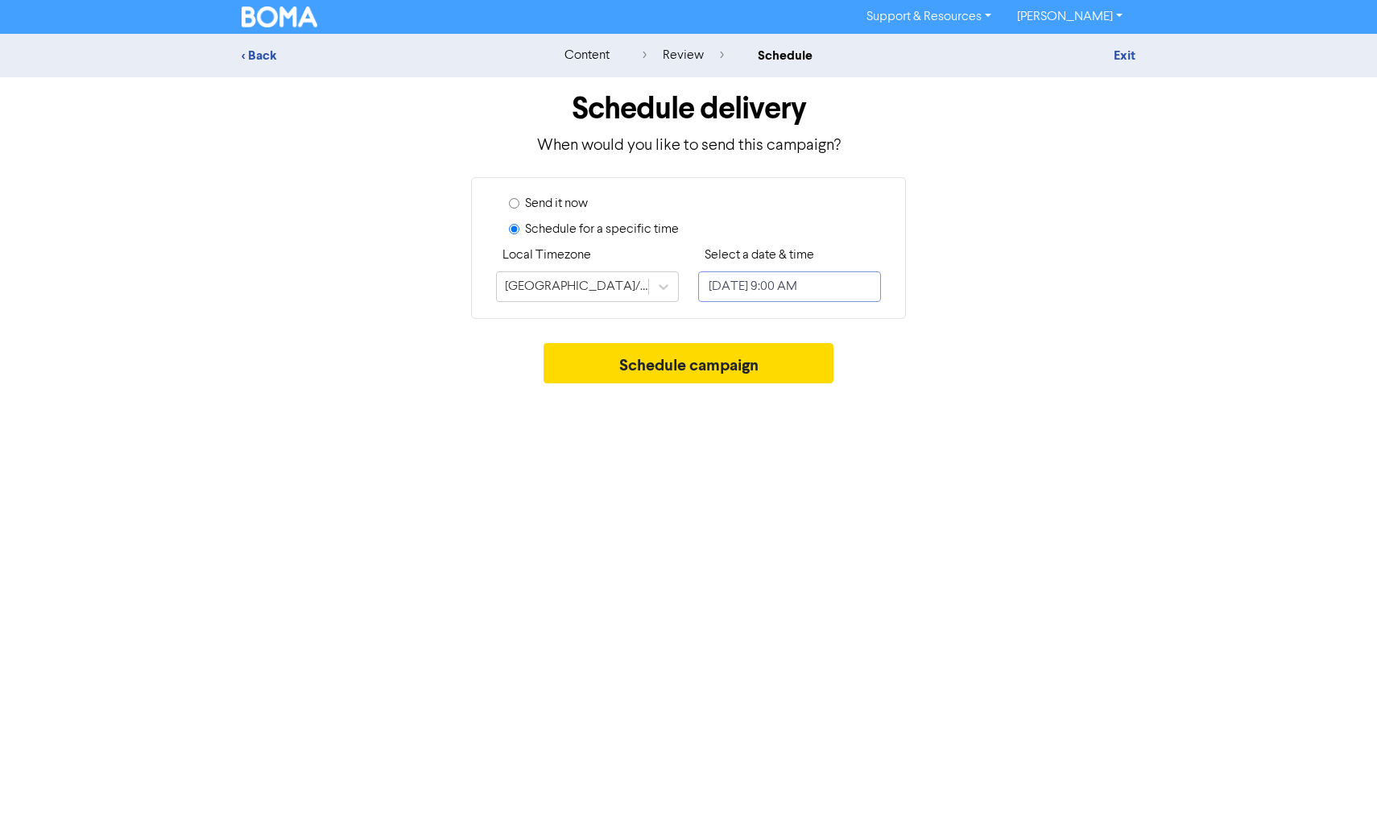
click at [773, 292] on input "[DATE] 9:00 AM" at bounding box center [789, 286] width 183 height 31
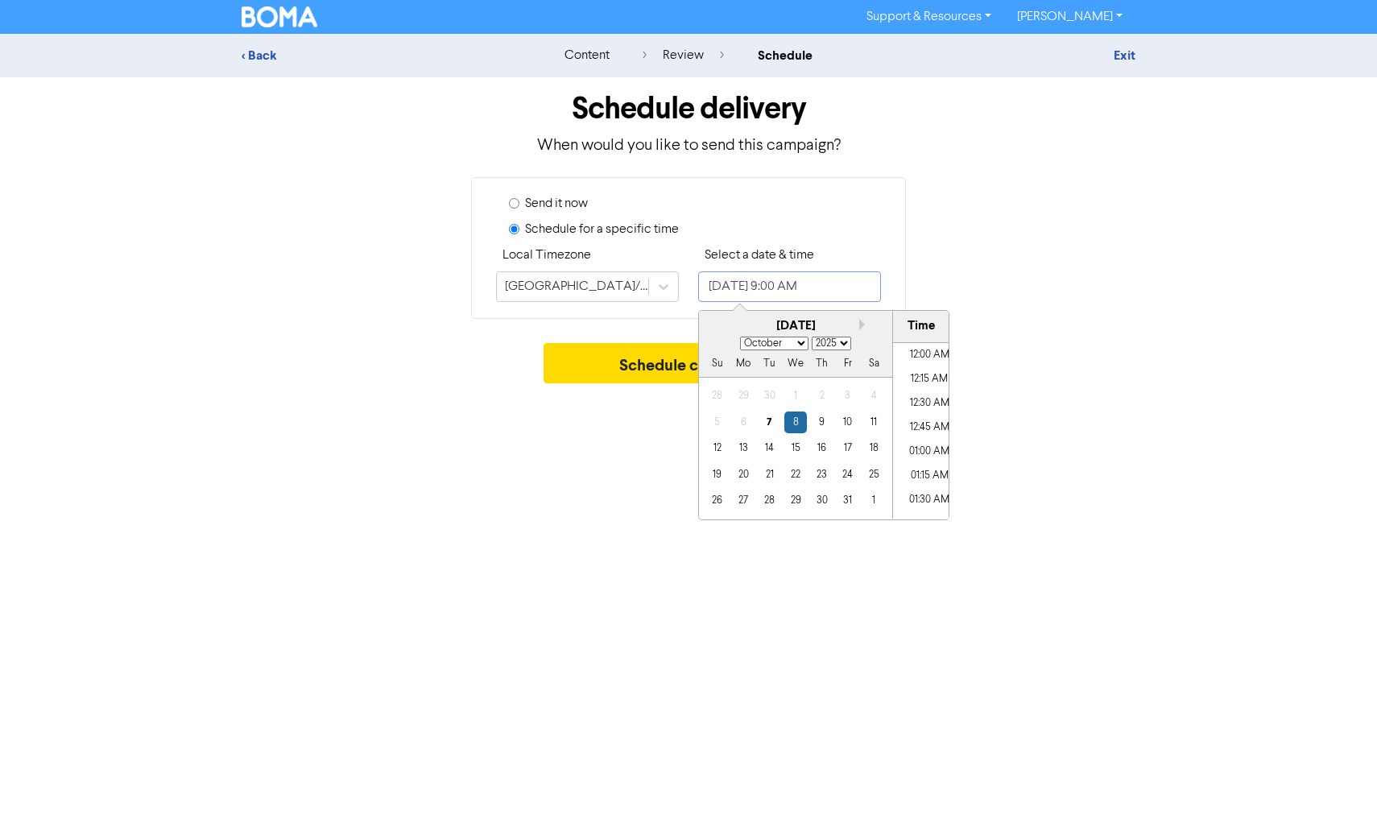
scroll to position [794, 0]
click at [839, 447] on div "17" at bounding box center [847, 448] width 22 height 22
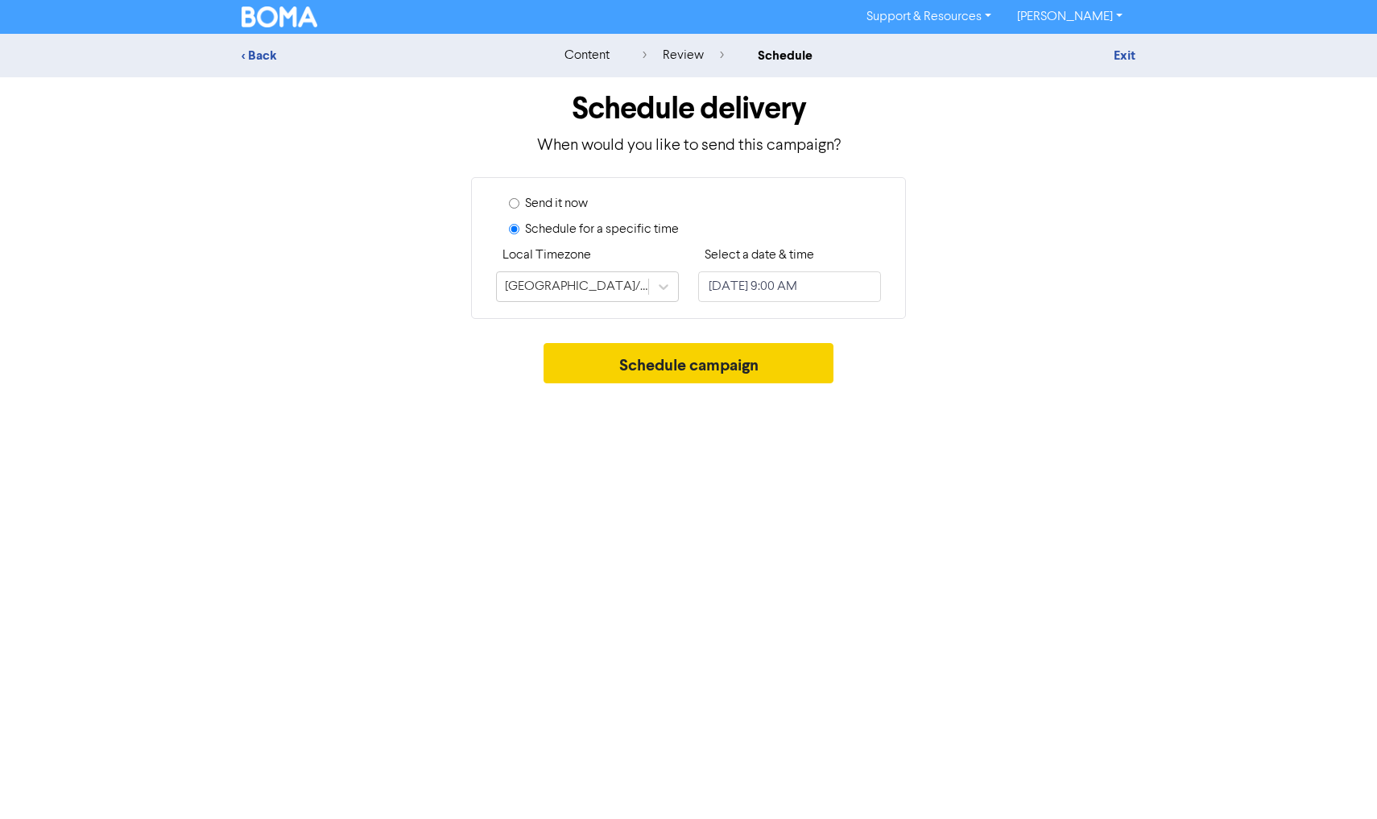
click at [654, 381] on button "Schedule campaign" at bounding box center [688, 363] width 291 height 40
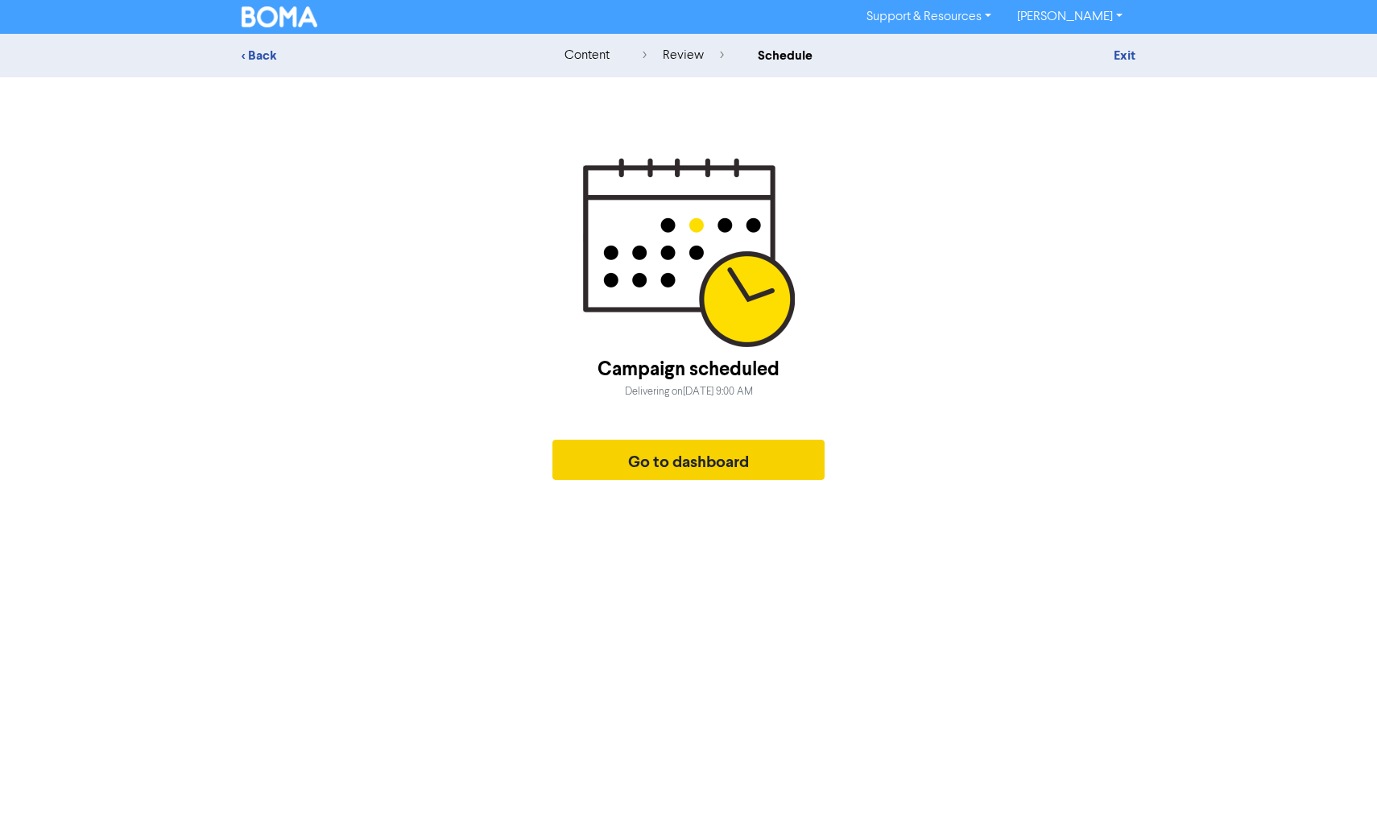
click at [662, 457] on button "Go to dashboard" at bounding box center [688, 460] width 272 height 40
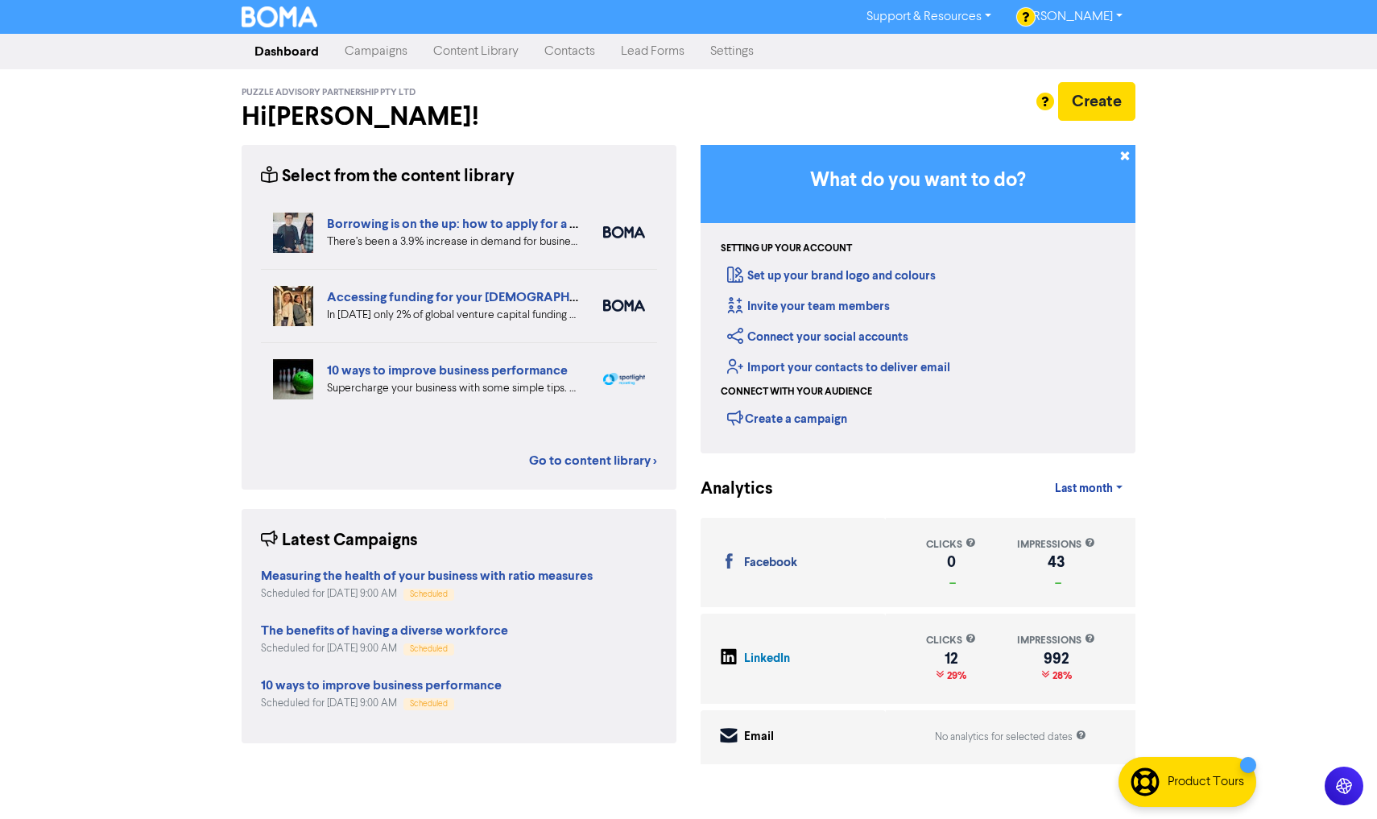
click at [488, 54] on link "Content Library" at bounding box center [475, 51] width 111 height 32
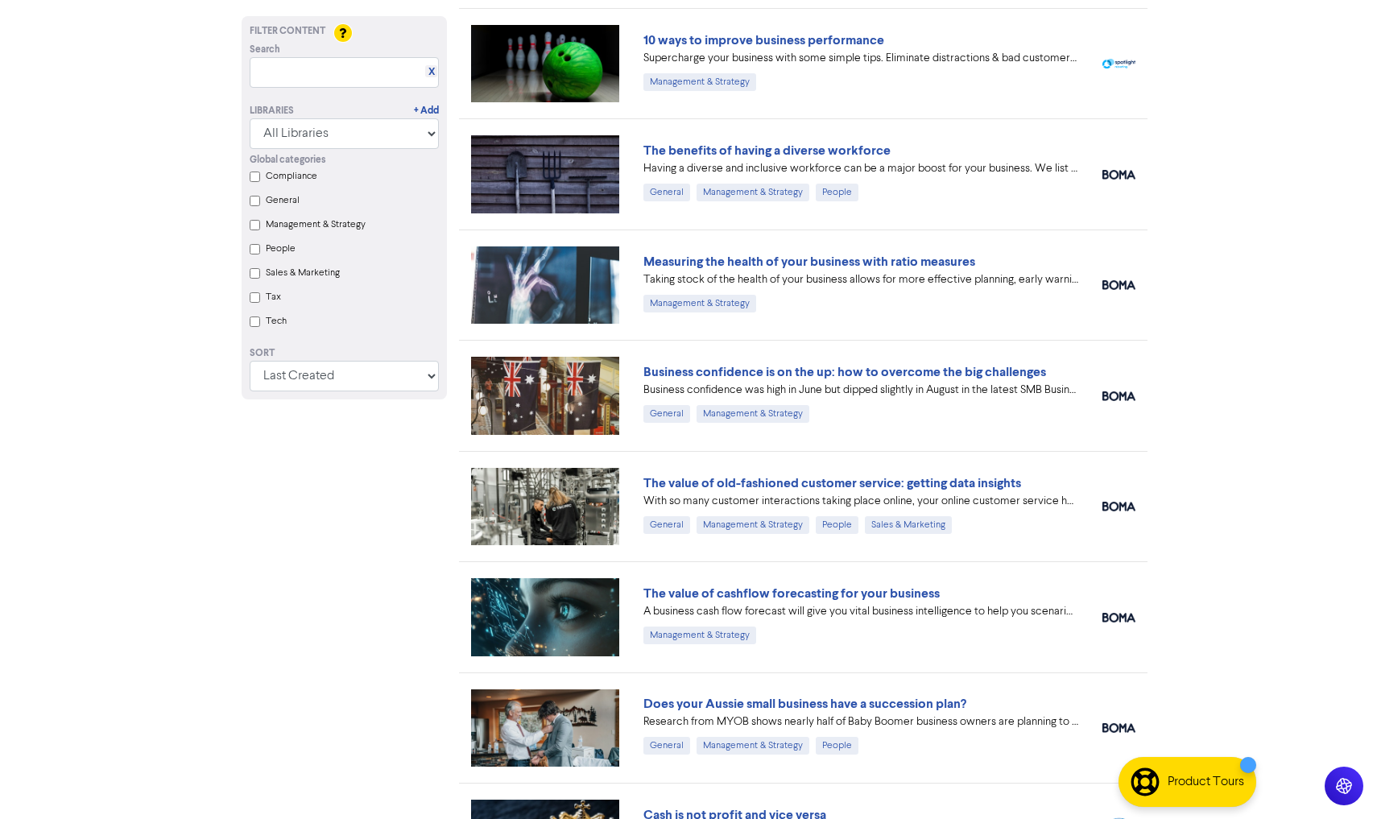
scroll to position [328, 0]
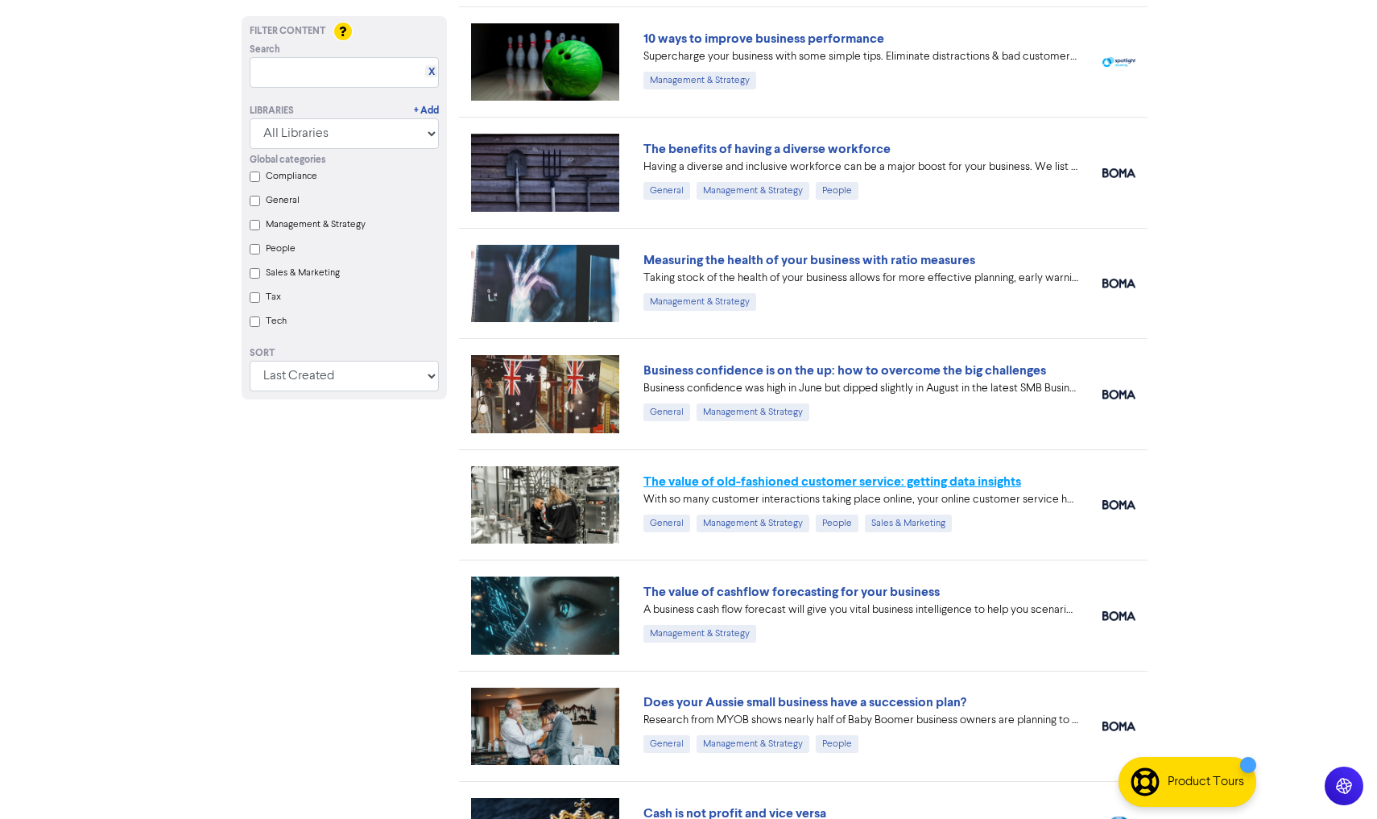
click at [766, 479] on link "The value of old-fashioned customer service: getting data insights" at bounding box center [832, 481] width 378 height 16
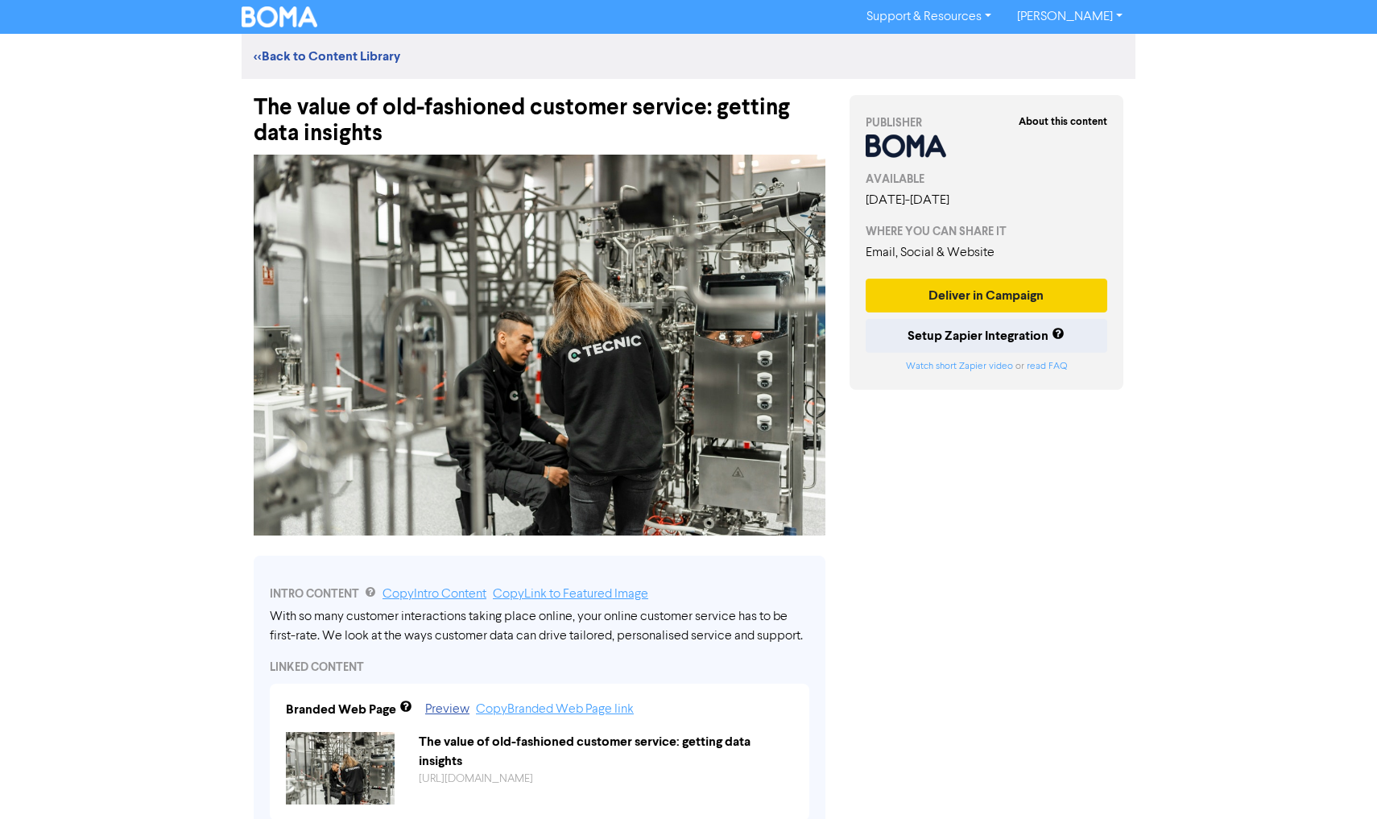
click at [972, 294] on button "Deliver in Campaign" at bounding box center [985, 296] width 241 height 34
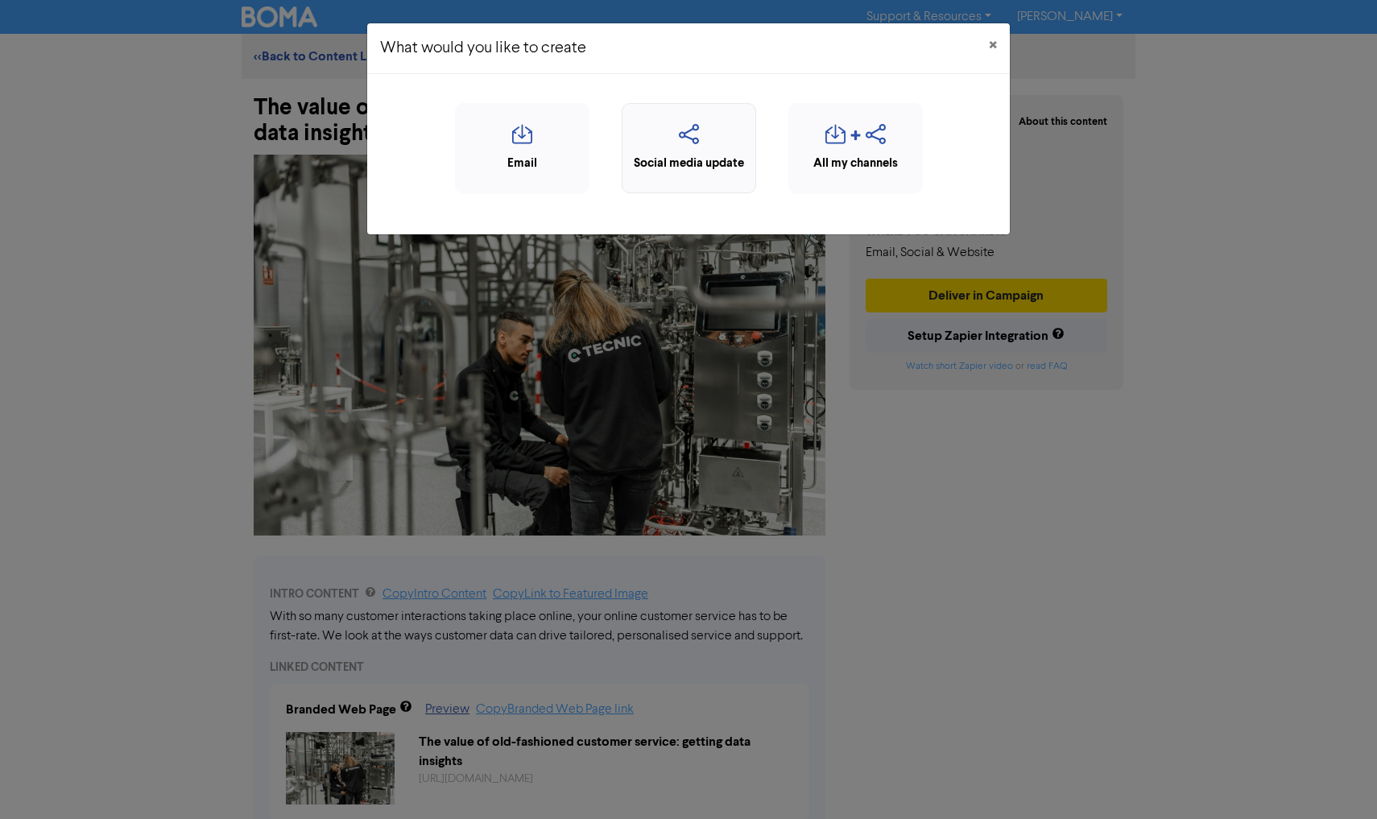
click at [679, 131] on icon "button" at bounding box center [688, 139] width 117 height 31
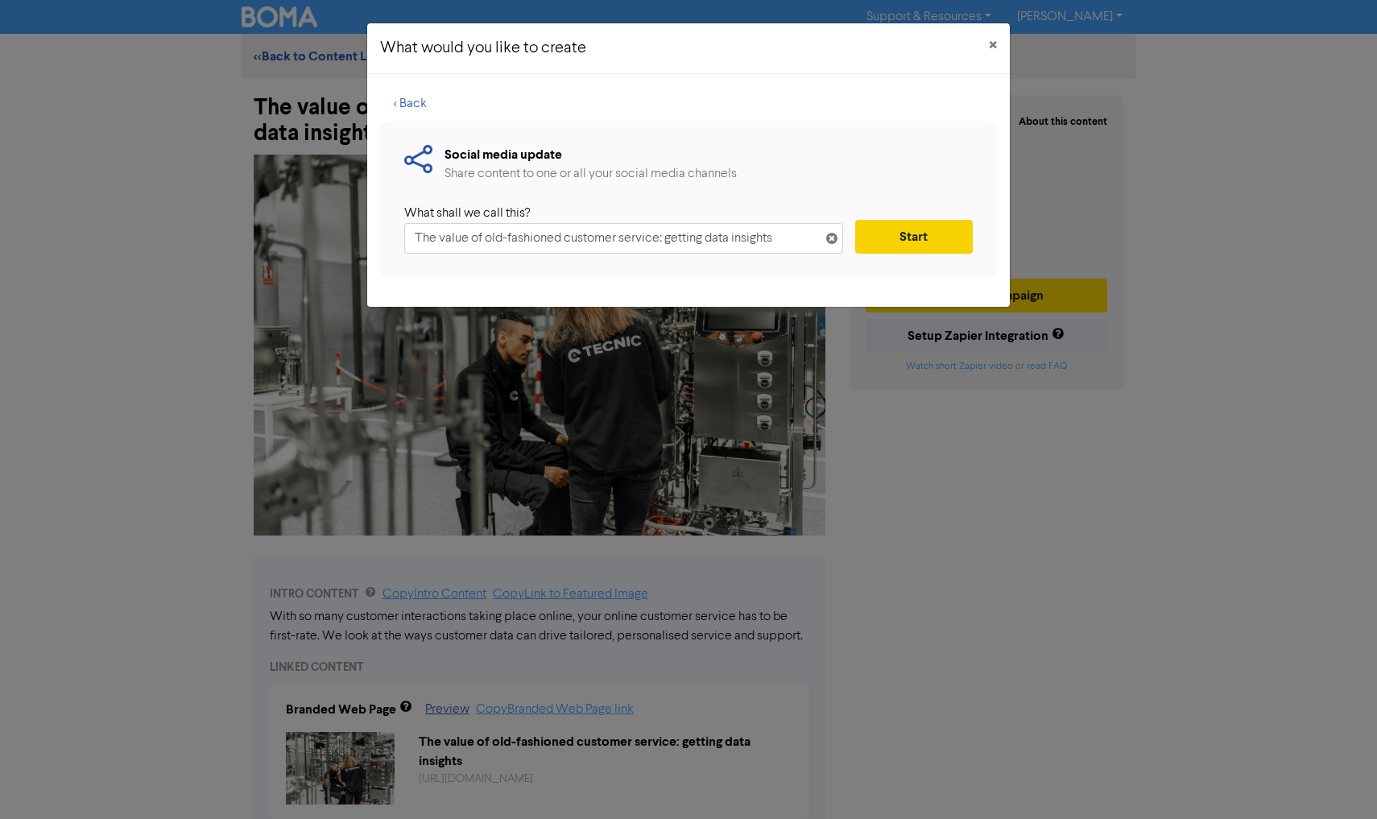
click at [925, 236] on button "Start" at bounding box center [914, 237] width 118 height 34
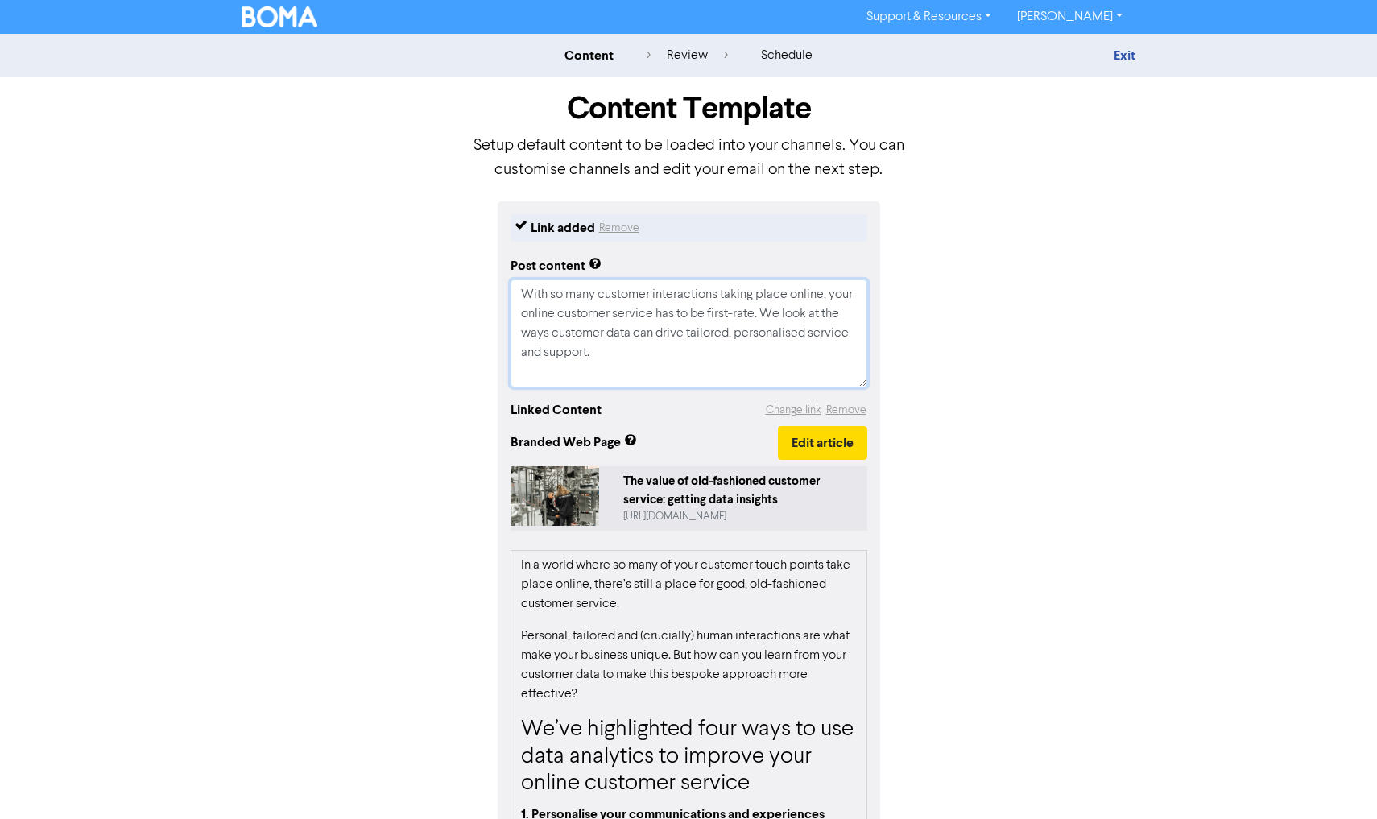
click at [643, 357] on textarea "With so many customer interactions taking place online, your online customer se…" at bounding box center [688, 333] width 357 height 108
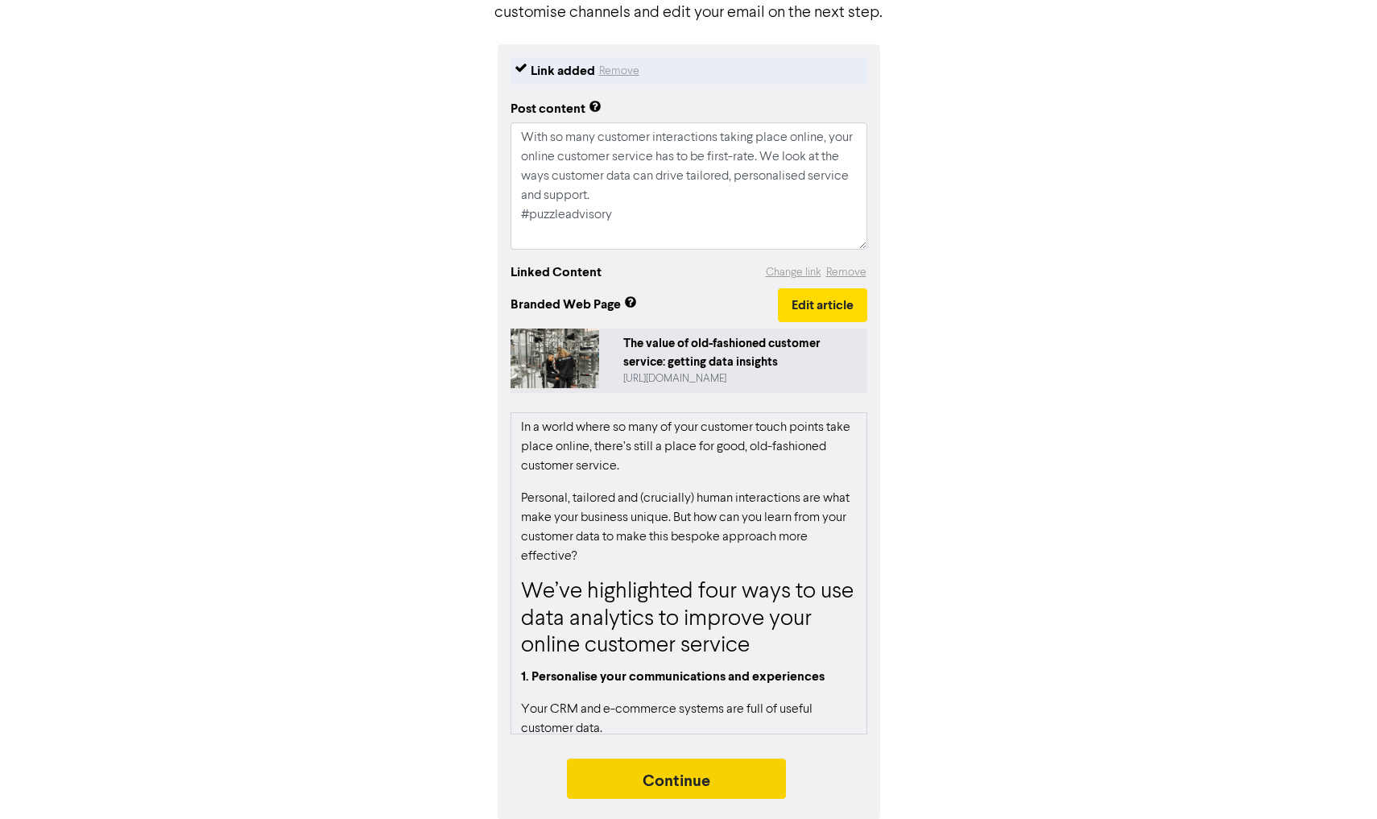
click at [710, 778] on button "Continue" at bounding box center [676, 778] width 219 height 40
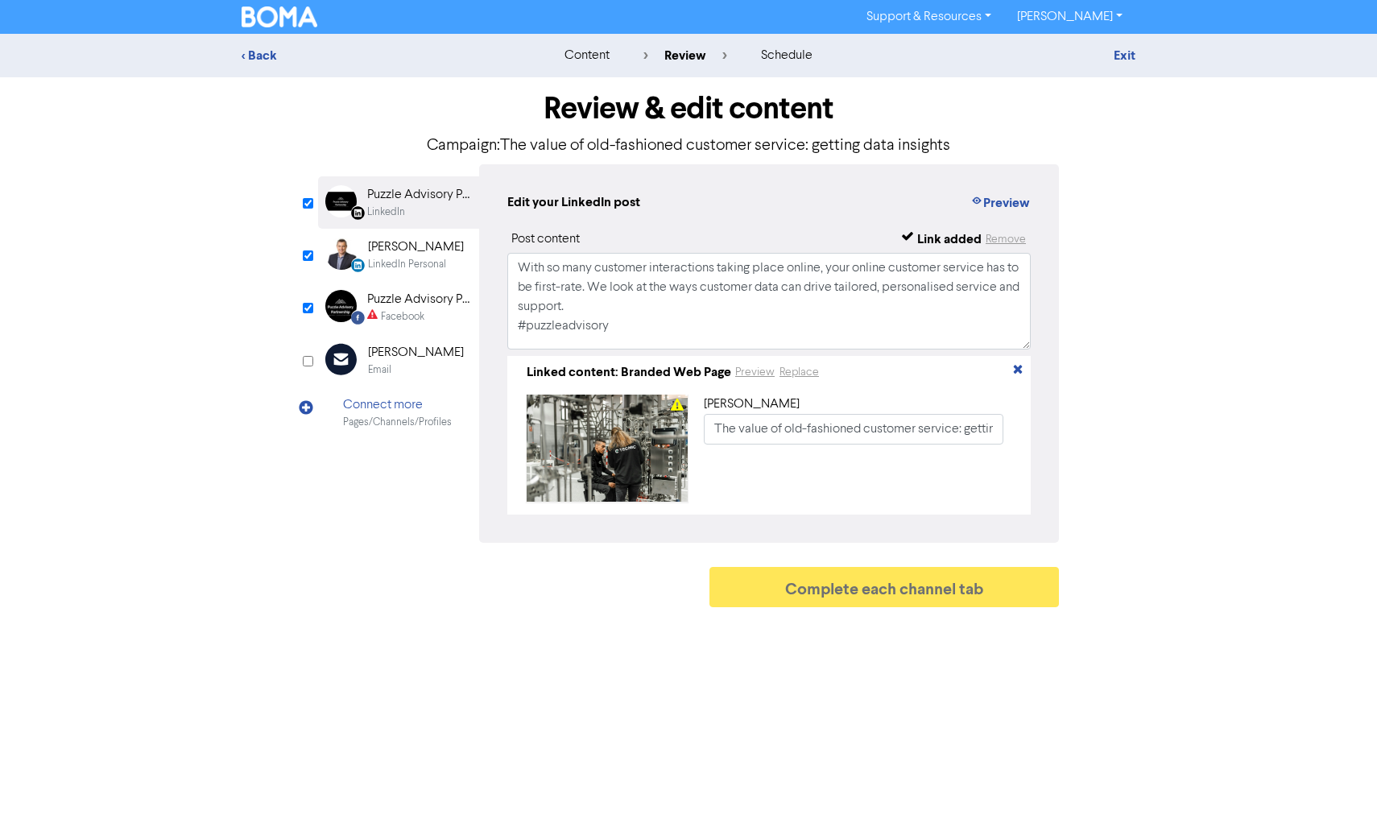
click at [419, 308] on div "Puzzle Advisory Partnership" at bounding box center [418, 299] width 103 height 19
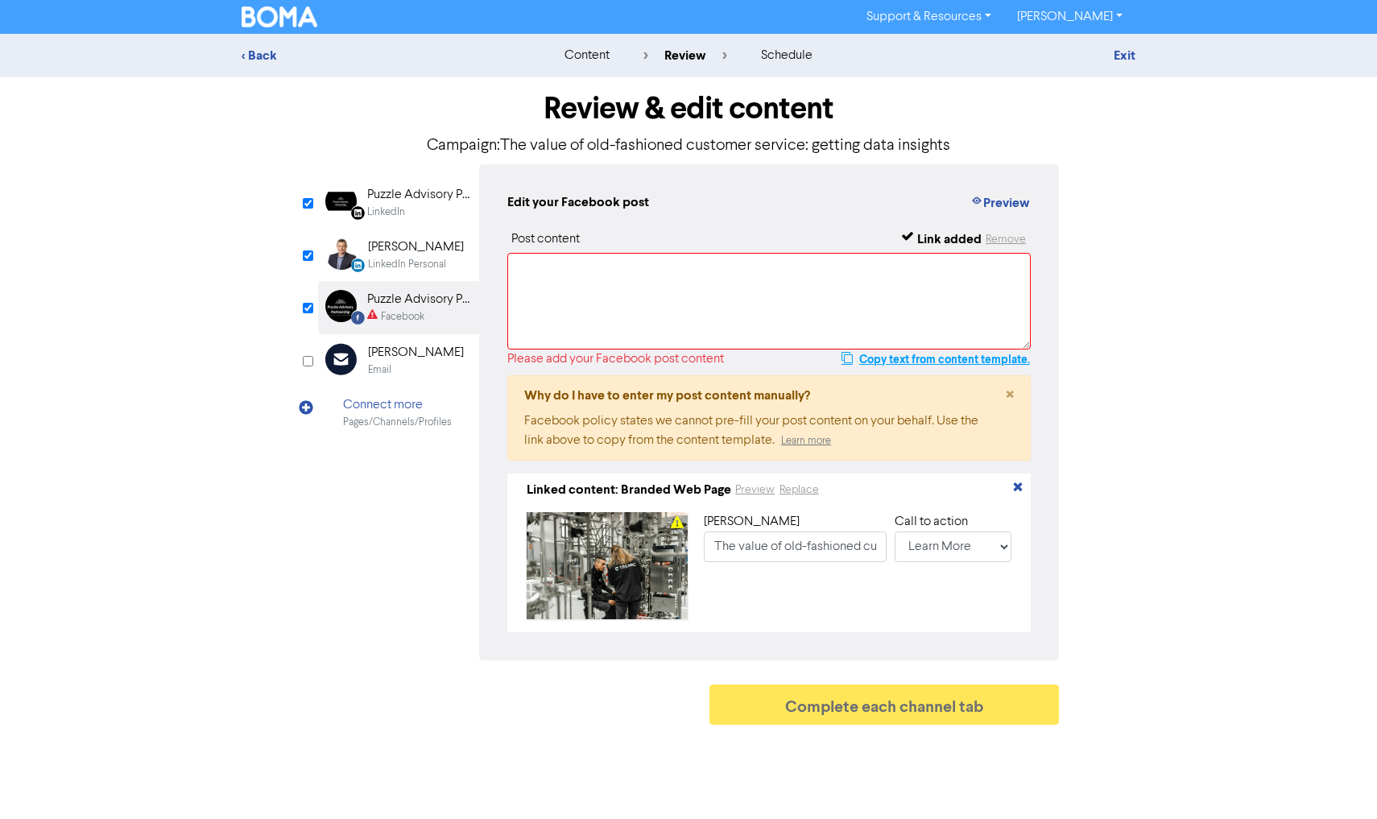
click at [980, 359] on button "Copy text from content template." at bounding box center [935, 358] width 190 height 19
click at [704, 297] on textarea at bounding box center [768, 301] width 523 height 97
paste textarea "With so many customer interactions taking place online, your online customer se…"
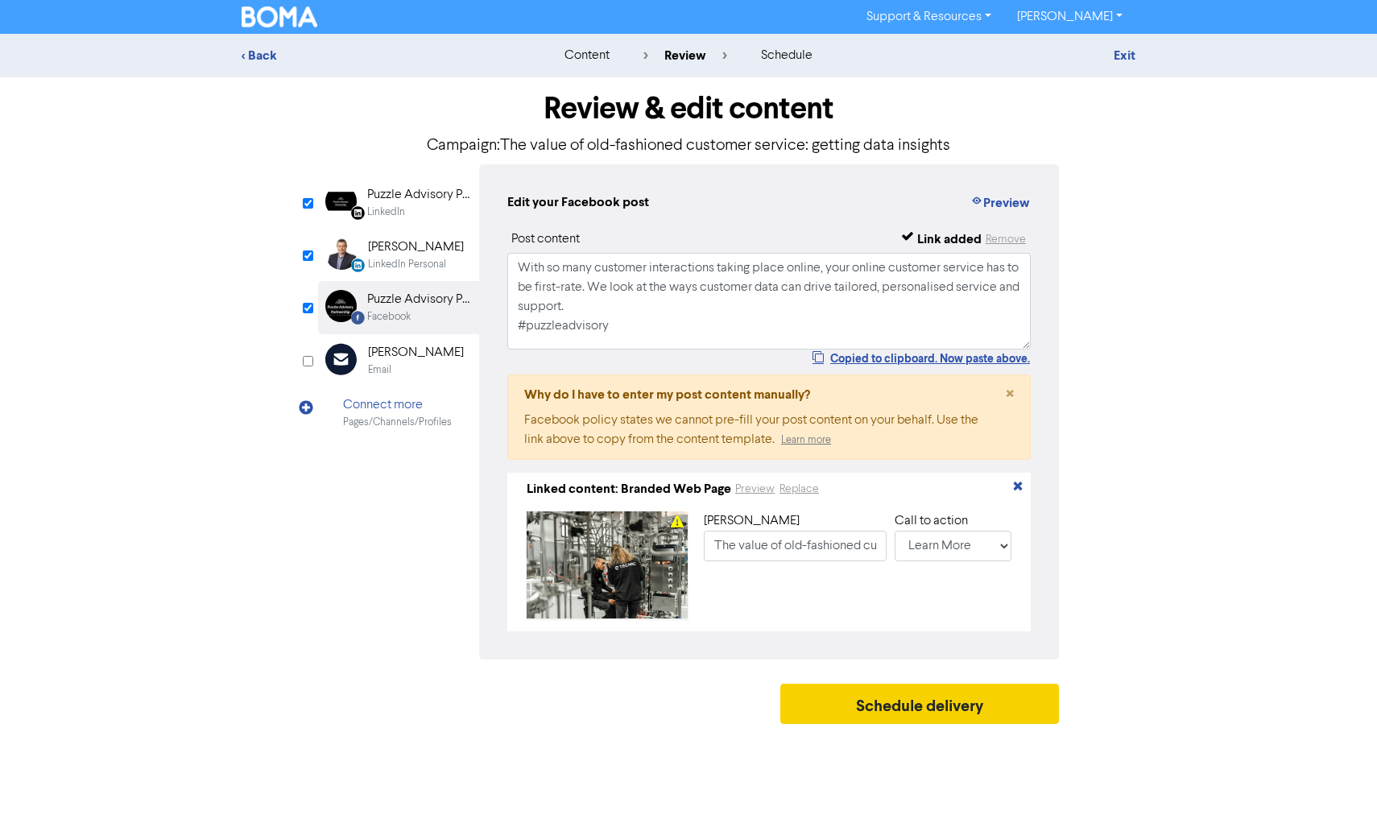
click at [868, 723] on button "Schedule delivery" at bounding box center [919, 703] width 279 height 40
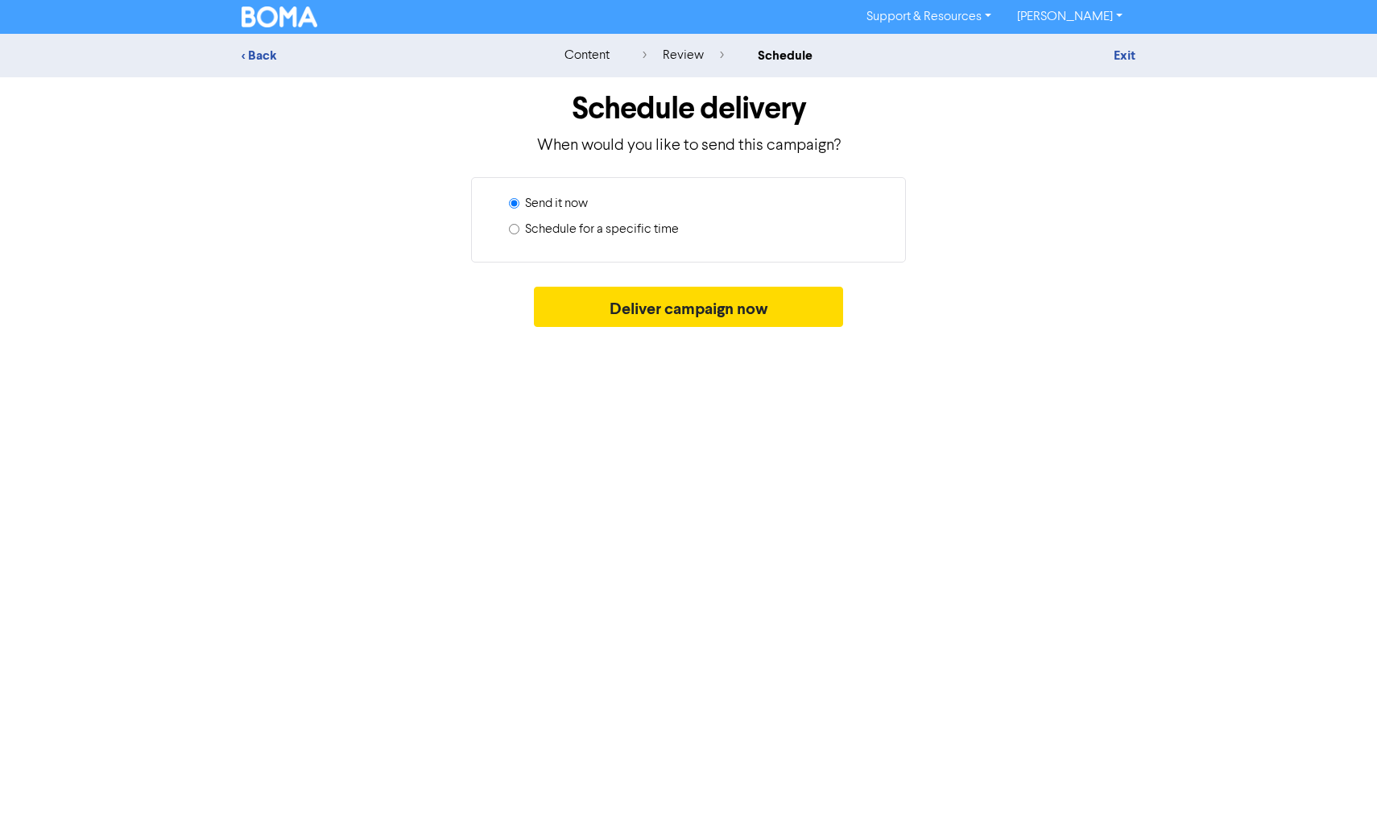
click at [654, 228] on label "Schedule for a specific time" at bounding box center [602, 229] width 154 height 19
click at [519, 228] on input "Schedule for a specific time" at bounding box center [514, 229] width 10 height 10
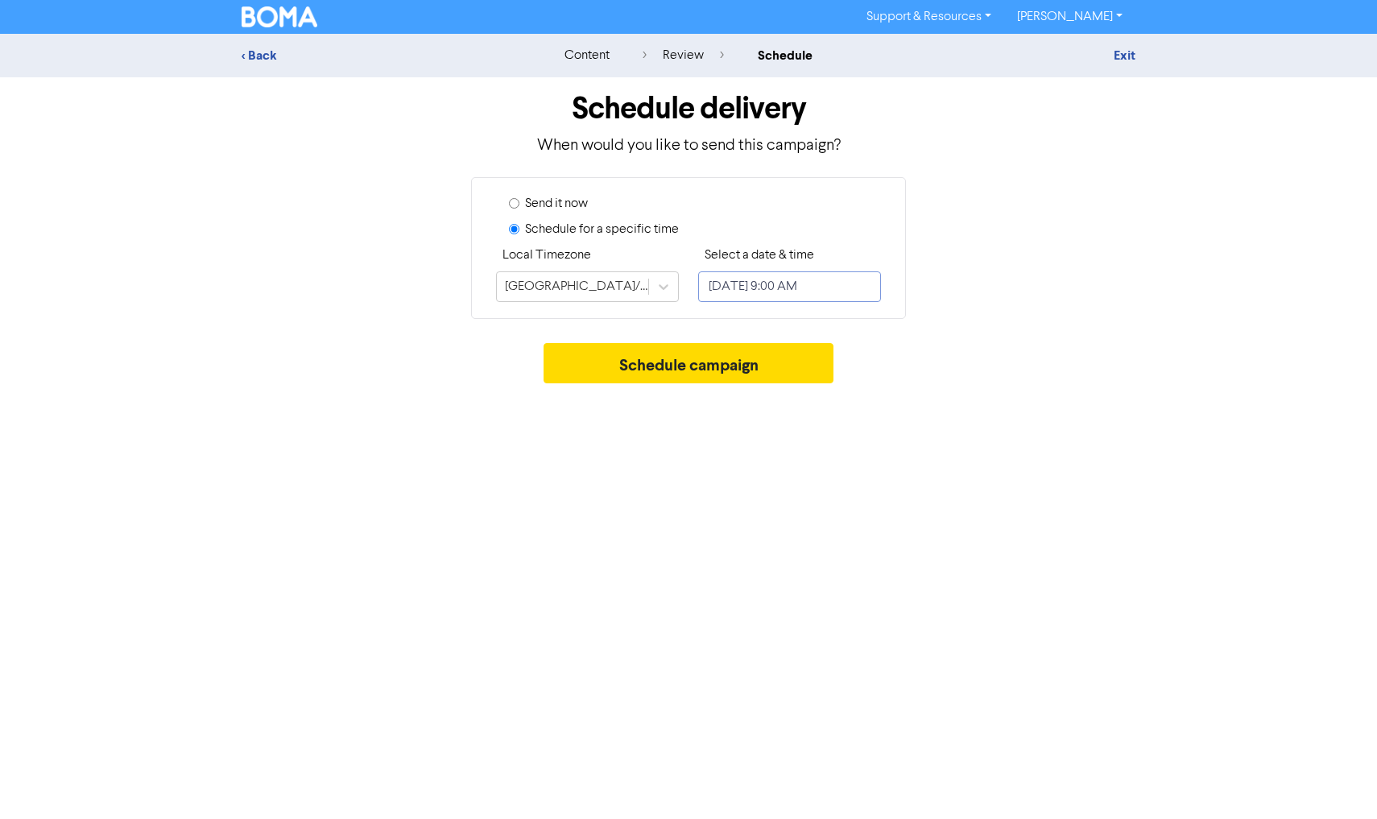
click at [767, 288] on input "[DATE] 9:00 AM" at bounding box center [789, 286] width 183 height 31
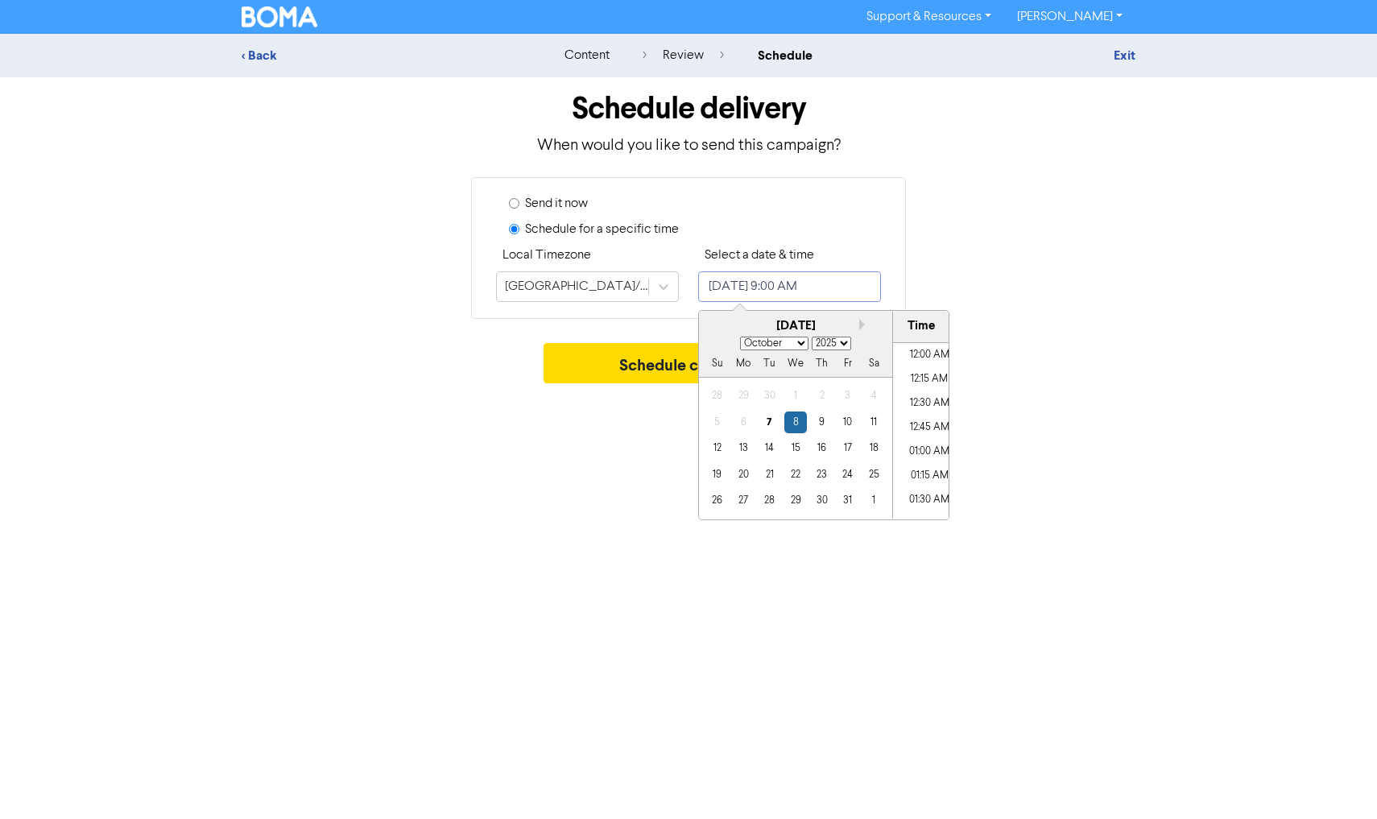
scroll to position [794, 0]
click at [744, 466] on div "20" at bounding box center [744, 475] width 22 height 22
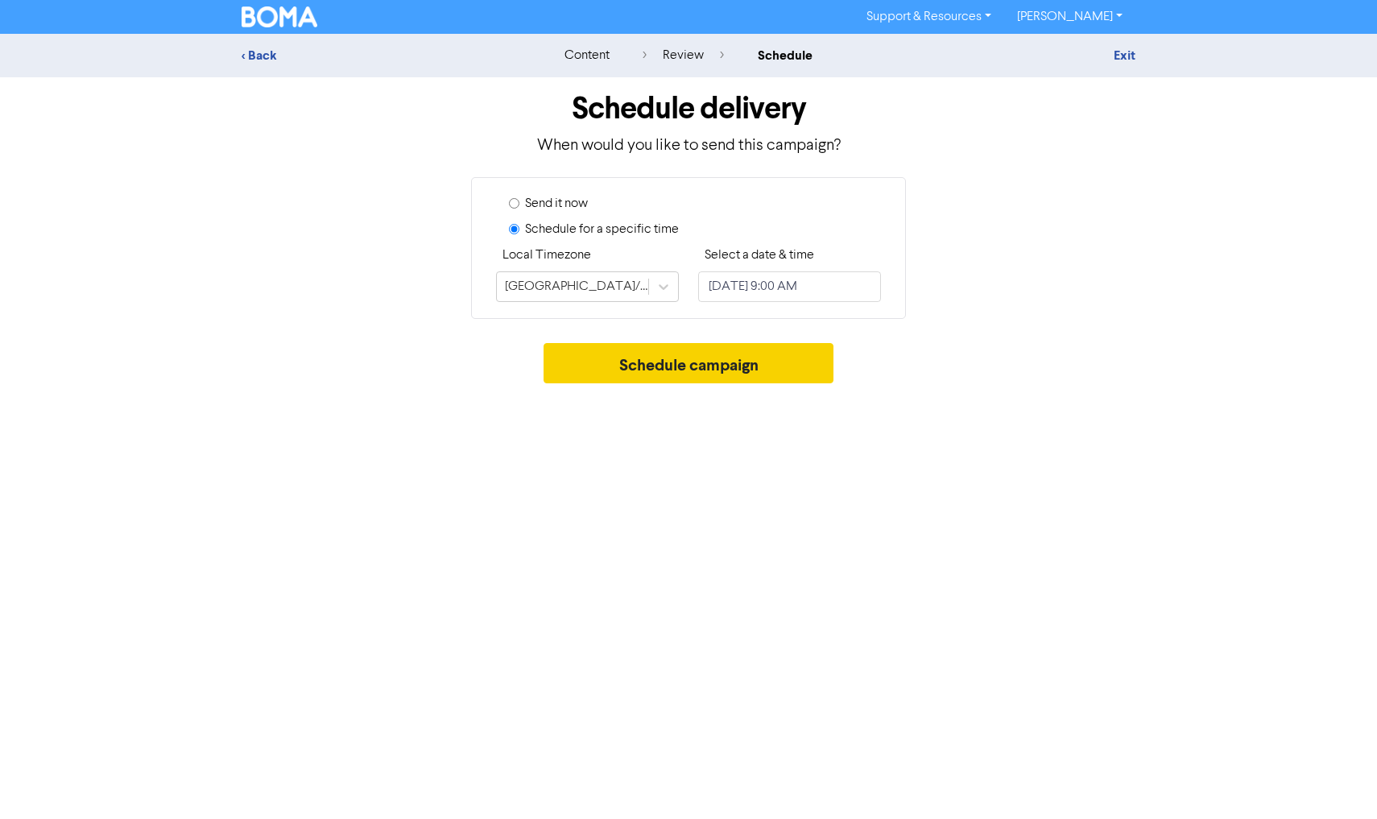
click at [649, 367] on button "Schedule campaign" at bounding box center [688, 363] width 291 height 40
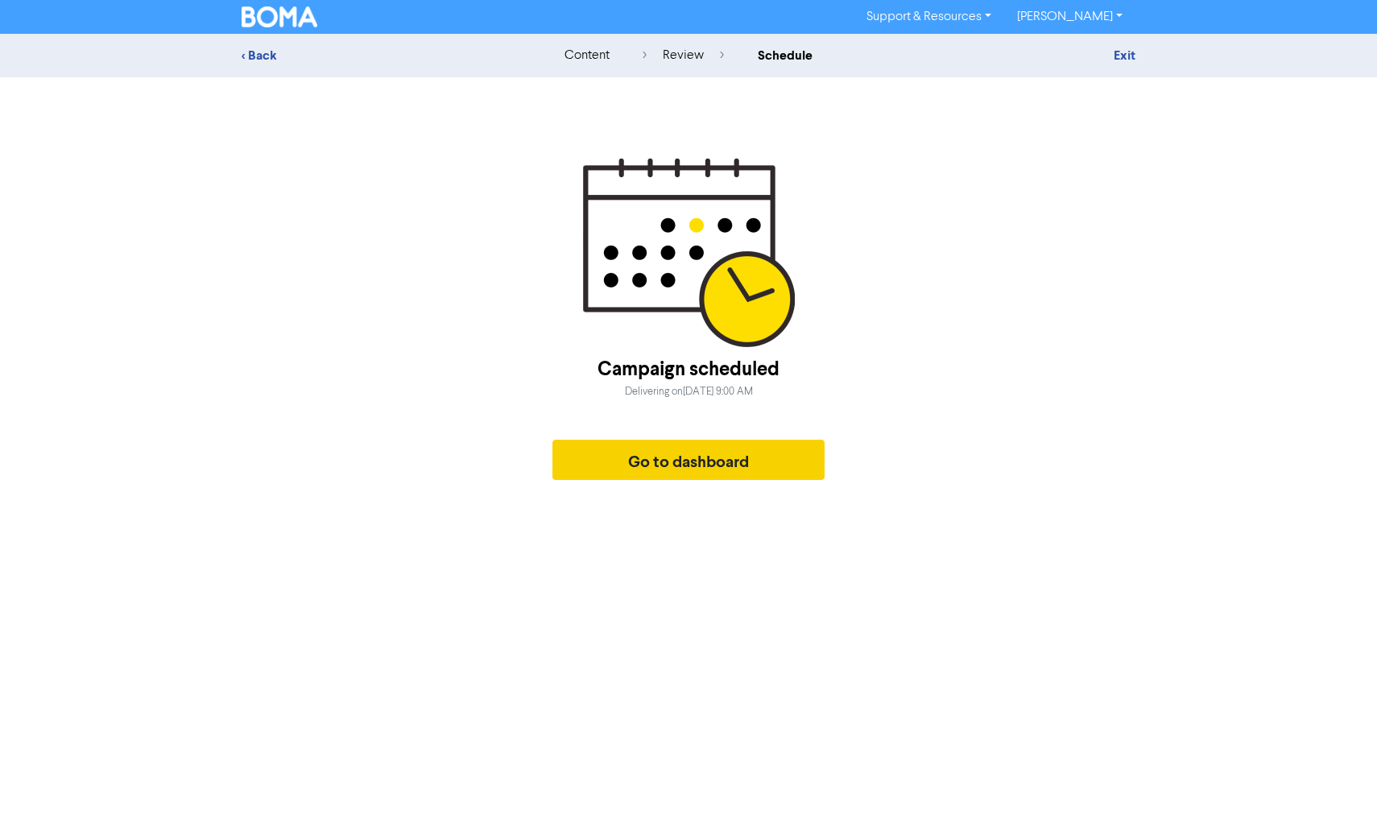
click at [671, 460] on button "Go to dashboard" at bounding box center [688, 460] width 272 height 40
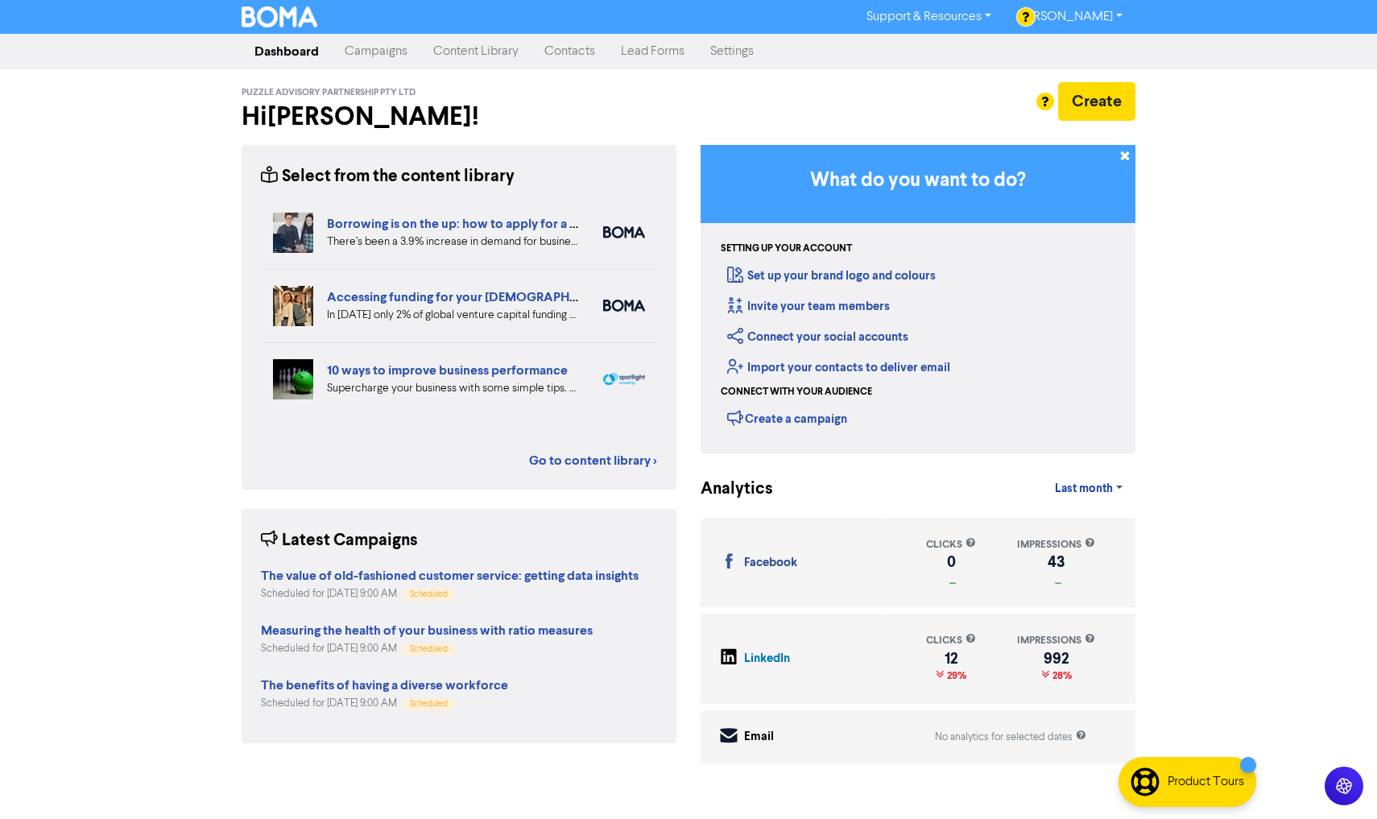
click at [458, 47] on link "Content Library" at bounding box center [475, 51] width 111 height 32
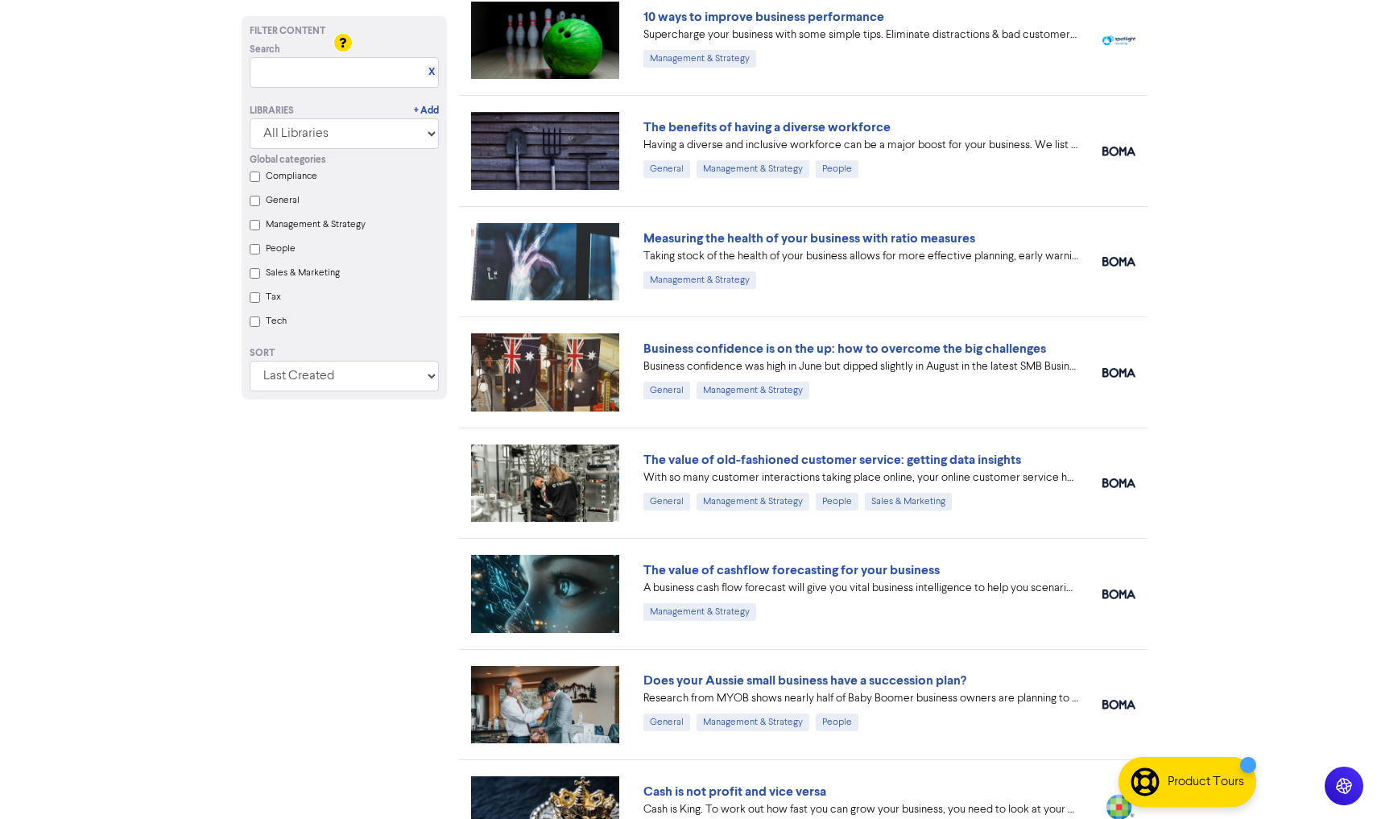
scroll to position [364, 0]
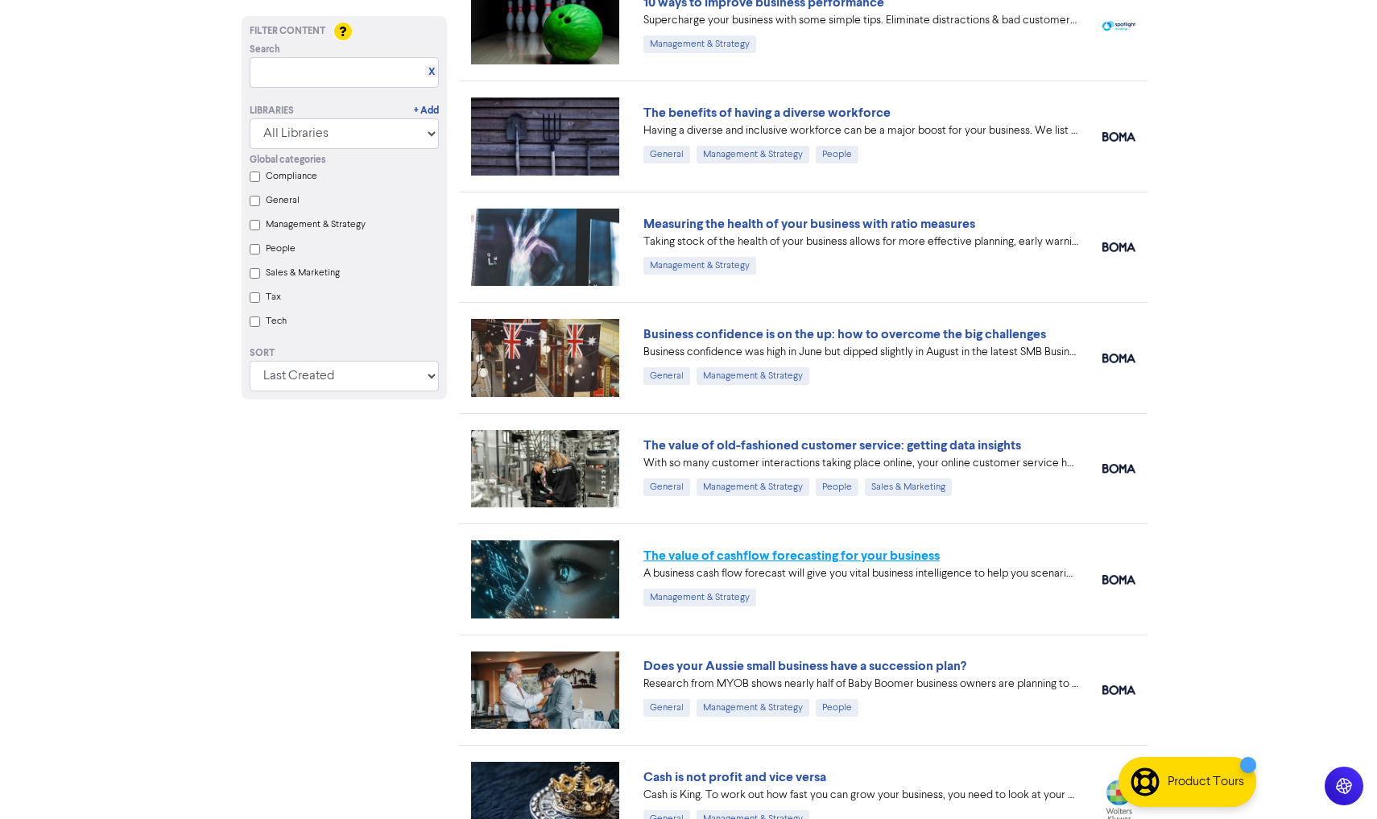
click at [773, 551] on link "The value of cashflow forecasting for your business" at bounding box center [791, 555] width 296 height 16
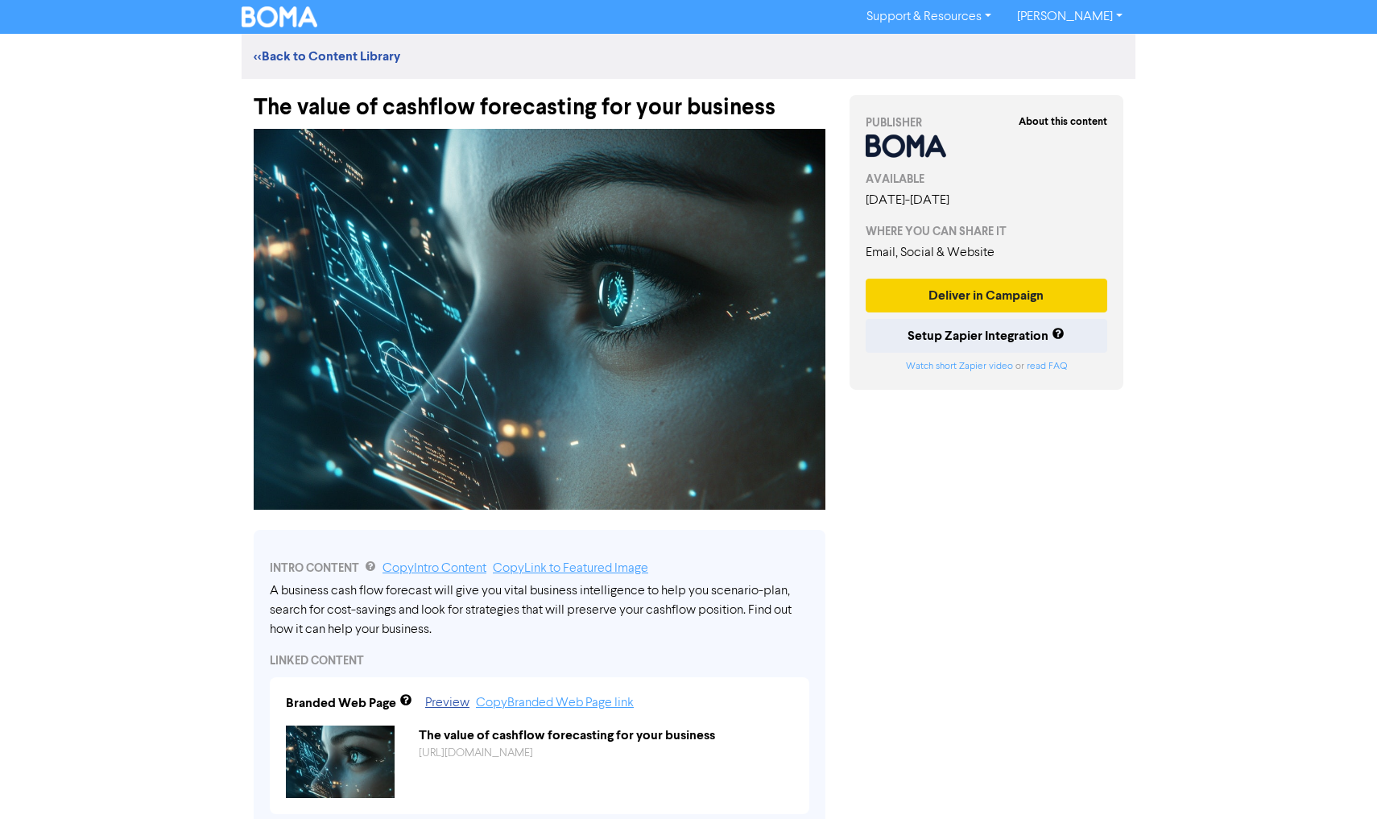
click at [959, 299] on button "Deliver in Campaign" at bounding box center [985, 296] width 241 height 34
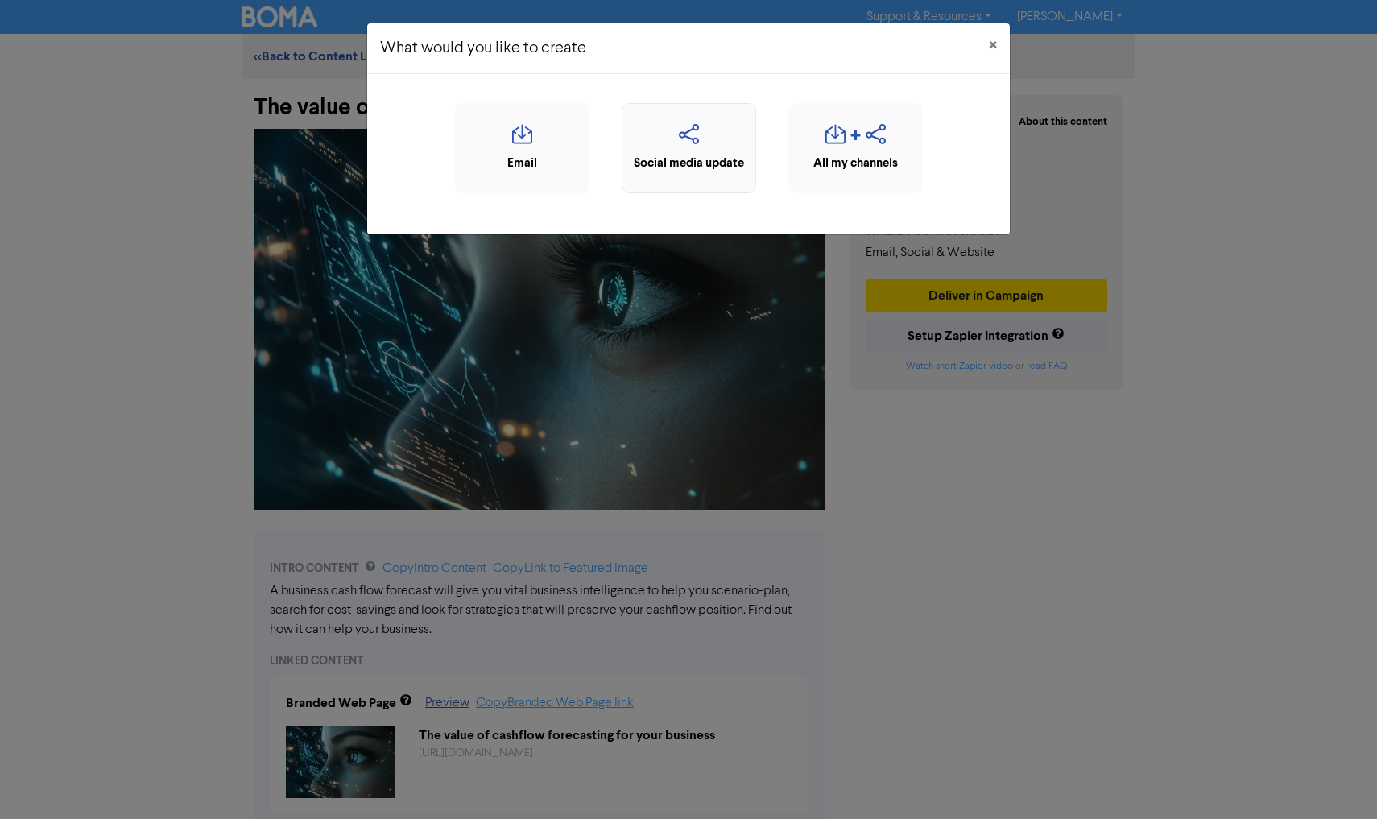
click at [696, 163] on div "Social media update" at bounding box center [688, 164] width 117 height 19
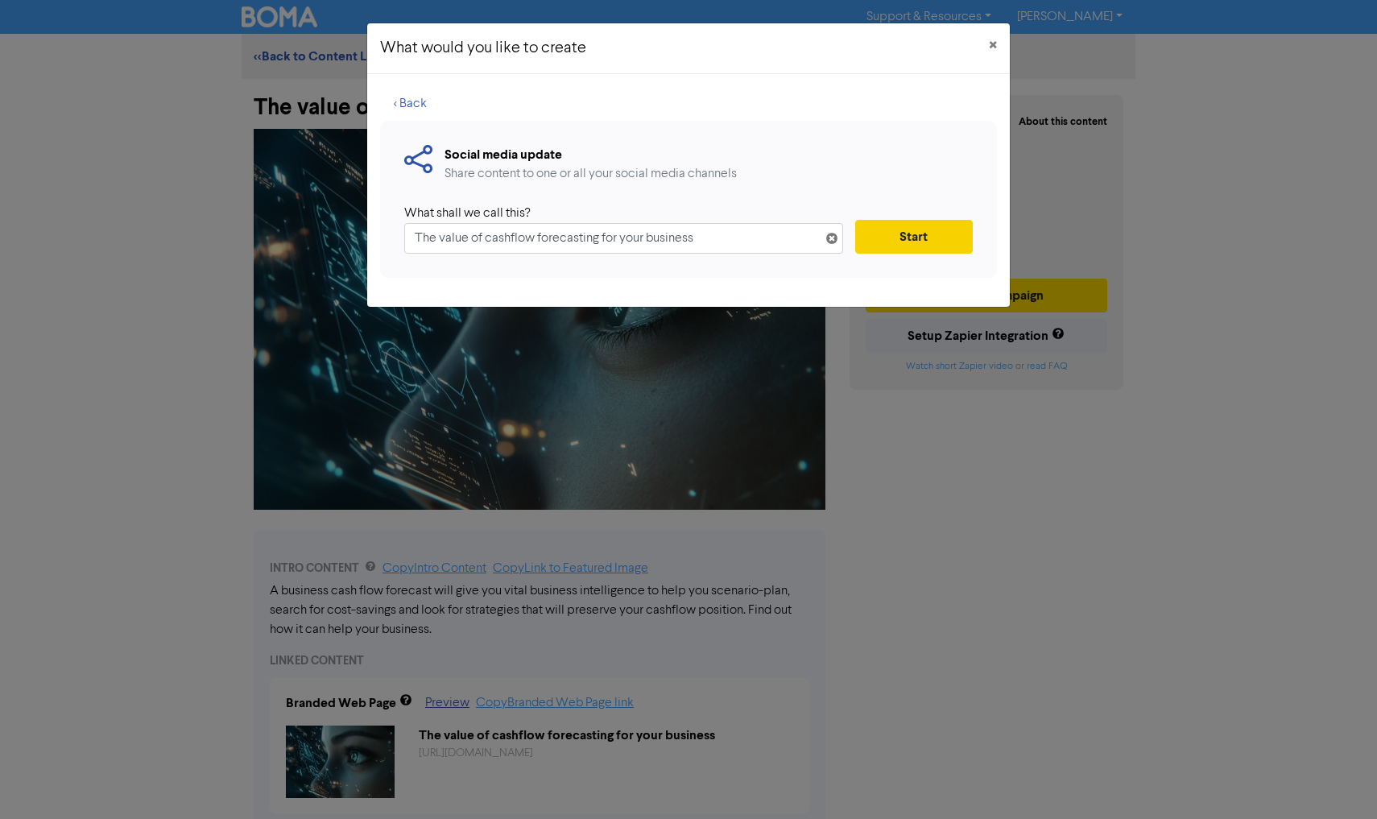
click at [915, 232] on button "Start" at bounding box center [914, 237] width 118 height 34
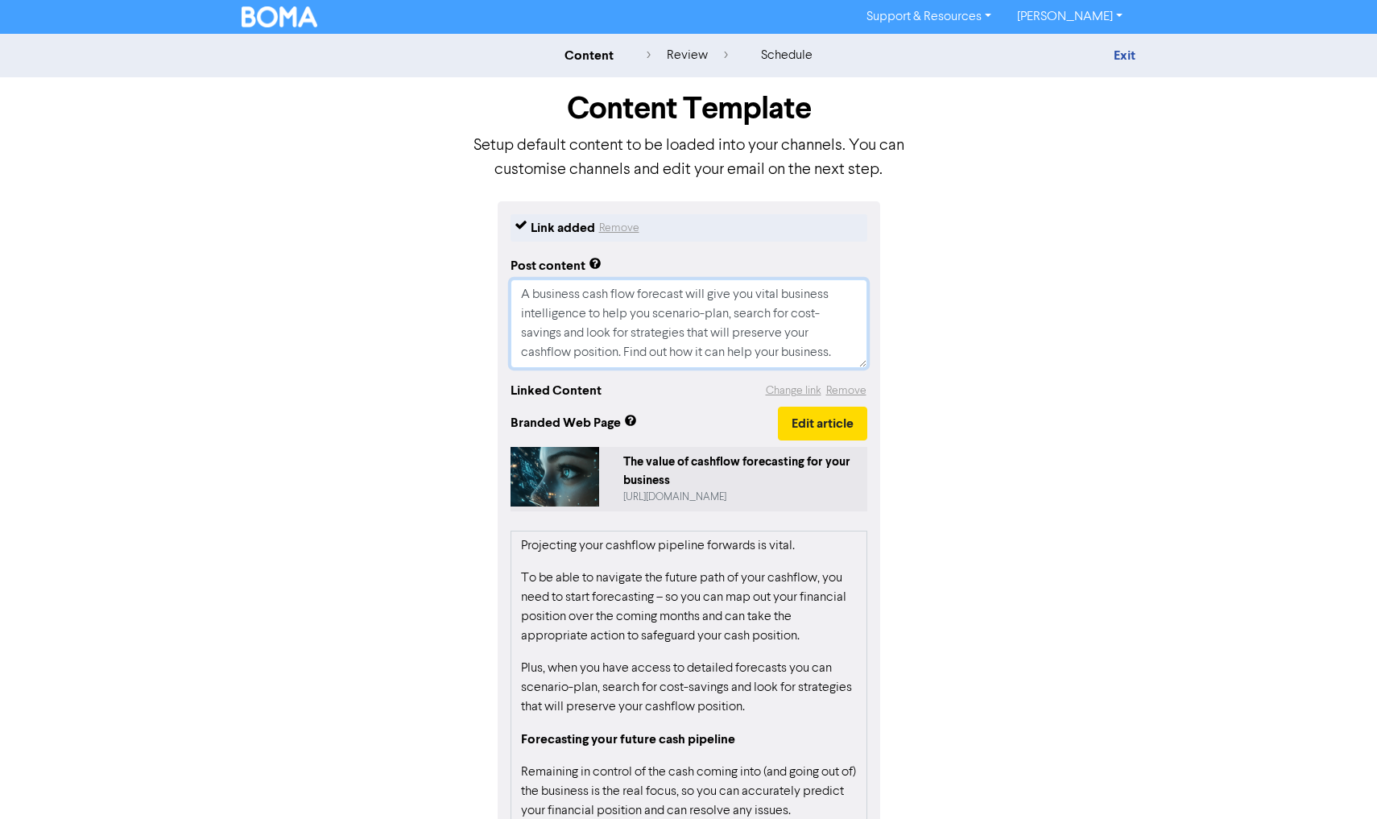
click at [842, 346] on textarea "A business cash flow forecast will give you vital business intelligence to help…" at bounding box center [688, 323] width 357 height 89
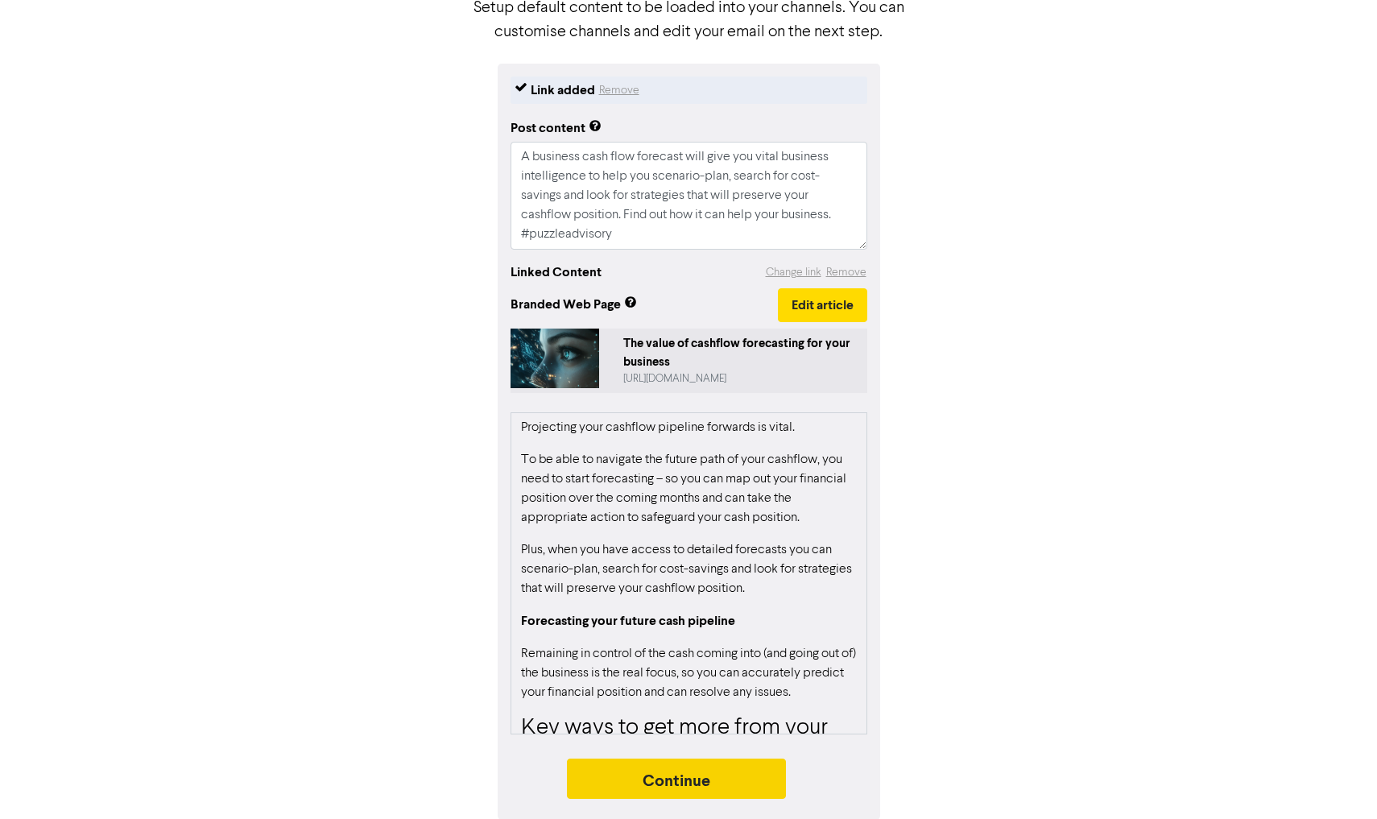
click at [685, 769] on button "Continue" at bounding box center [676, 778] width 219 height 40
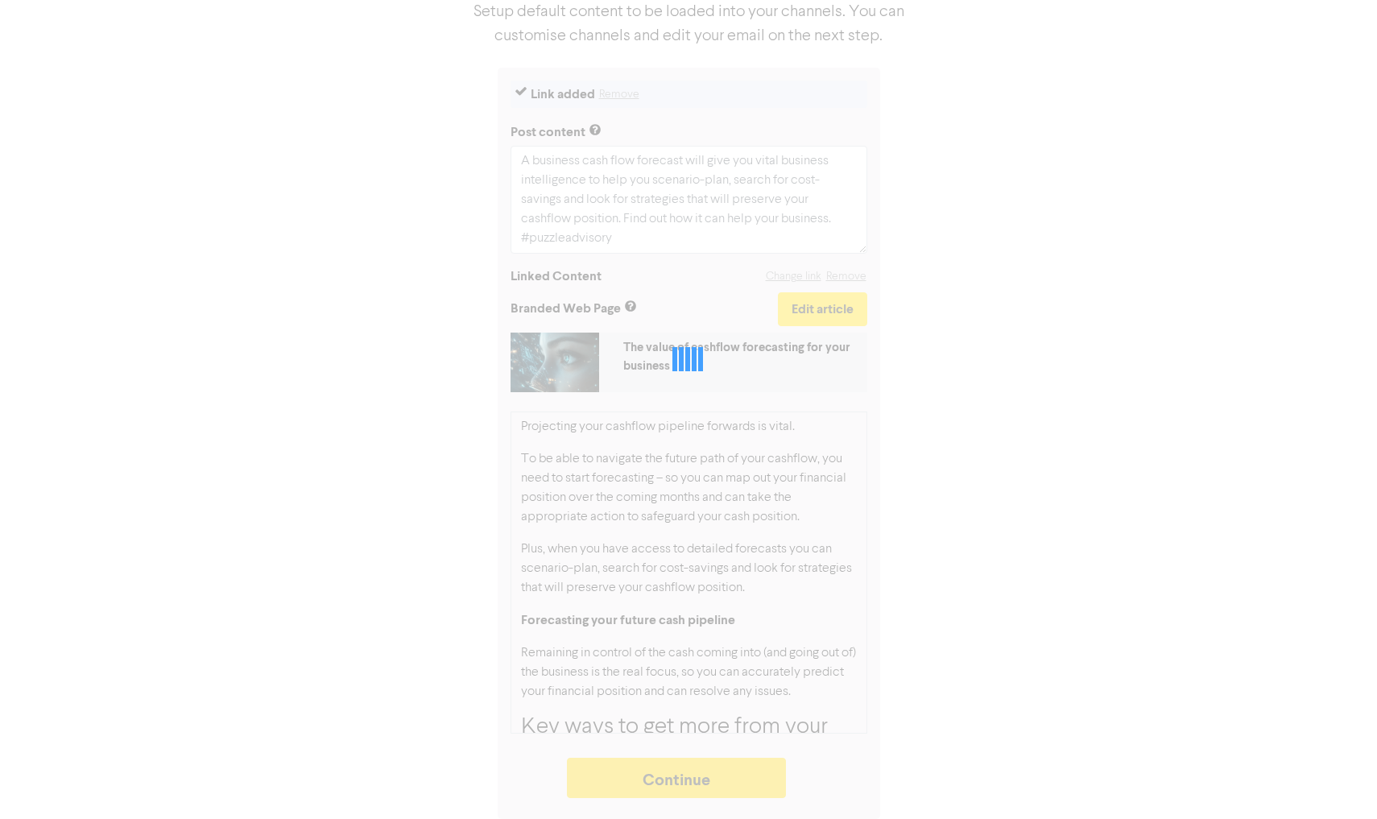
scroll to position [134, 0]
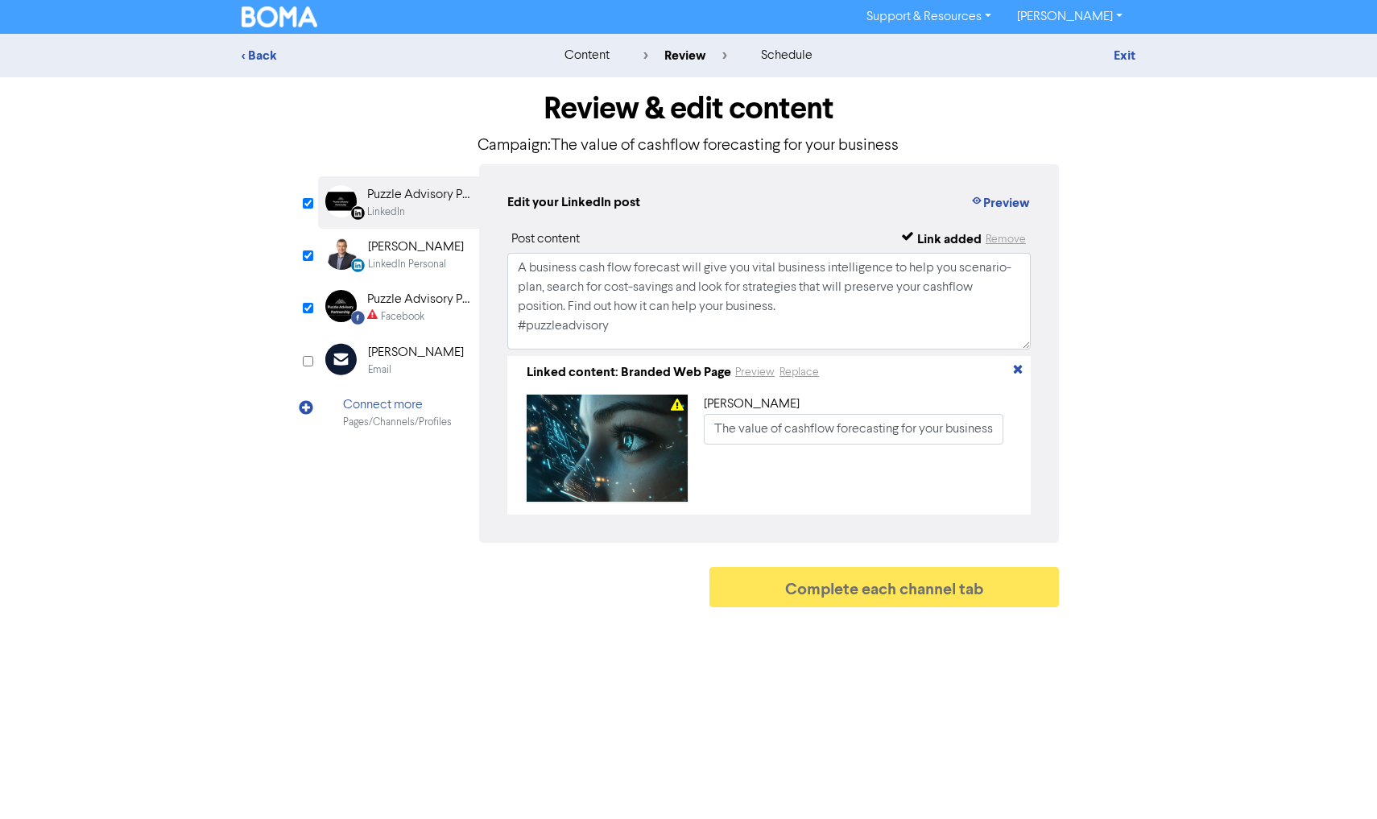
click at [410, 302] on div "Puzzle Advisory Partnership" at bounding box center [418, 299] width 103 height 19
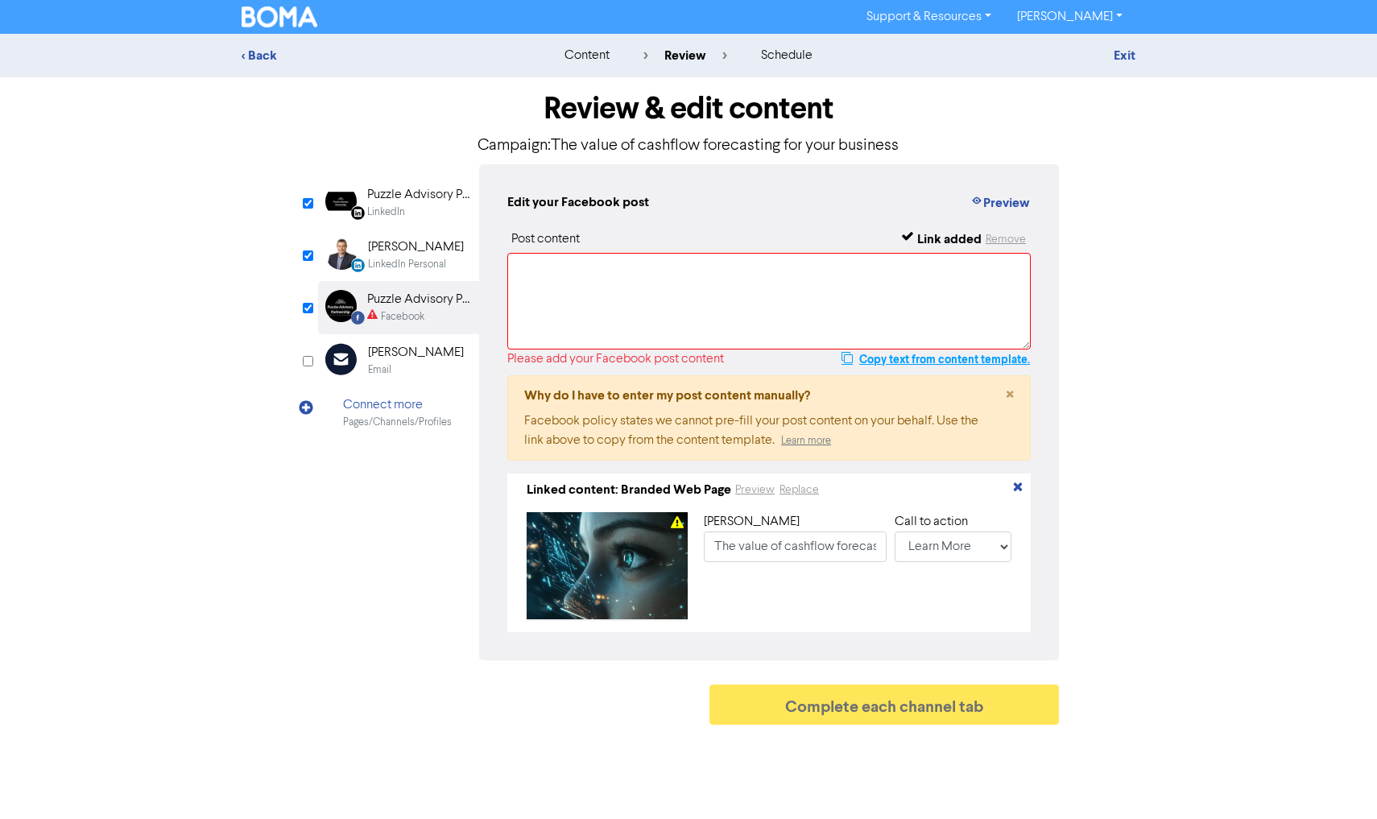
click at [959, 361] on button "Copy text from content template." at bounding box center [935, 358] width 190 height 19
click at [757, 289] on textarea at bounding box center [768, 301] width 523 height 97
paste textarea "A business cash flow forecast will give you vital business intelligence to help…"
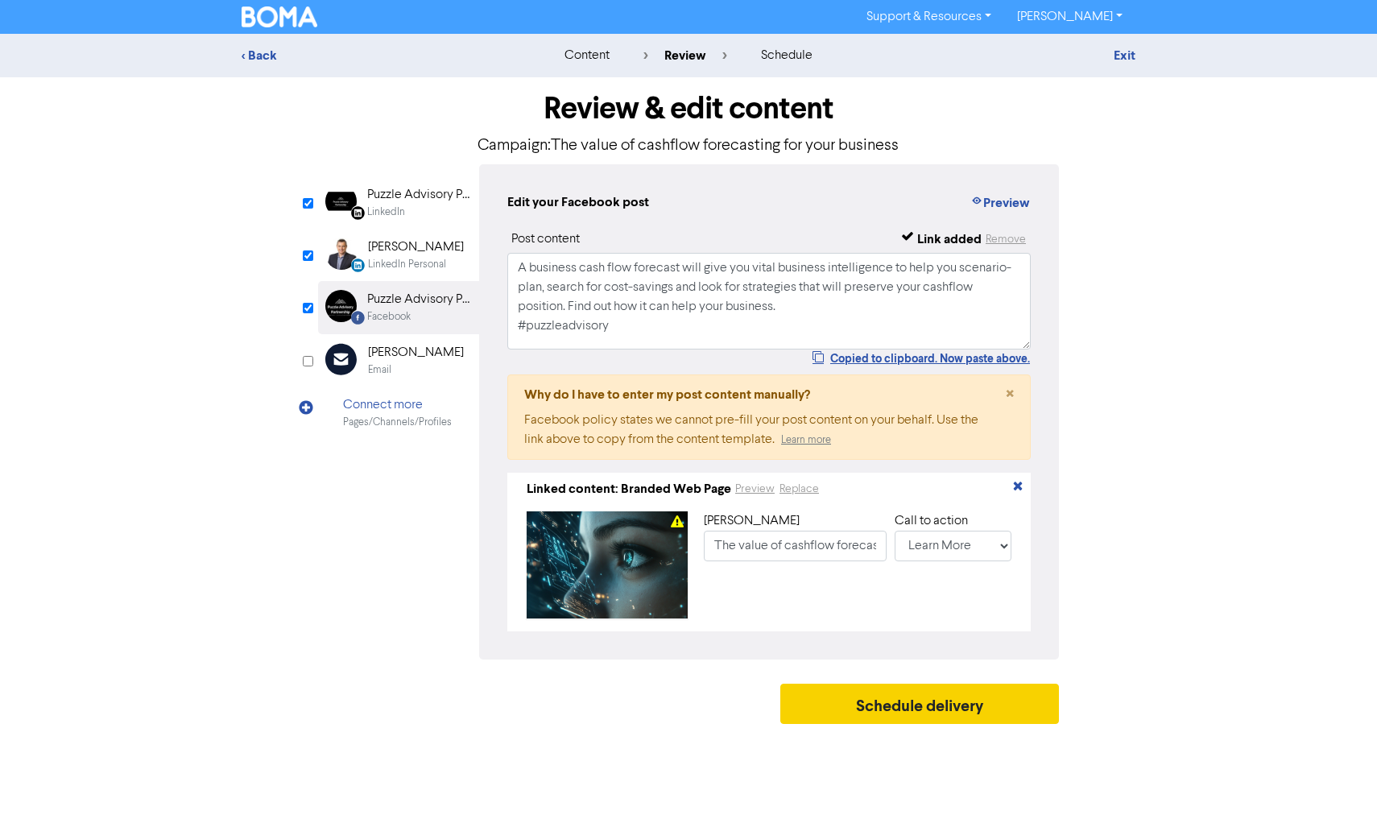
click at [885, 720] on button "Schedule delivery" at bounding box center [919, 703] width 279 height 40
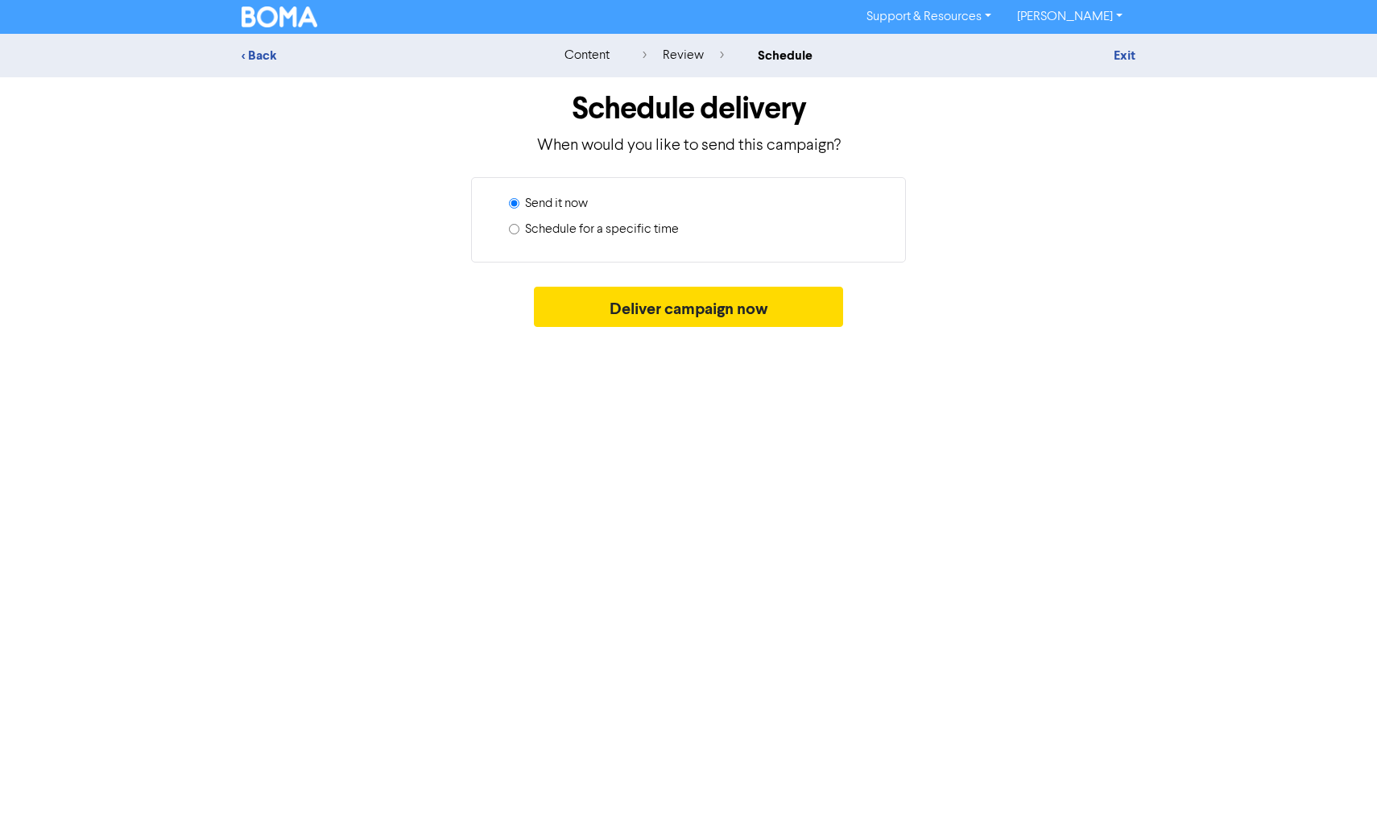
click at [650, 228] on label "Schedule for a specific time" at bounding box center [602, 229] width 154 height 19
click at [519, 228] on input "Schedule for a specific time" at bounding box center [514, 229] width 10 height 10
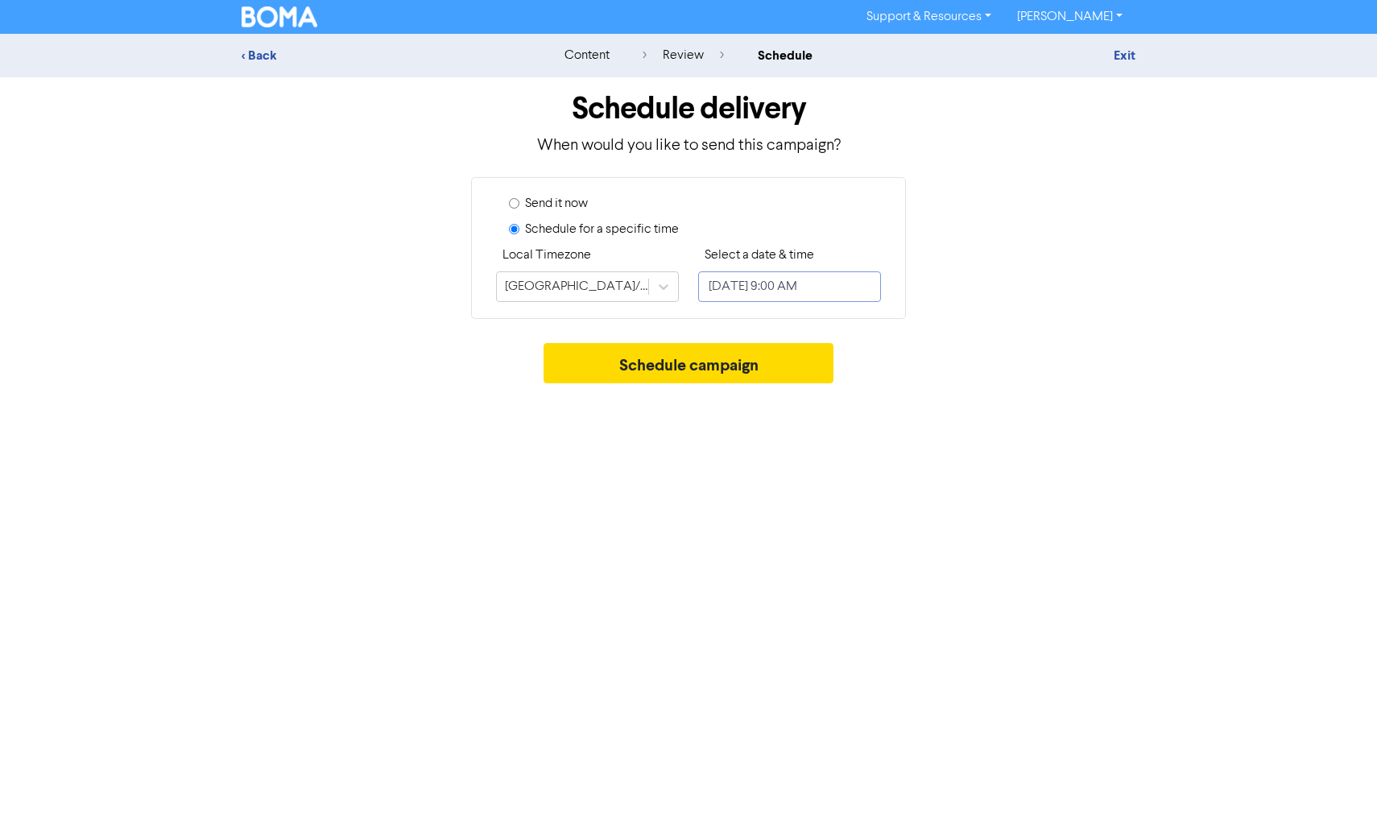
click at [794, 283] on input "[DATE] 9:00 AM" at bounding box center [789, 286] width 183 height 31
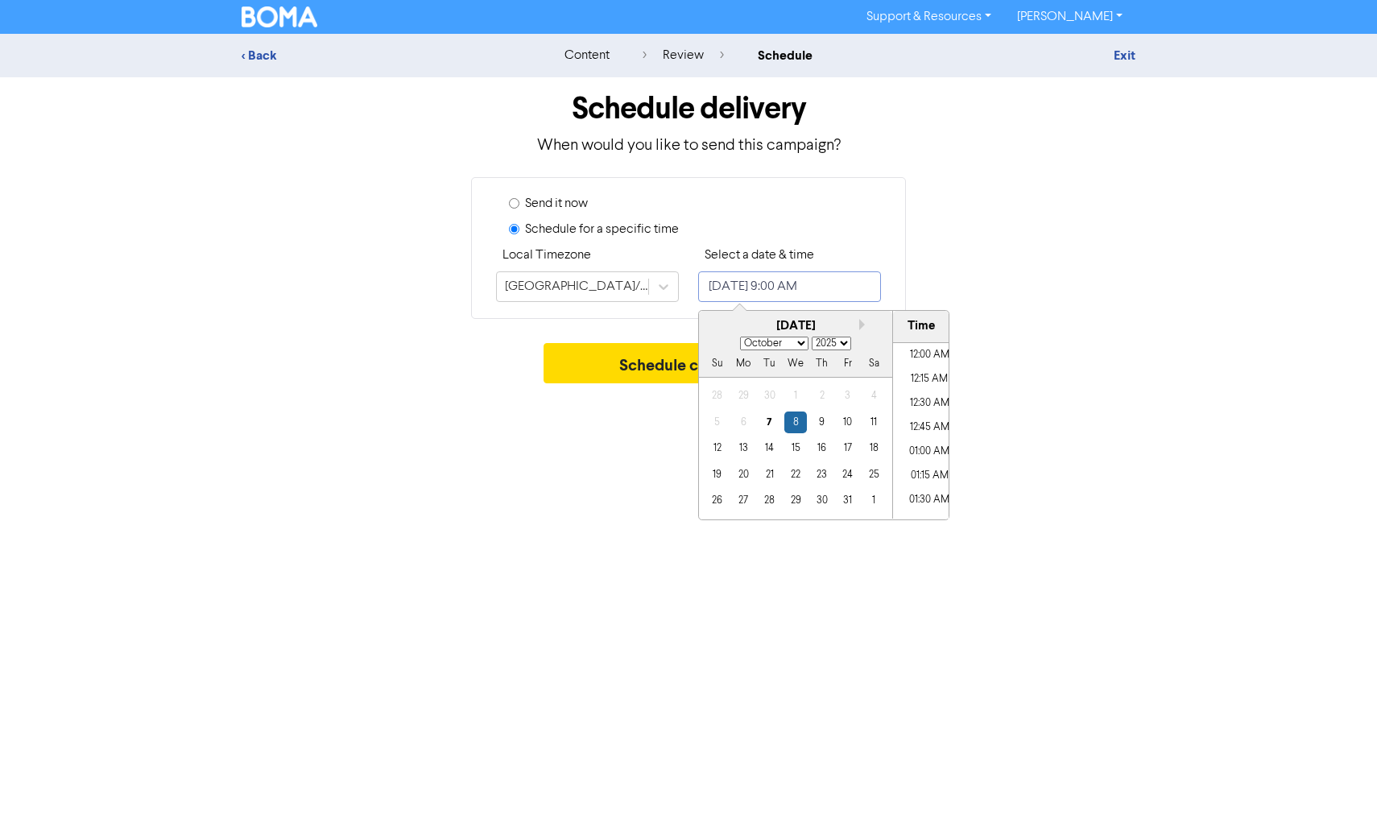
scroll to position [794, 0]
click at [801, 470] on div "22" at bounding box center [795, 475] width 22 height 22
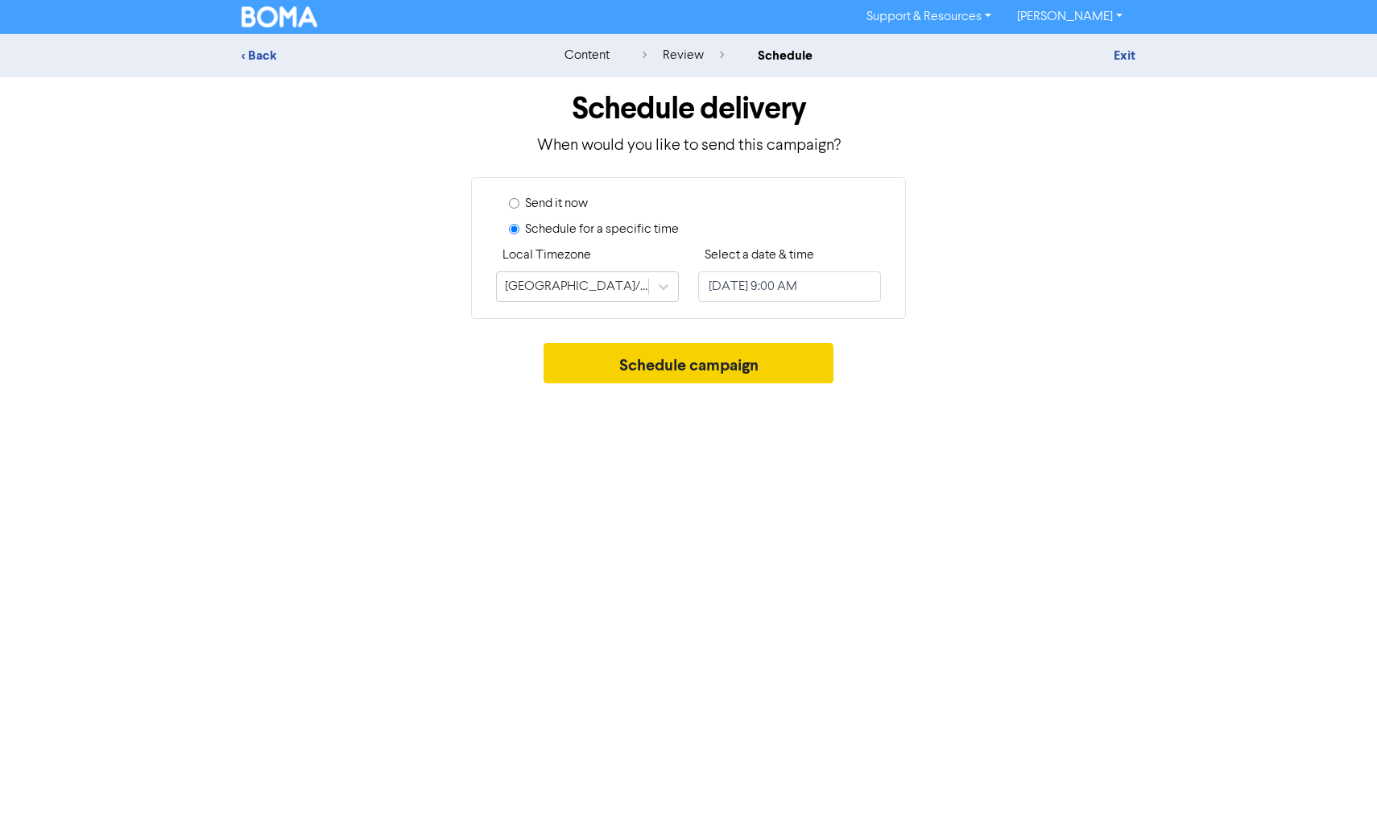
click at [642, 376] on button "Schedule campaign" at bounding box center [688, 363] width 291 height 40
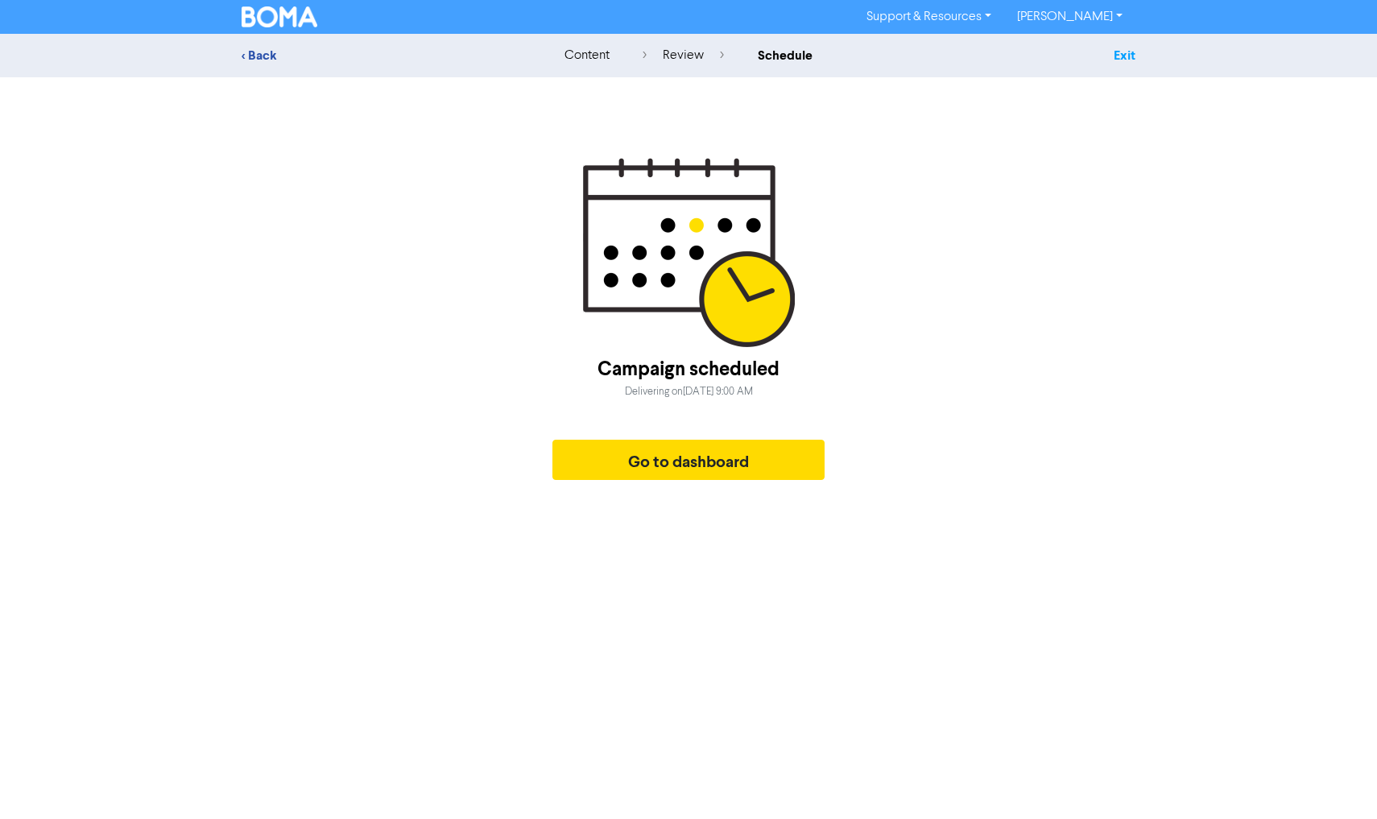
click at [1125, 56] on link "Exit" at bounding box center [1124, 55] width 22 height 16
